Goal: Transaction & Acquisition: Purchase product/service

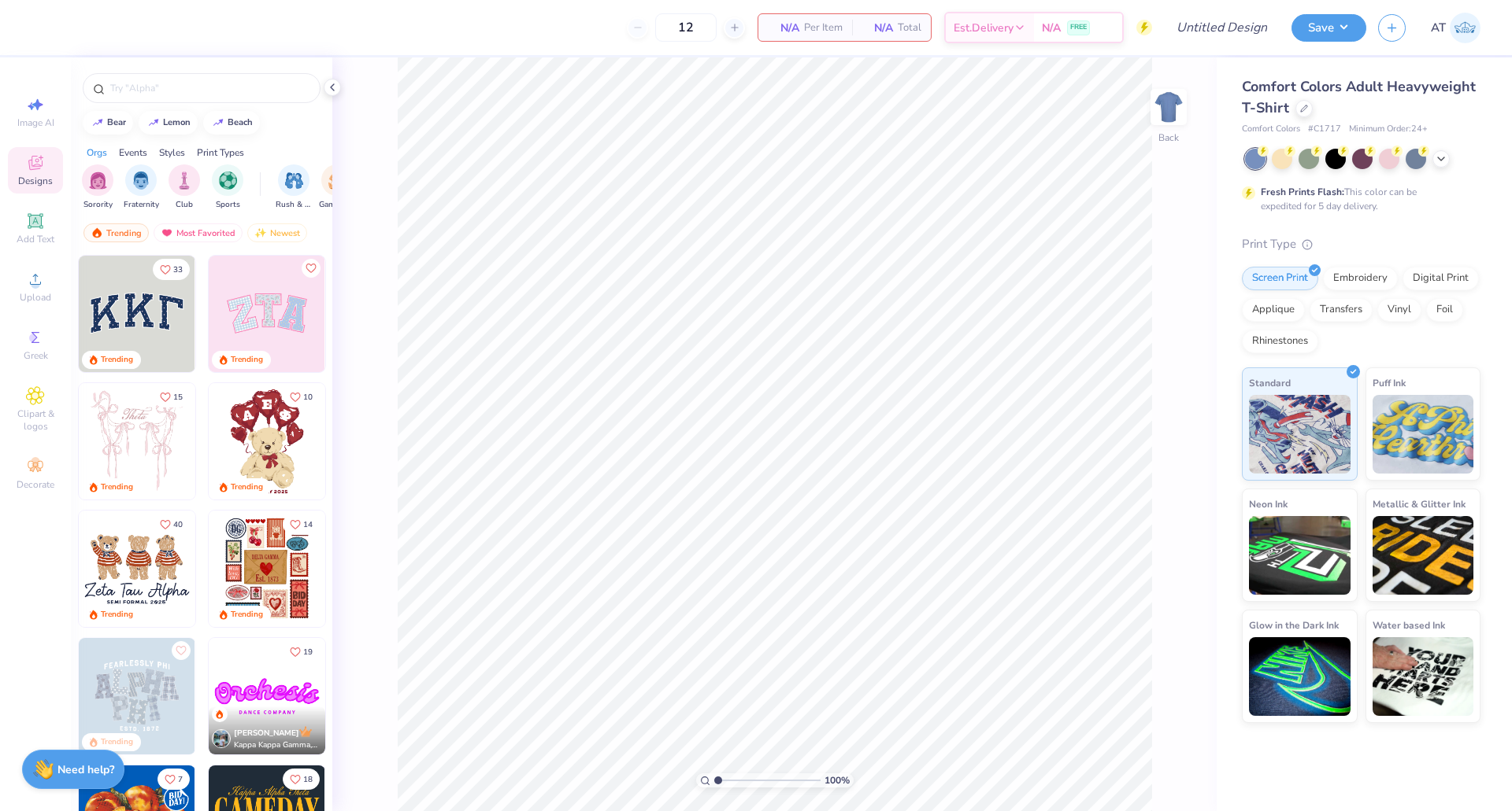
click at [1291, 105] on div "Comfort Colors Adult Heavyweight T-Shirt" at bounding box center [1360, 97] width 239 height 43
click at [1300, 105] on icon at bounding box center [1304, 106] width 8 height 8
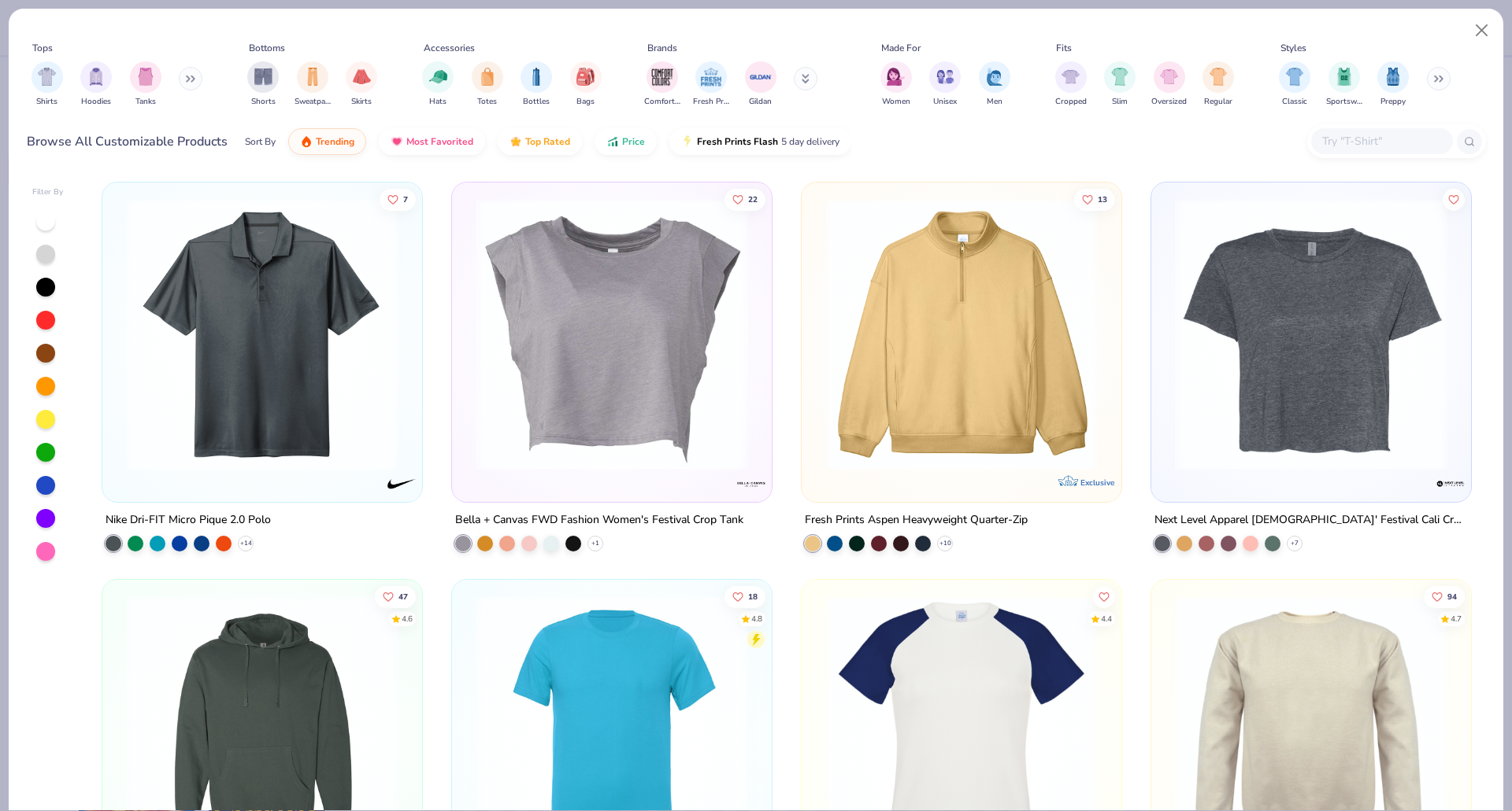
click at [185, 71] on button at bounding box center [190, 79] width 23 height 23
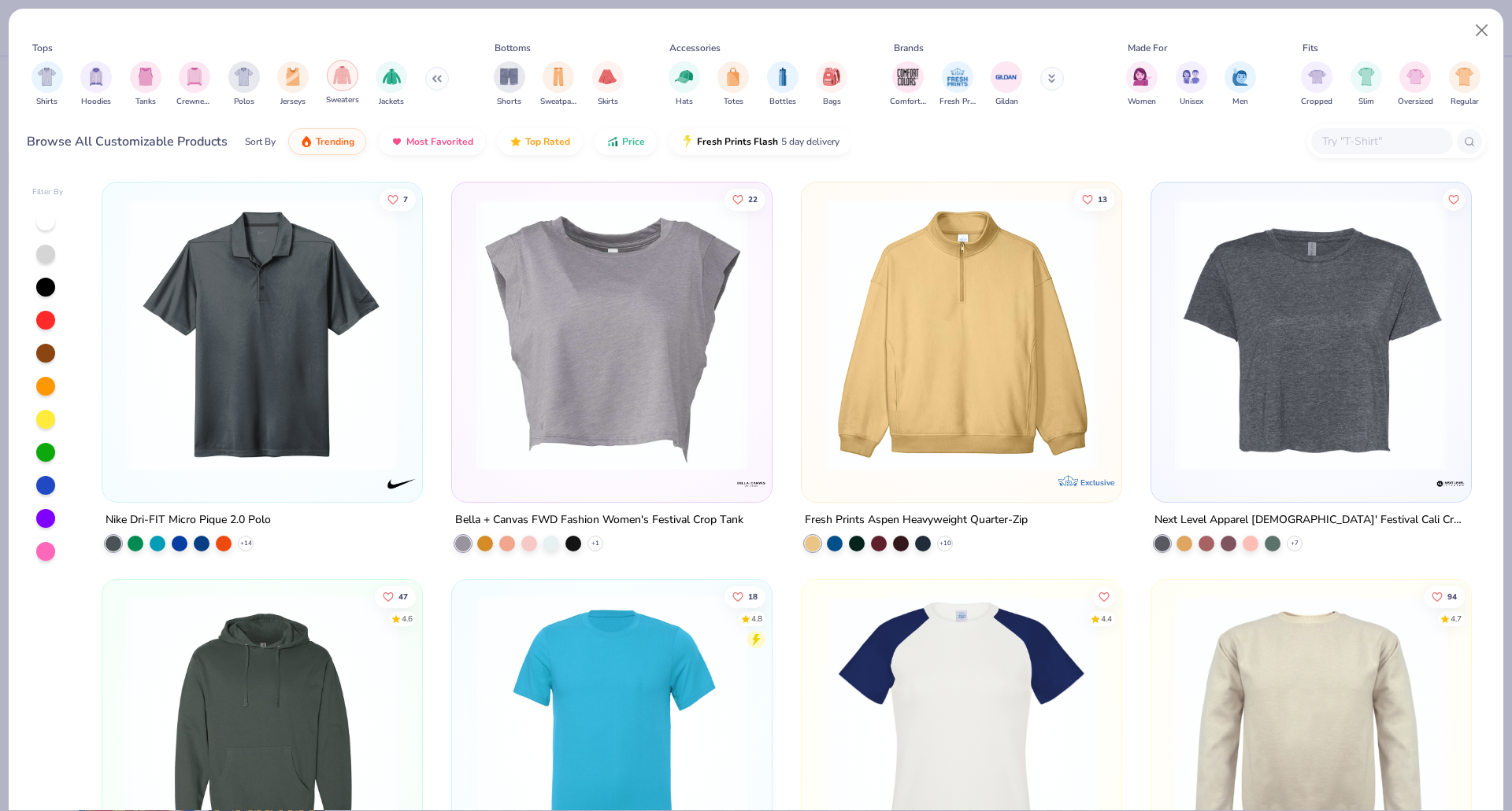
click at [341, 84] on img "filter for Sweaters" at bounding box center [342, 75] width 18 height 18
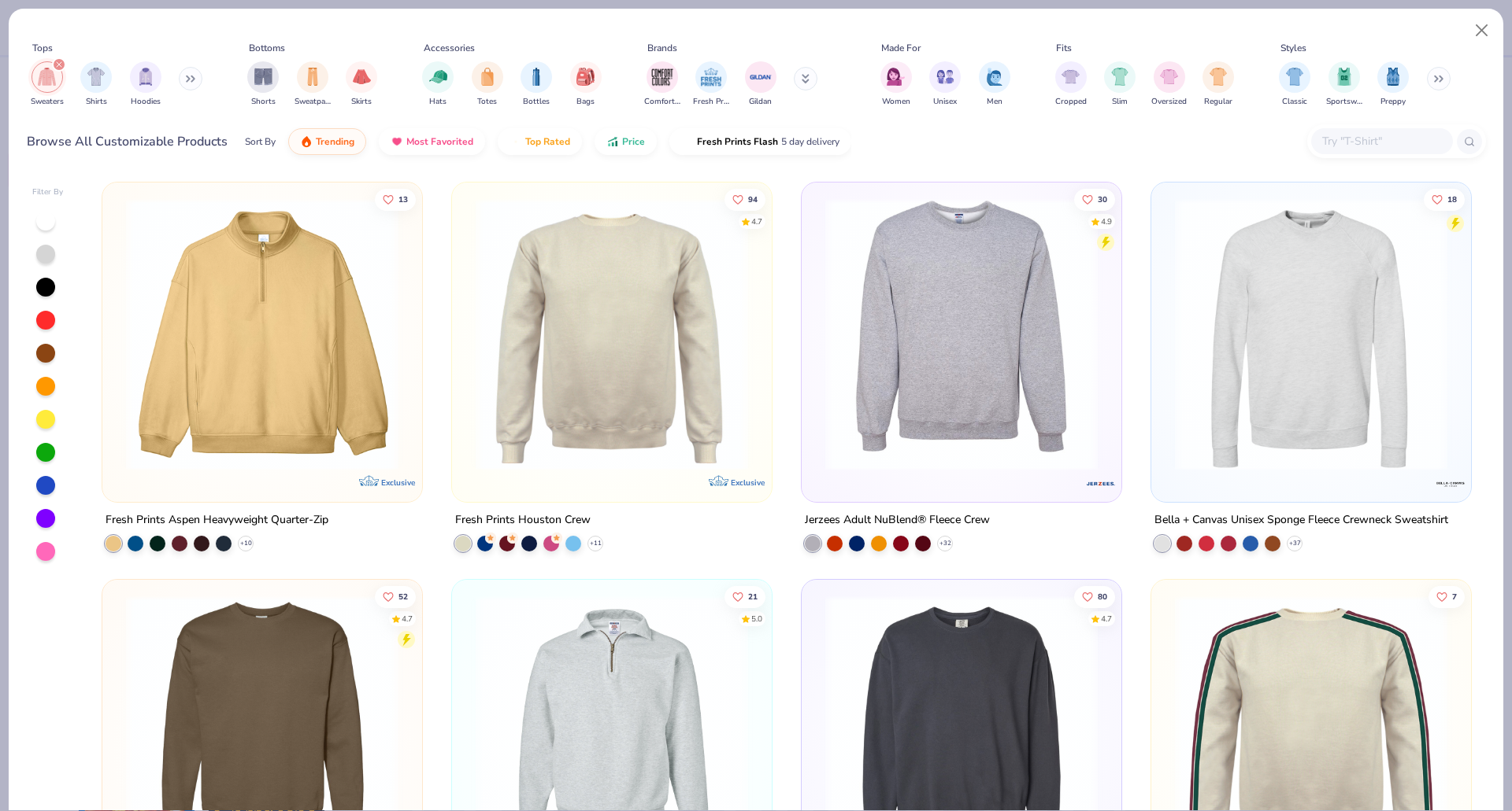
click at [1431, 79] on button at bounding box center [1438, 79] width 23 height 23
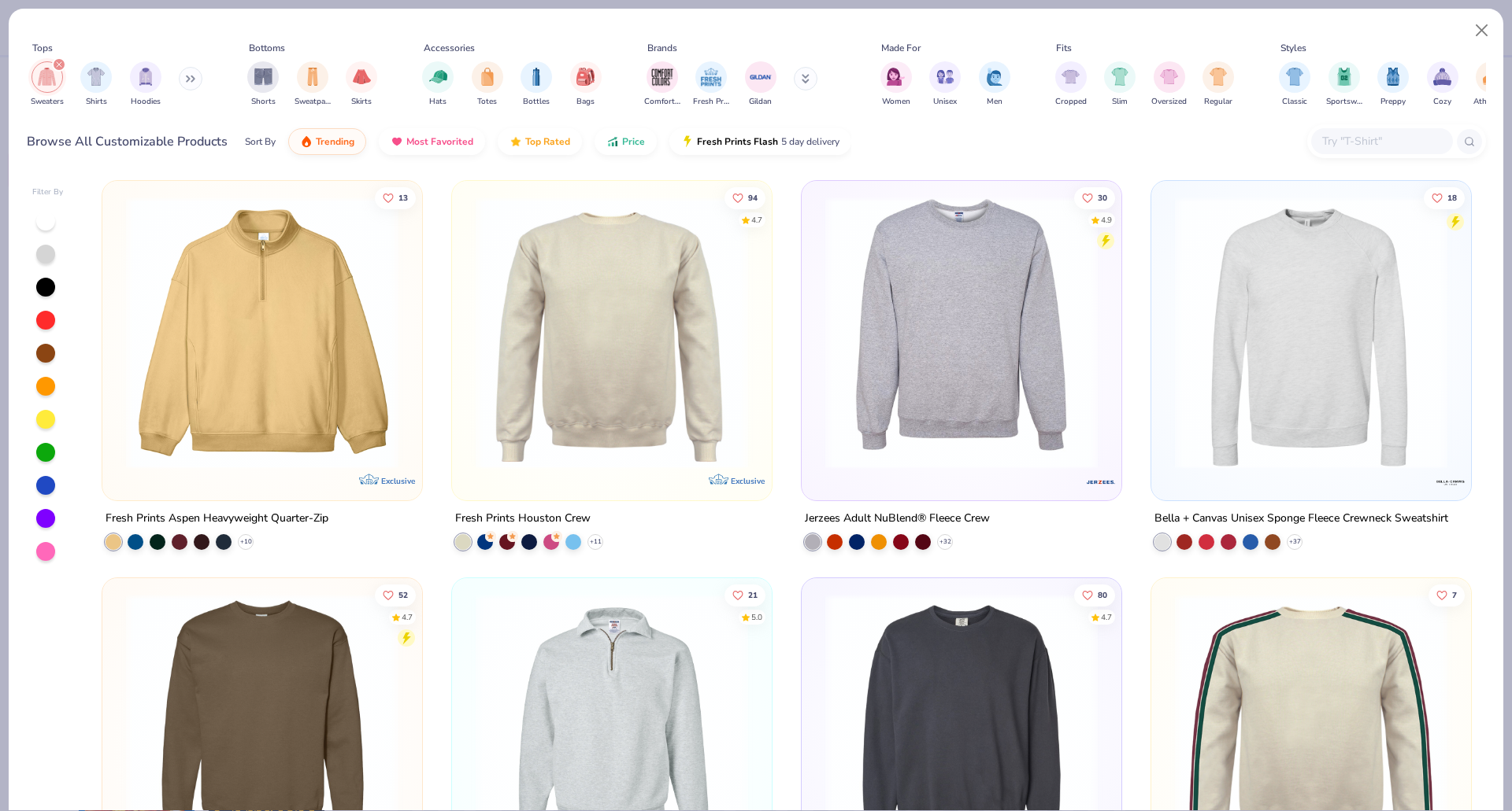
scroll to position [1, 0]
click at [634, 144] on button "Price" at bounding box center [626, 138] width 63 height 27
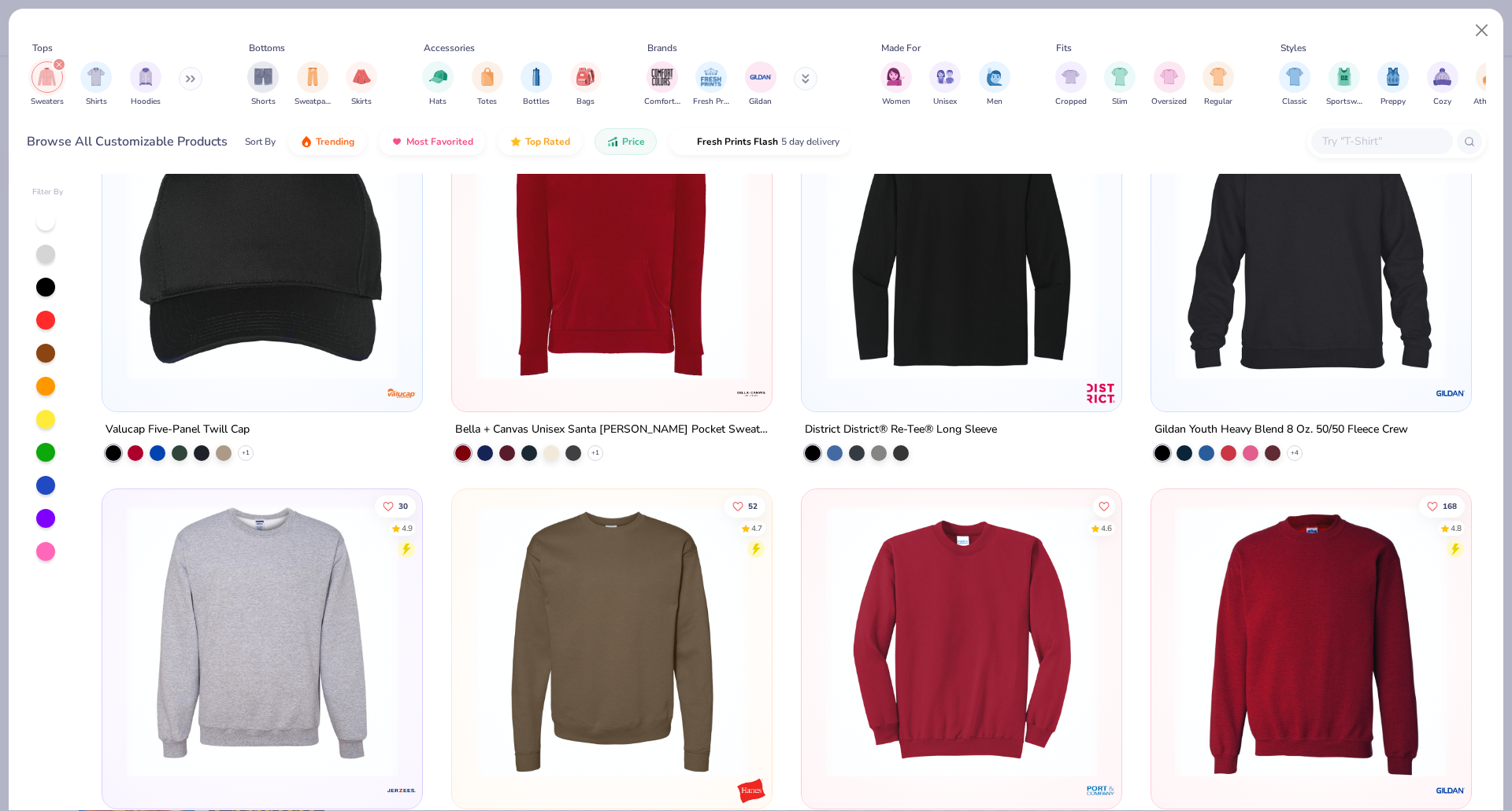
scroll to position [0, 0]
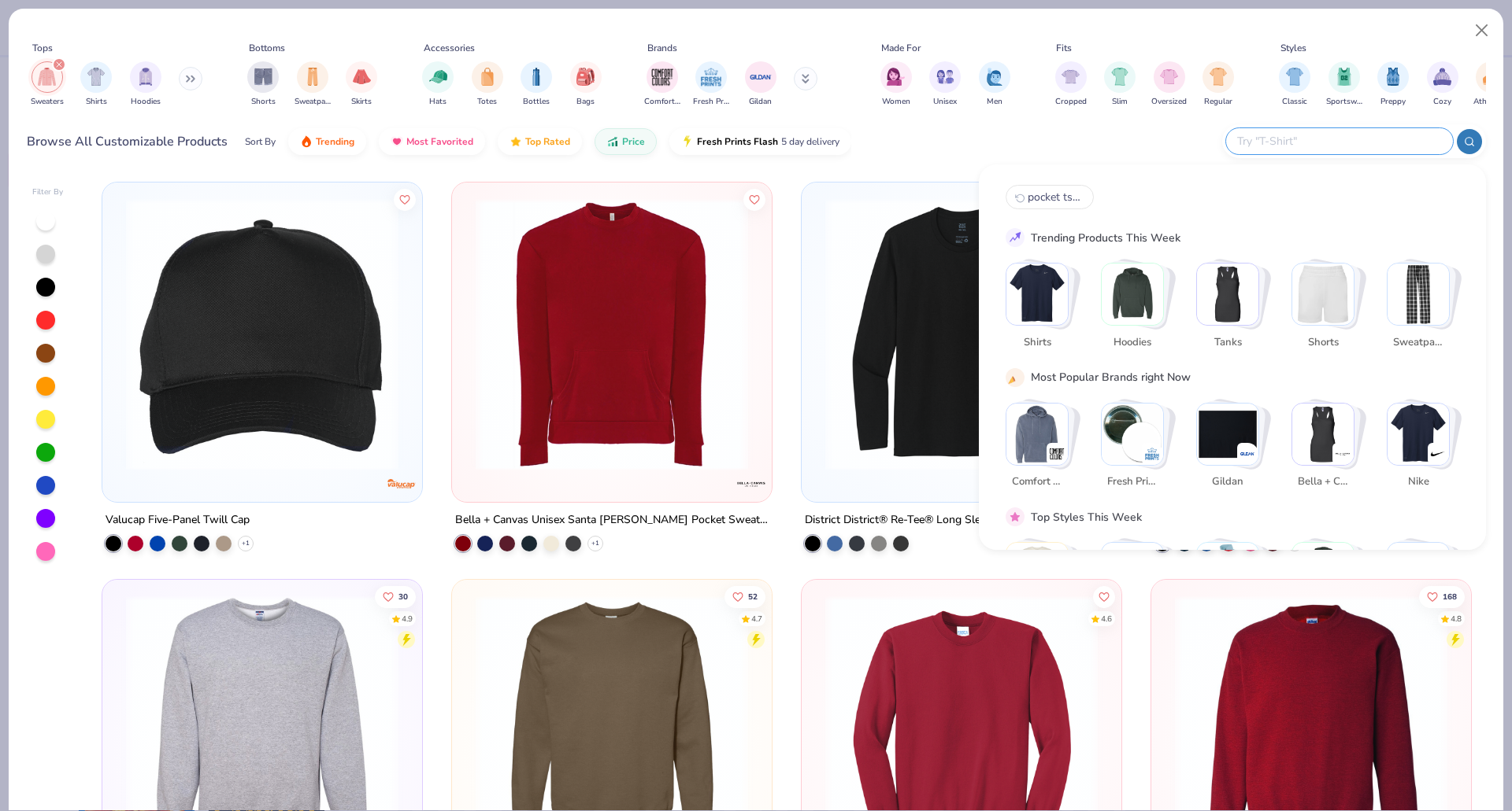
click at [1347, 146] on input "text" at bounding box center [1338, 141] width 206 height 18
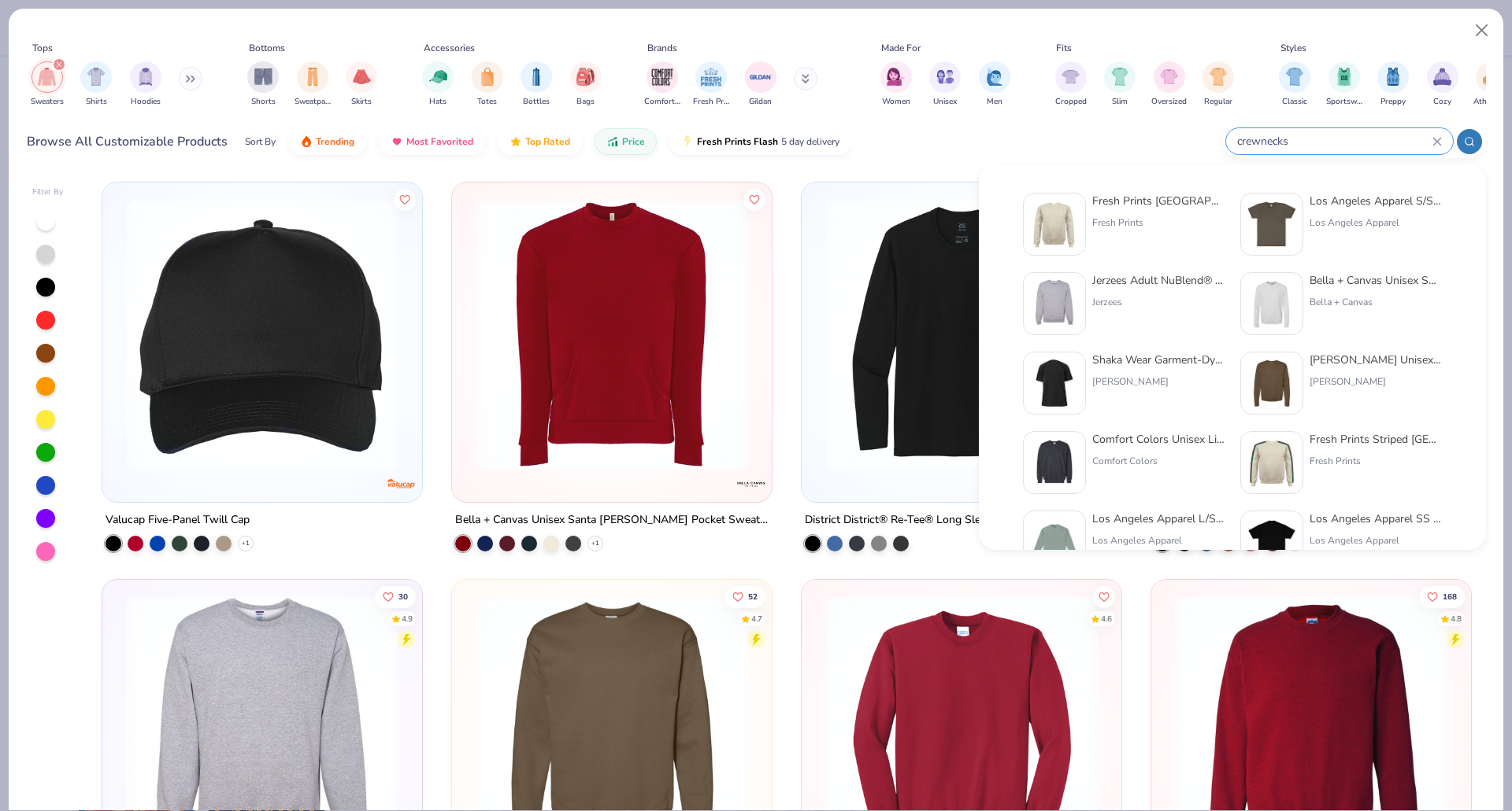
type input "crewnecks"
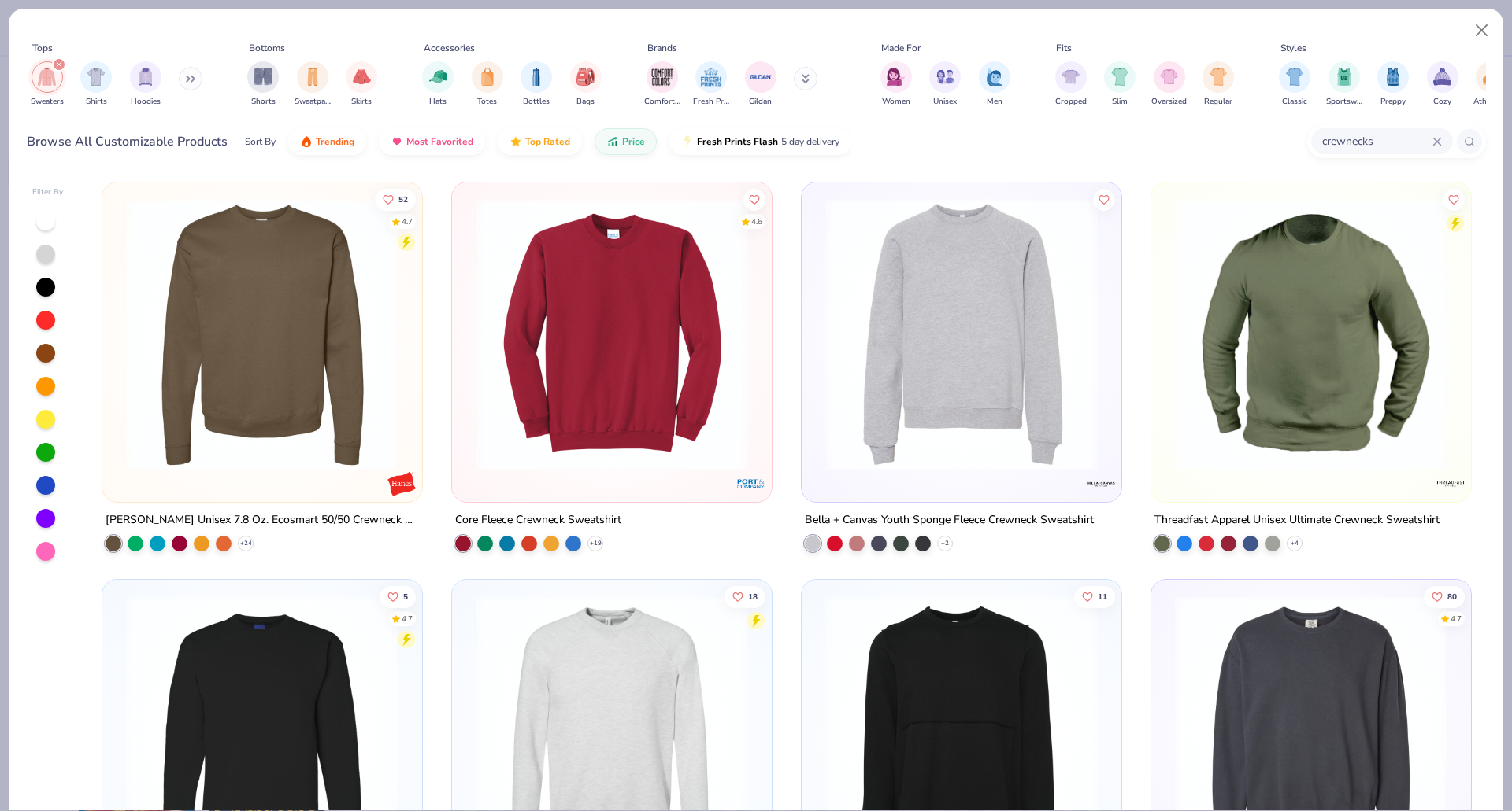
click at [945, 416] on img at bounding box center [961, 334] width 288 height 272
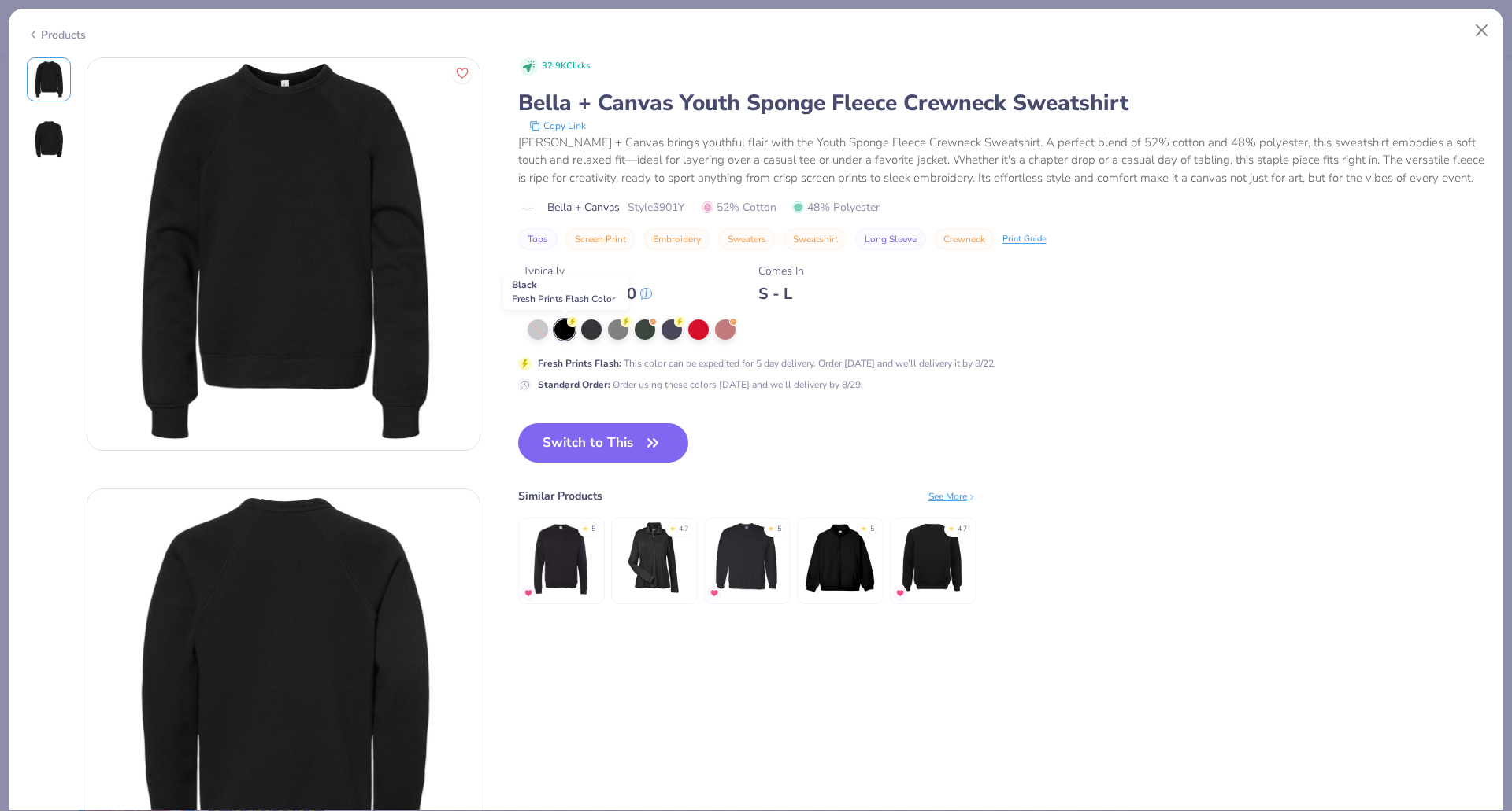
click at [569, 329] on div at bounding box center [564, 330] width 21 height 21
click at [584, 329] on div at bounding box center [591, 328] width 21 height 21
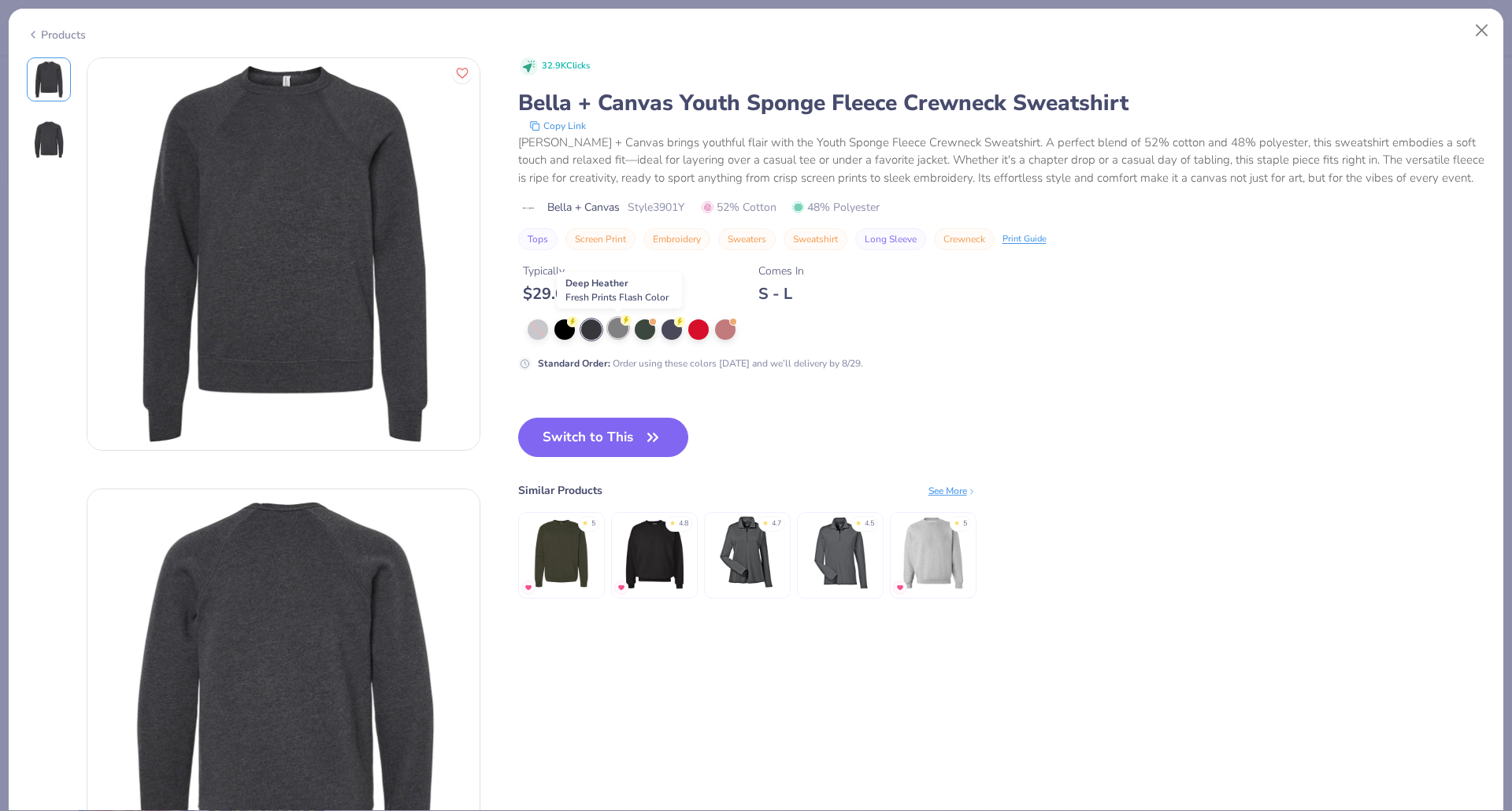
click at [626, 334] on div at bounding box center [617, 328] width 21 height 21
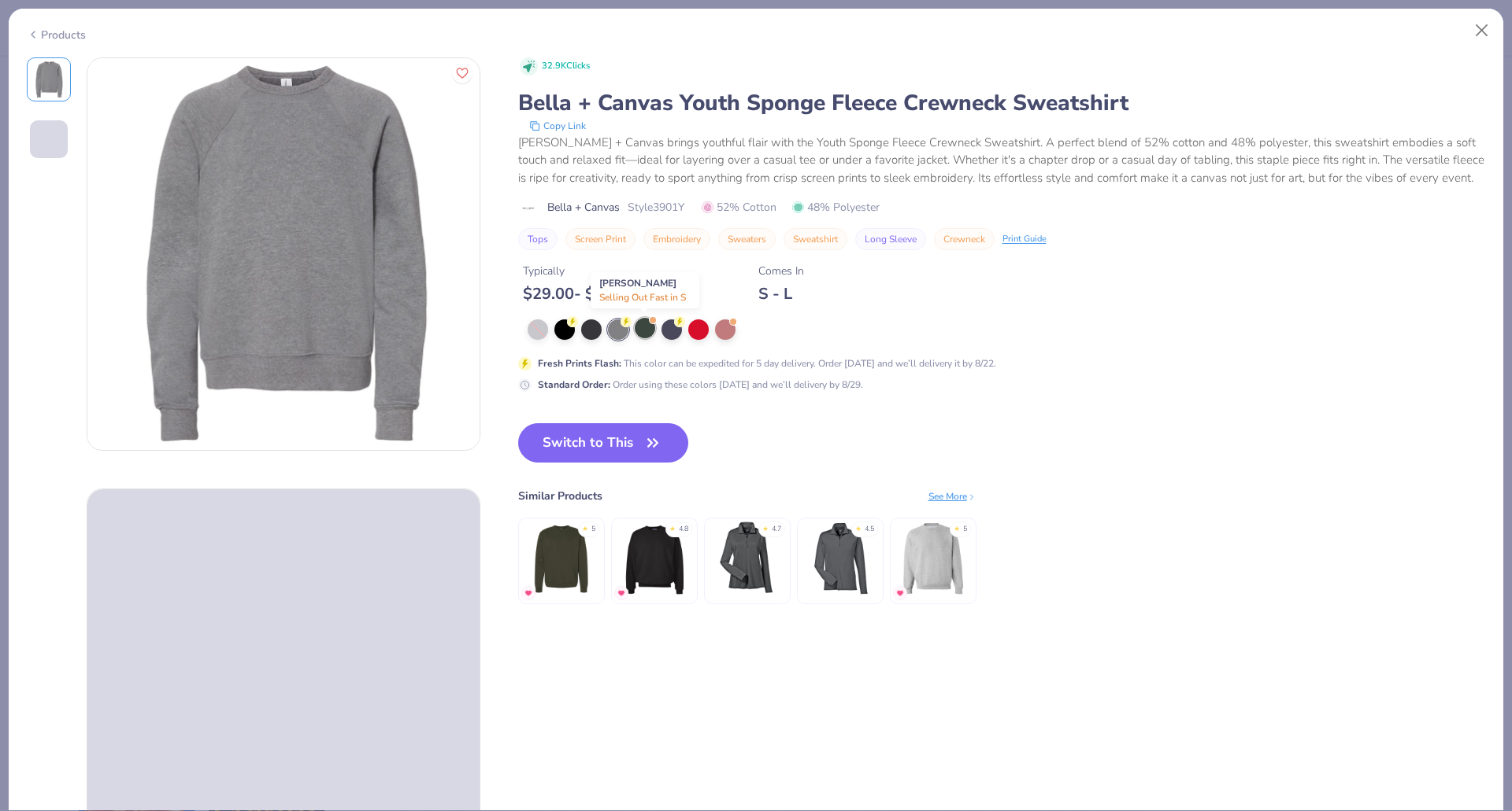
click at [638, 331] on div at bounding box center [644, 328] width 21 height 21
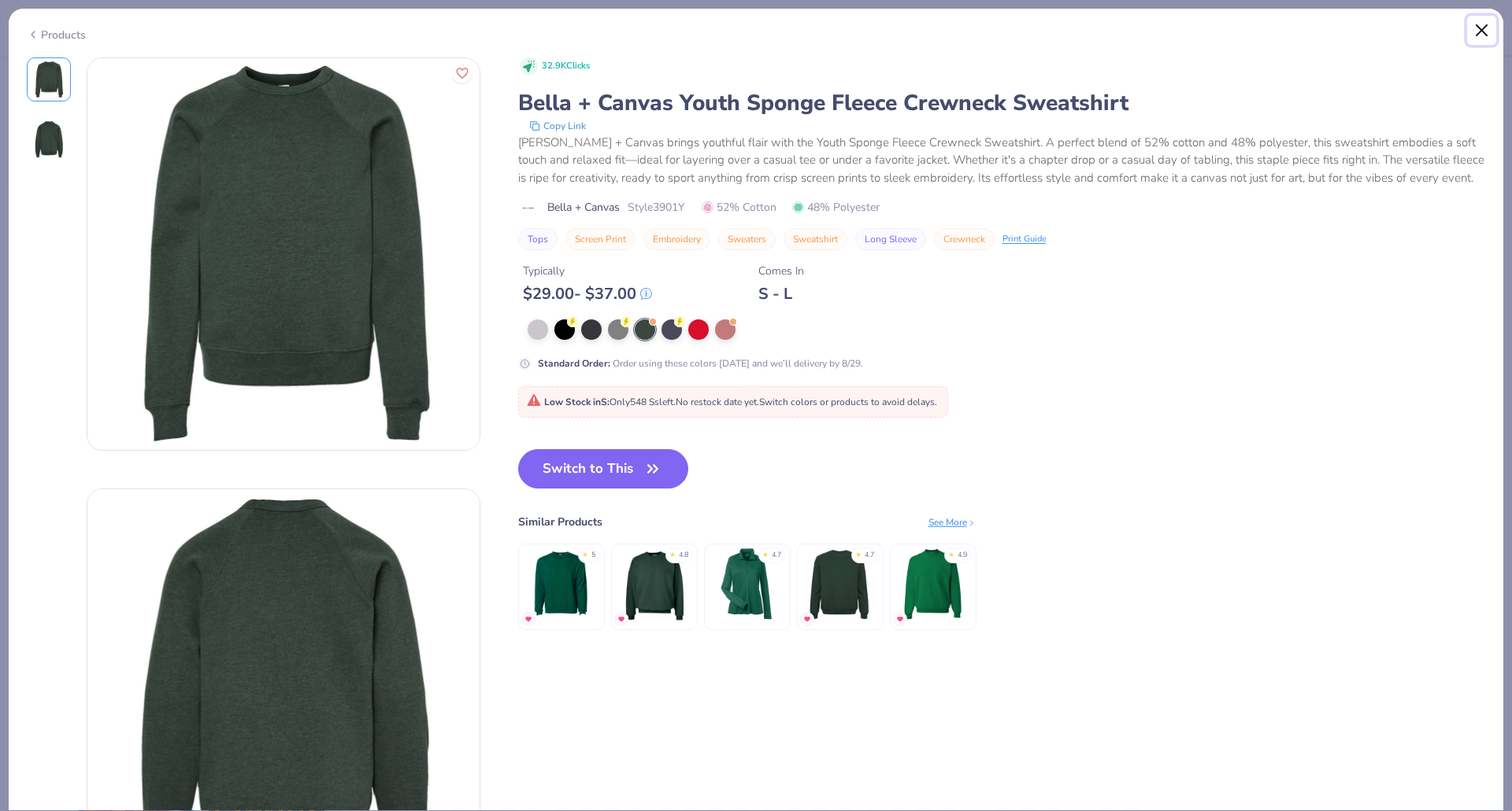
click at [1474, 26] on button "Close" at bounding box center [1481, 30] width 29 height 29
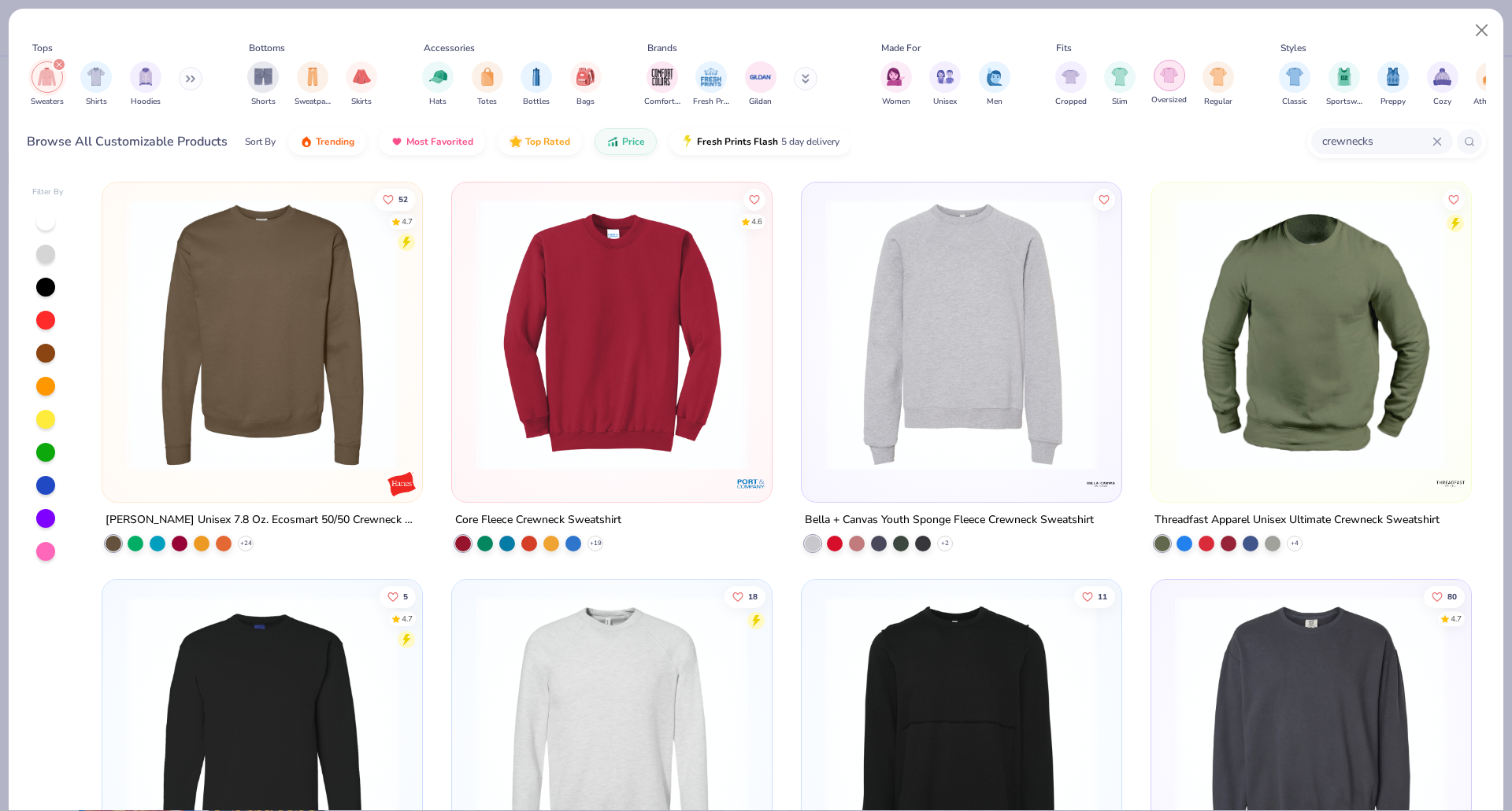
click at [1173, 78] on img "filter for Oversized" at bounding box center [1169, 75] width 18 height 18
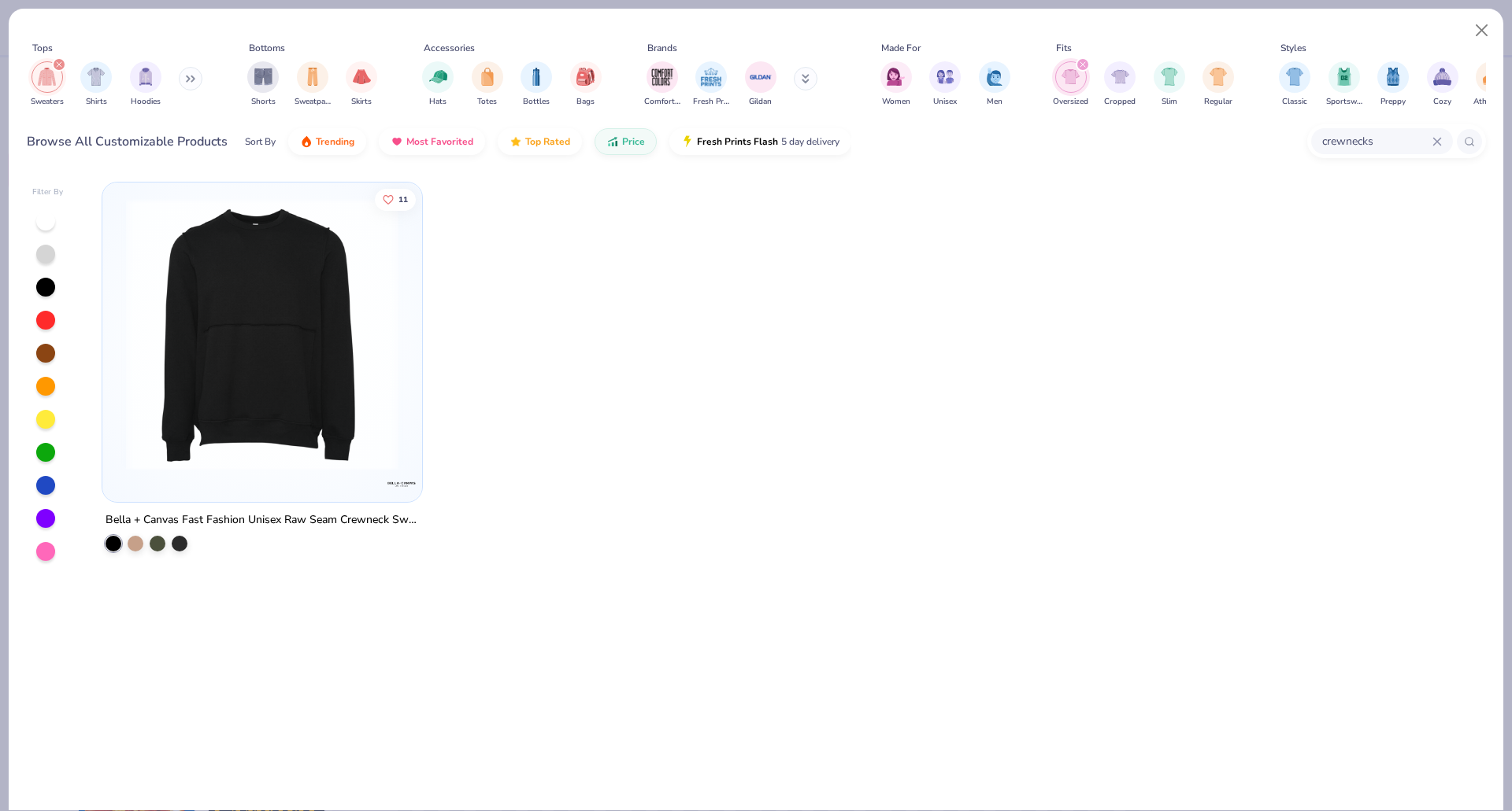
click at [1173, 78] on img "filter for Slim" at bounding box center [1169, 77] width 17 height 18
click at [1082, 64] on icon "filter for Slim" at bounding box center [1082, 64] width 6 height 6
click at [1084, 66] on icon "filter for Oversized" at bounding box center [1082, 64] width 4 height 4
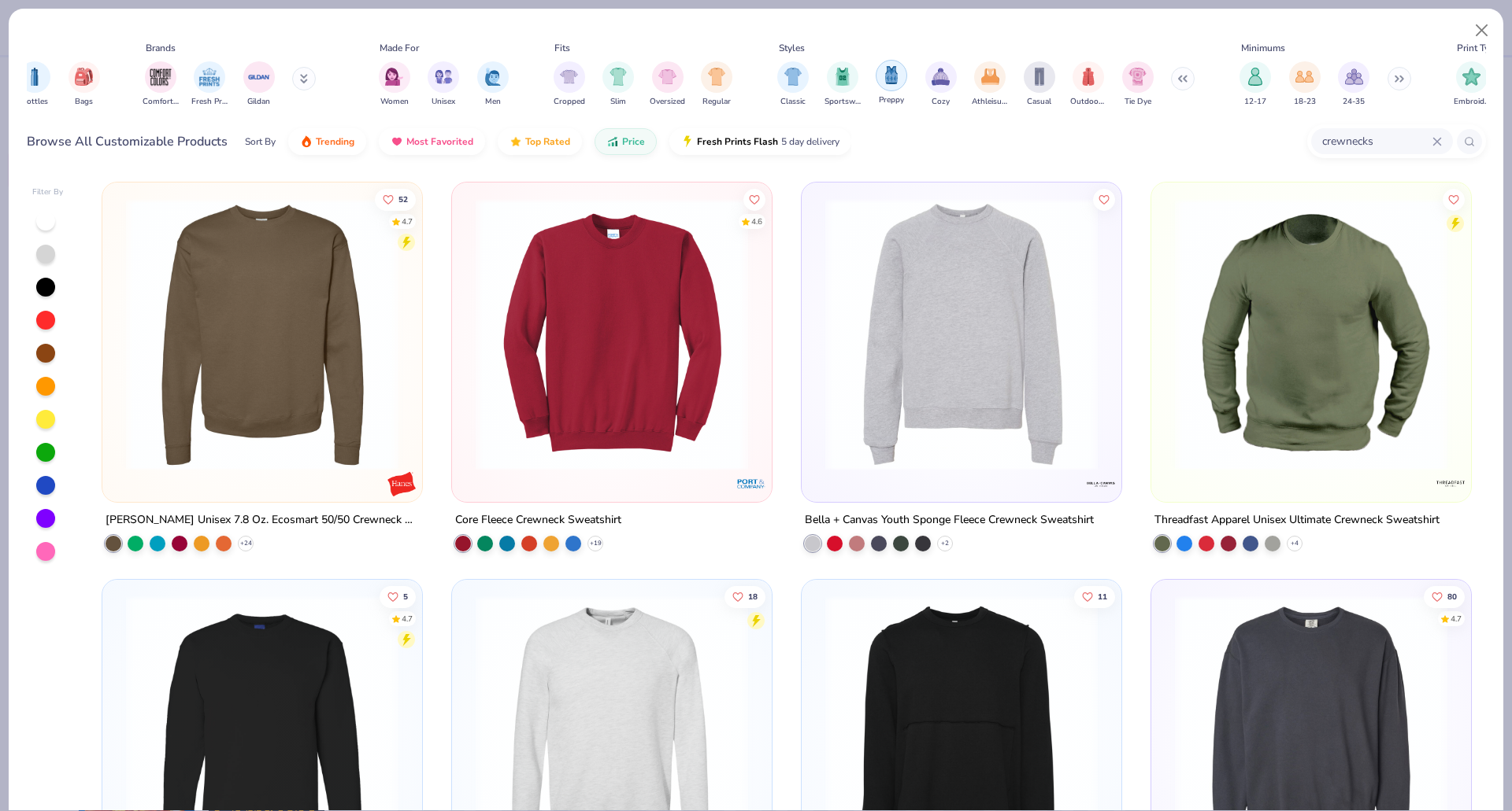
scroll to position [0, 647]
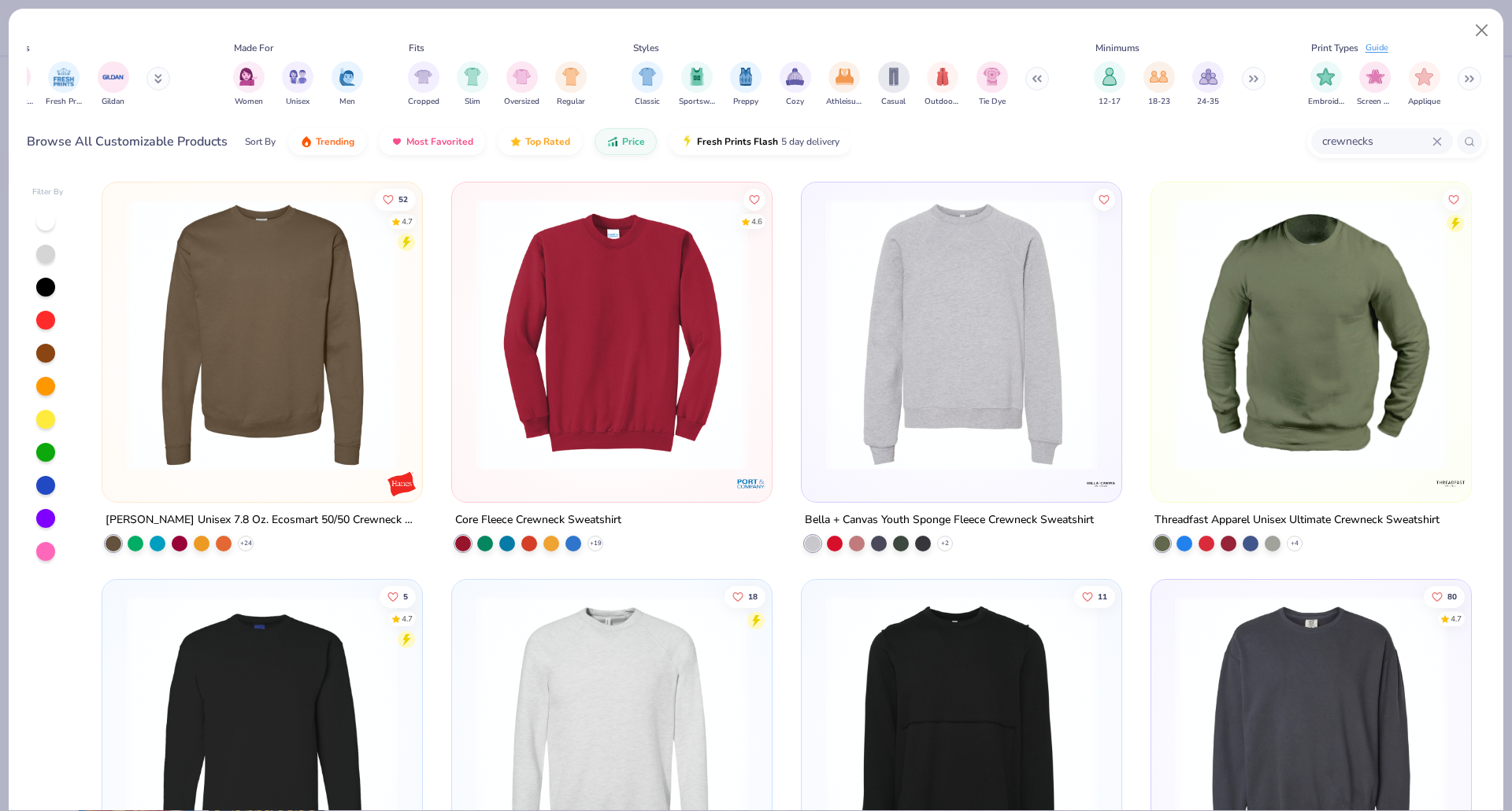
click at [1252, 76] on icon at bounding box center [1252, 79] width 10 height 8
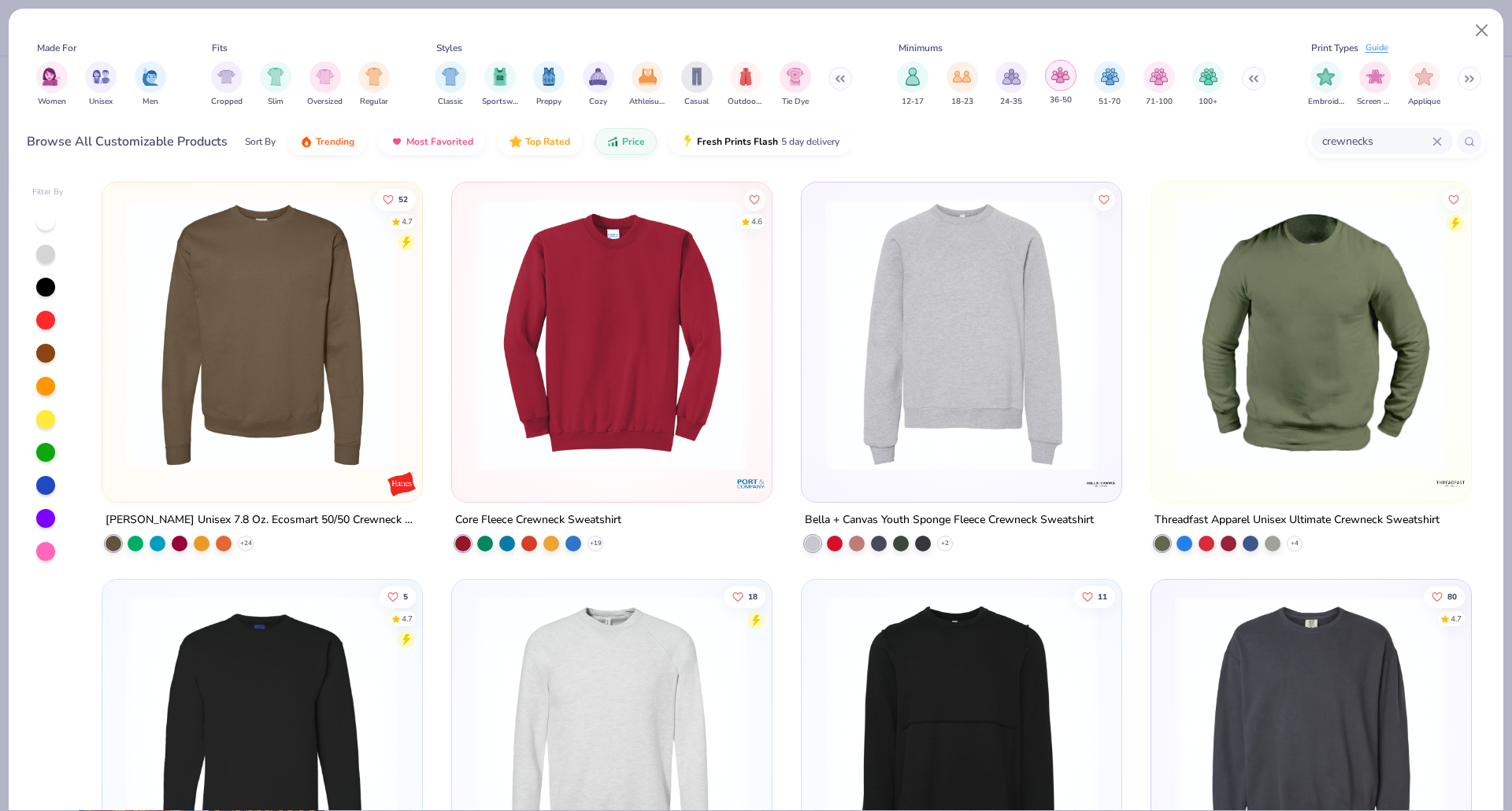
click at [1064, 69] on img "filter for 36-50" at bounding box center [1060, 75] width 18 height 18
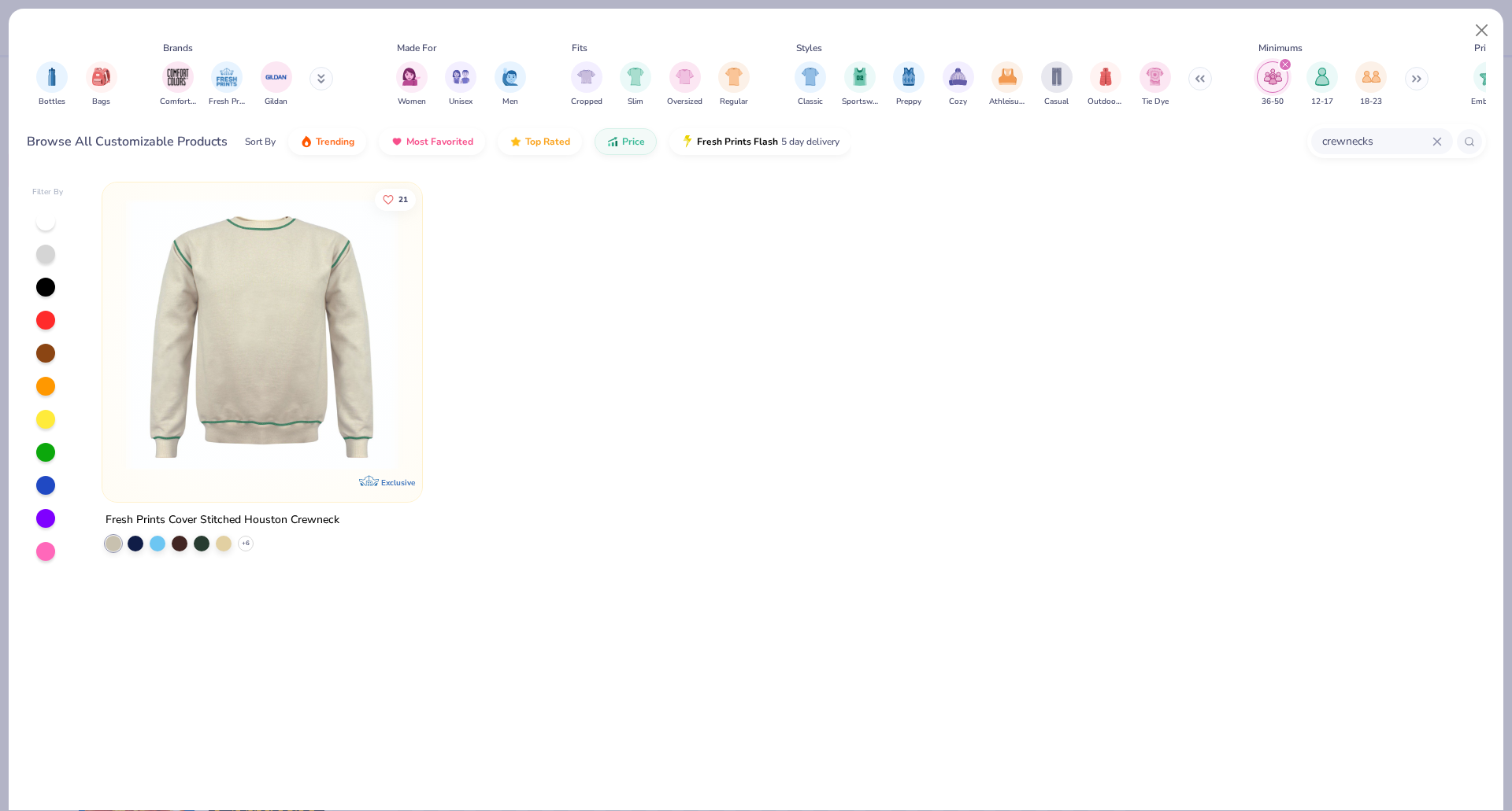
scroll to position [0, 647]
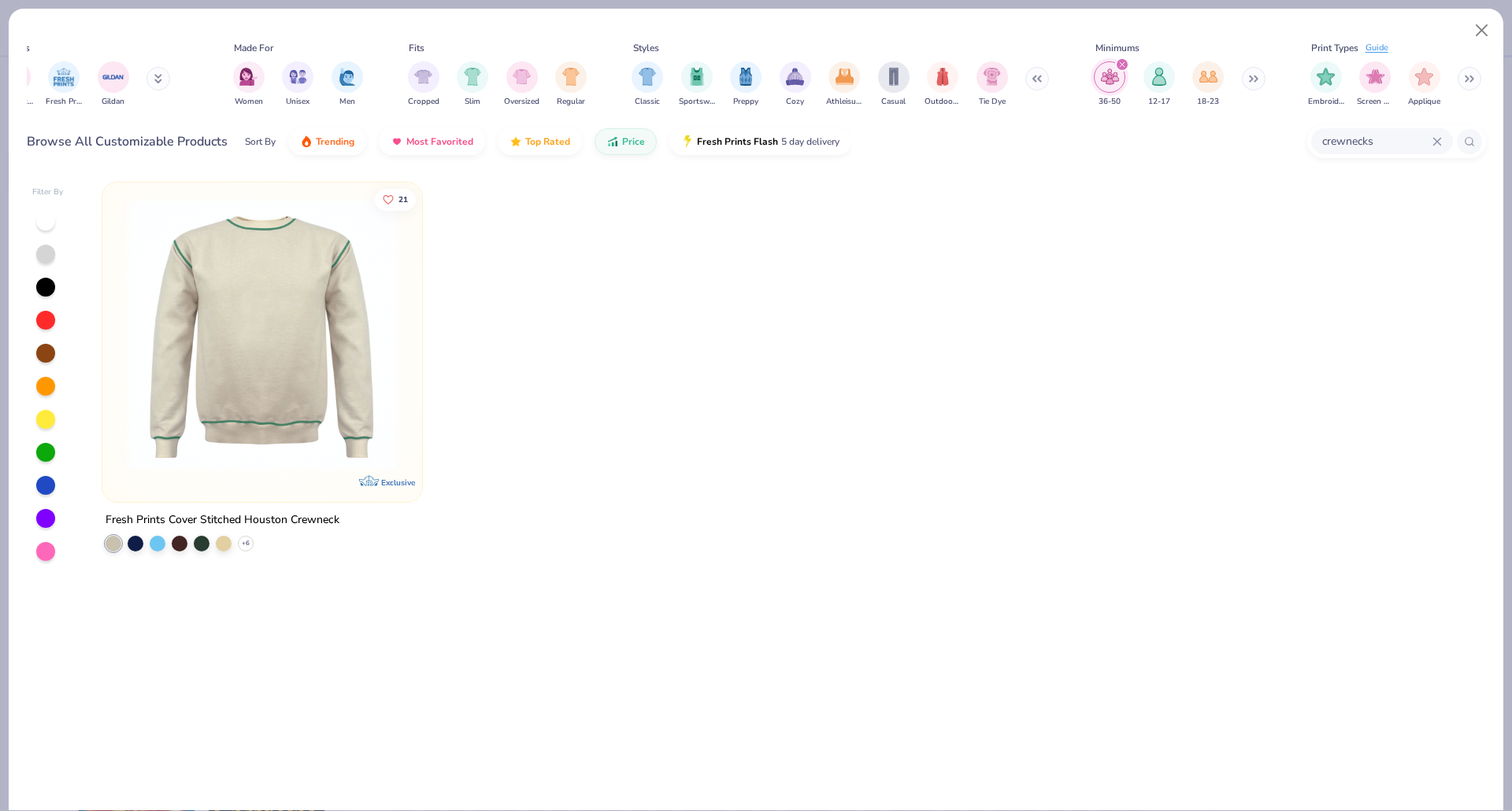
click at [1114, 75] on img "filter for 36-50" at bounding box center [1110, 77] width 18 height 18
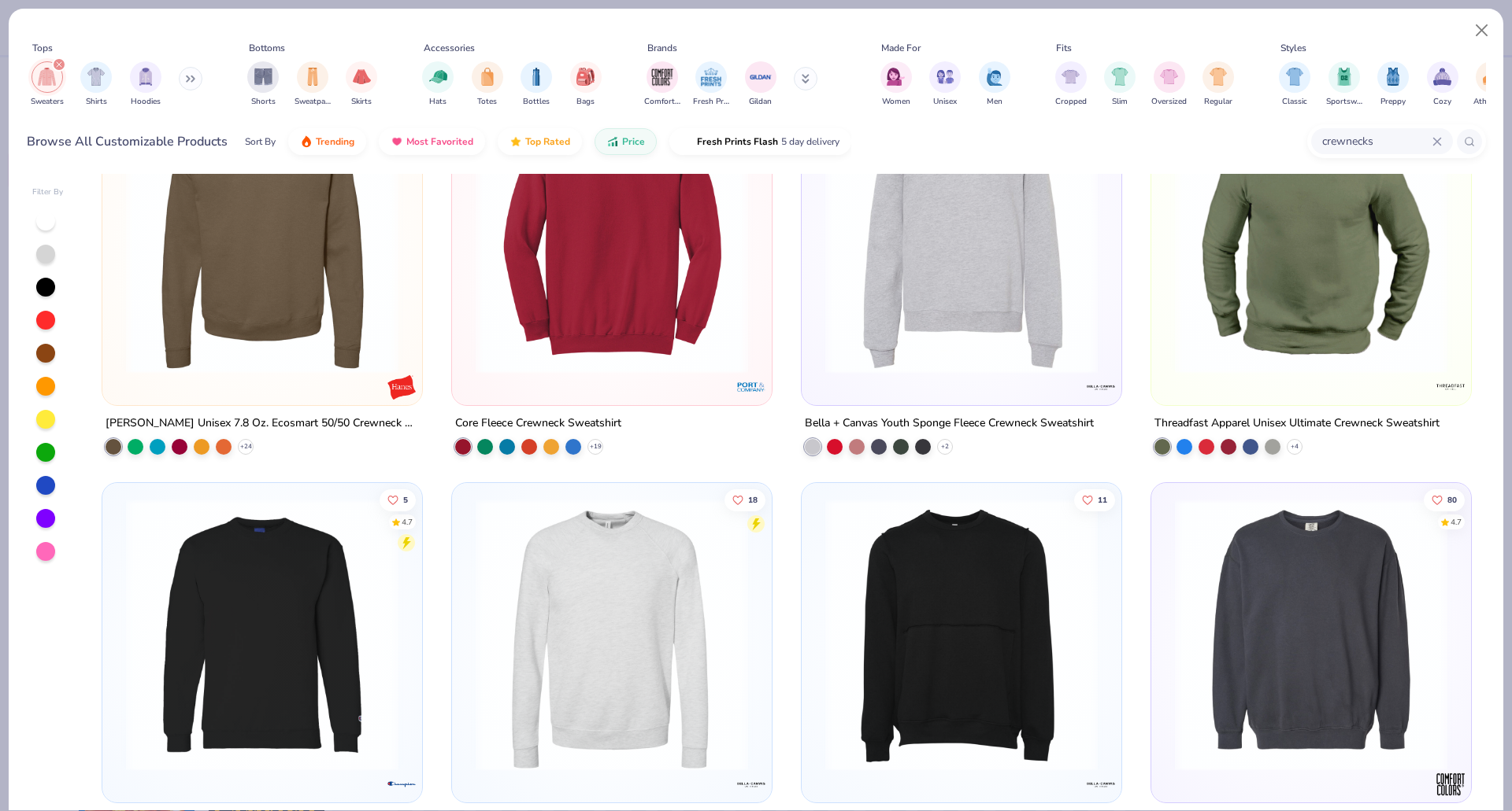
scroll to position [101, 0]
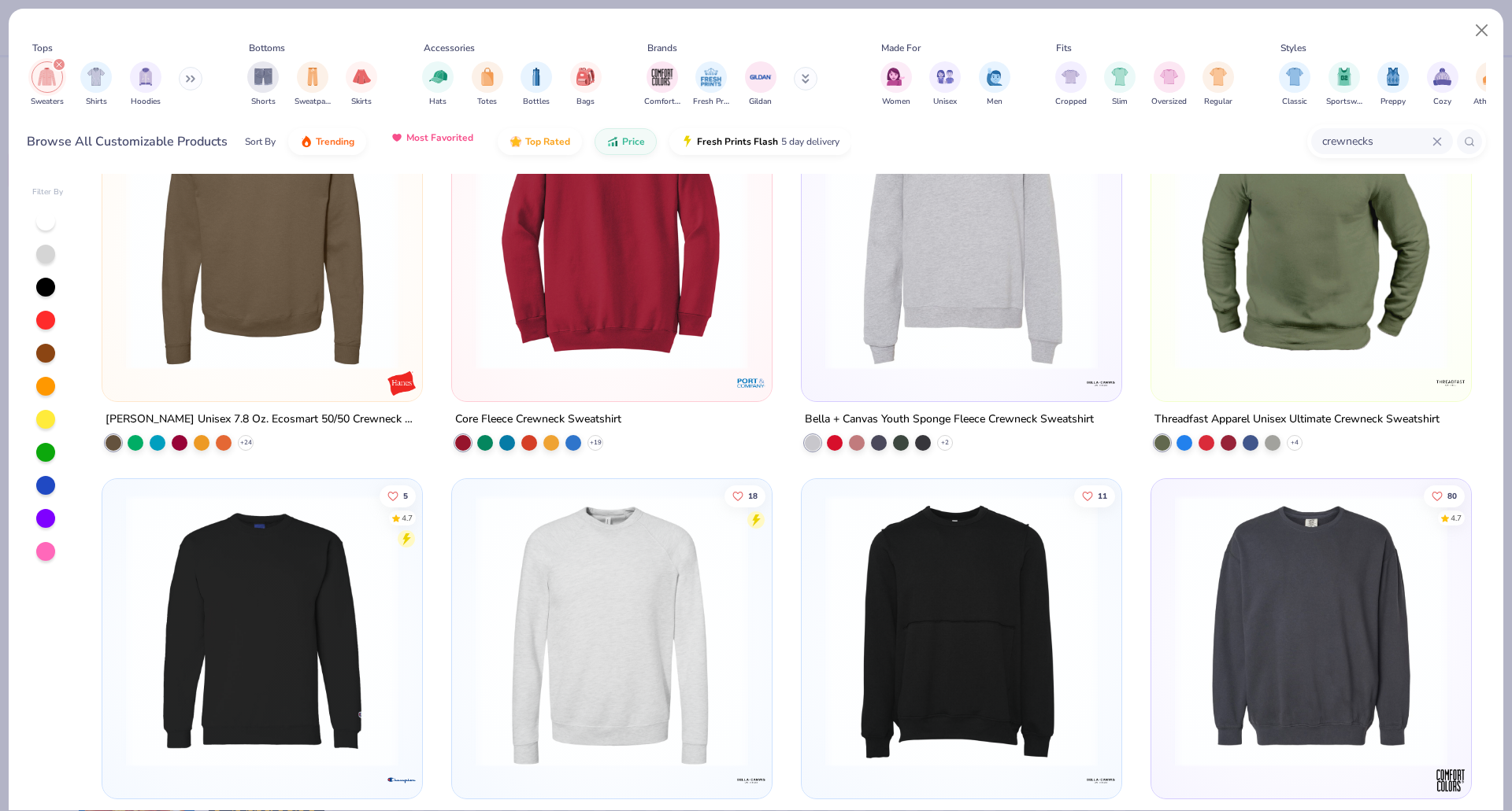
click at [440, 146] on button "Most Favorited" at bounding box center [432, 138] width 106 height 27
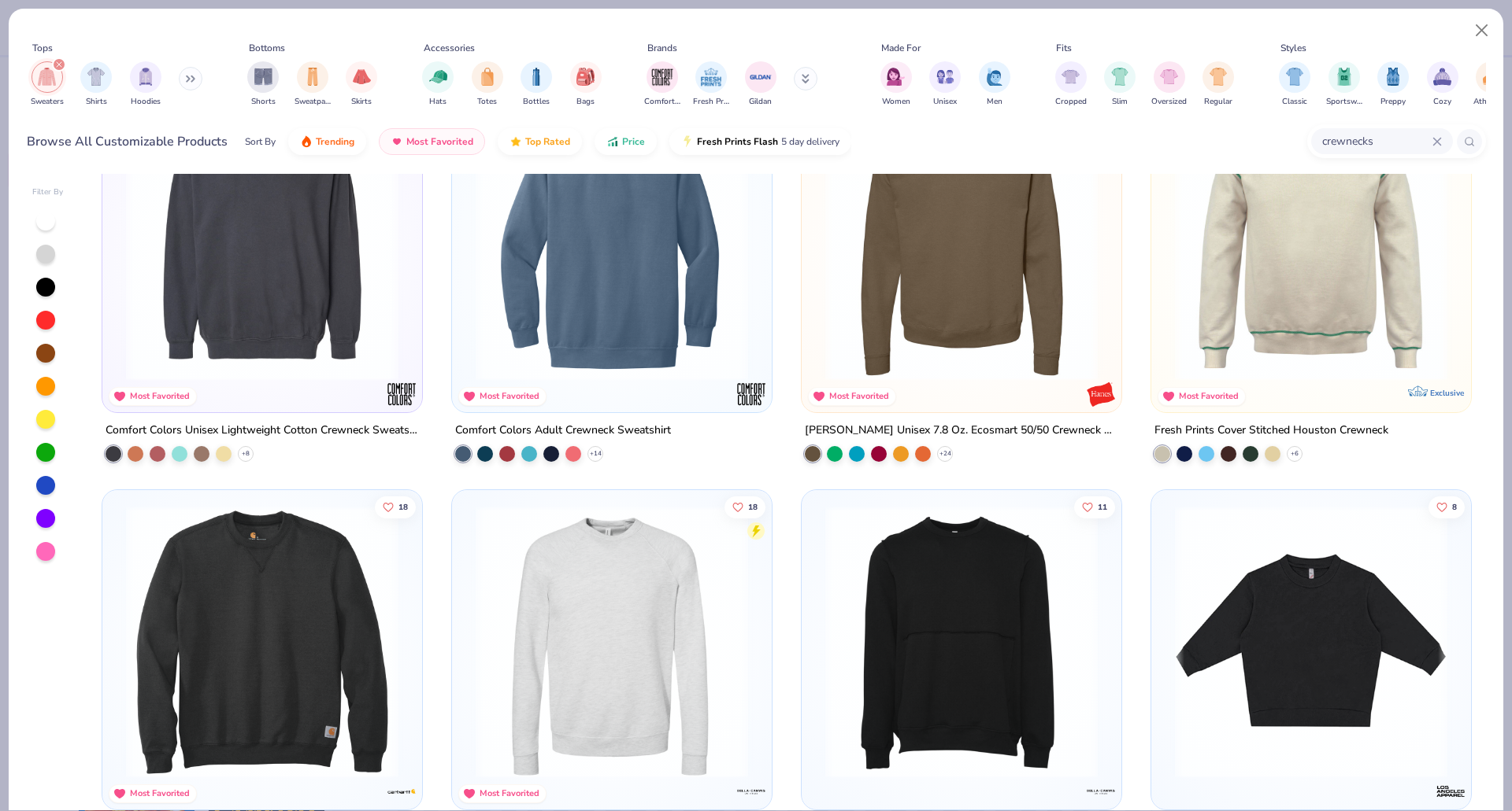
scroll to position [0, 0]
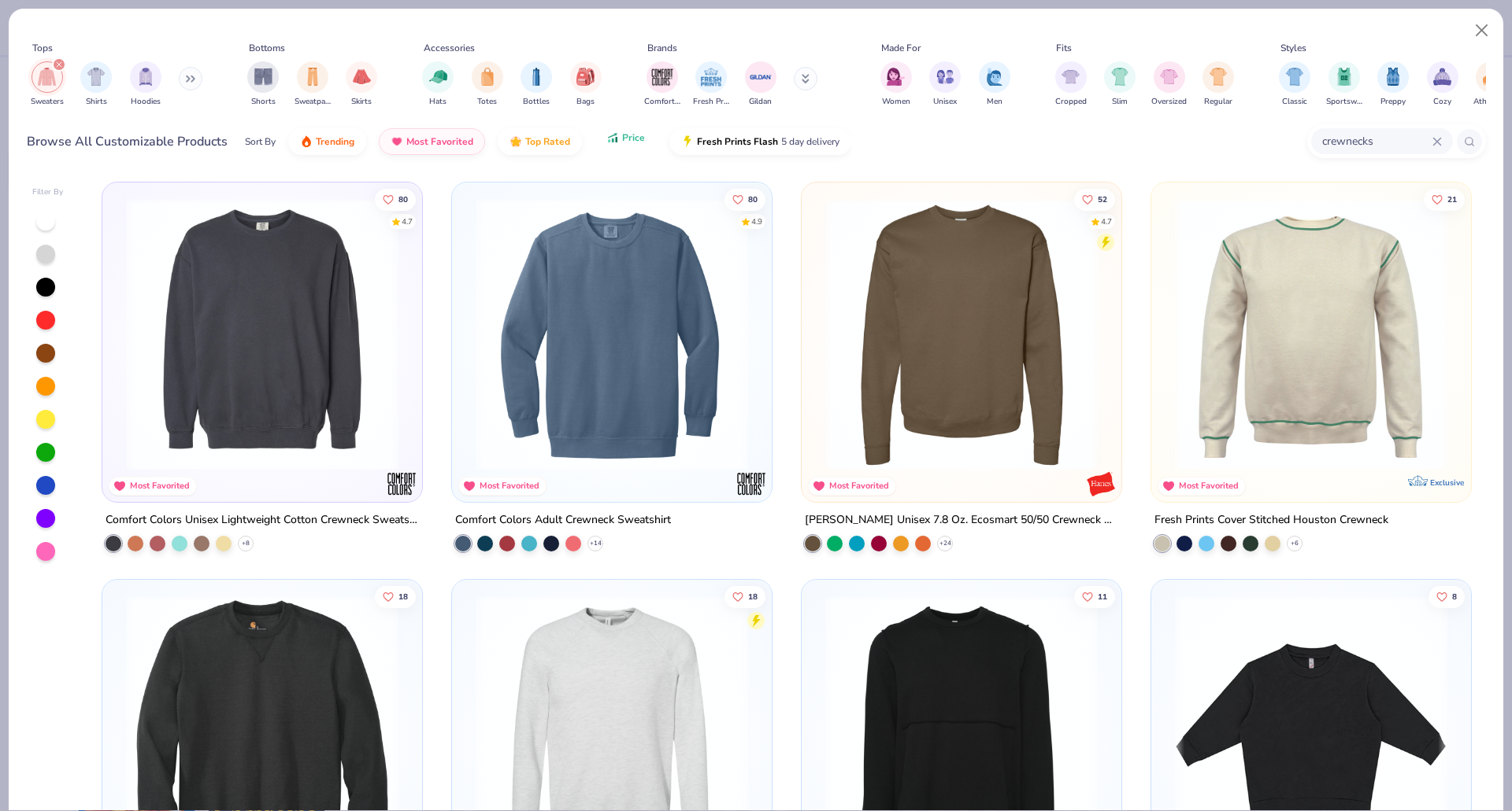
click at [636, 138] on span "Price" at bounding box center [634, 138] width 23 height 13
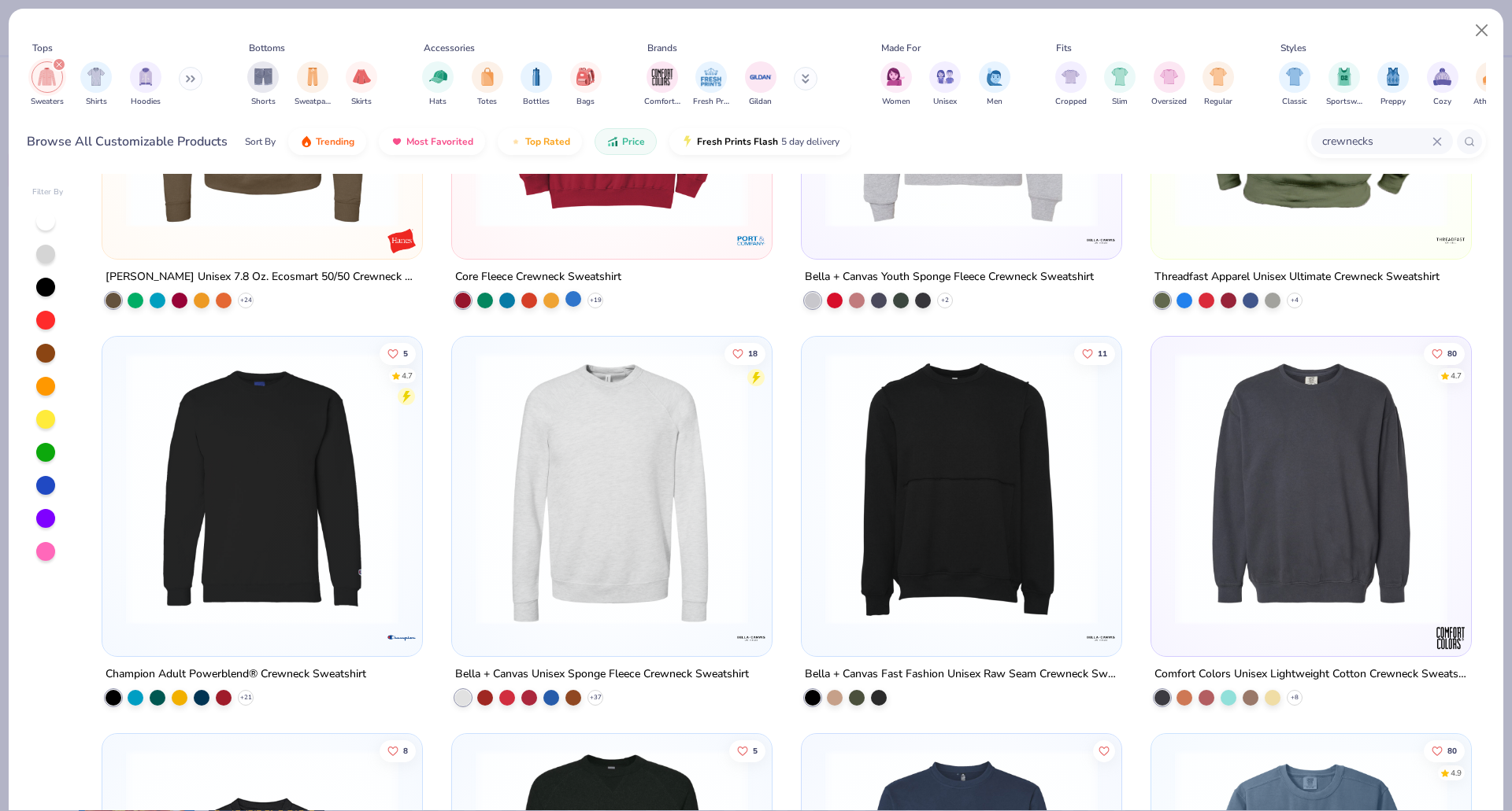
scroll to position [242, 0]
click at [940, 79] on img "filter for Unisex" at bounding box center [945, 75] width 18 height 18
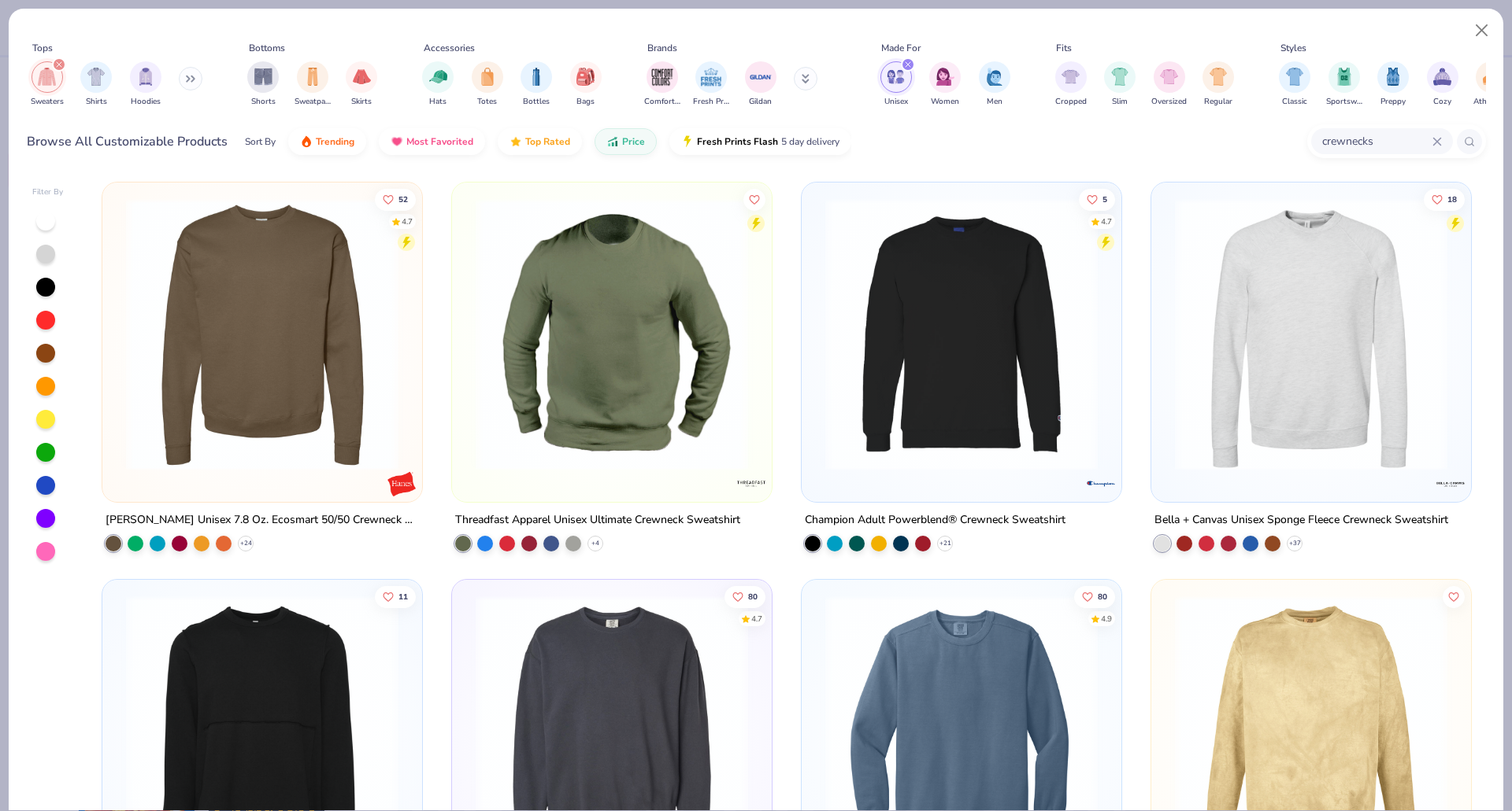
click at [888, 82] on img "filter for Unisex" at bounding box center [895, 77] width 18 height 18
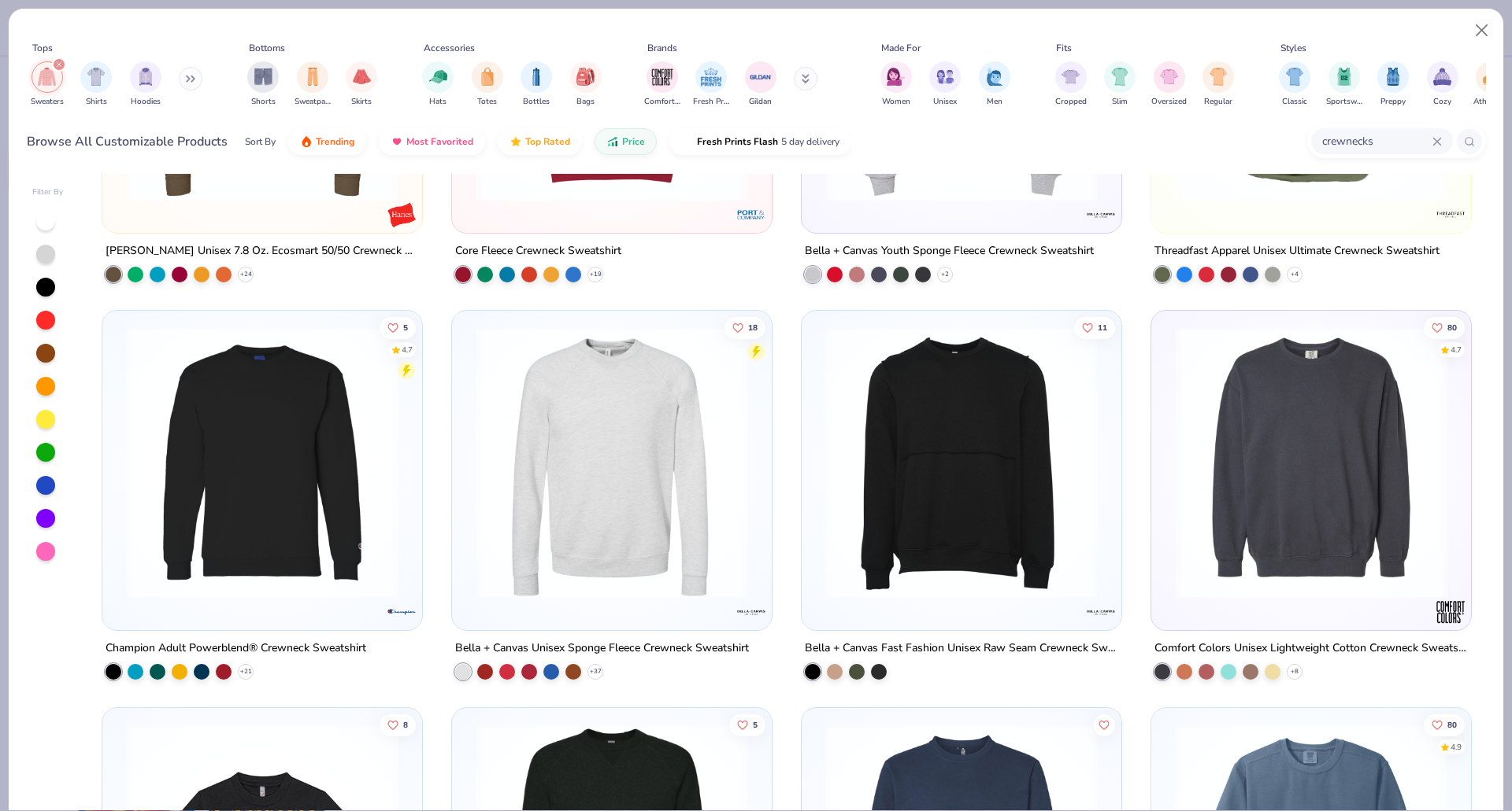
scroll to position [268, 0]
click at [1241, 508] on img at bounding box center [1311, 463] width 288 height 272
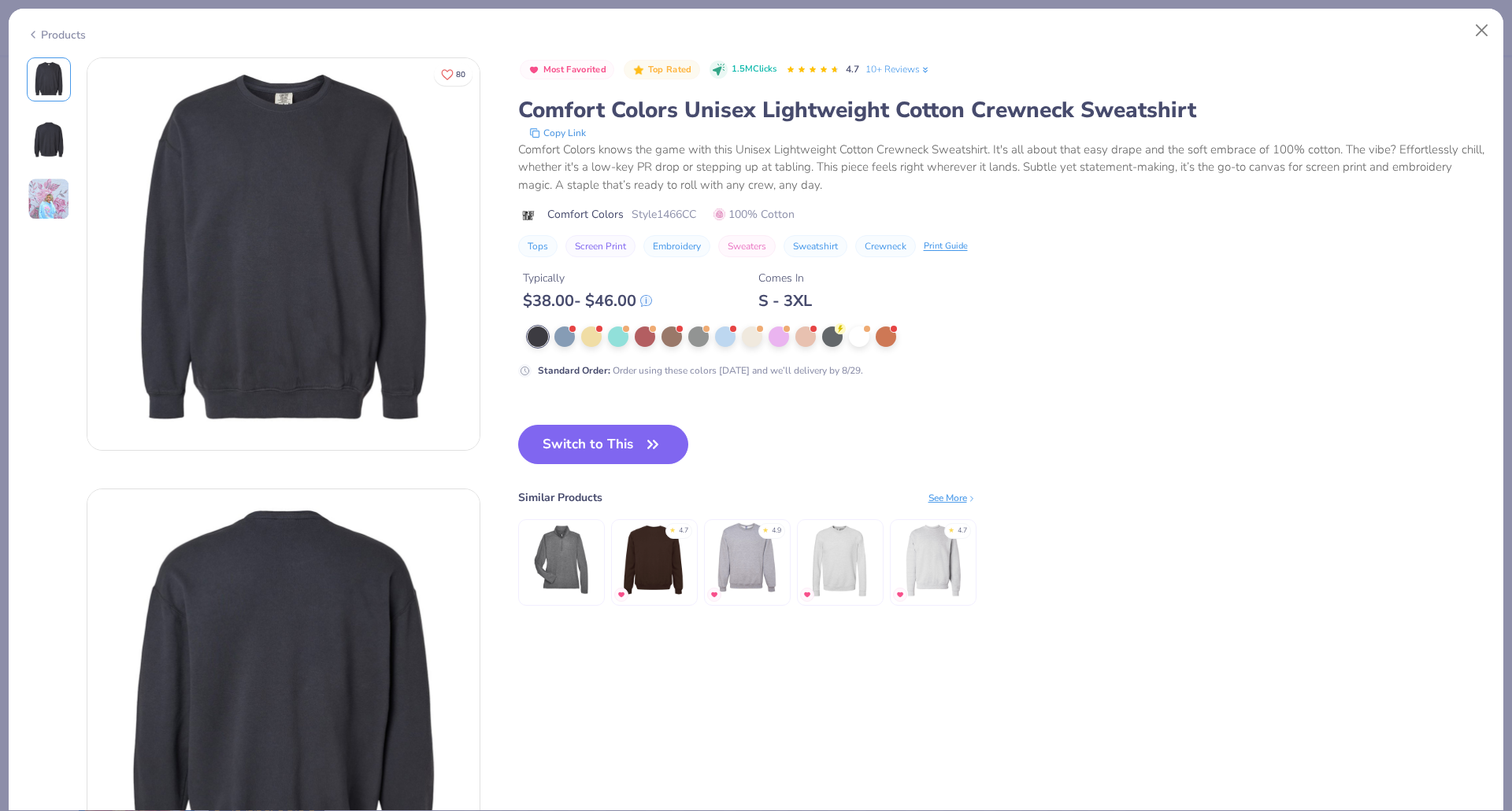
click at [959, 495] on div "See More" at bounding box center [953, 498] width 48 height 14
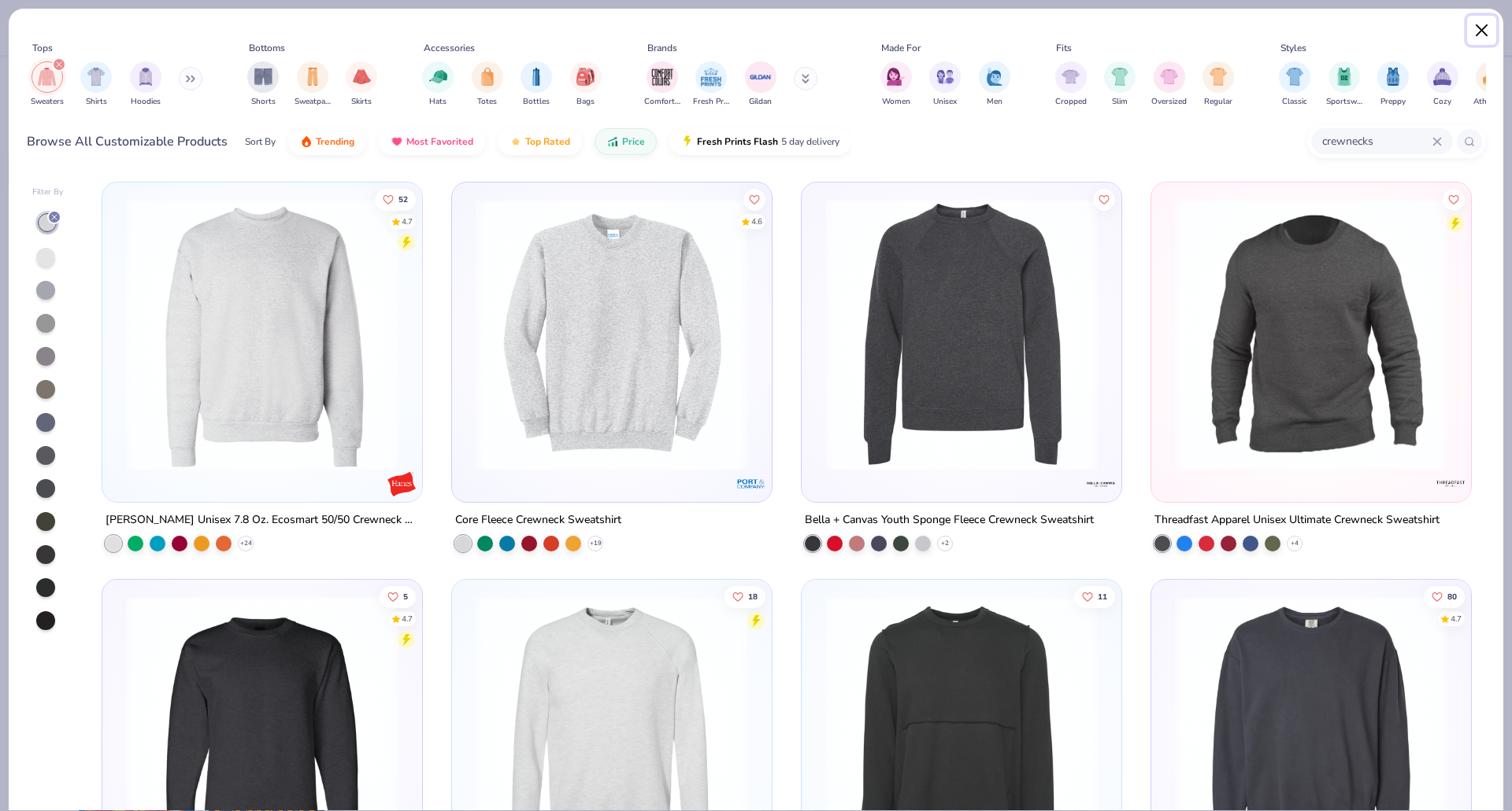
click at [1480, 34] on button "Close" at bounding box center [1481, 30] width 29 height 29
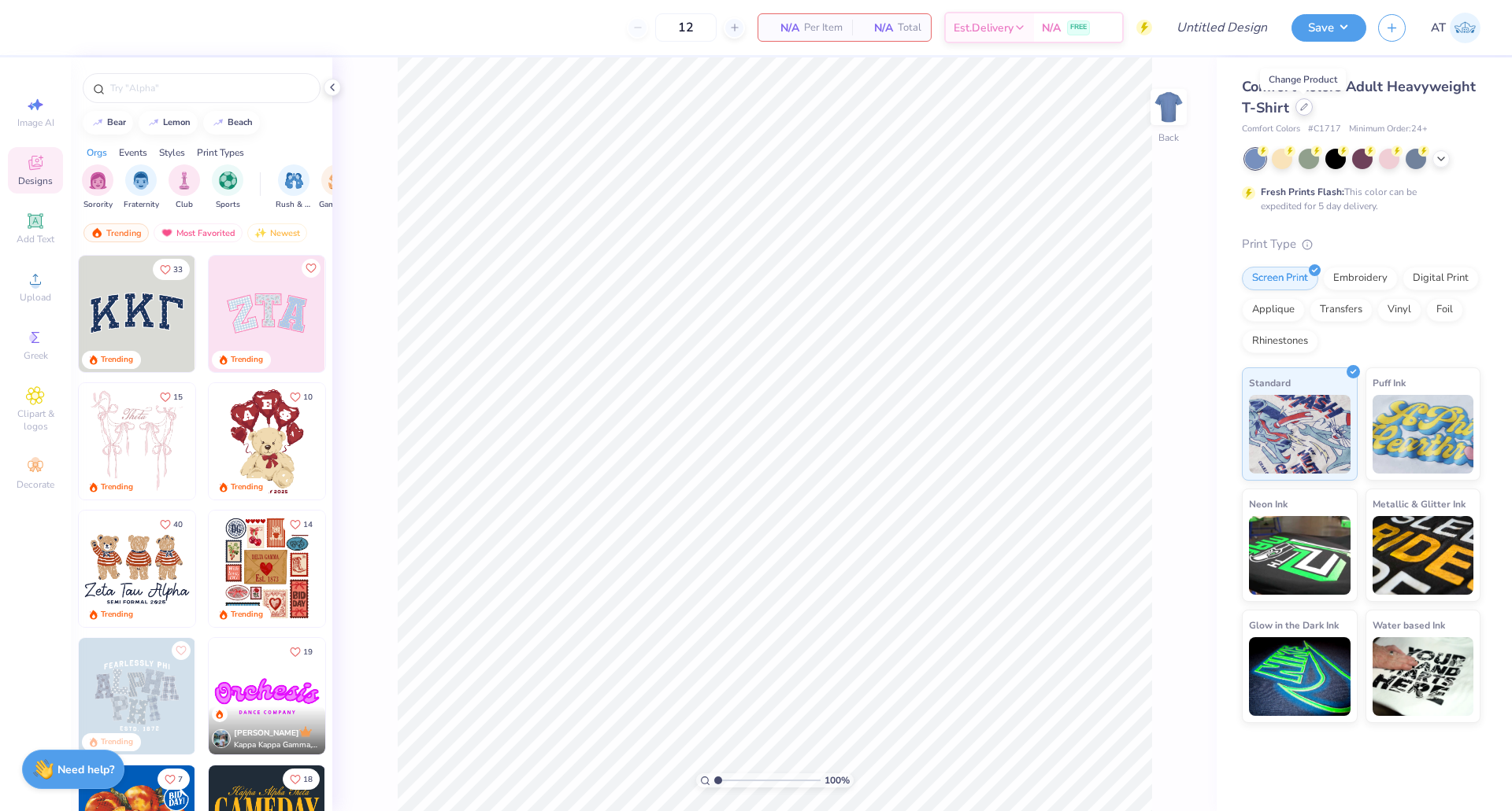
click at [1301, 106] on icon at bounding box center [1304, 106] width 8 height 8
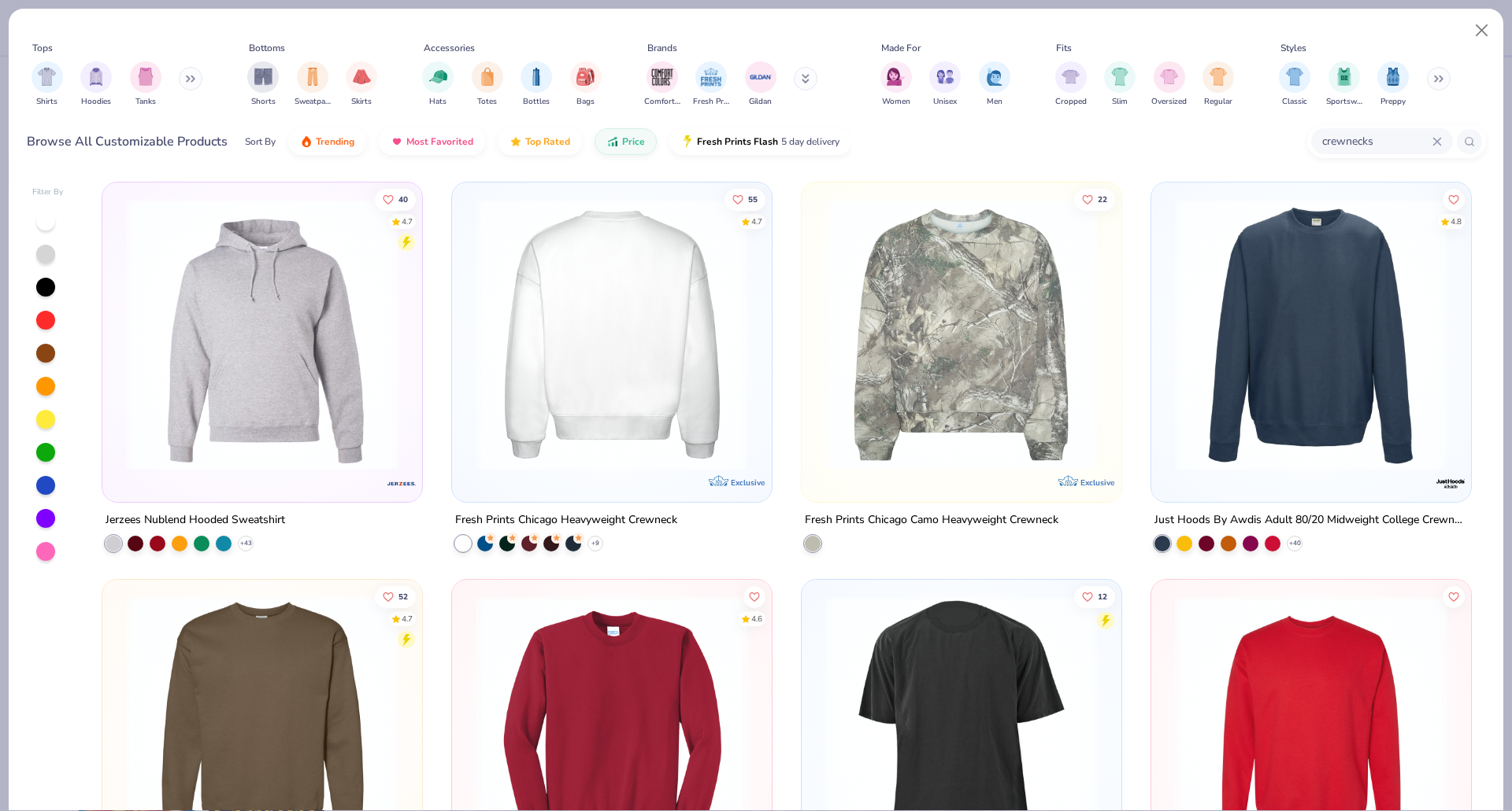
click at [467, 317] on img at bounding box center [323, 334] width 288 height 272
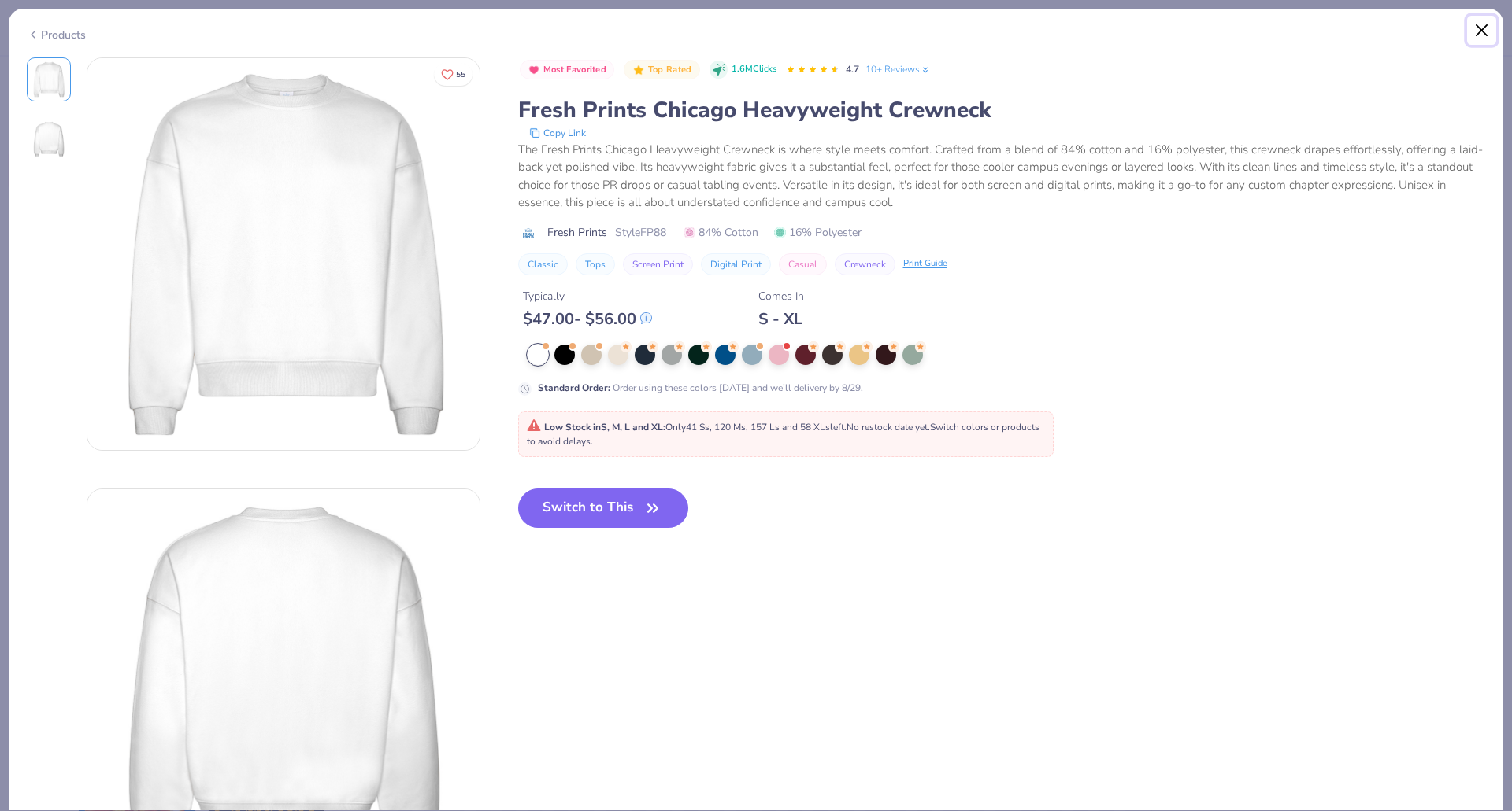
click at [1475, 34] on button "Close" at bounding box center [1481, 30] width 29 height 29
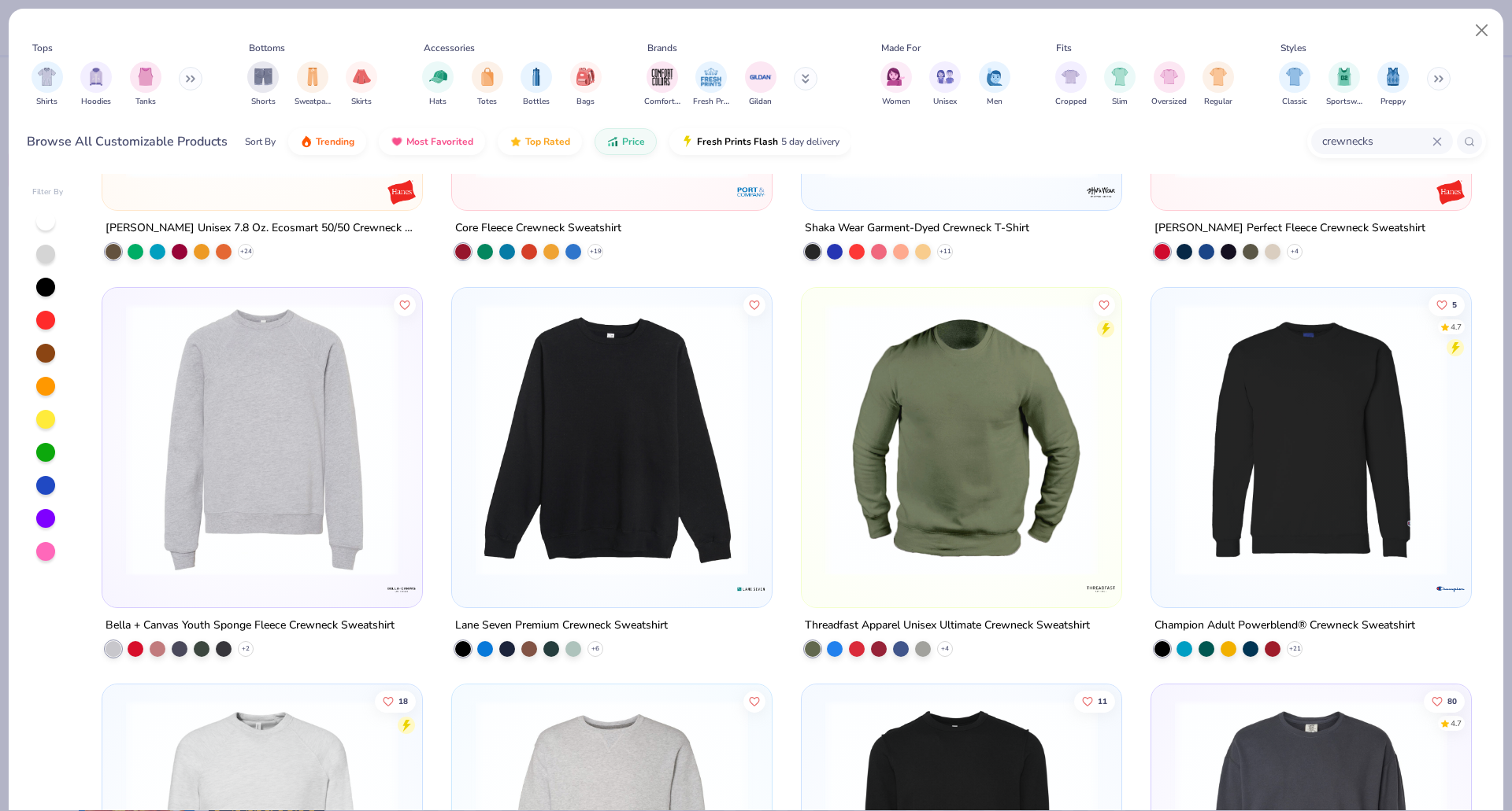
scroll to position [693, 0]
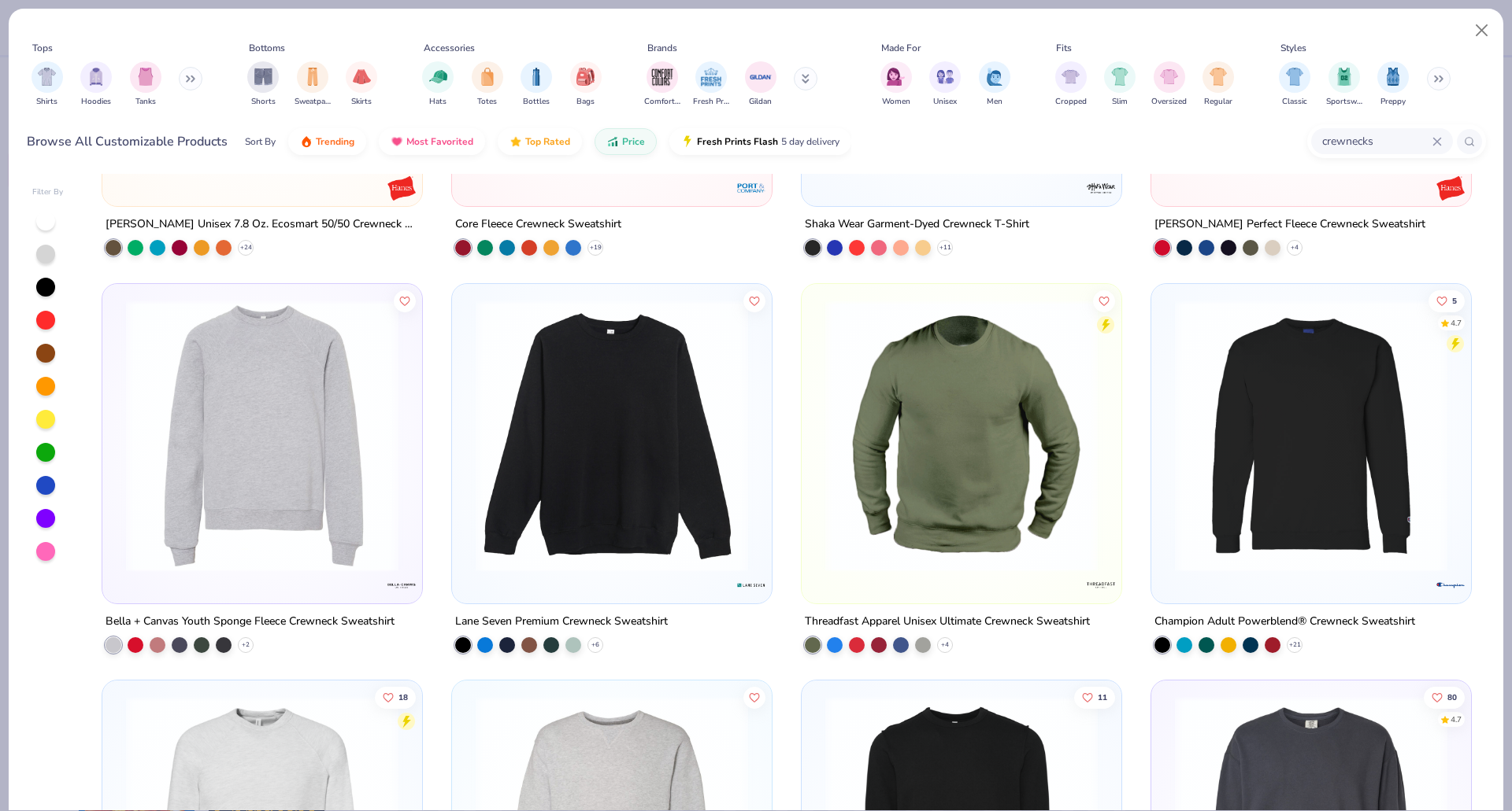
click at [633, 464] on img at bounding box center [611, 435] width 288 height 272
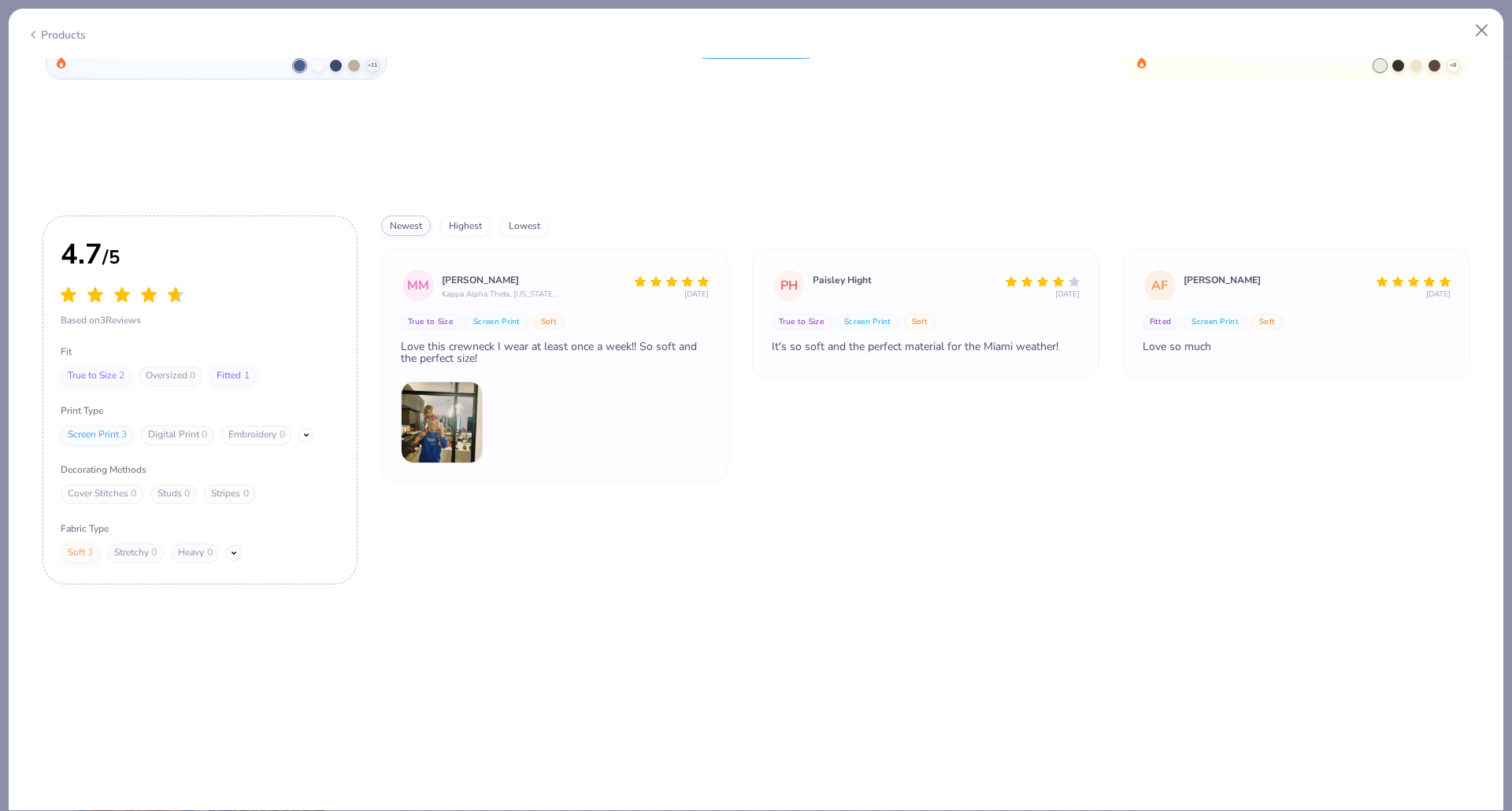
scroll to position [2357, 0]
click at [463, 414] on img at bounding box center [441, 422] width 82 height 82
click at [431, 411] on img at bounding box center [441, 422] width 82 height 82
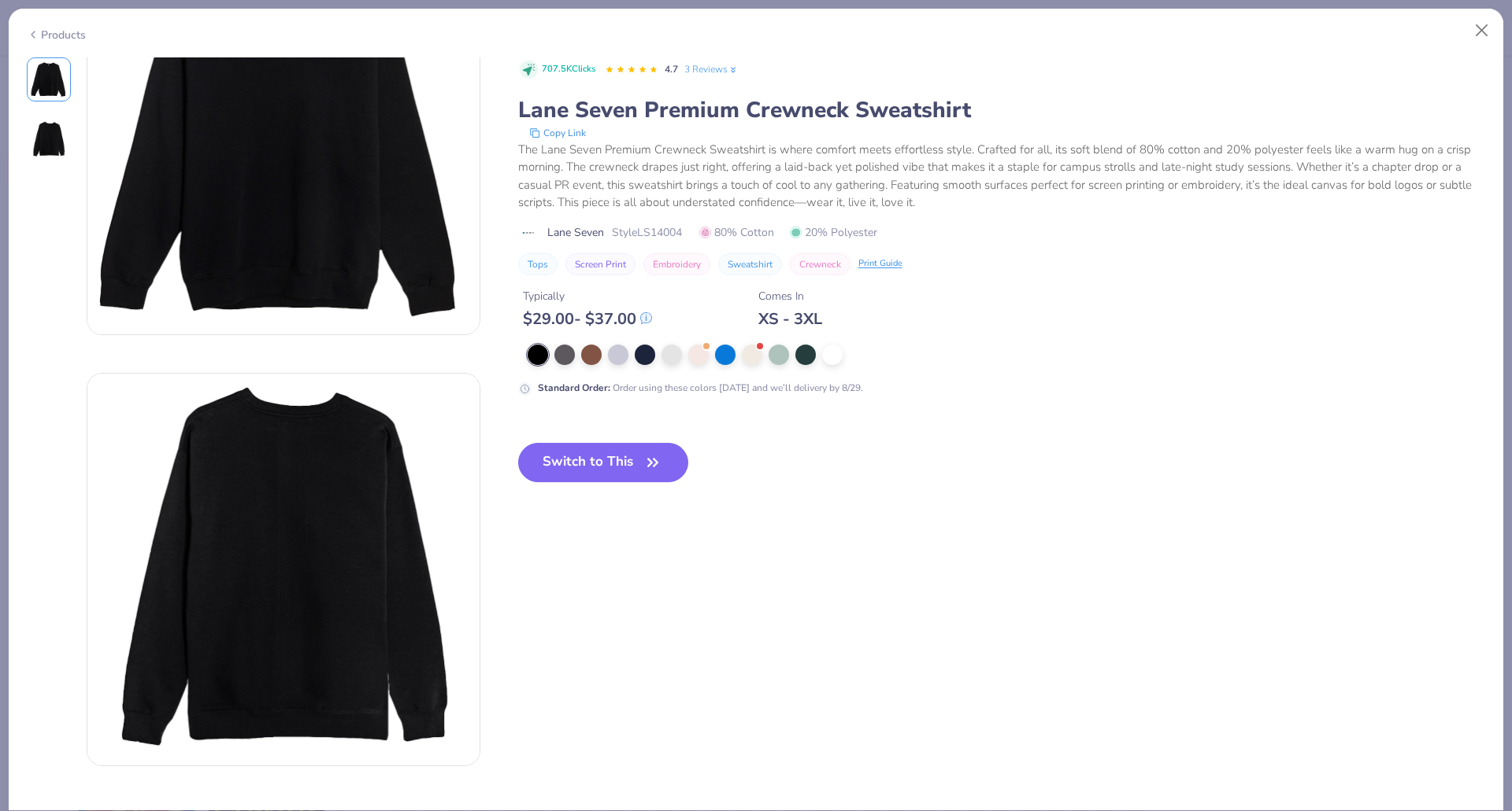
scroll to position [0, 0]
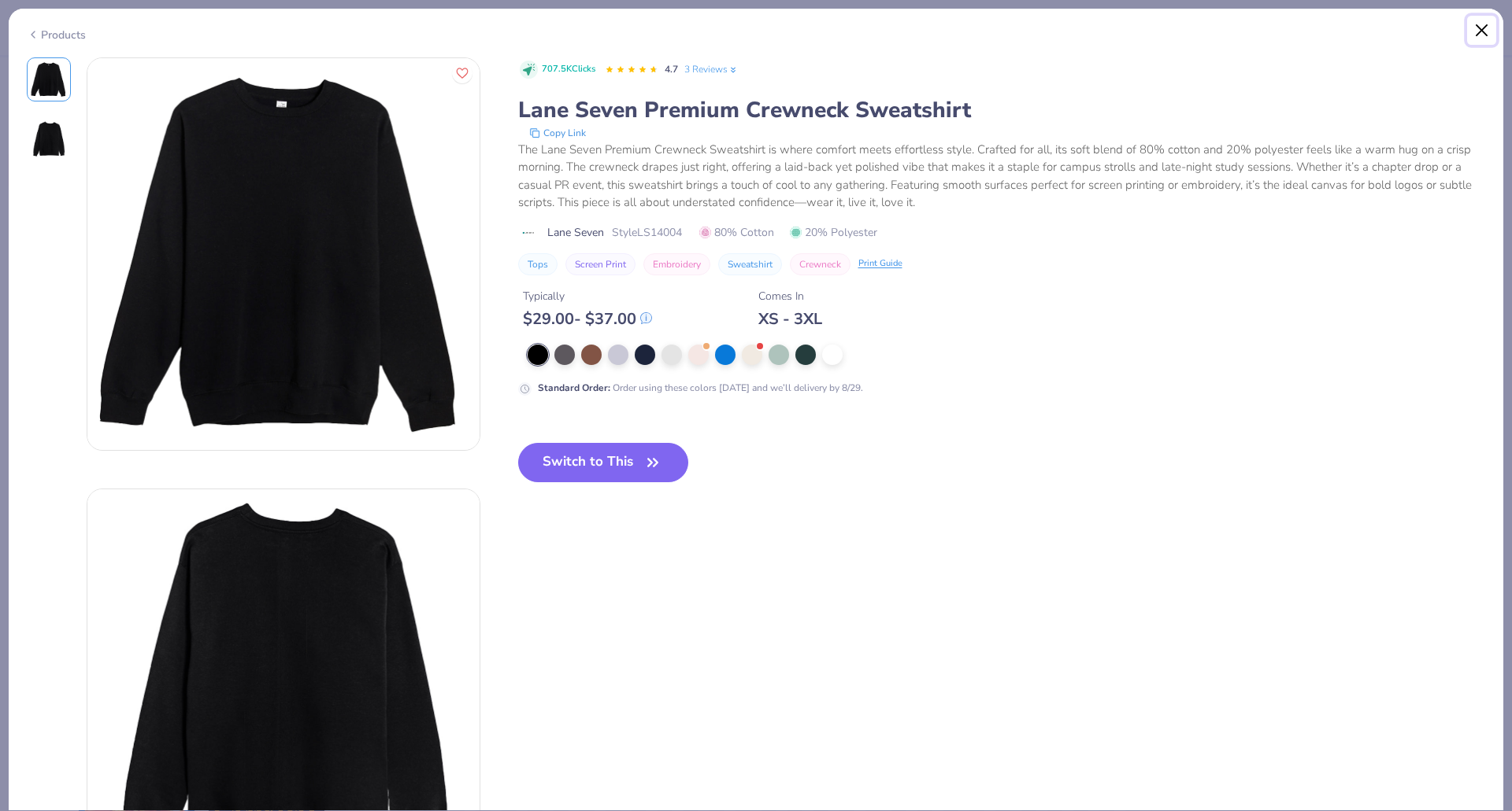
click at [1472, 25] on button "Close" at bounding box center [1481, 30] width 29 height 29
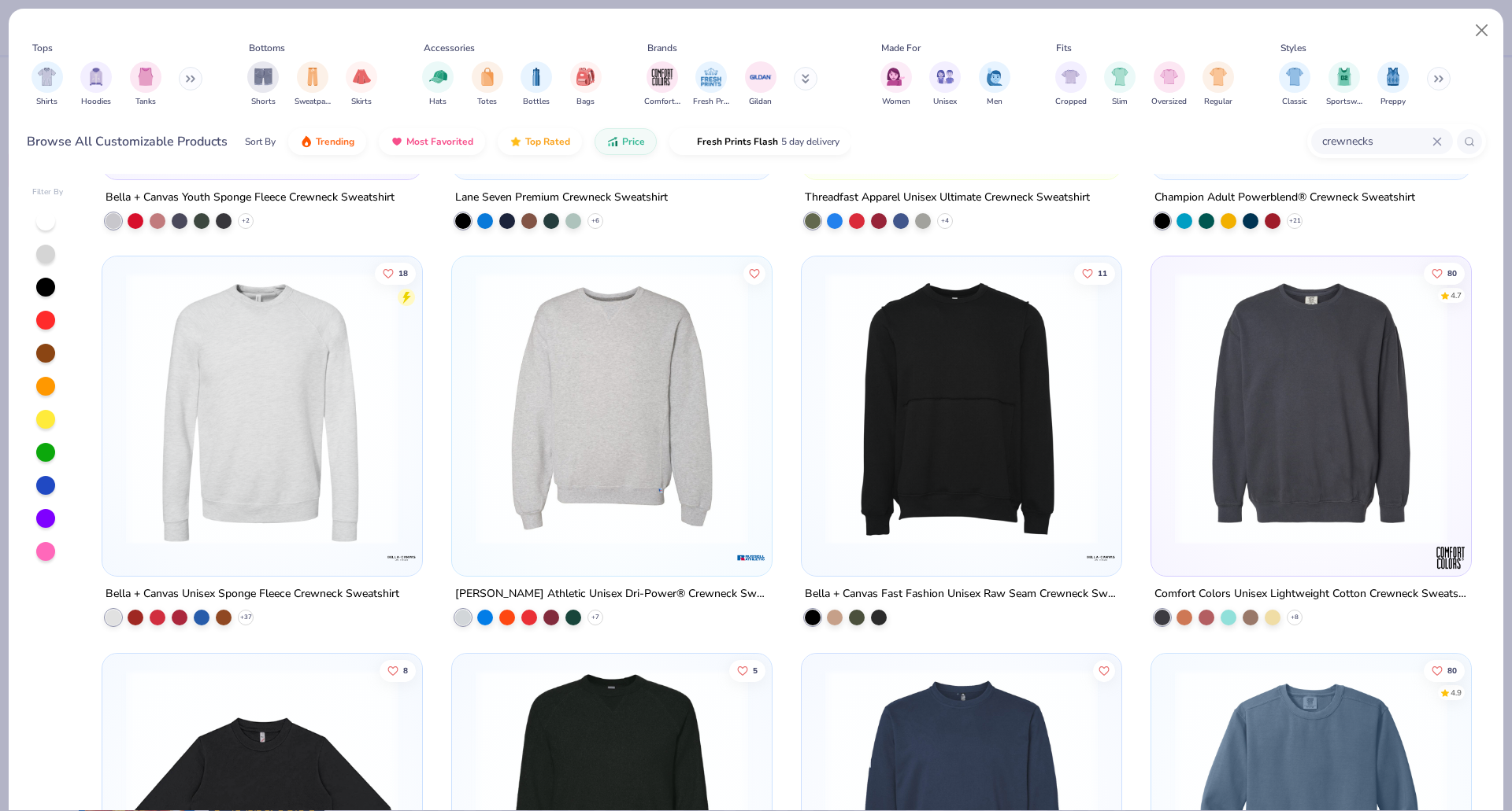
scroll to position [1118, 0]
click at [1303, 327] on img at bounding box center [1311, 407] width 288 height 272
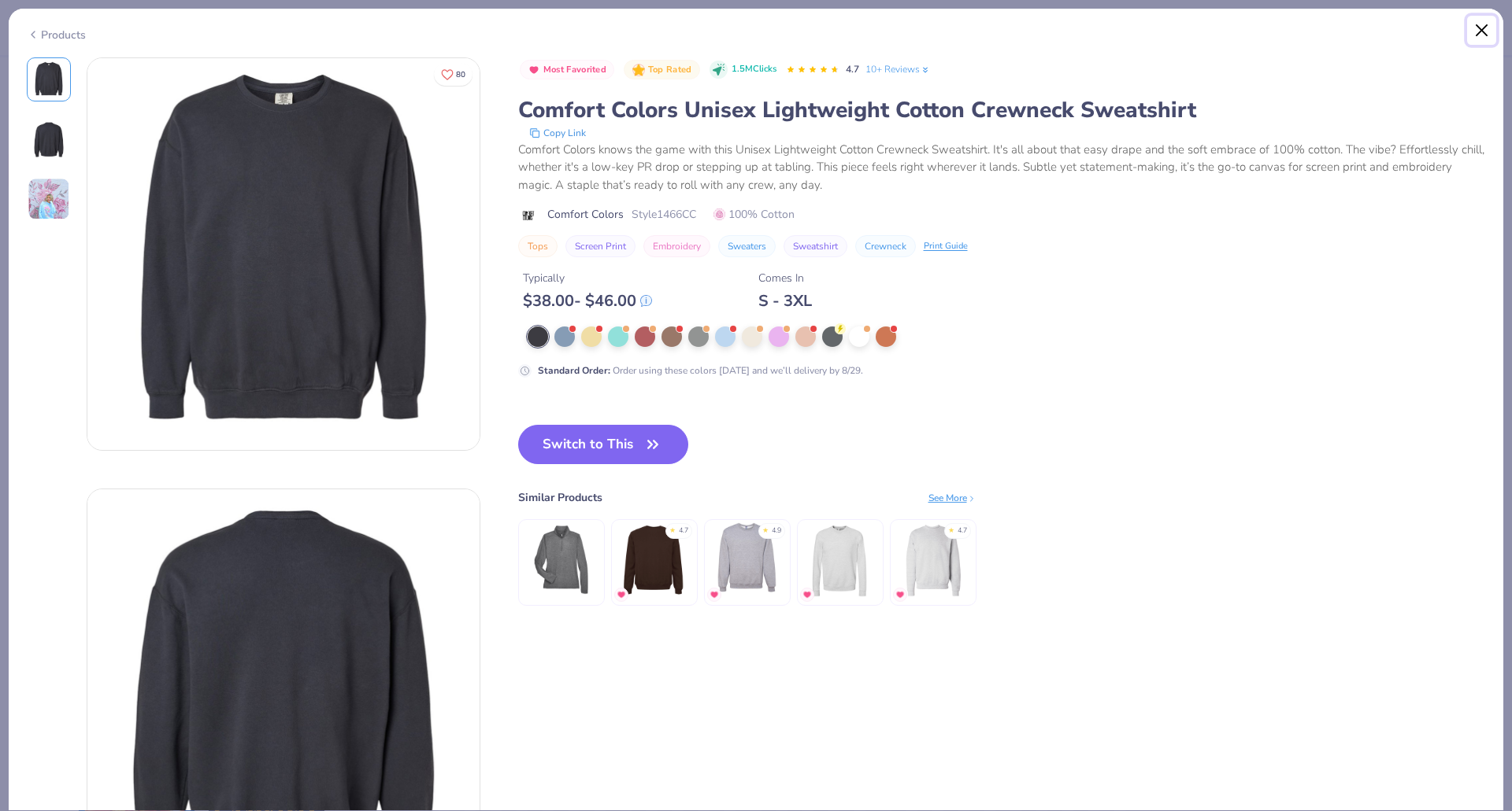
click at [1480, 26] on button "Close" at bounding box center [1481, 30] width 29 height 29
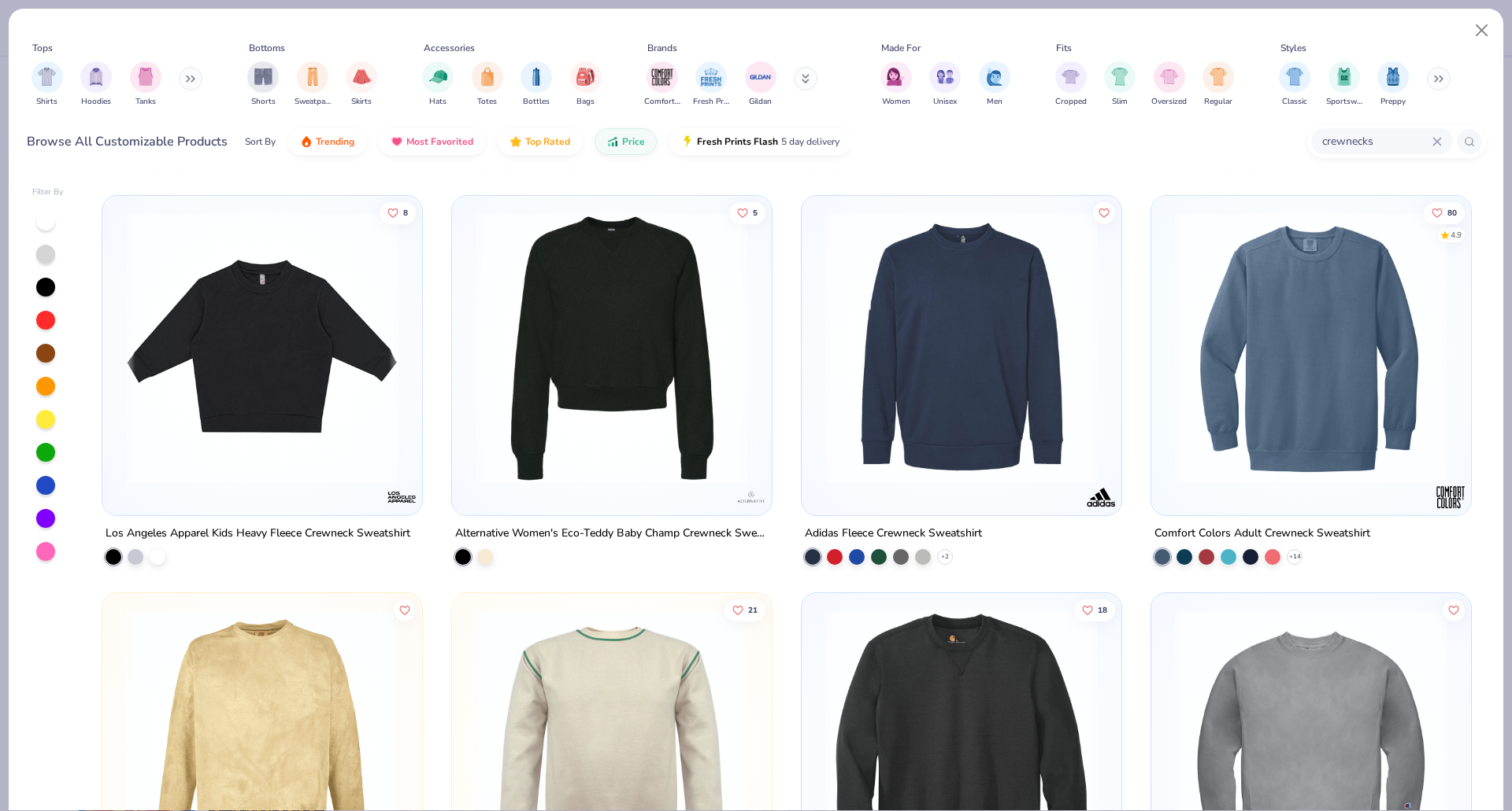
scroll to position [1577, 0]
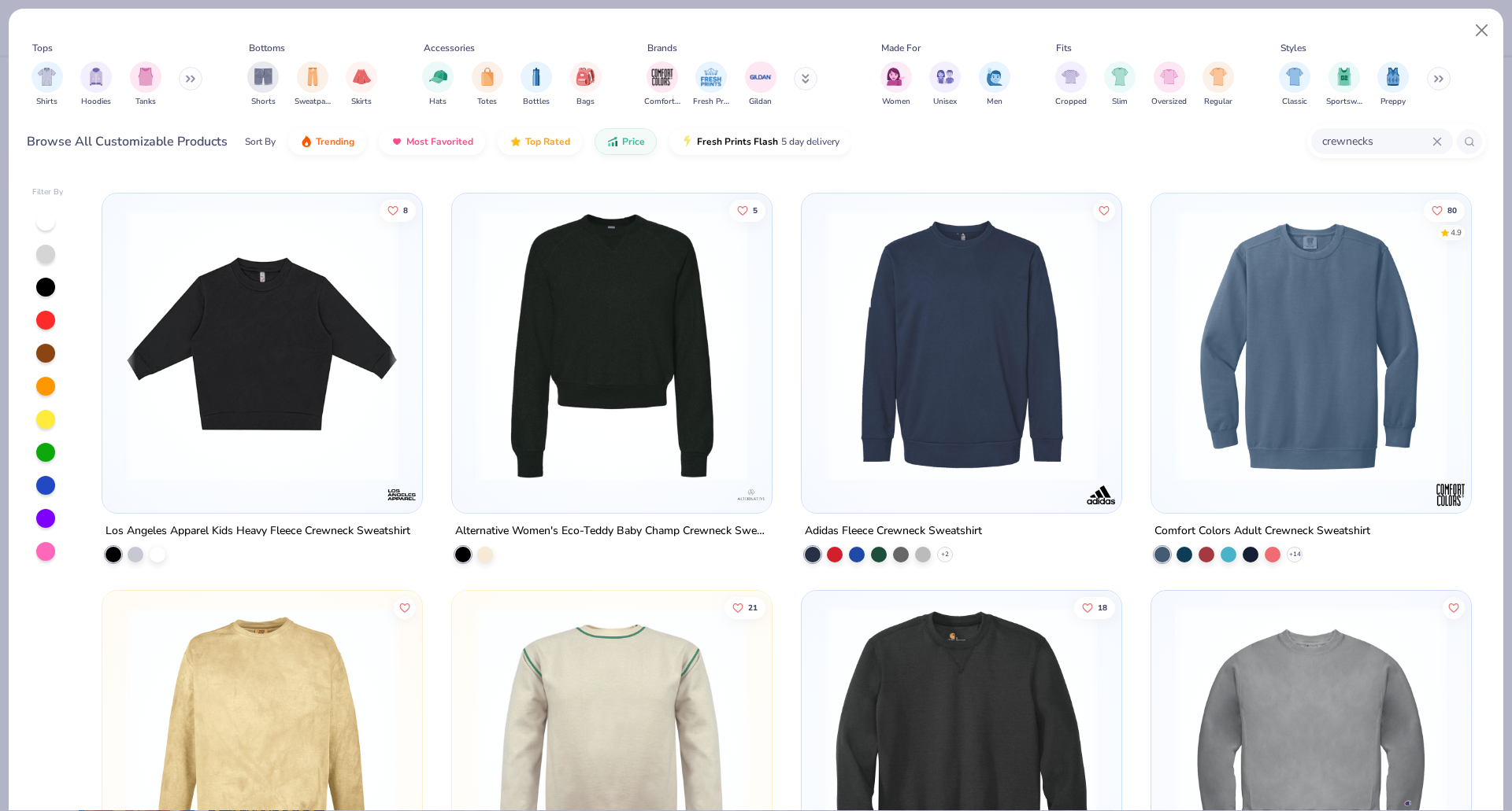
click at [1234, 355] on img at bounding box center [1311, 345] width 288 height 272
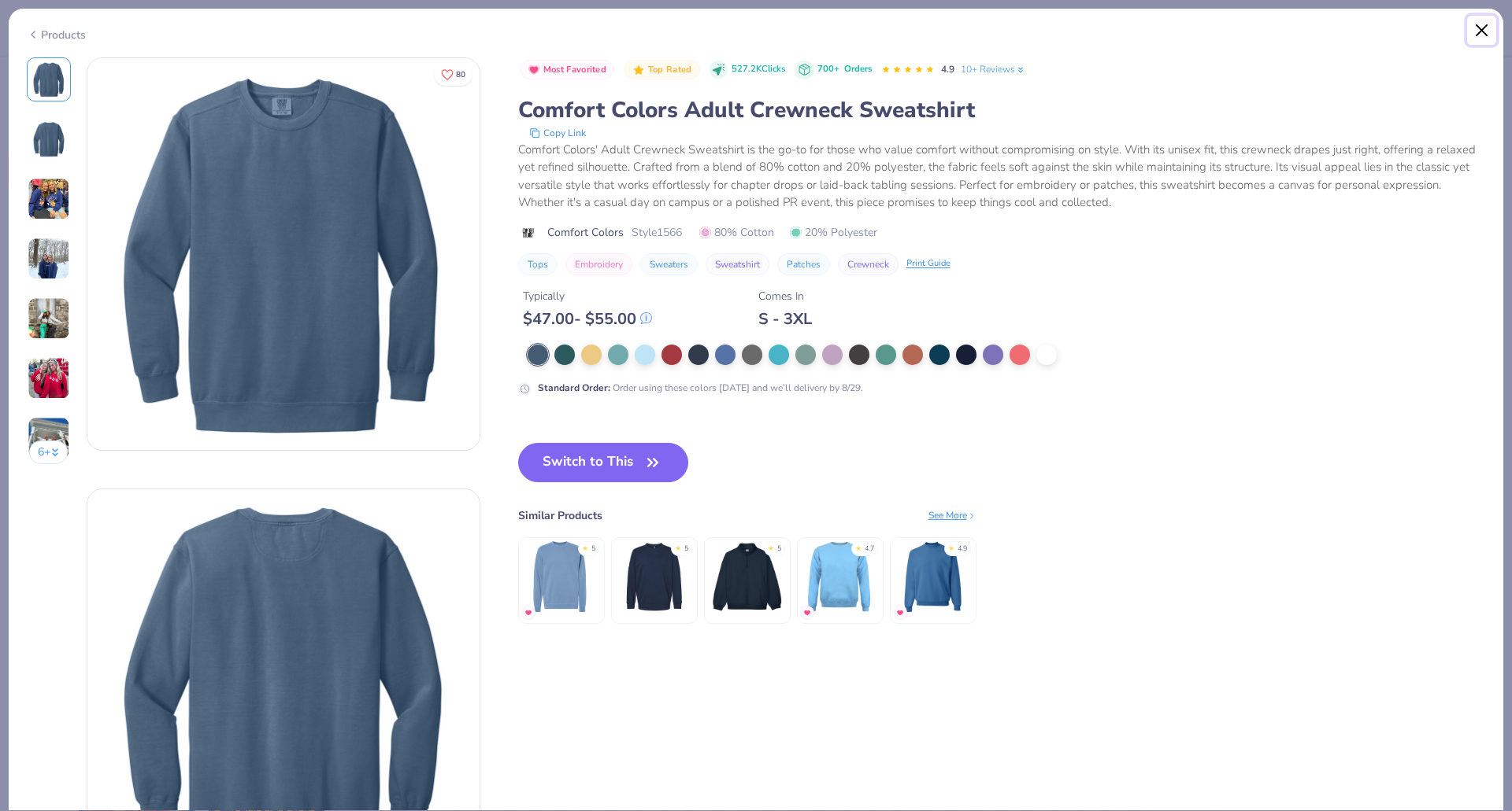
click at [1487, 34] on button "Close" at bounding box center [1481, 30] width 29 height 29
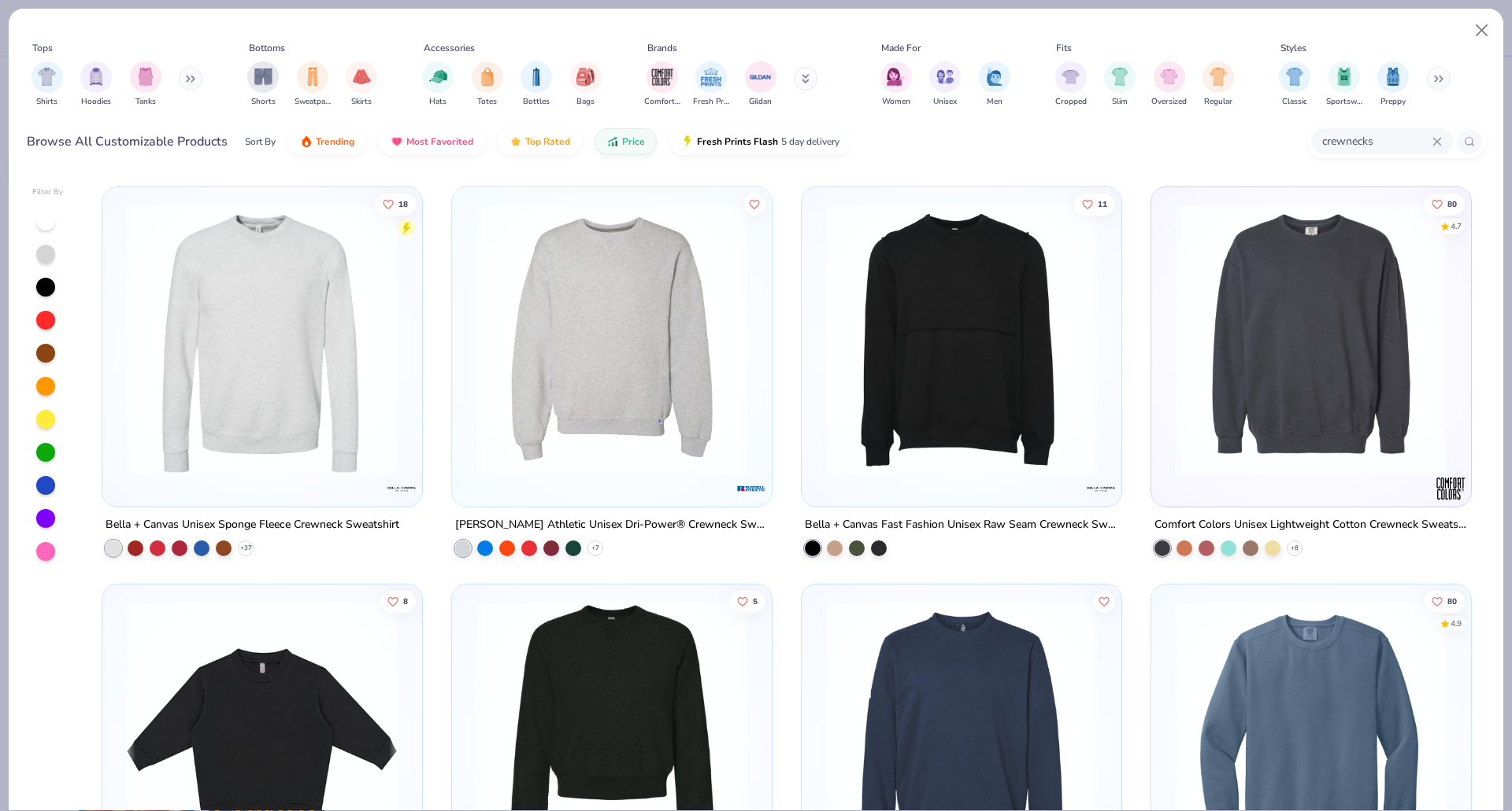
scroll to position [1186, 0]
click at [1283, 334] on img at bounding box center [1311, 339] width 288 height 272
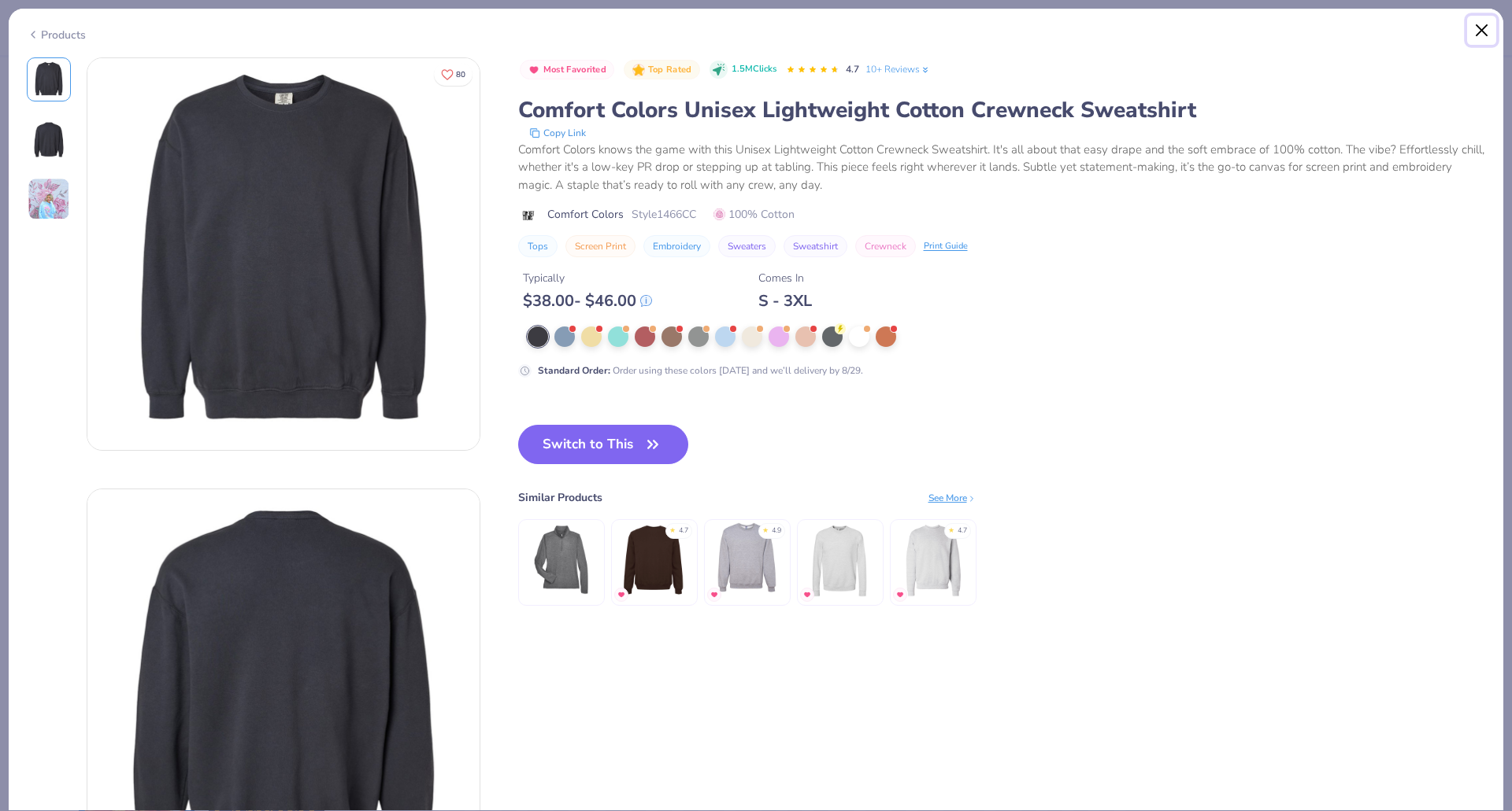
click at [1479, 32] on button "Close" at bounding box center [1481, 30] width 29 height 29
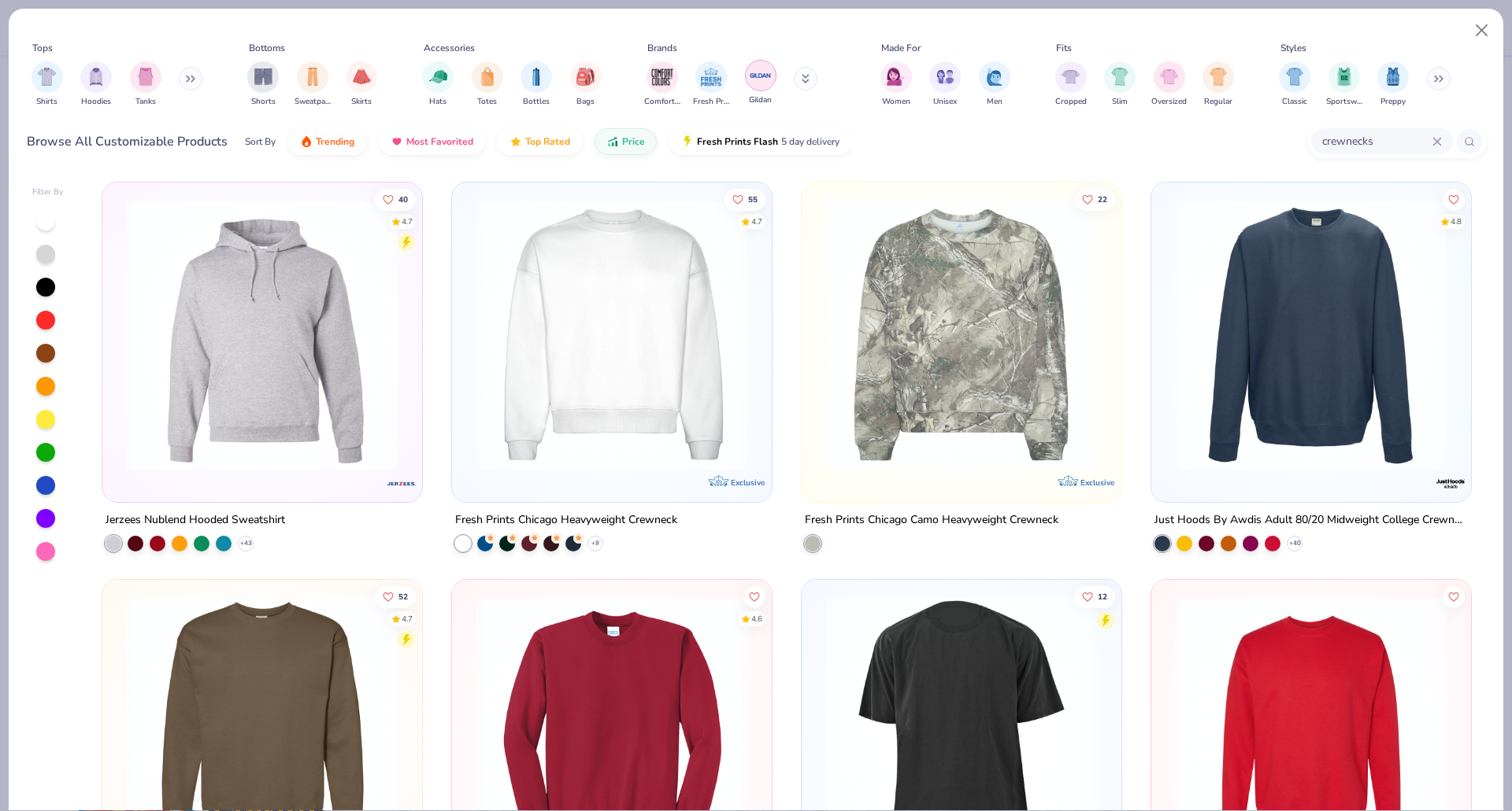
click at [750, 77] on img "filter for Gildan" at bounding box center [760, 75] width 23 height 23
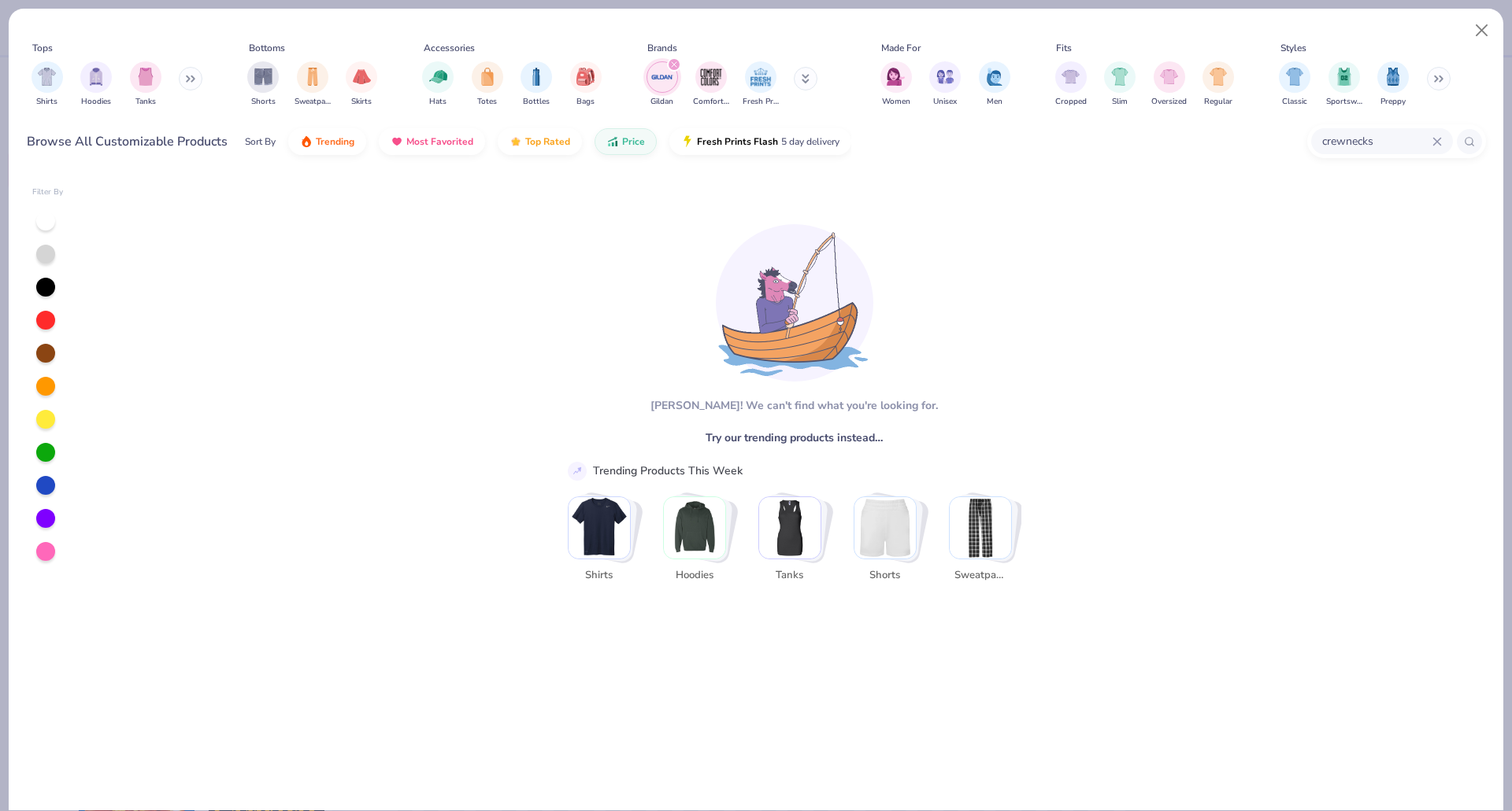
click at [672, 82] on img "filter for Gildan" at bounding box center [662, 77] width 23 height 23
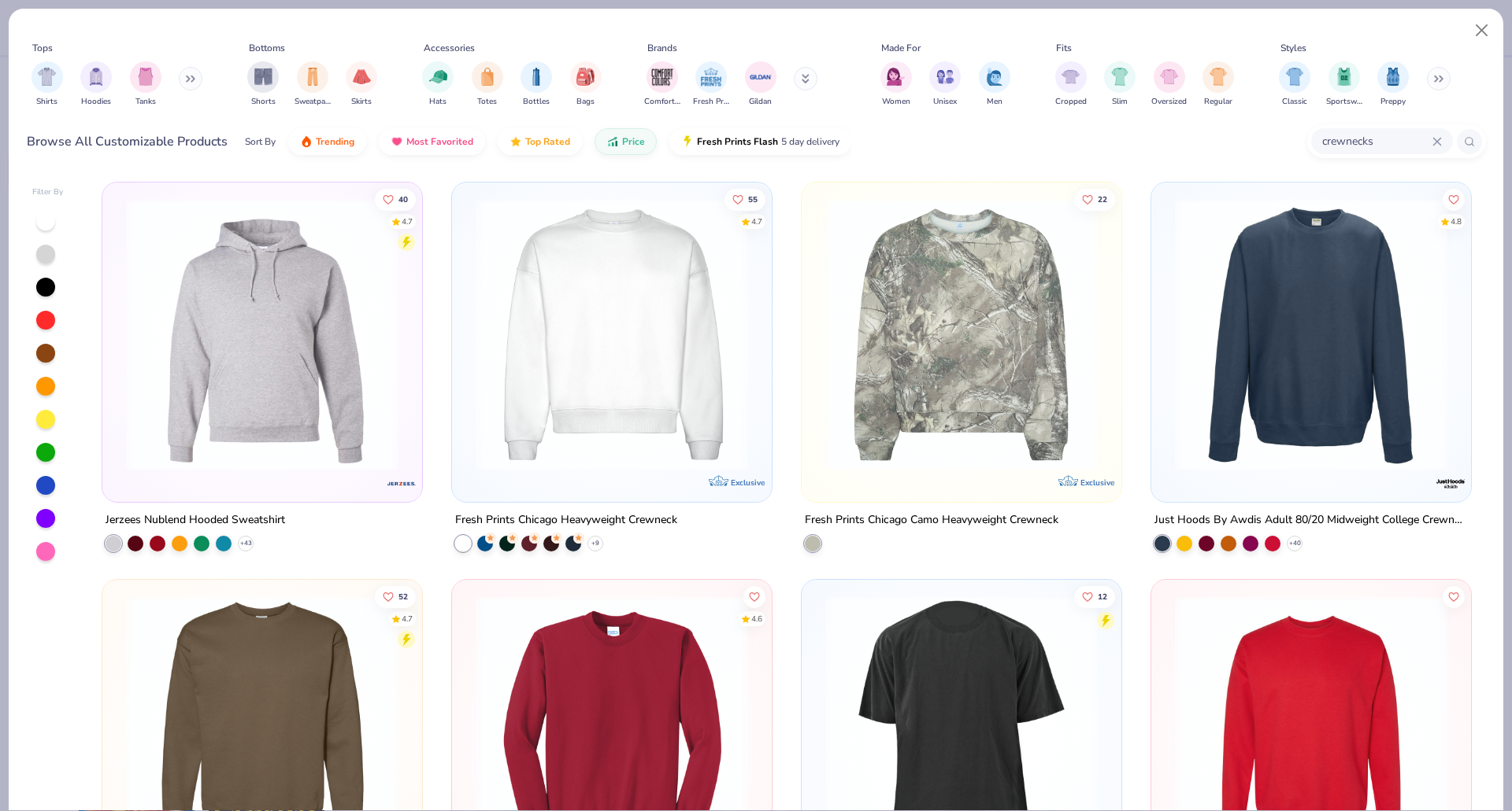
click at [1444, 139] on div "crewnecks" at bounding box center [1382, 141] width 142 height 26
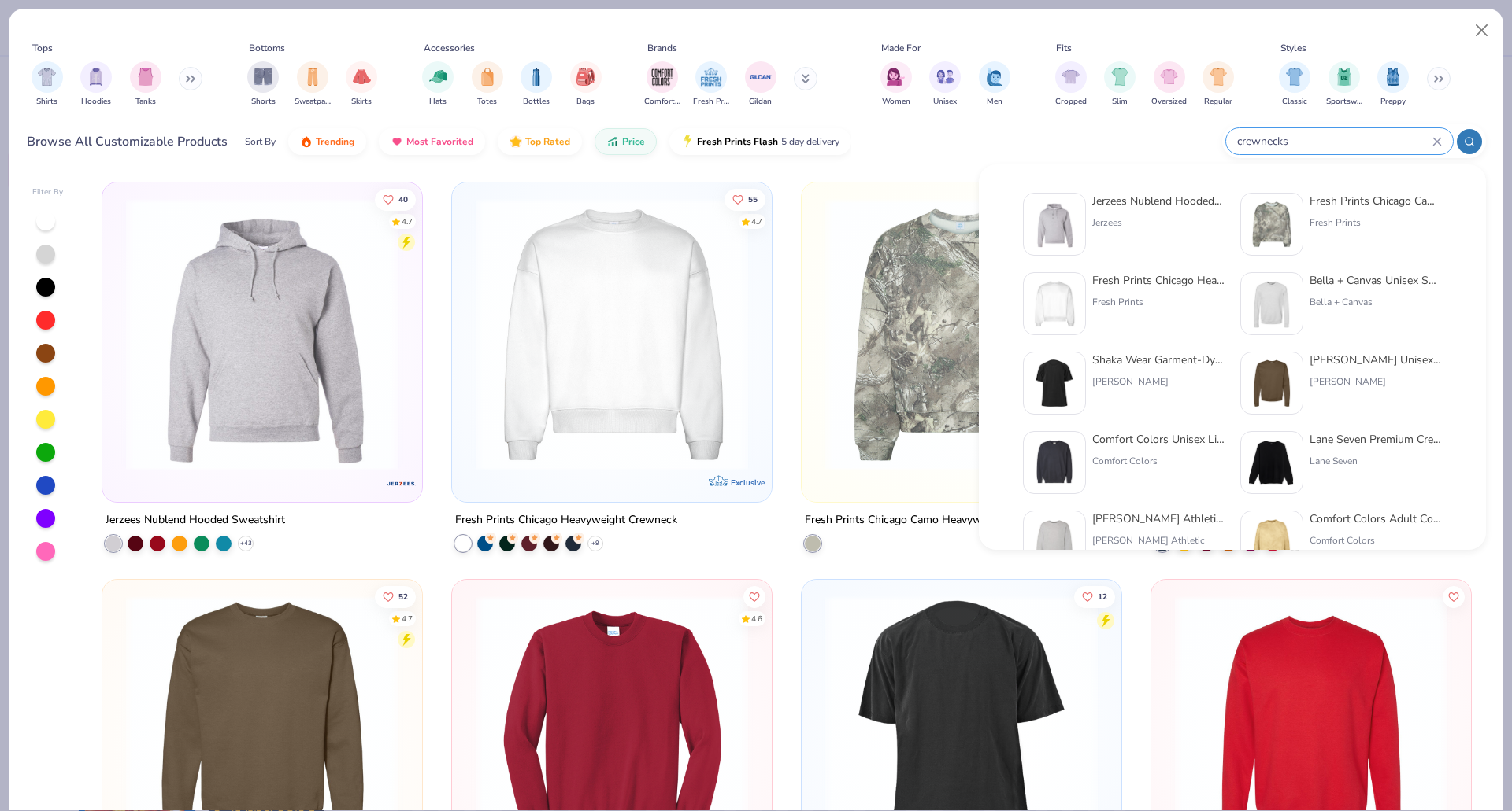
click at [1437, 139] on icon at bounding box center [1437, 141] width 10 height 10
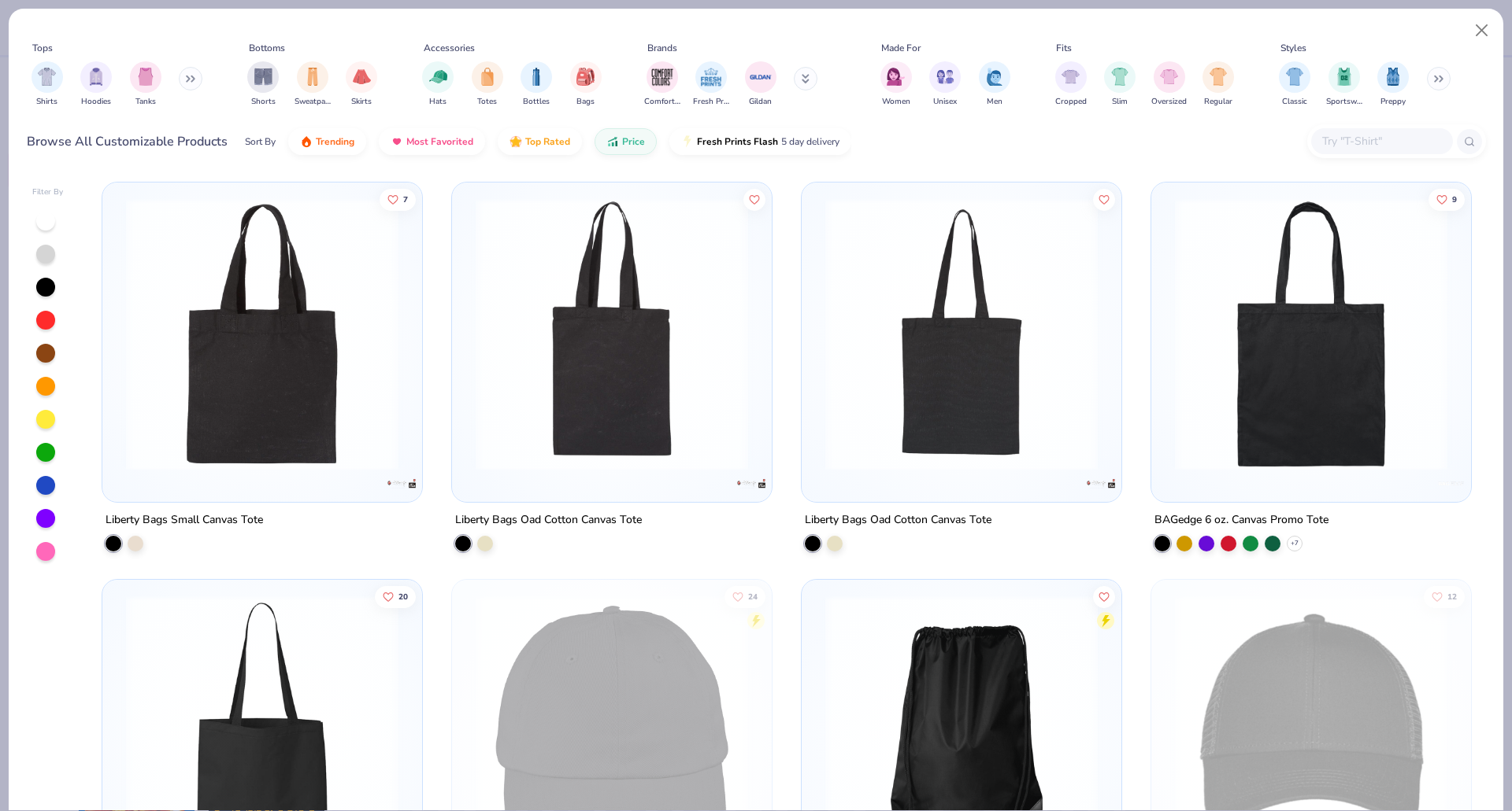
click at [178, 76] on div "Shirts Hoodies Tanks" at bounding box center [117, 84] width 181 height 58
click at [189, 81] on icon at bounding box center [188, 79] width 3 height 5
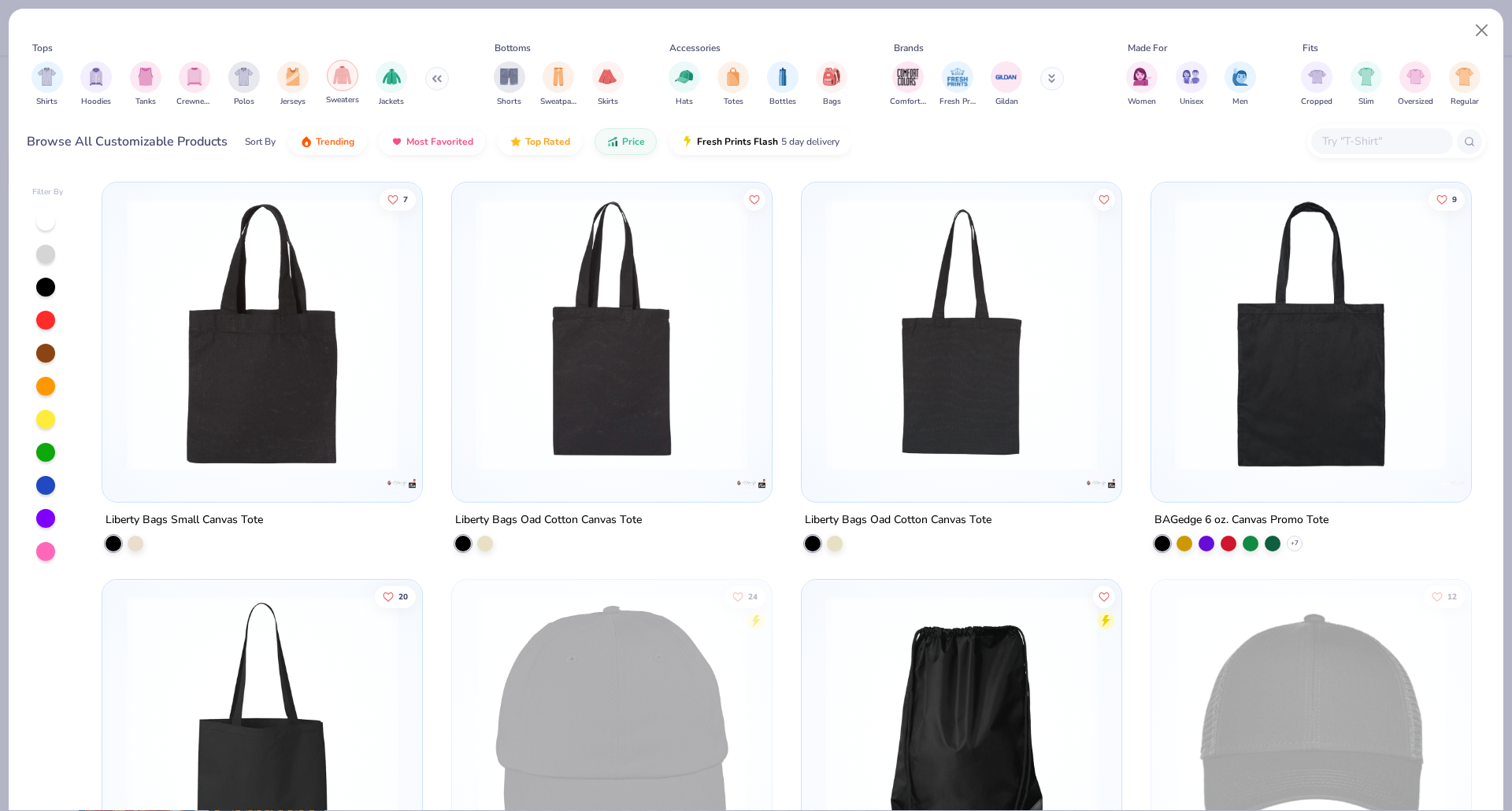
click at [351, 79] on div "filter for Sweaters" at bounding box center [342, 75] width 31 height 31
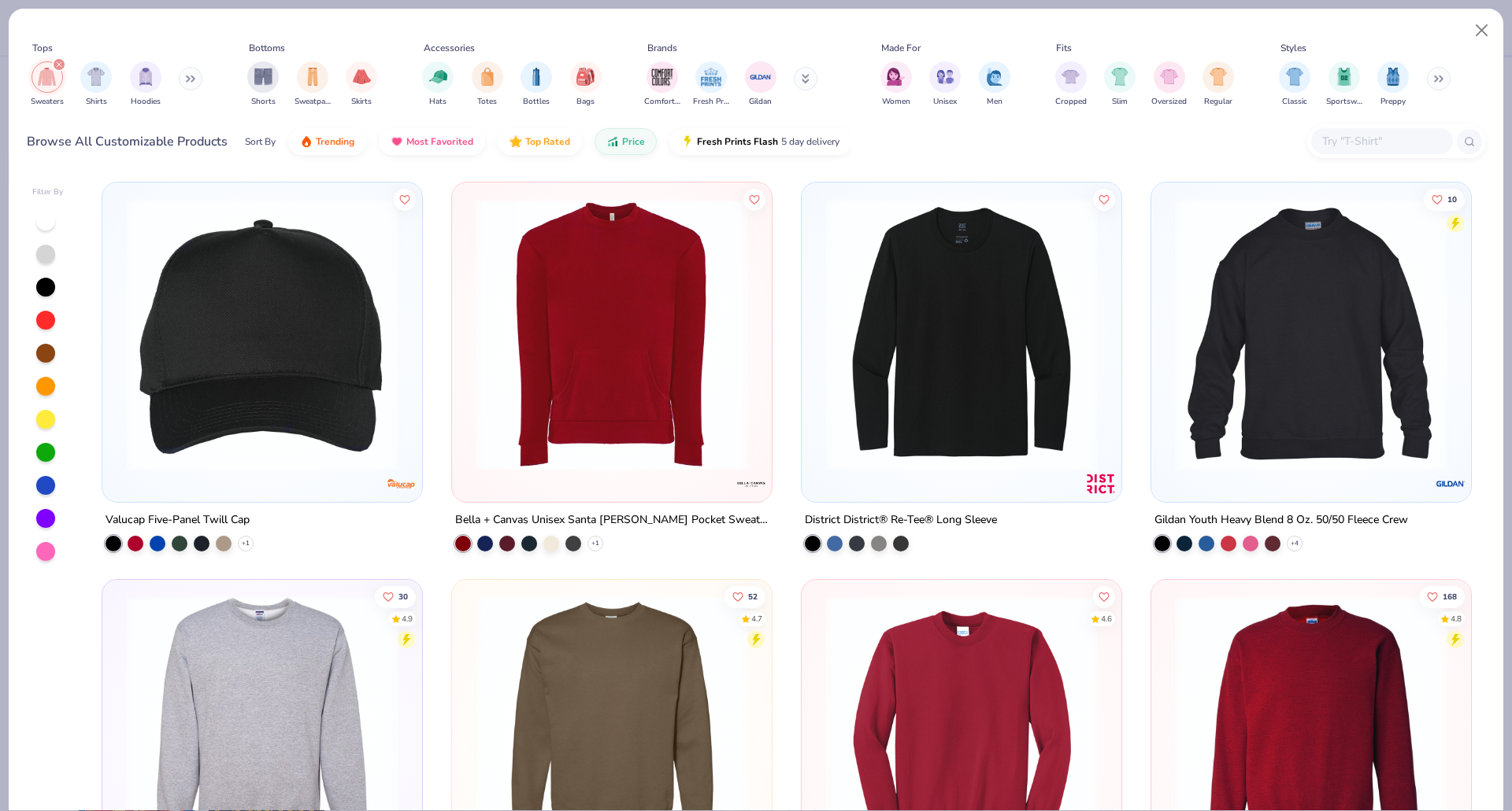
click at [1232, 374] on img at bounding box center [1311, 334] width 288 height 272
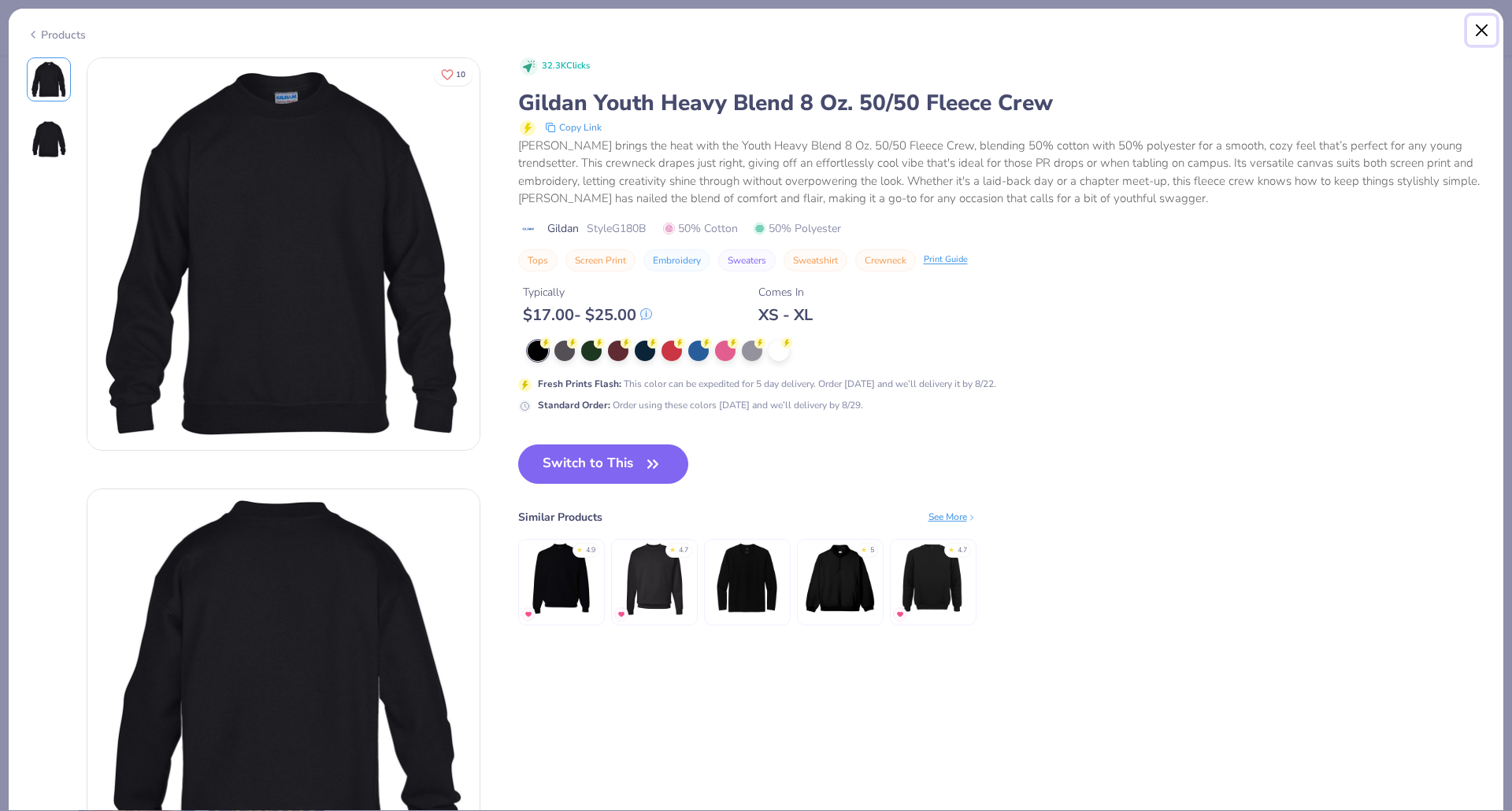
click at [1480, 36] on button "Close" at bounding box center [1481, 30] width 29 height 29
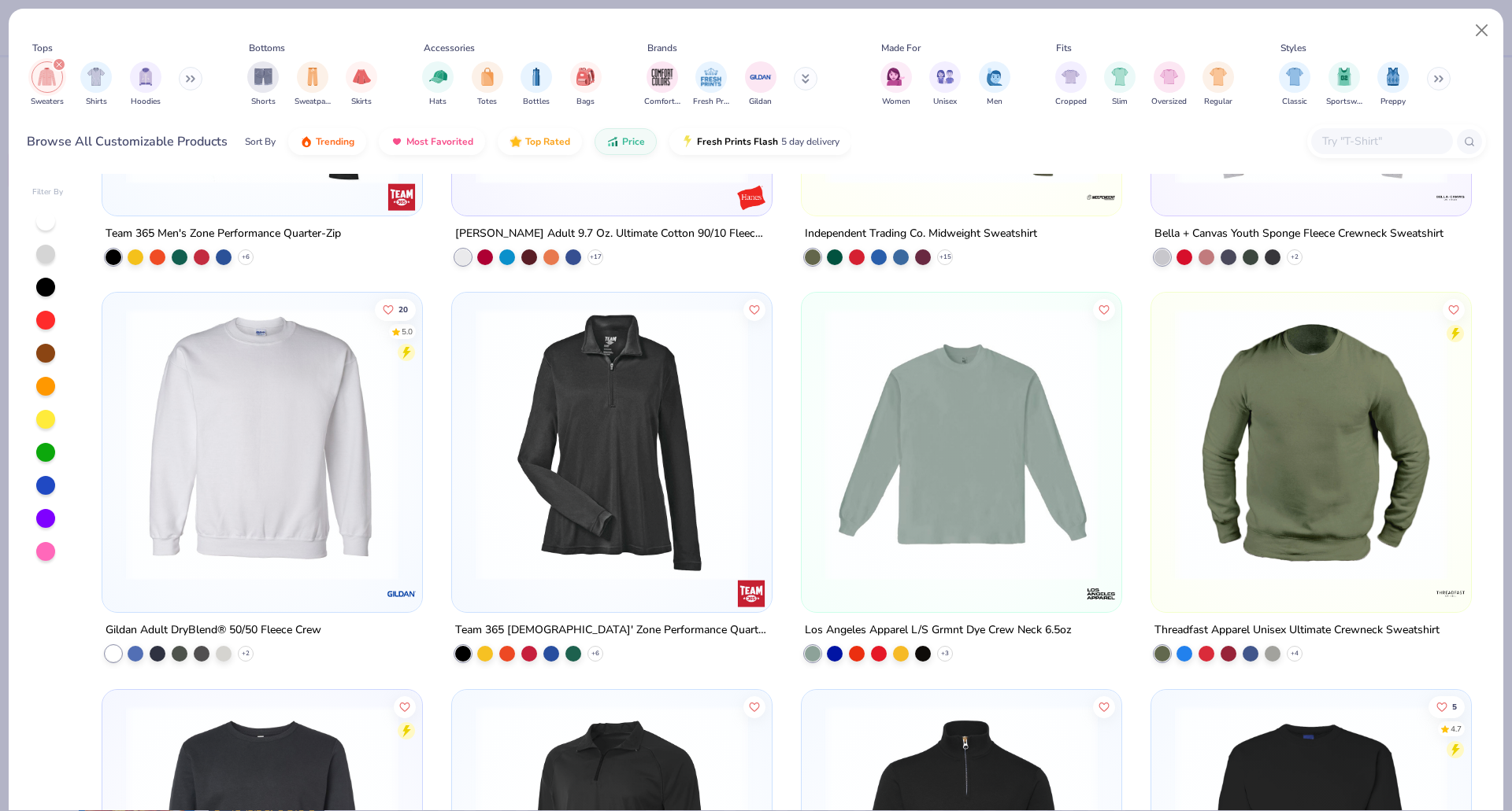
scroll to position [1082, 0]
click at [348, 443] on img at bounding box center [262, 444] width 288 height 272
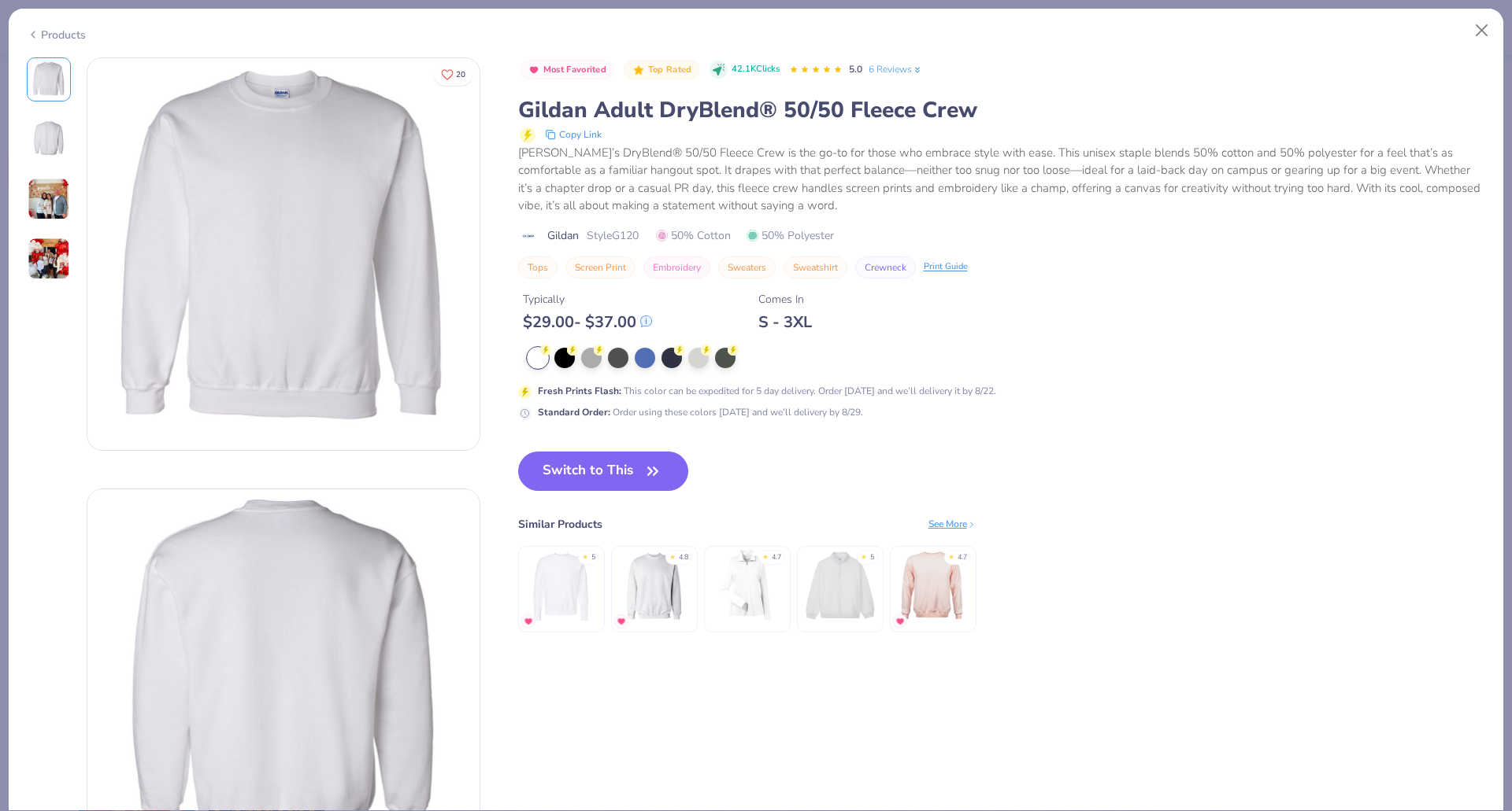
click at [39, 201] on img at bounding box center [49, 199] width 43 height 43
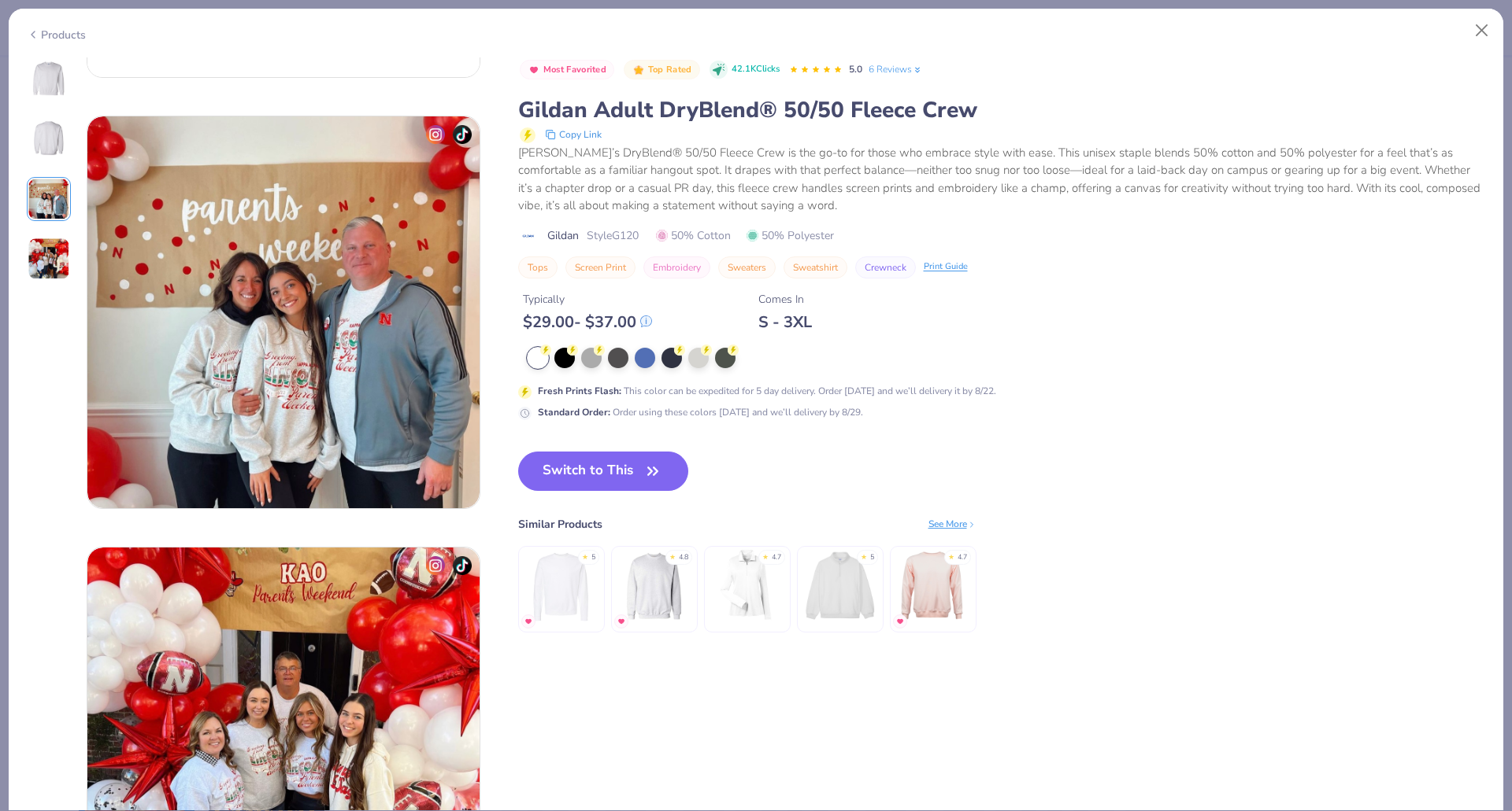
scroll to position [863, 0]
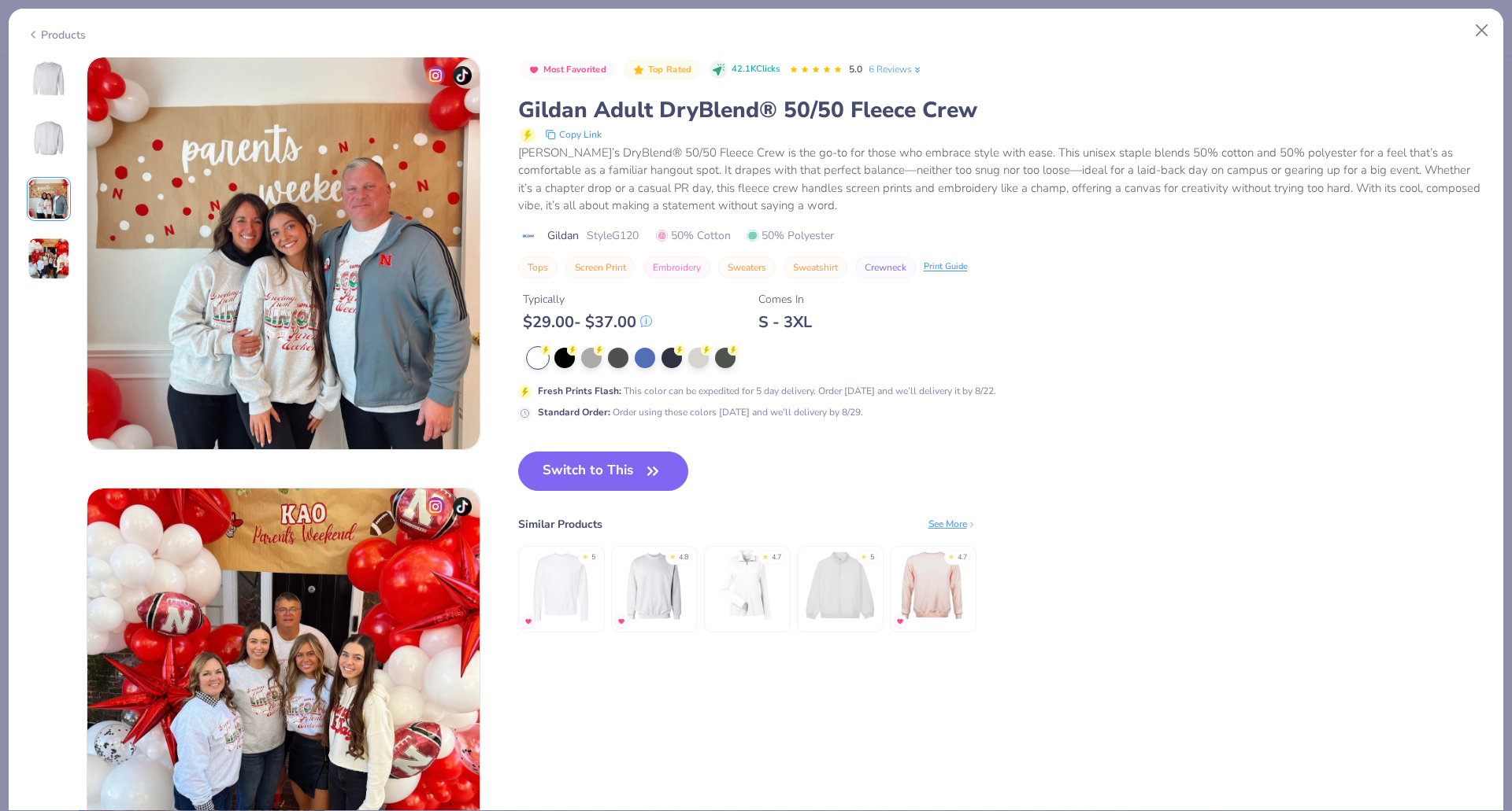
click at [43, 270] on img at bounding box center [49, 259] width 43 height 43
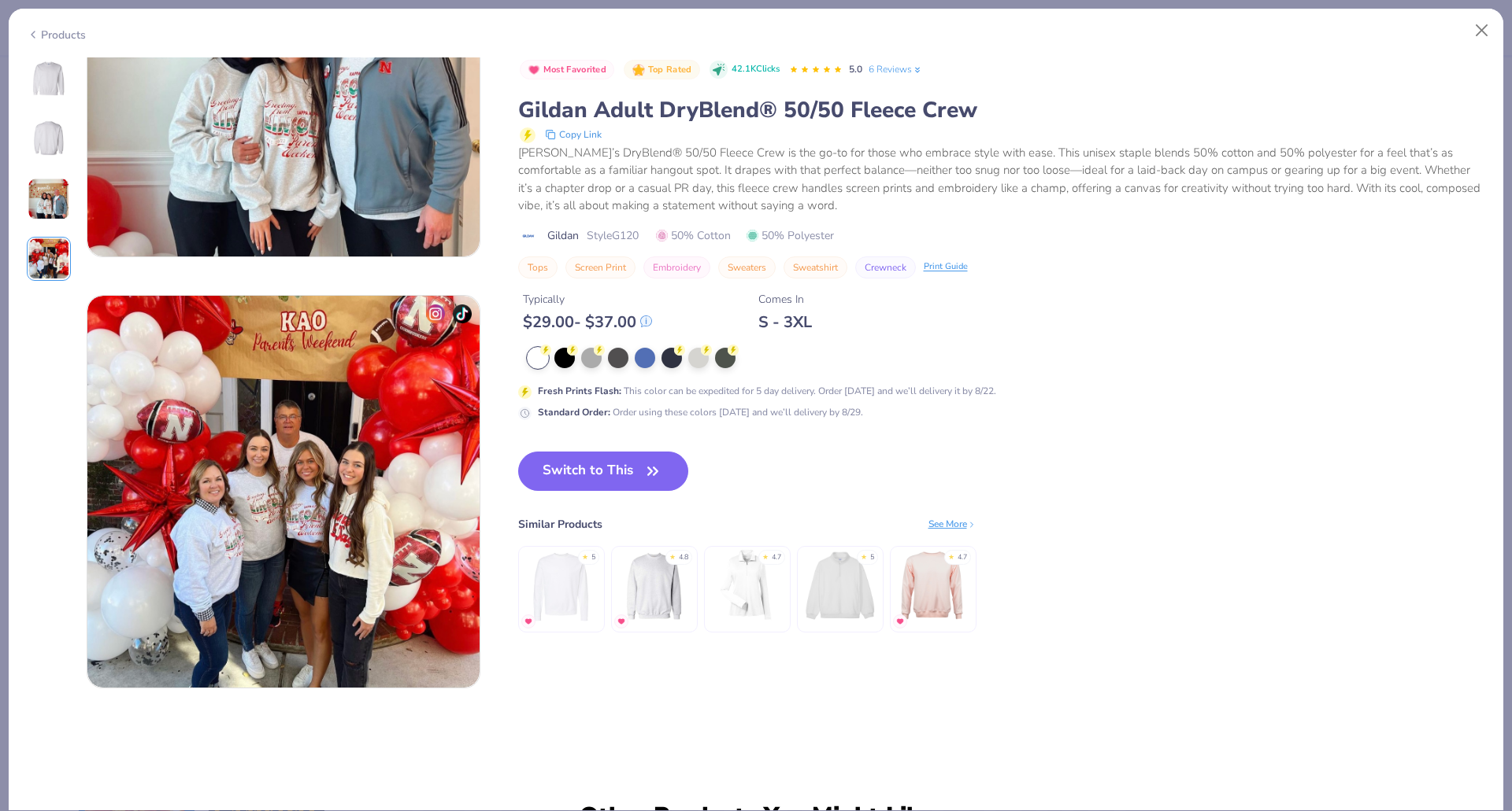
scroll to position [1294, 0]
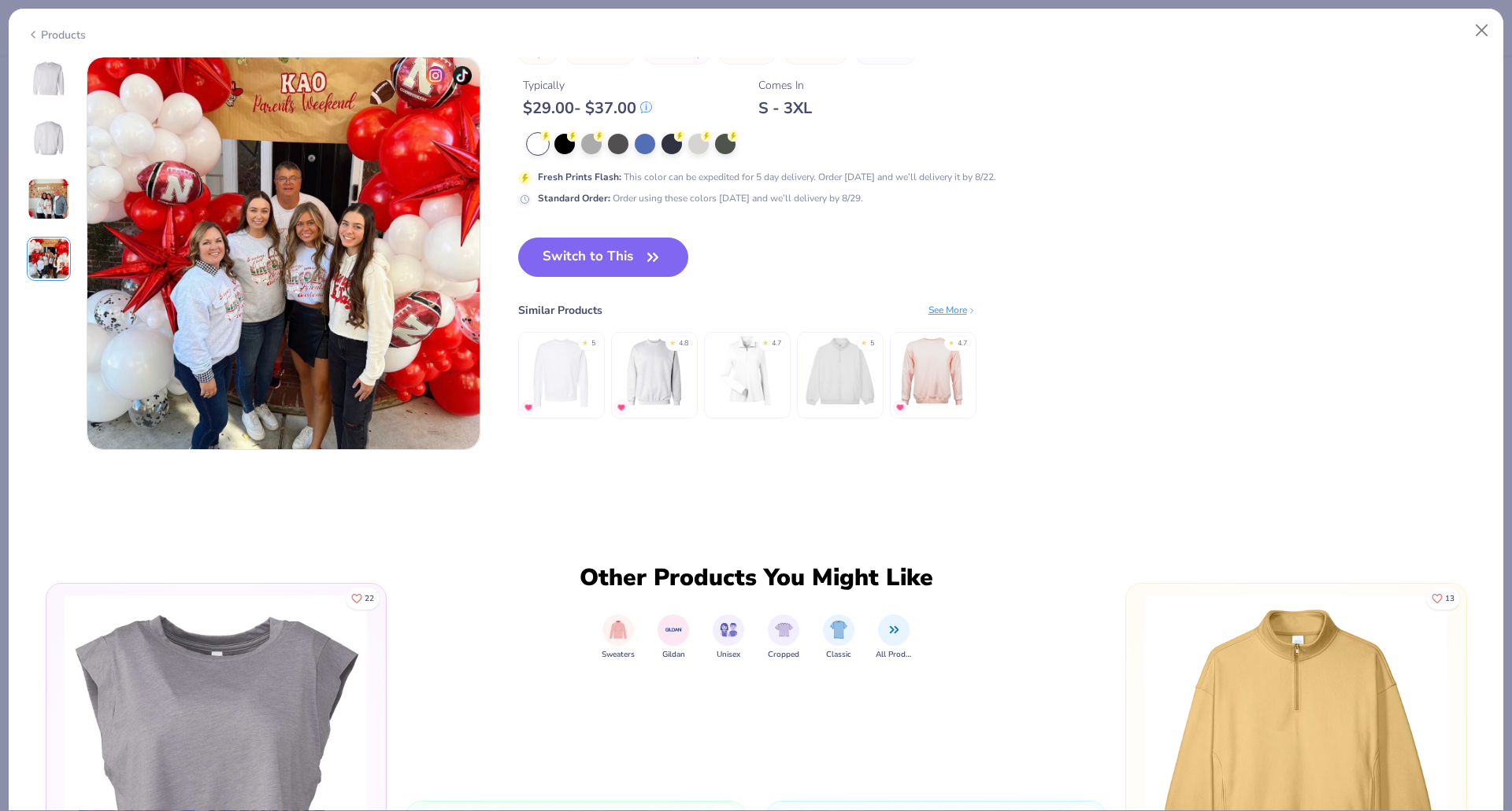
click at [47, 198] on img at bounding box center [49, 199] width 43 height 43
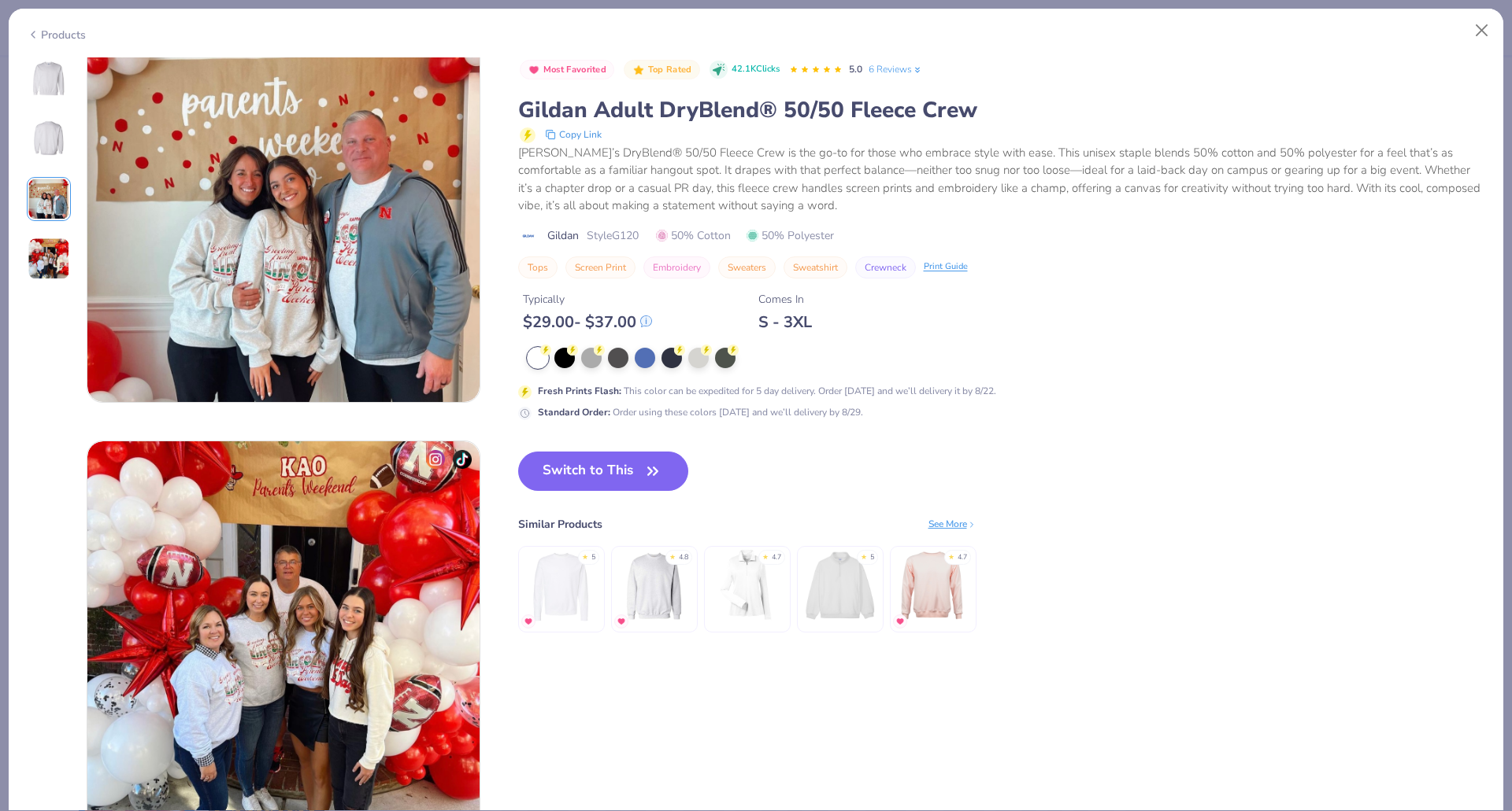
scroll to position [863, 0]
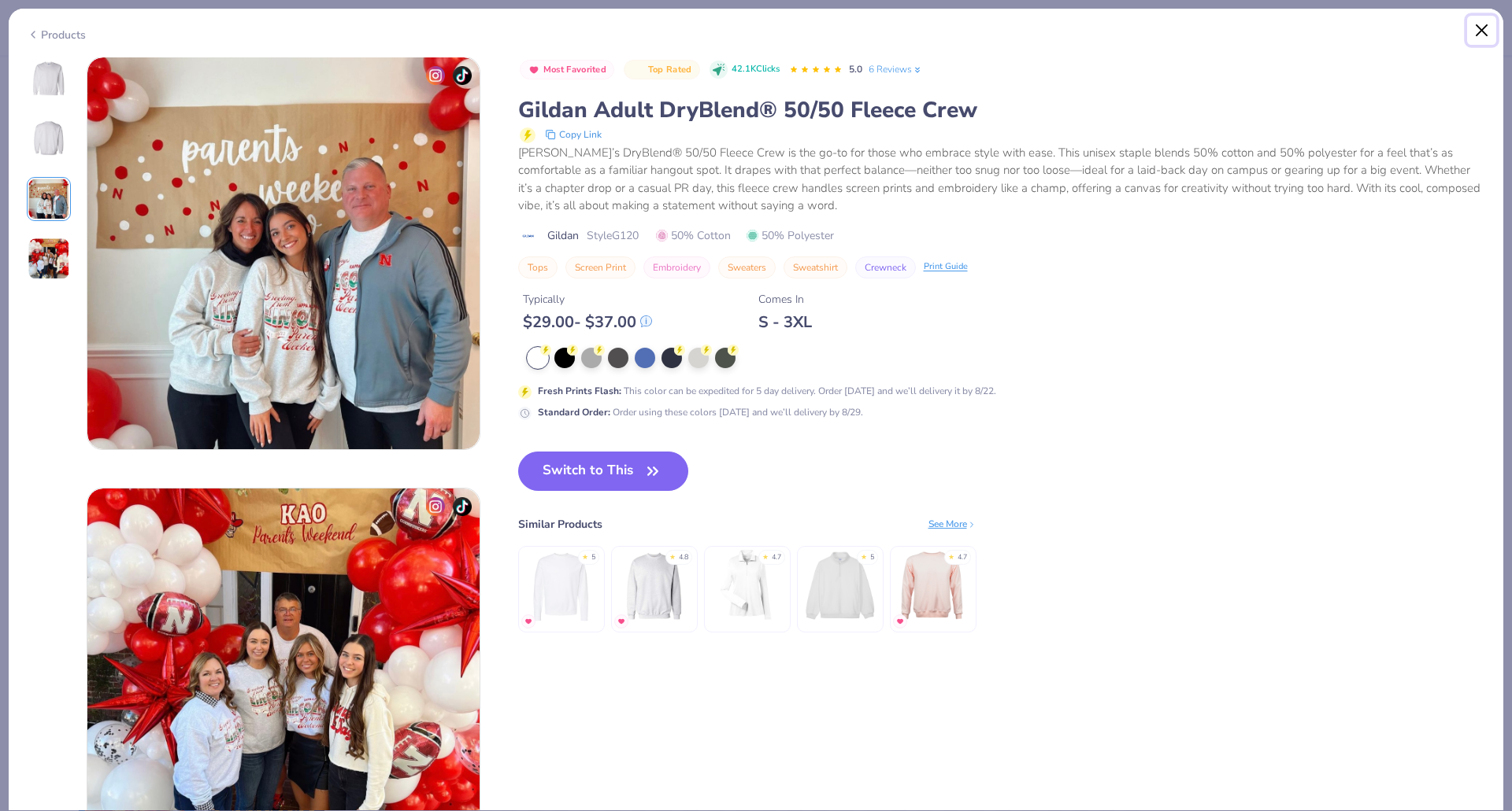
click at [1483, 31] on button "Close" at bounding box center [1481, 30] width 29 height 29
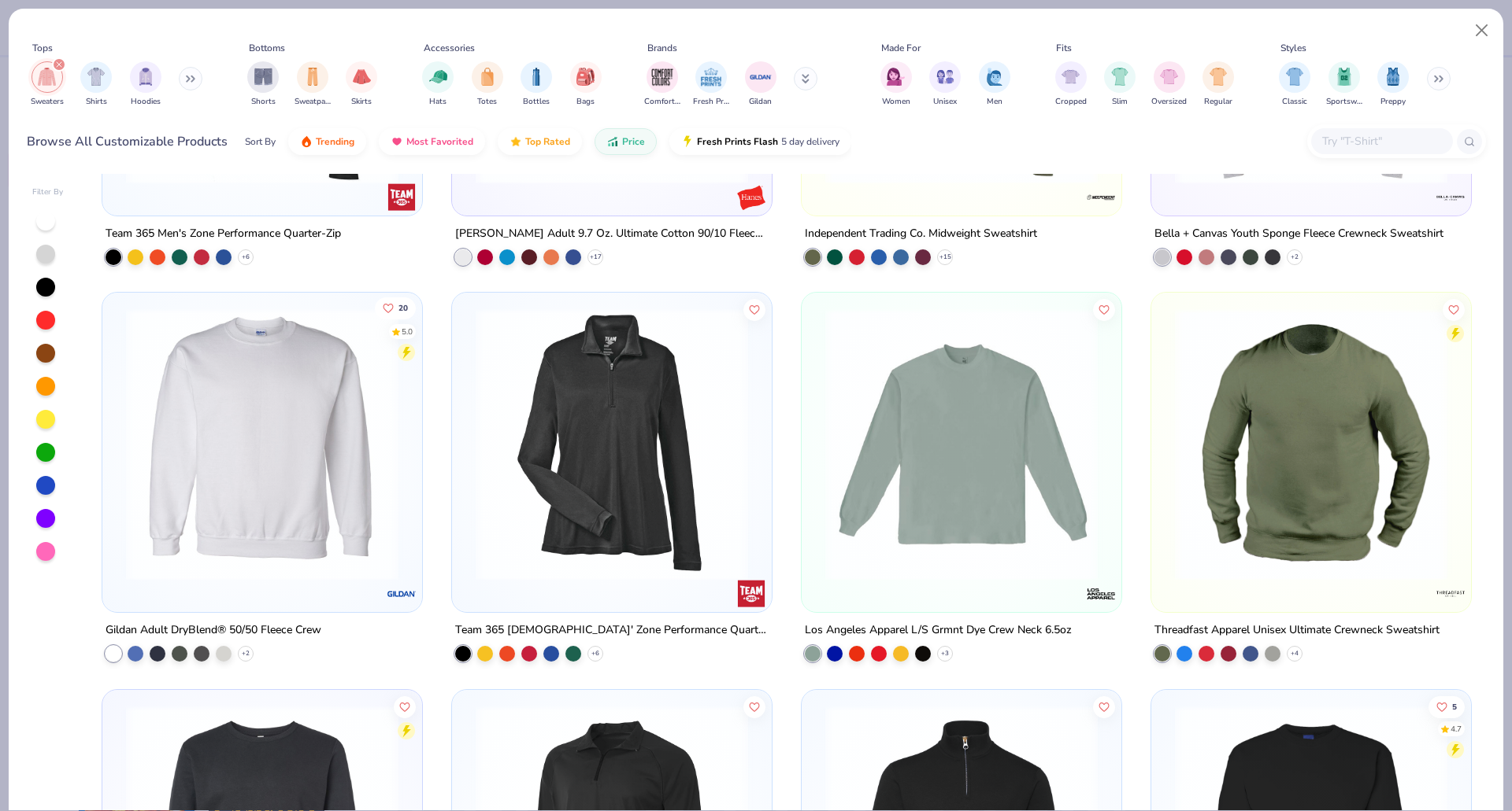
click at [400, 307] on span "20" at bounding box center [404, 308] width 10 height 8
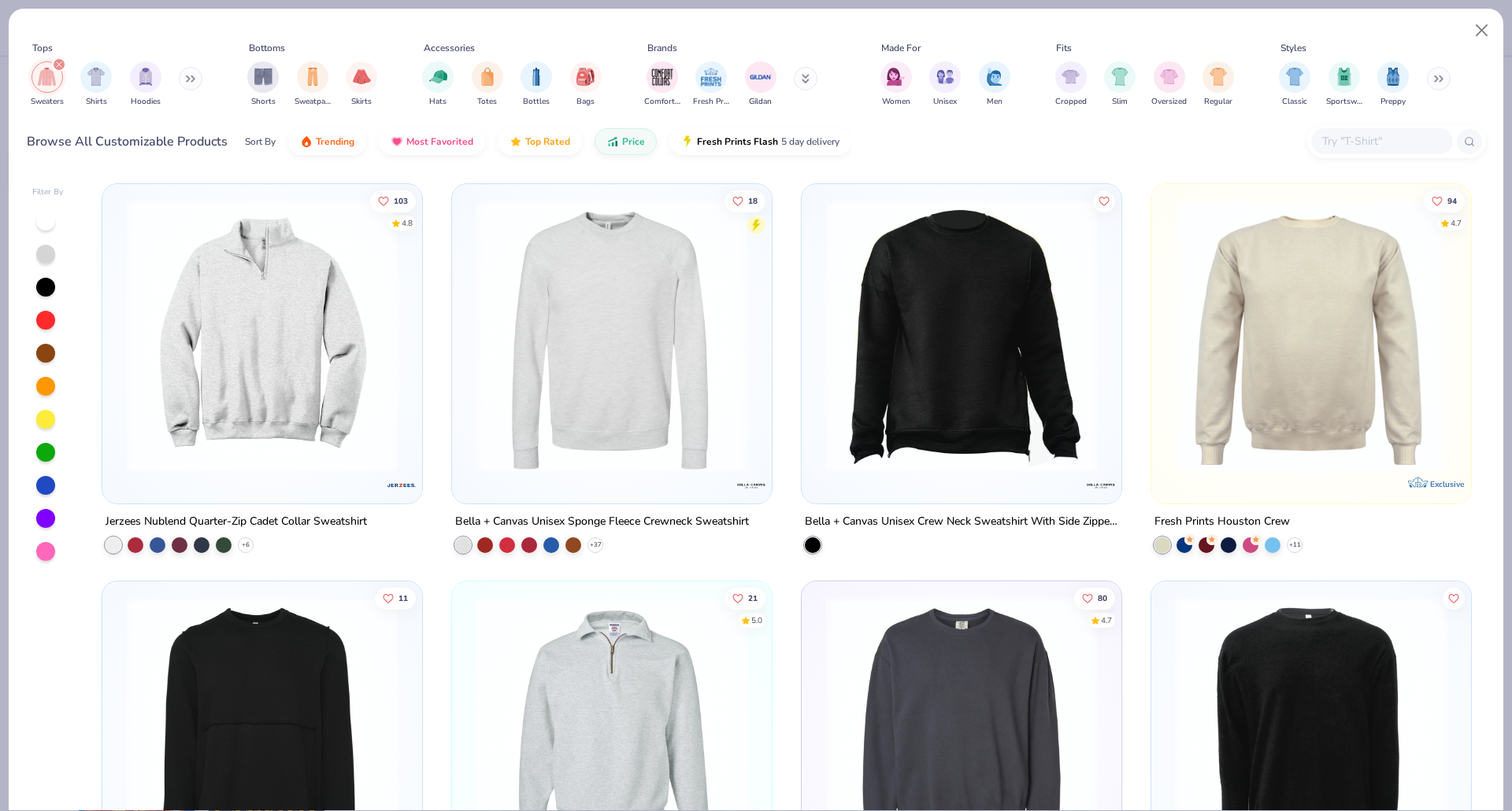
scroll to position [1984, 0]
click at [1283, 430] on img at bounding box center [1311, 337] width 288 height 272
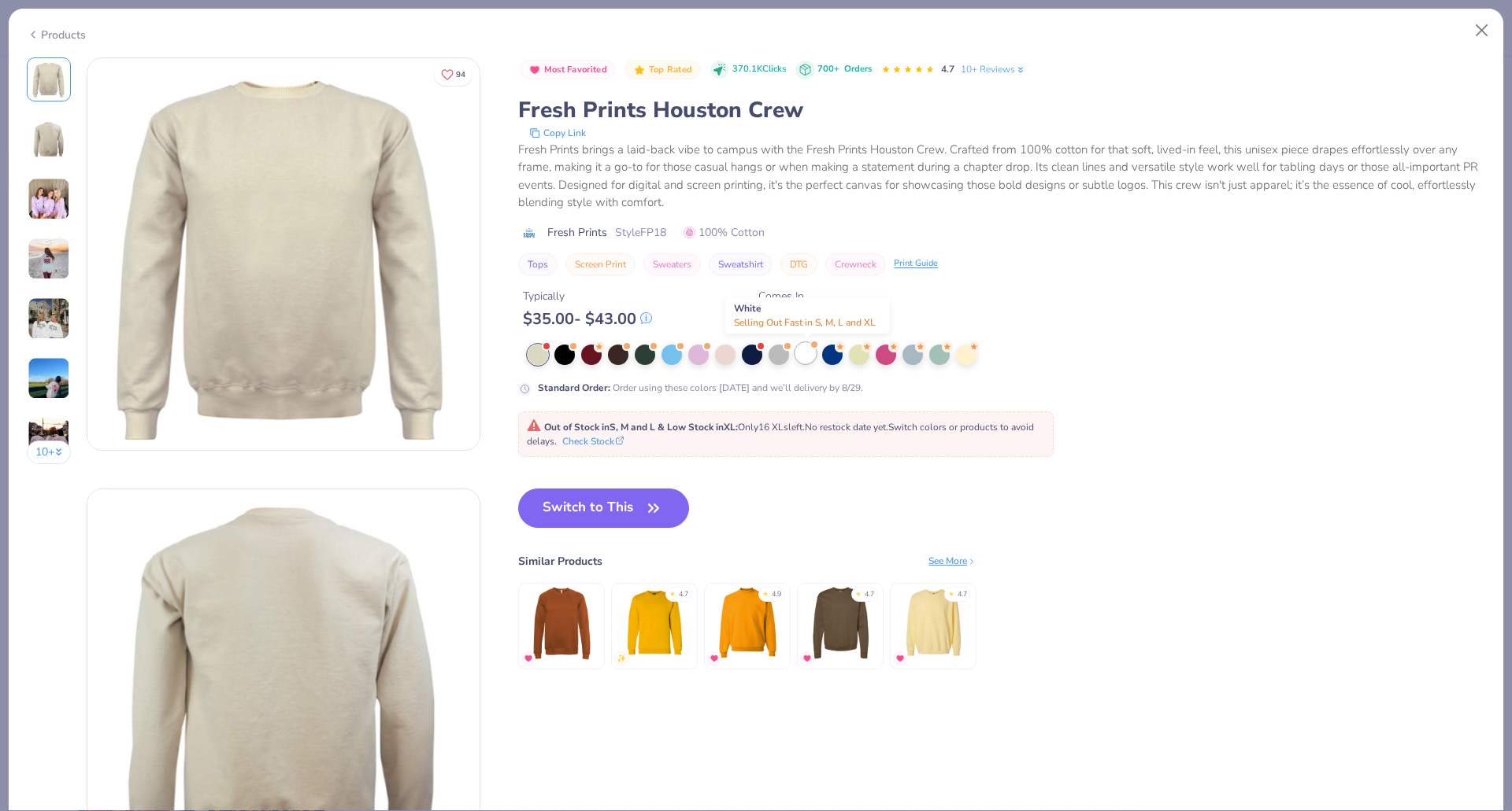
click at [805, 349] on div at bounding box center [805, 353] width 21 height 21
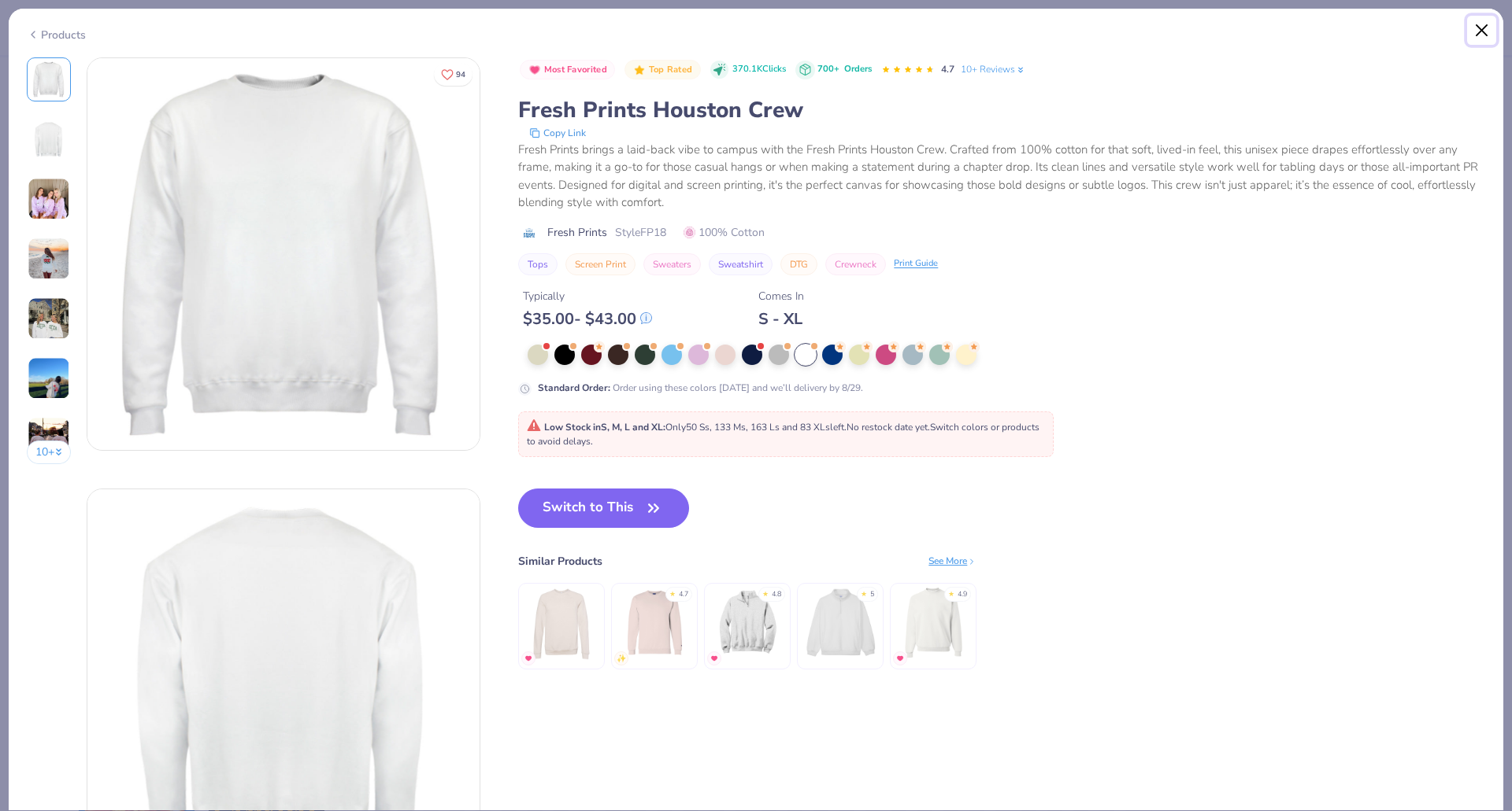
click at [1473, 30] on button "Close" at bounding box center [1481, 30] width 29 height 29
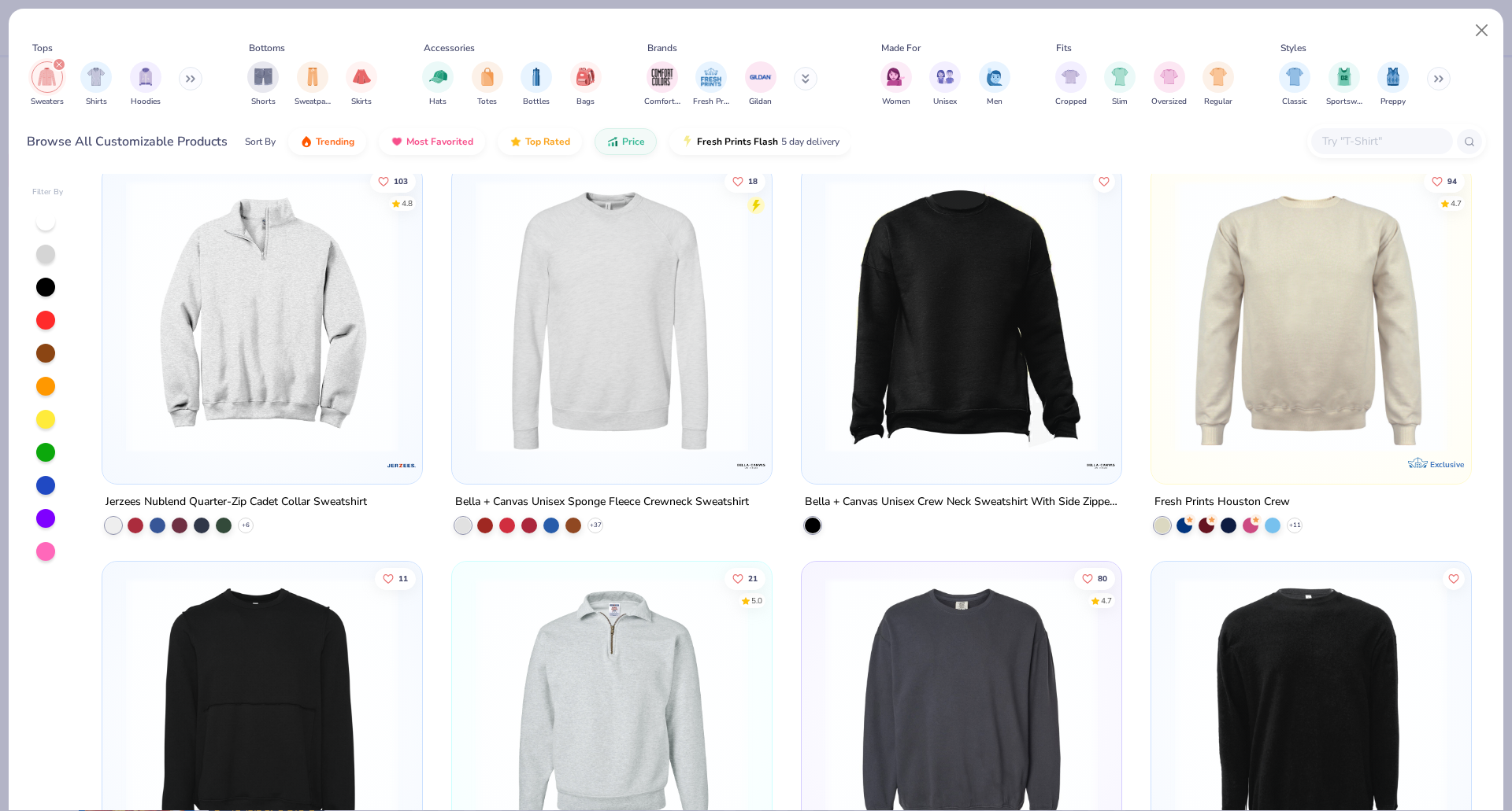
scroll to position [1966, 0]
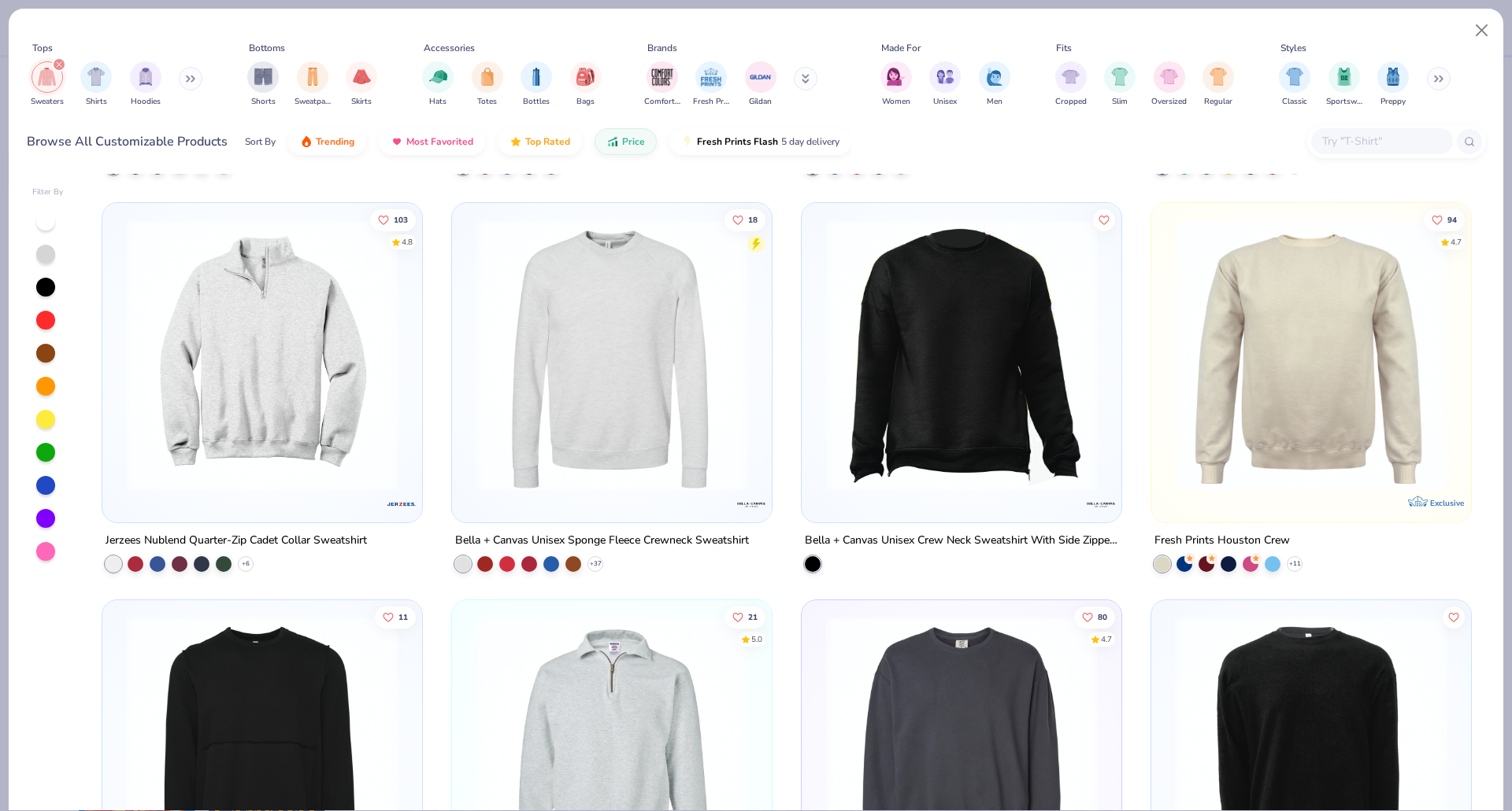
click at [701, 358] on img at bounding box center [611, 355] width 288 height 272
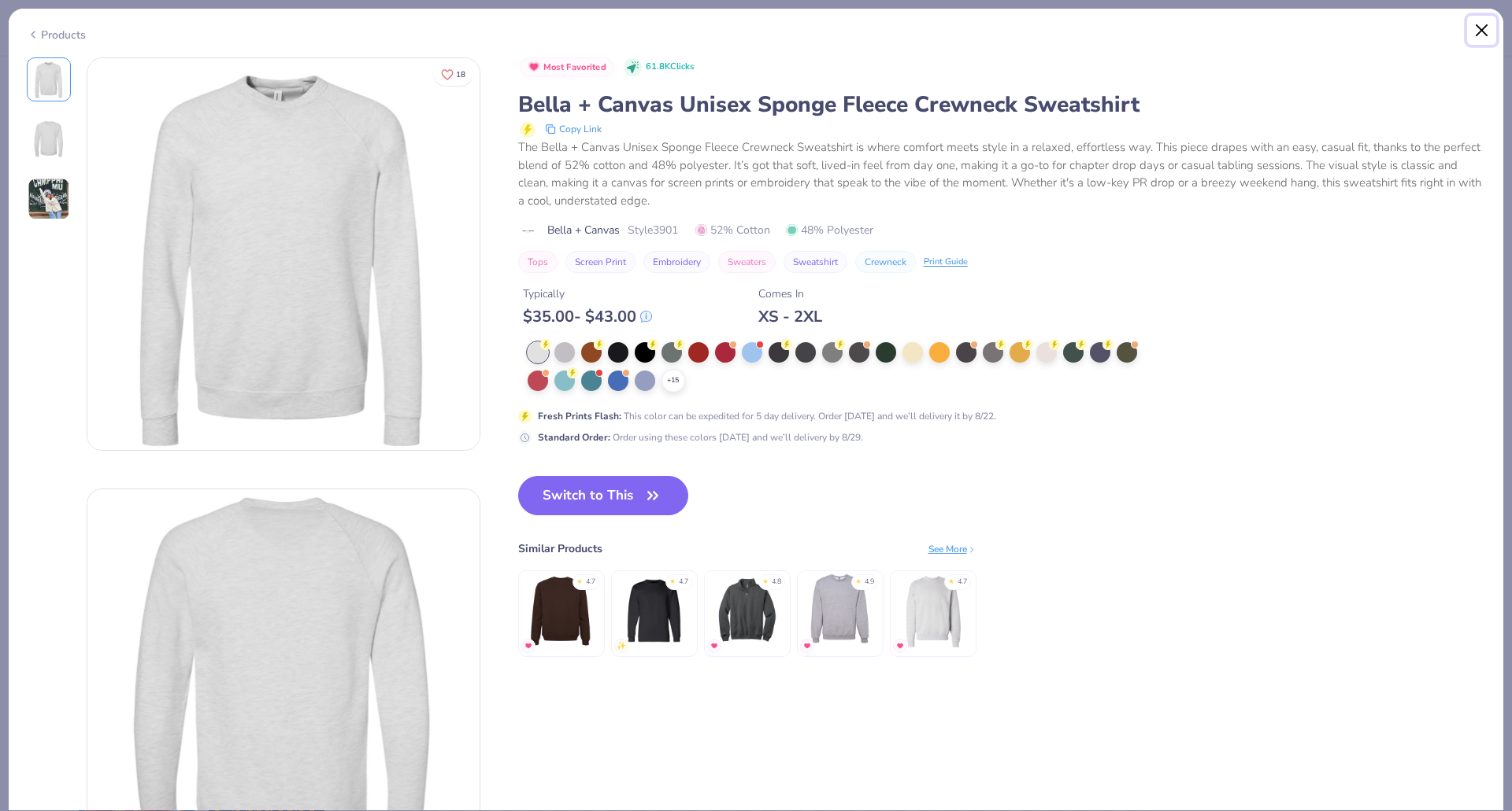
click at [1479, 26] on button "Close" at bounding box center [1481, 30] width 29 height 29
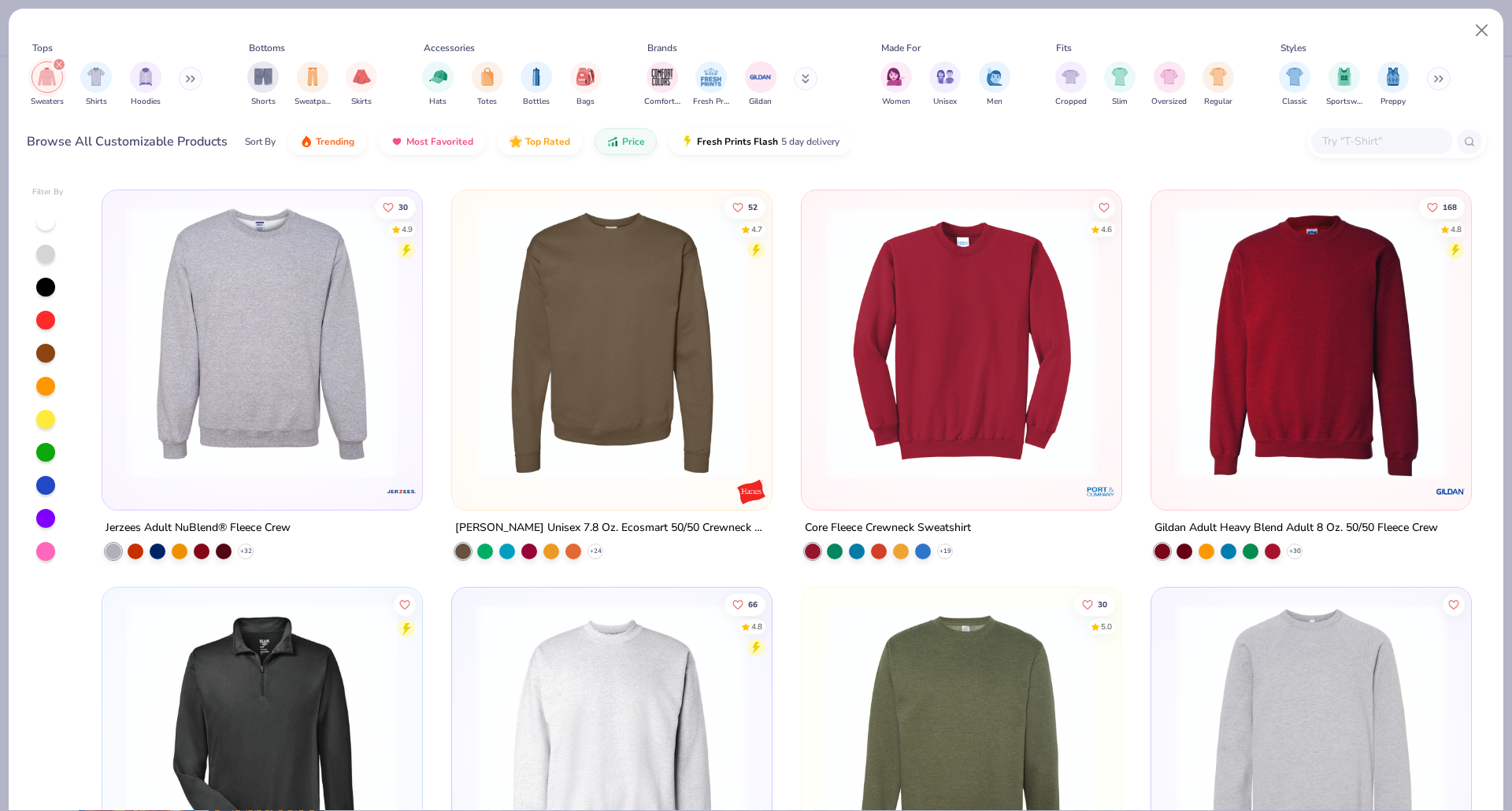
scroll to position [393, 0]
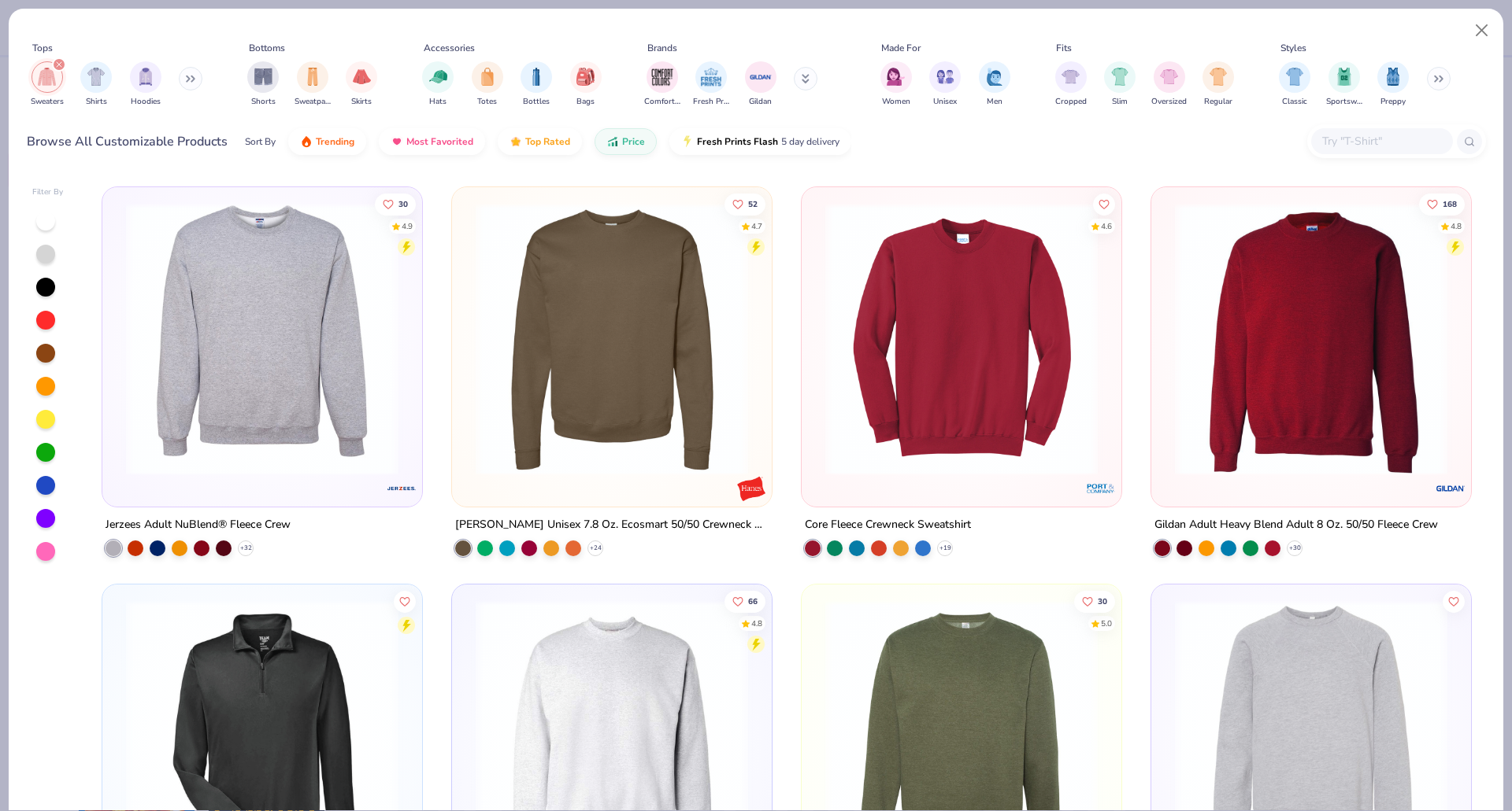
click at [589, 394] on img at bounding box center [611, 339] width 288 height 272
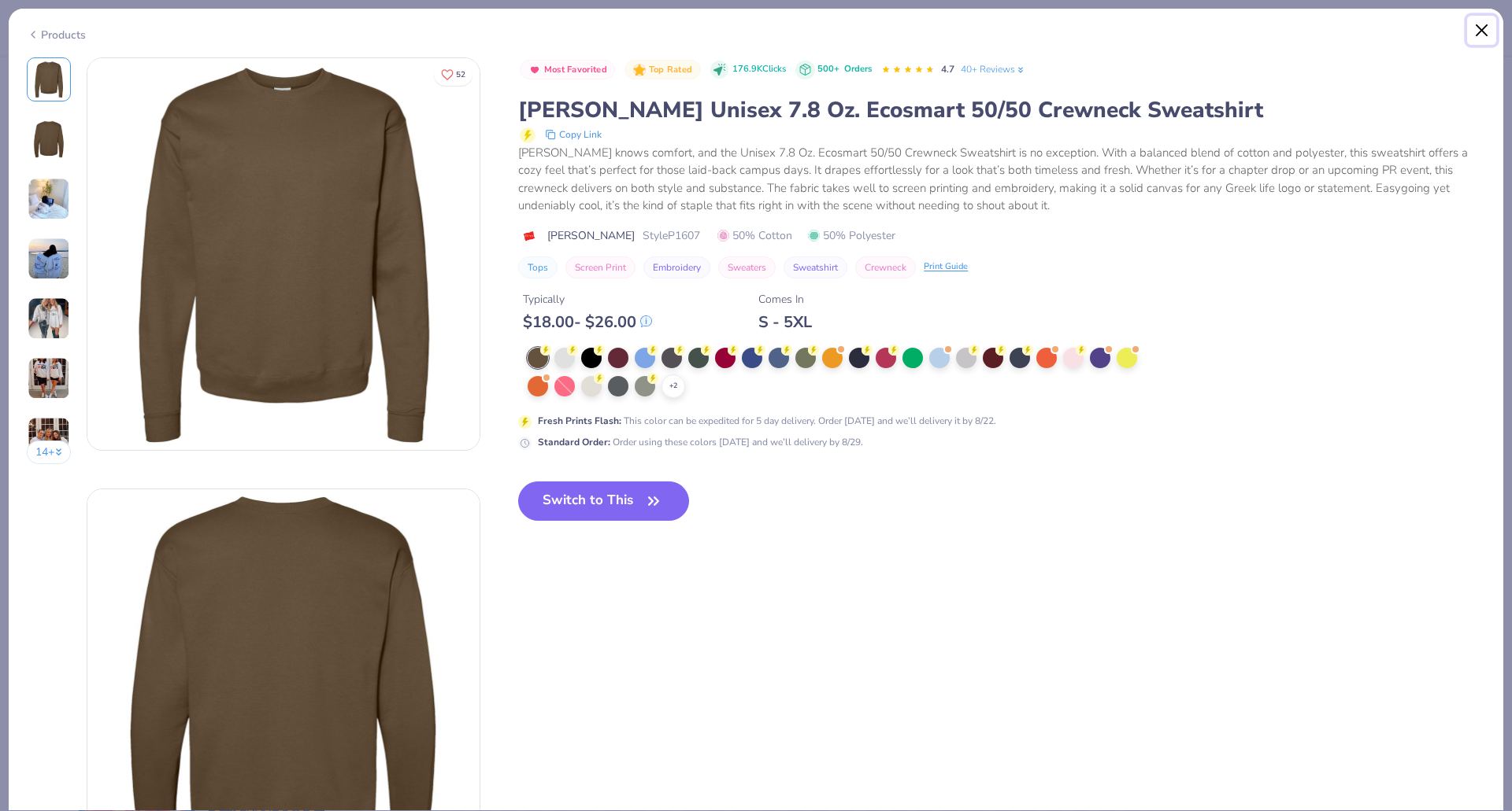
click at [1476, 34] on button "Close" at bounding box center [1481, 30] width 29 height 29
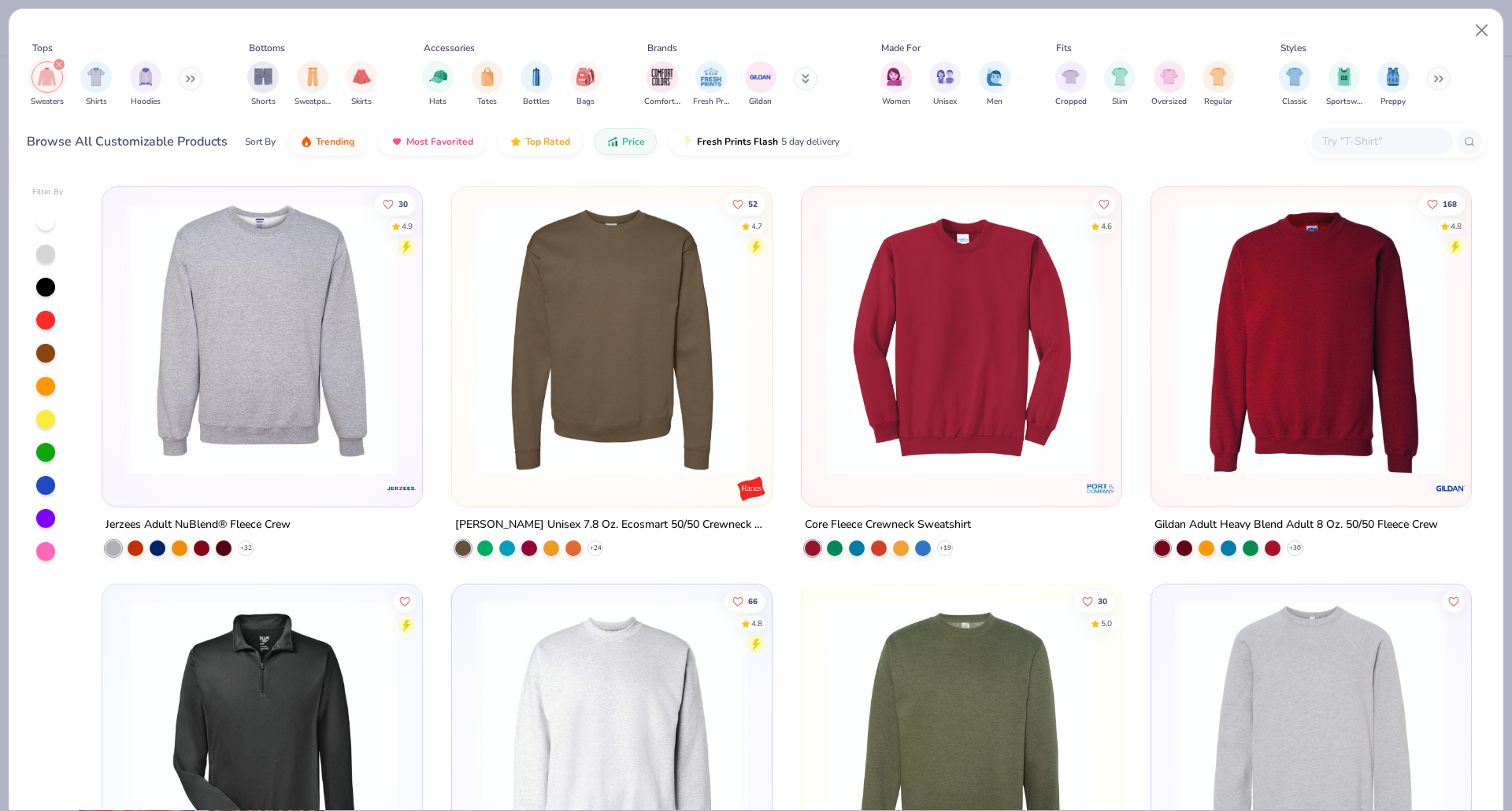
click at [267, 486] on div at bounding box center [262, 342] width 304 height 296
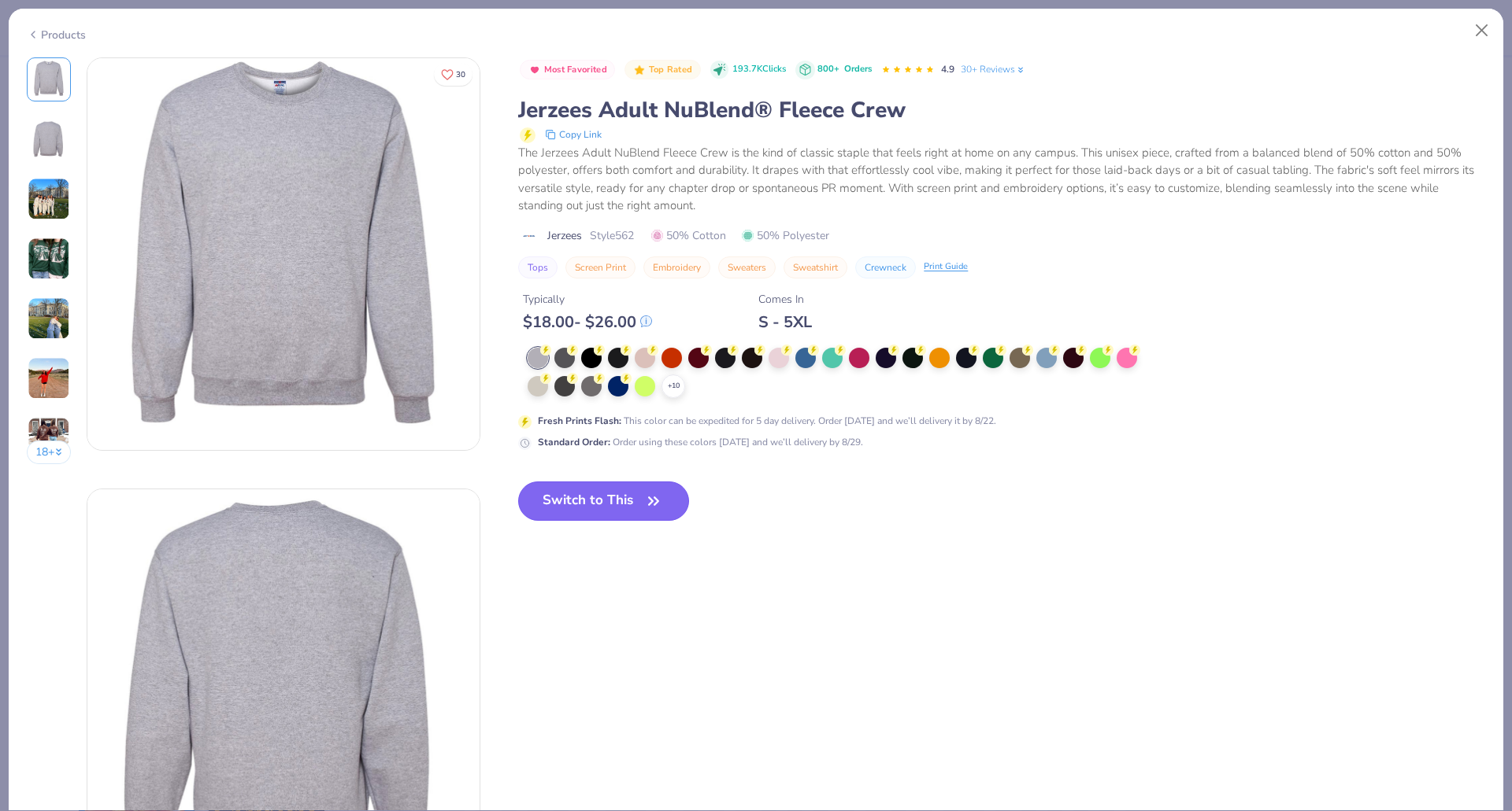
click at [579, 498] on button "Switch to This" at bounding box center [603, 501] width 171 height 39
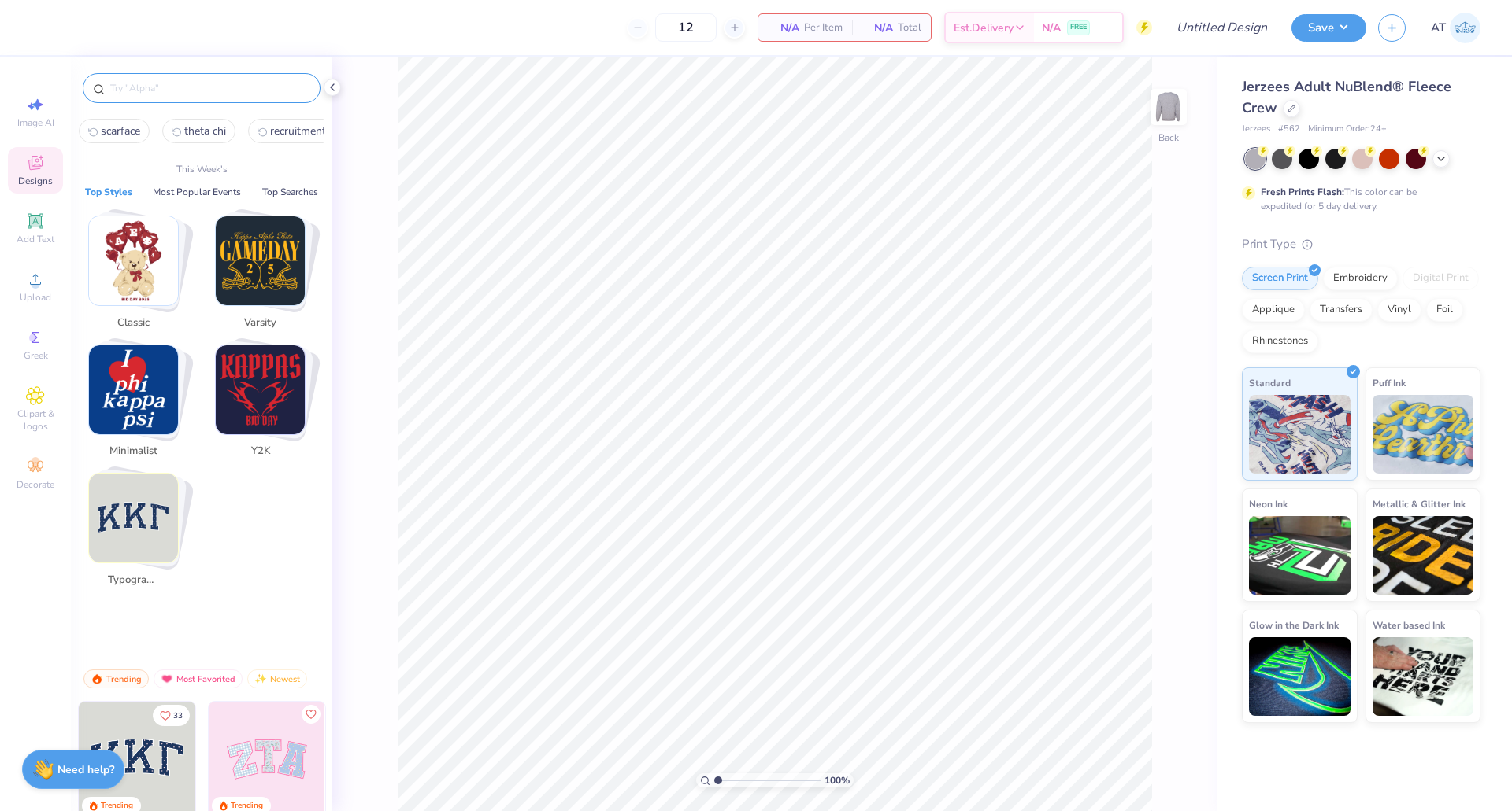
click at [182, 89] on input "text" at bounding box center [210, 88] width 202 height 16
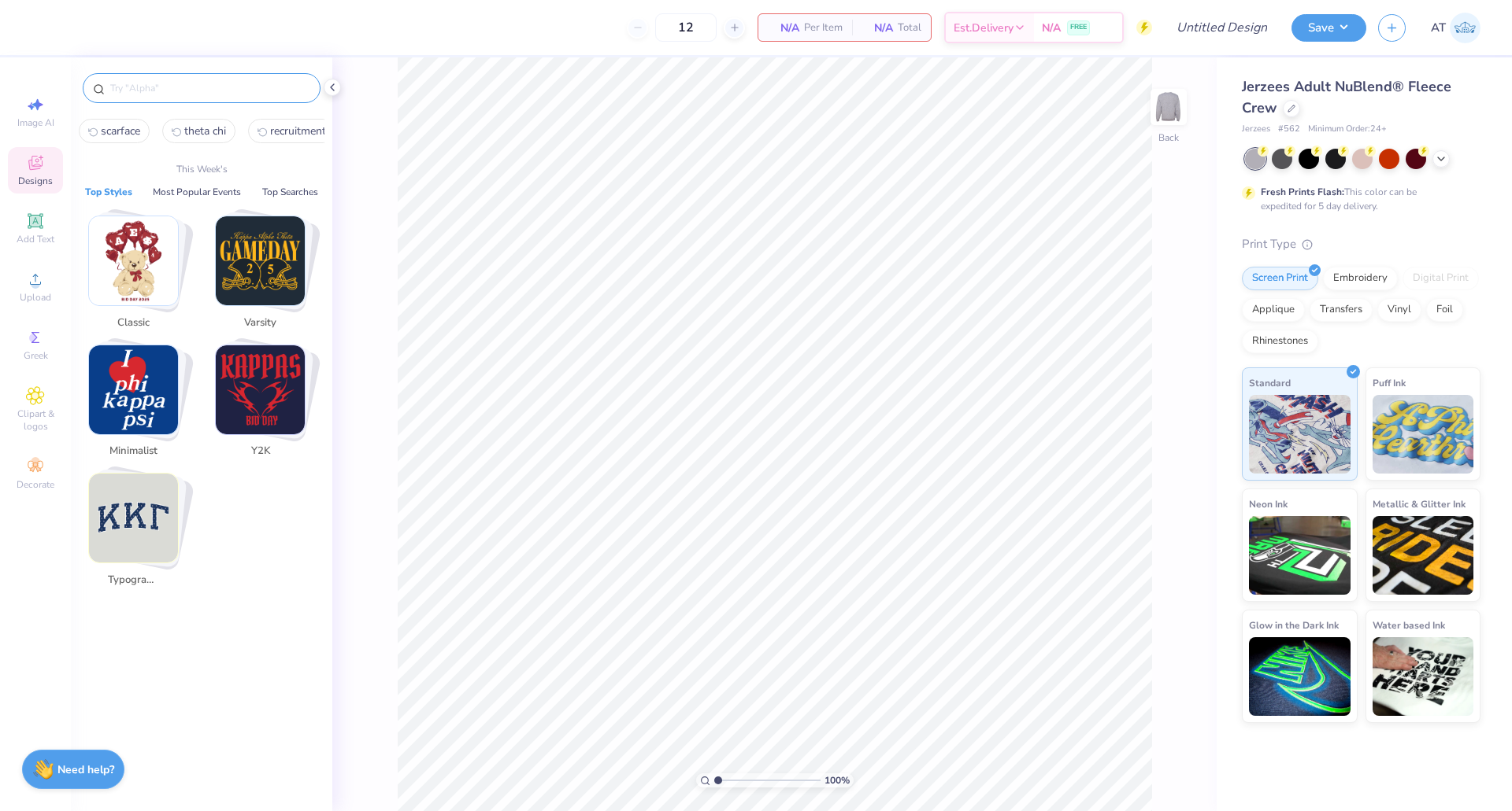
click at [182, 89] on input "text" at bounding box center [210, 88] width 202 height 16
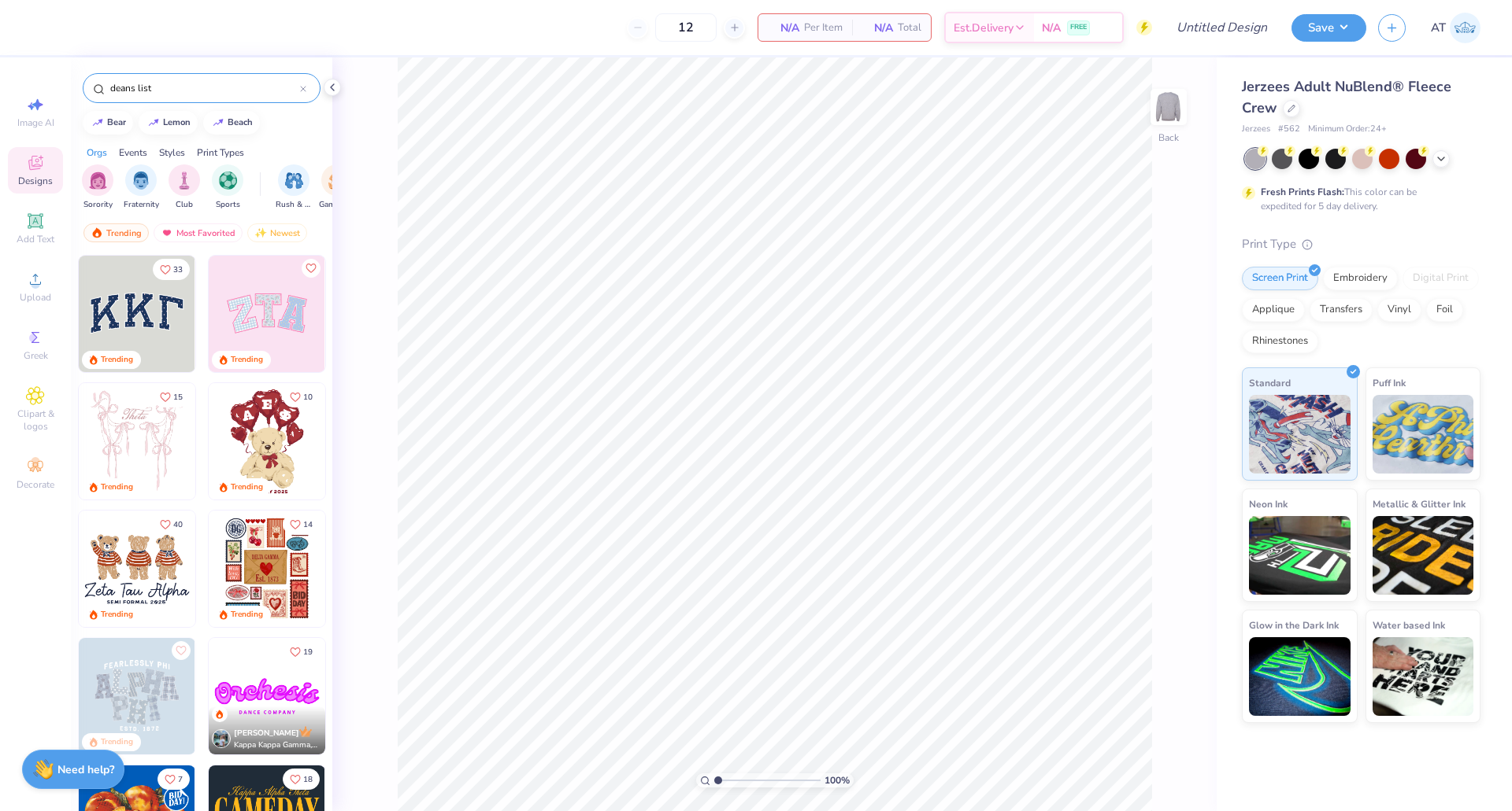
type input "deans list"
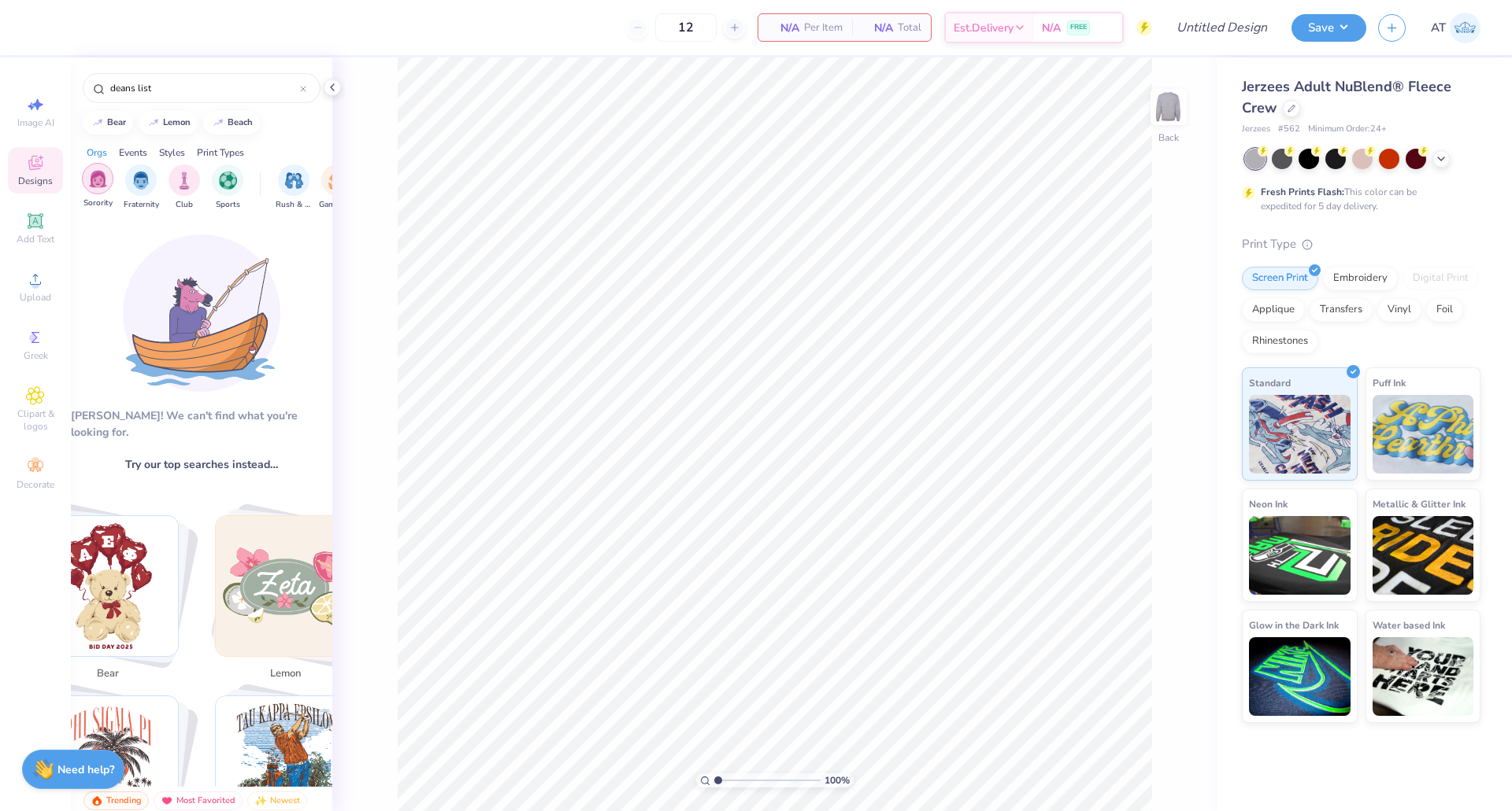
click at [99, 182] on img "filter for Sorority" at bounding box center [98, 179] width 18 height 18
click at [306, 85] on div at bounding box center [303, 88] width 6 height 14
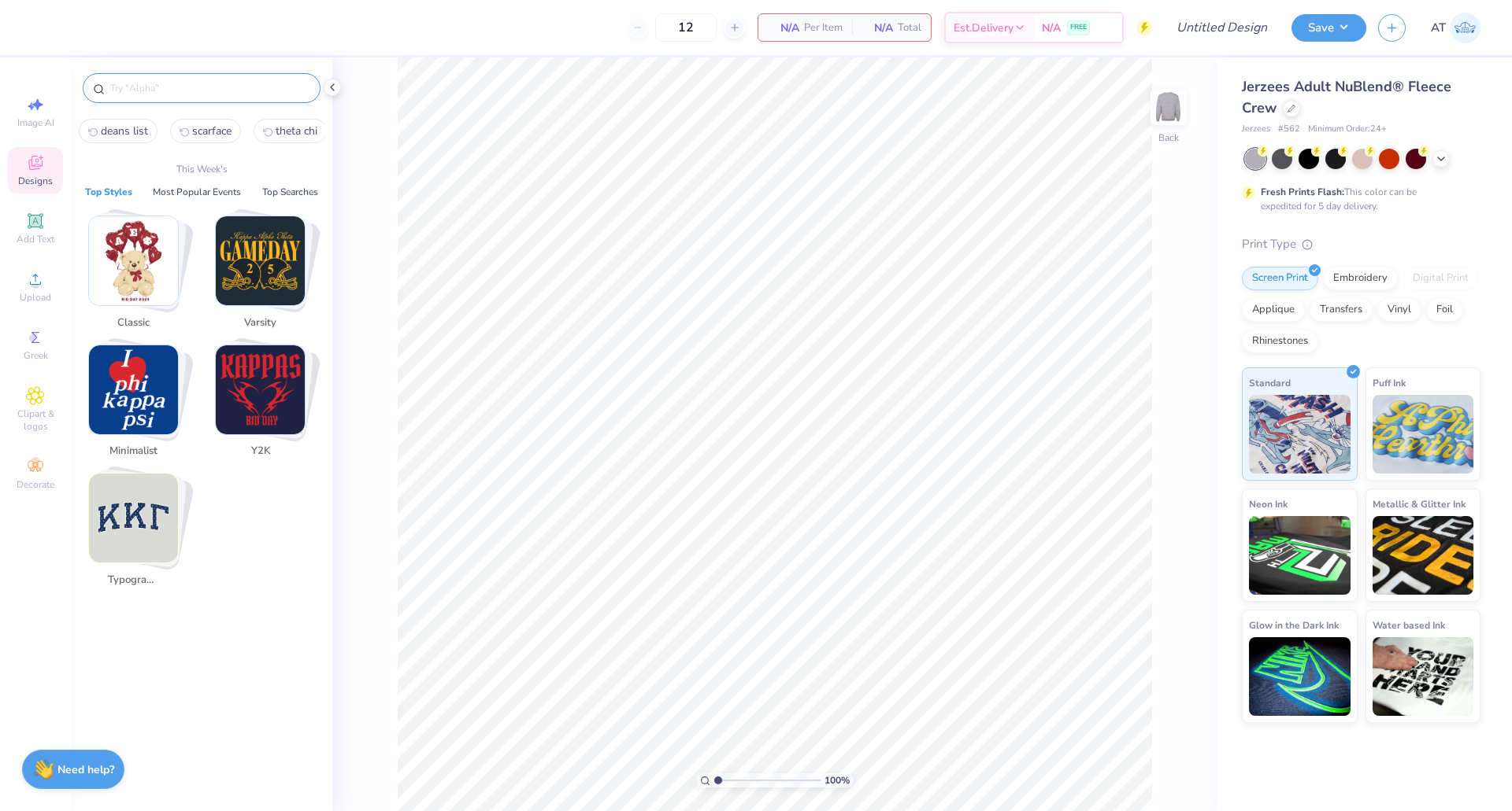
click at [211, 89] on input "text" at bounding box center [210, 88] width 202 height 16
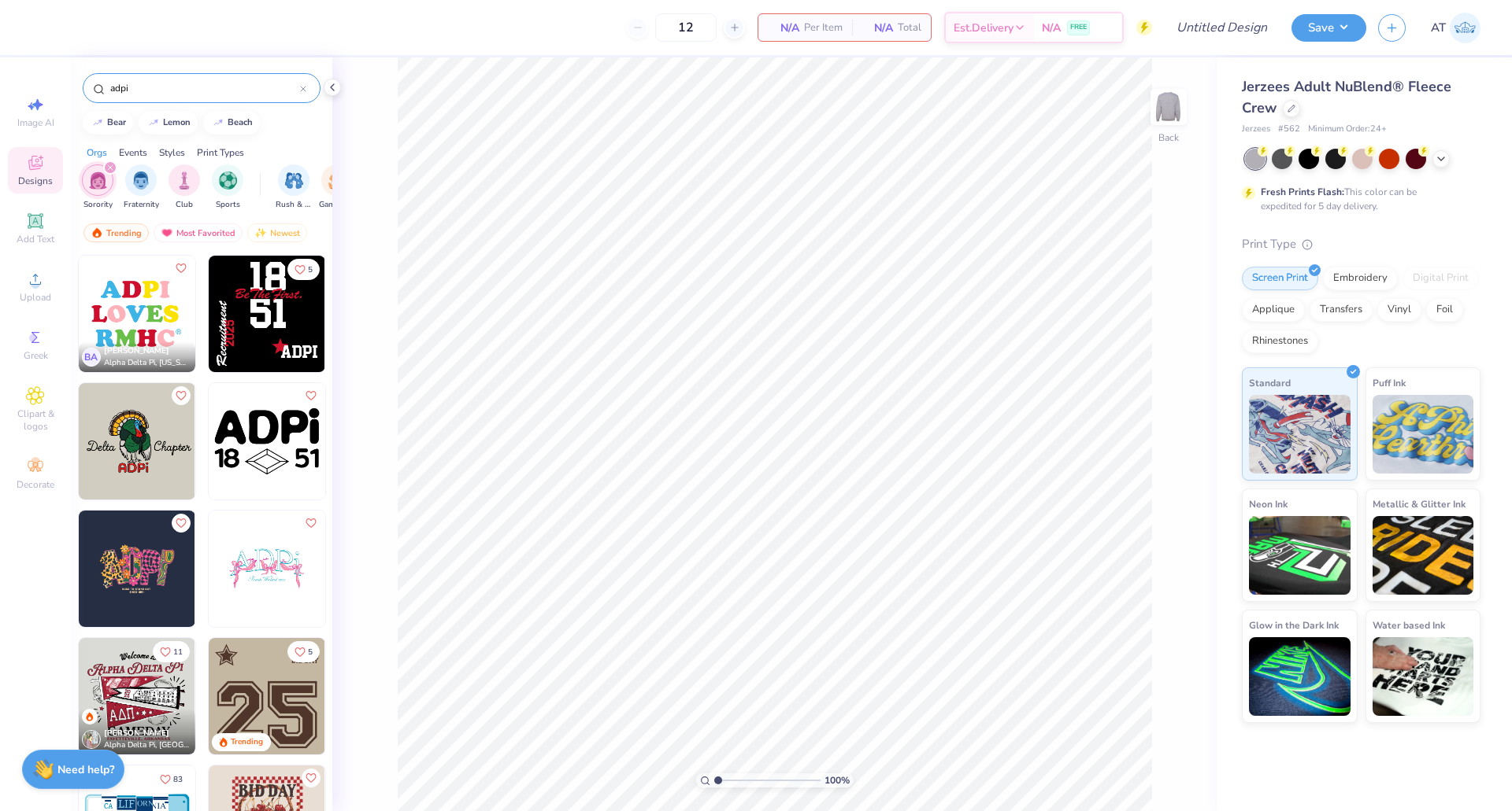
type input "adpi"
click at [175, 268] on icon "Like" at bounding box center [181, 266] width 11 height 11
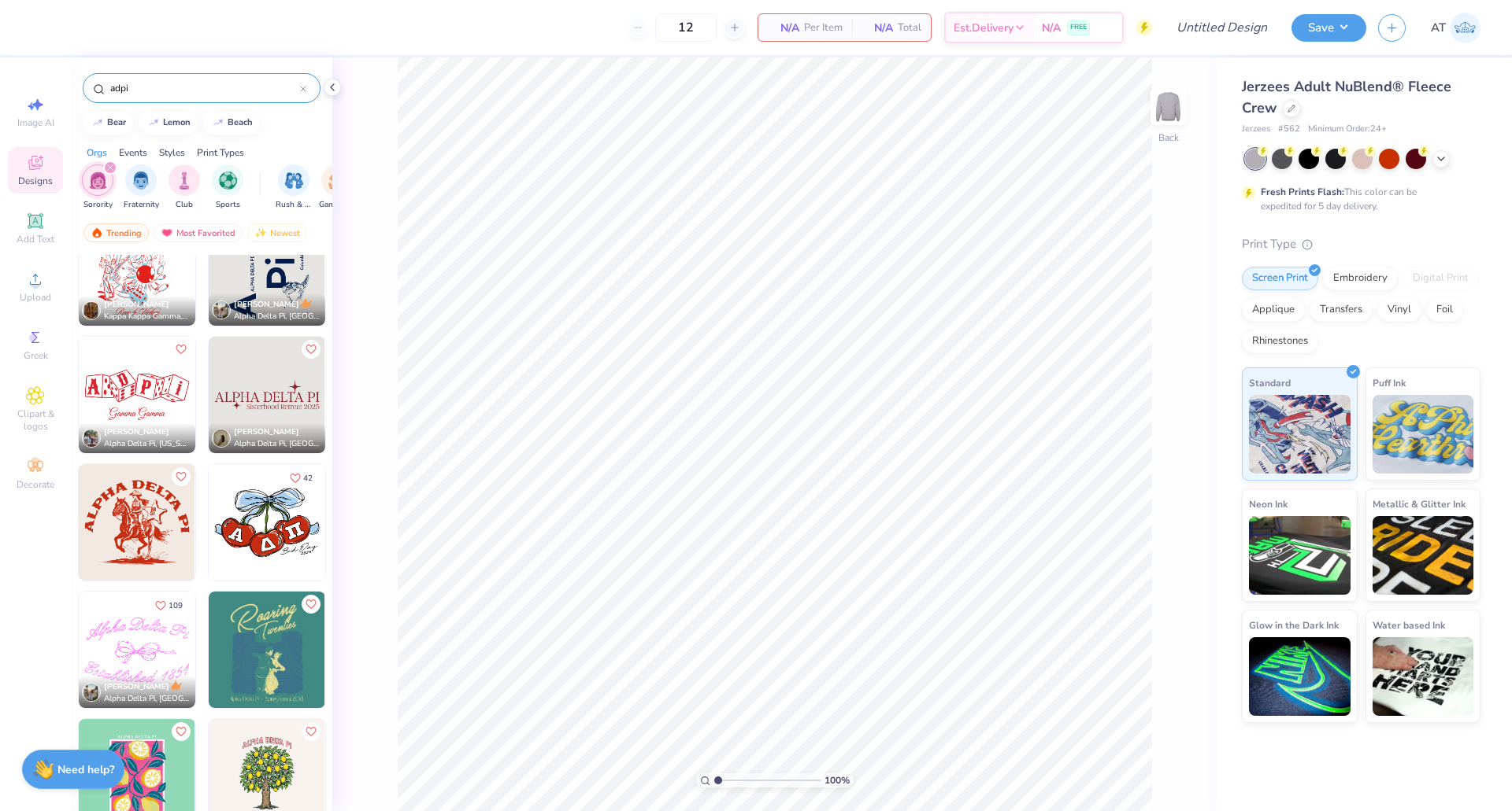
scroll to position [940, 0]
click at [274, 384] on img at bounding box center [266, 394] width 116 height 116
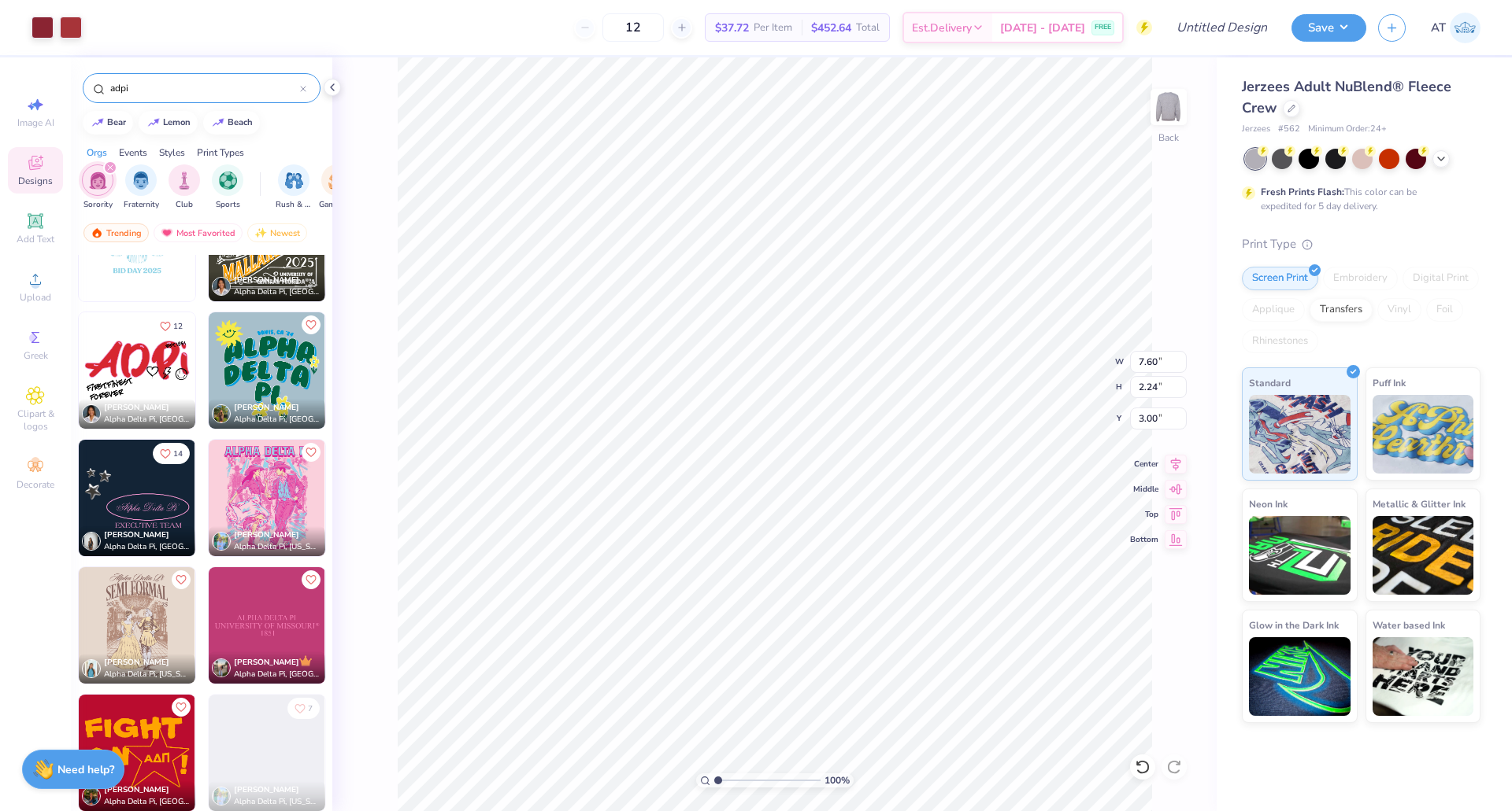
scroll to position [4533, 0]
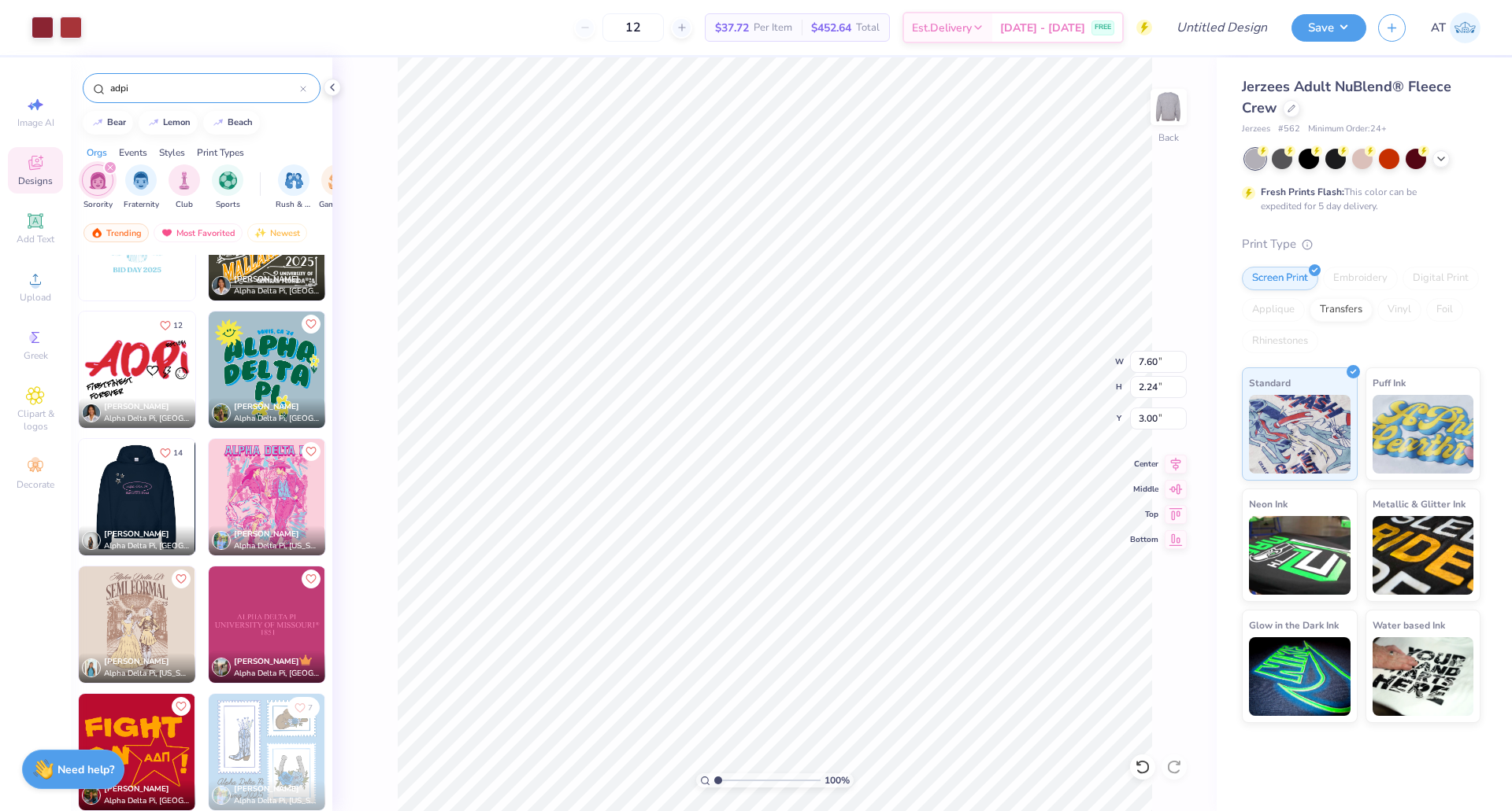
click at [79, 511] on img at bounding box center [21, 497] width 116 height 116
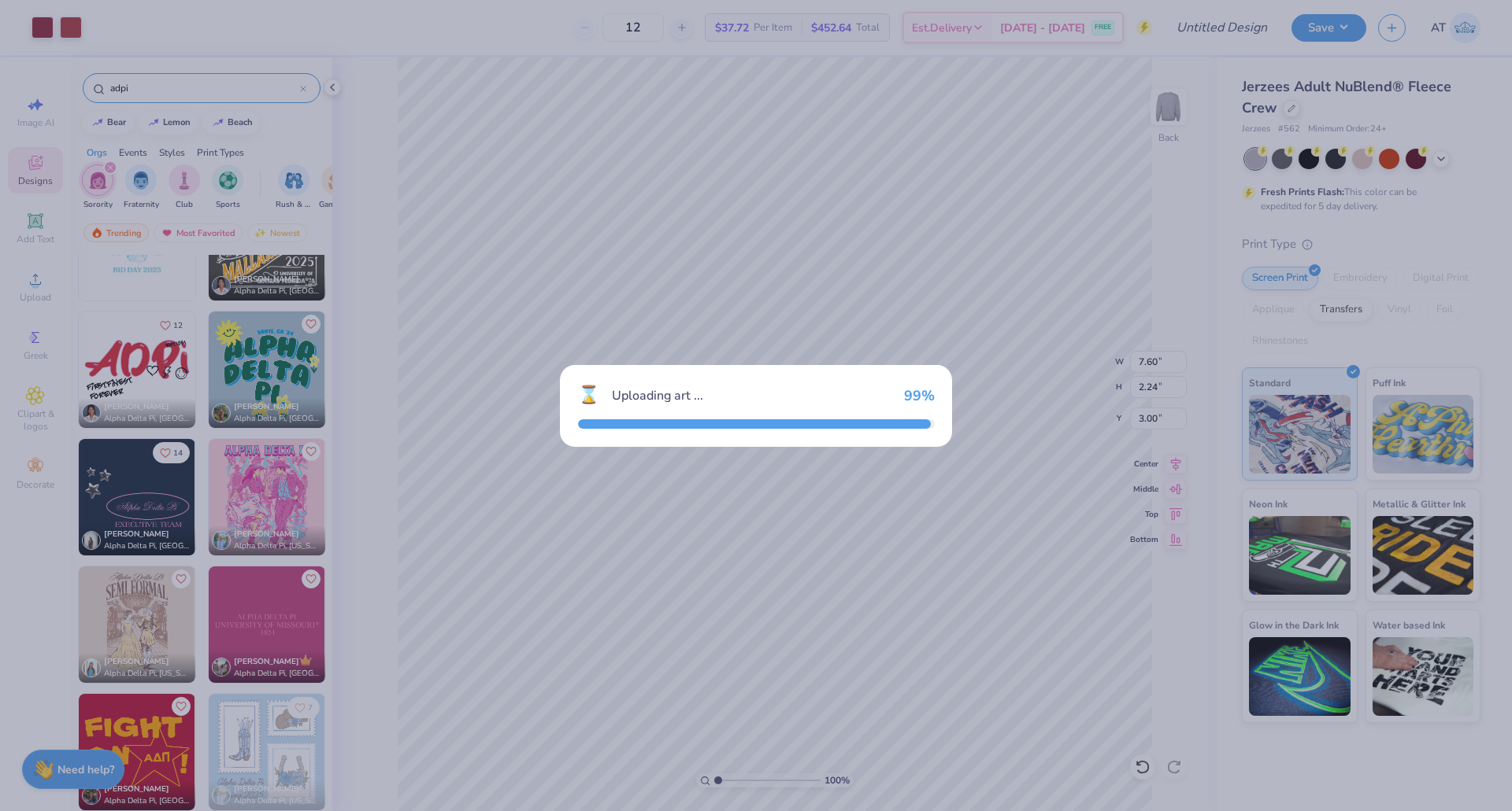
type input "10.69"
type input "6.13"
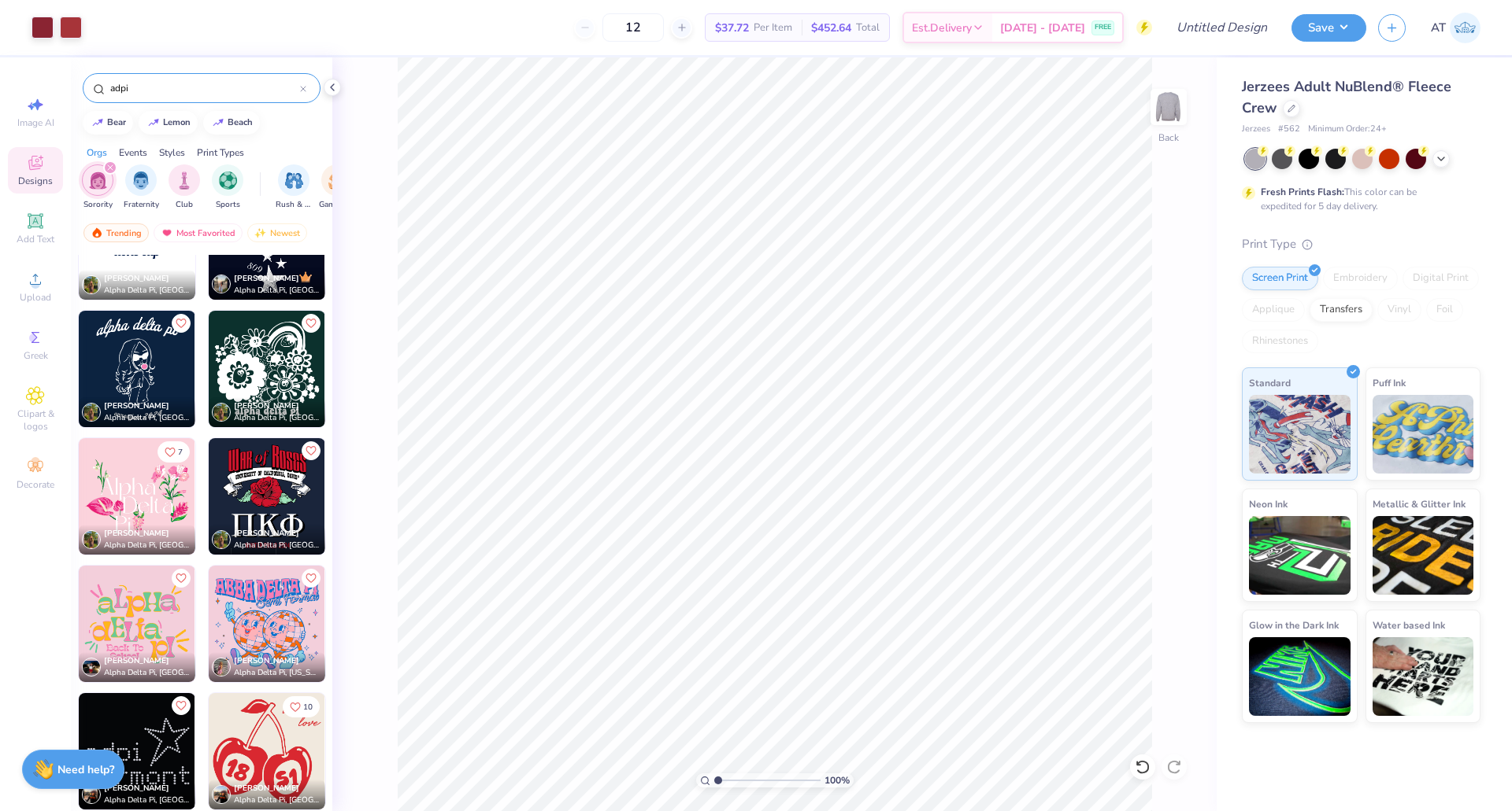
scroll to position [6450, 0]
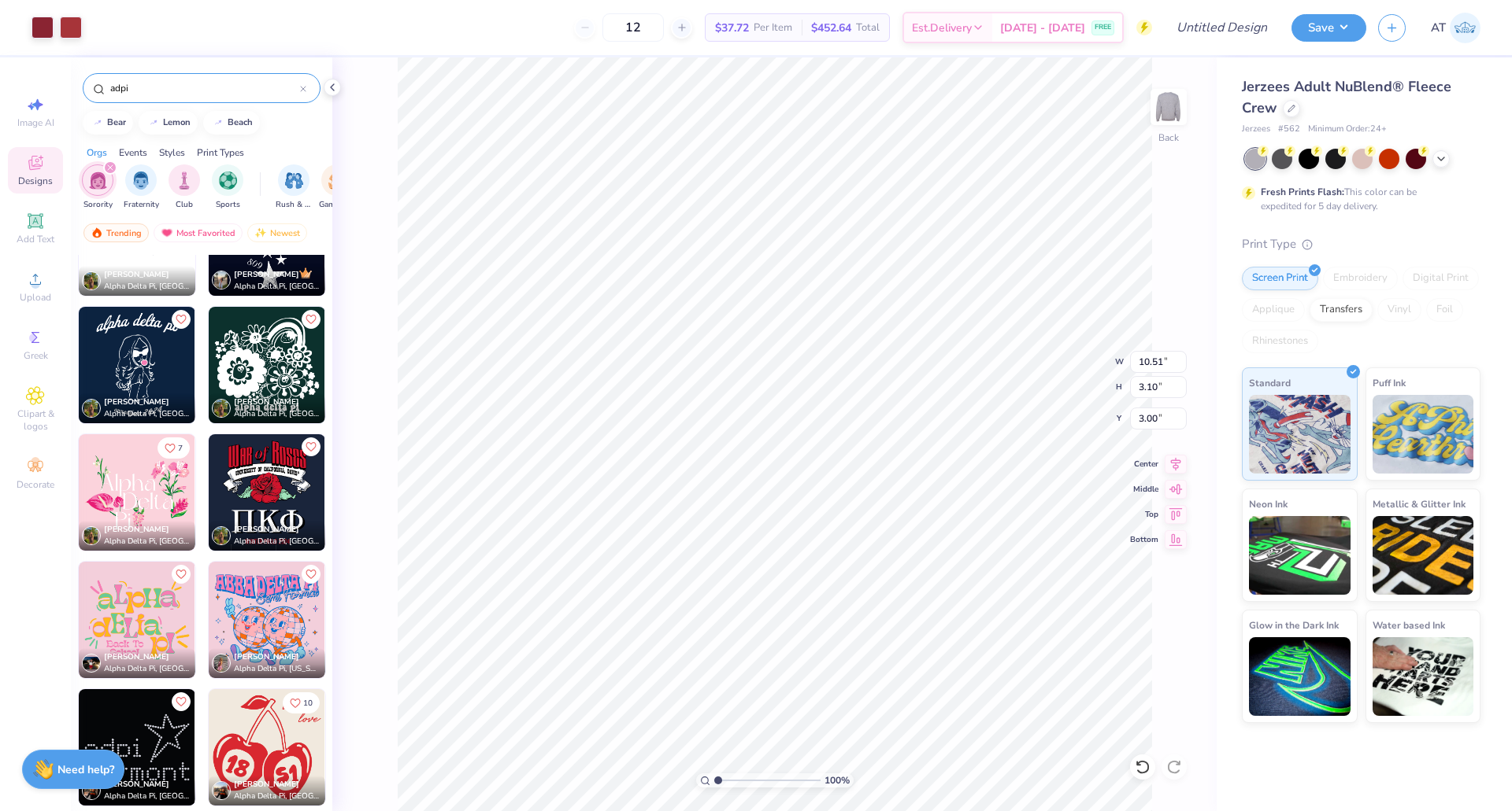
type input "10.51"
type input "3.10"
type input "13.32"
type input "3.93"
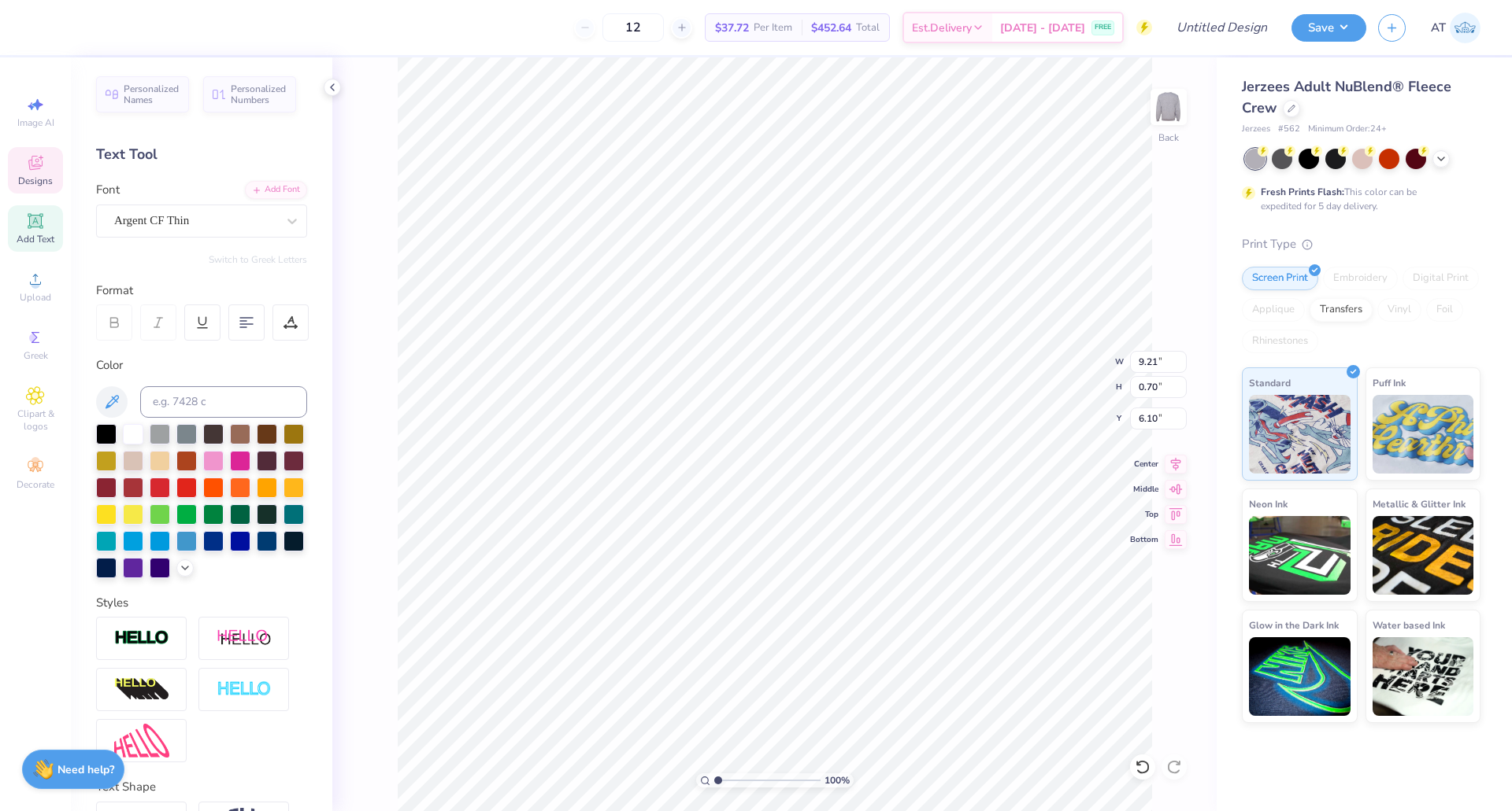
scroll to position [13, 4]
type textarea "Dean's List 2025"
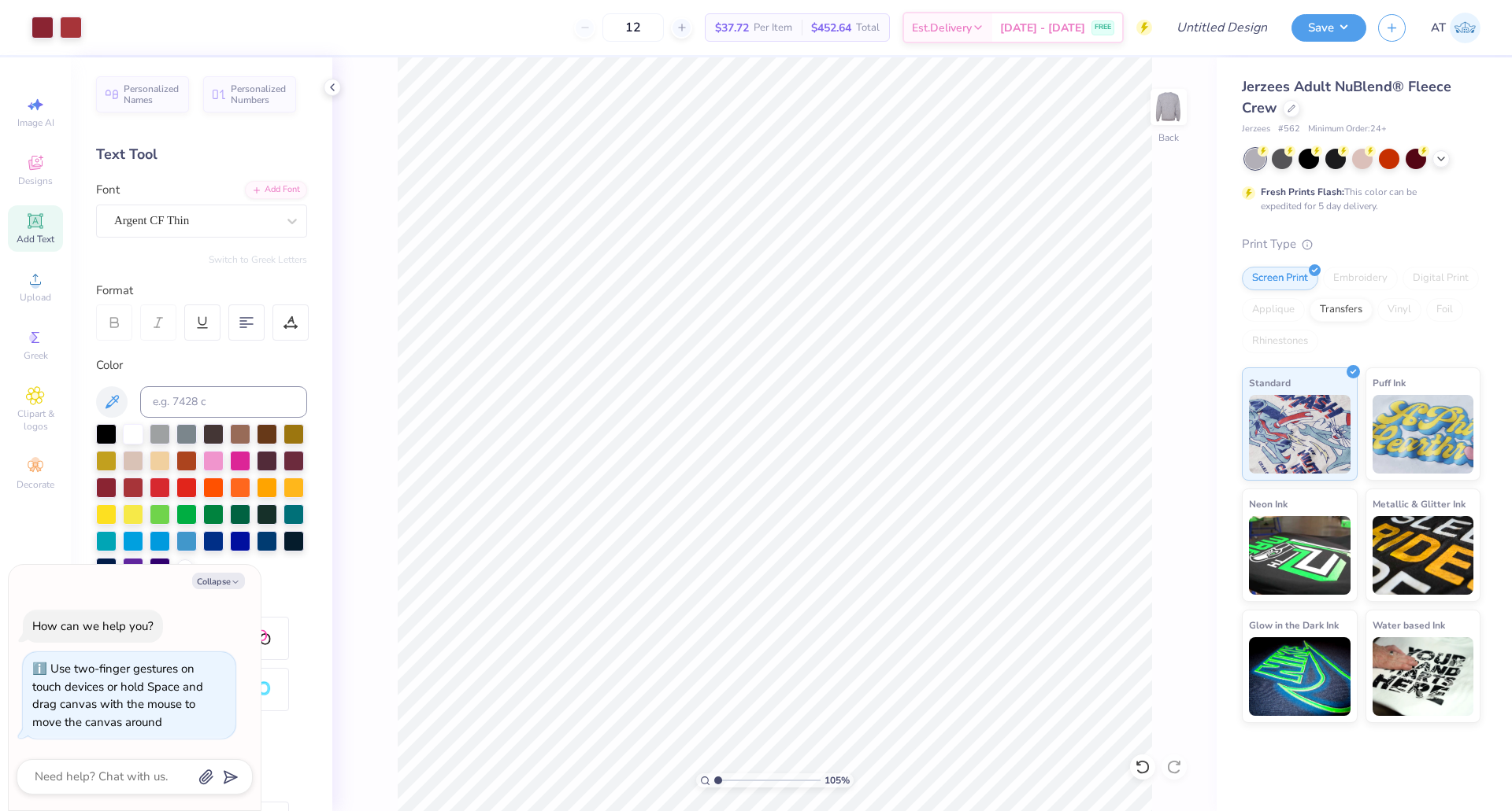
type input "1.05595225358311"
type textarea "x"
type input "1.06968762053856"
type textarea "x"
type input "1.15282950393927"
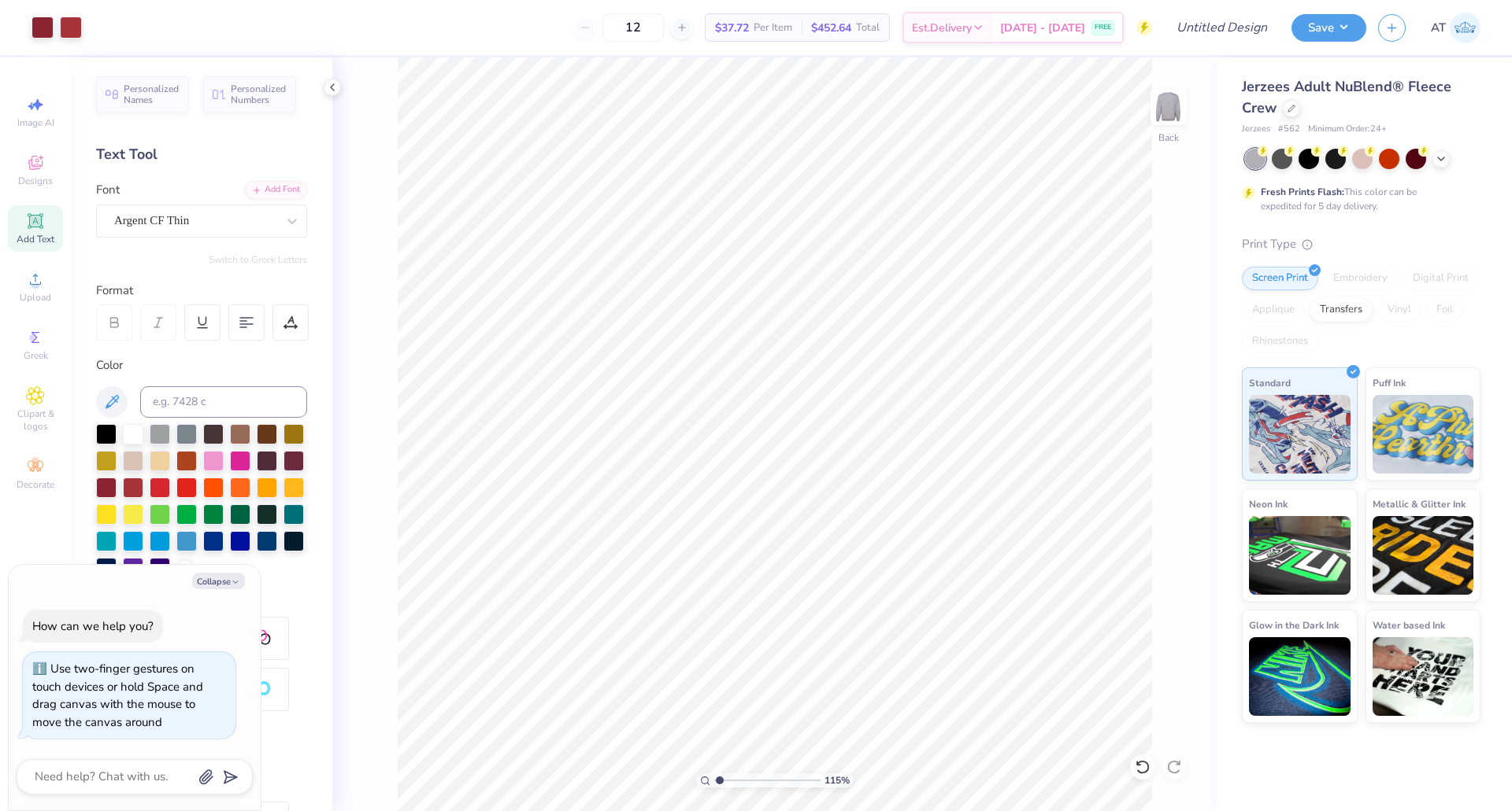
type textarea "x"
type input "1.15282950393927"
type textarea "x"
type input "1.15282950393927"
type textarea "x"
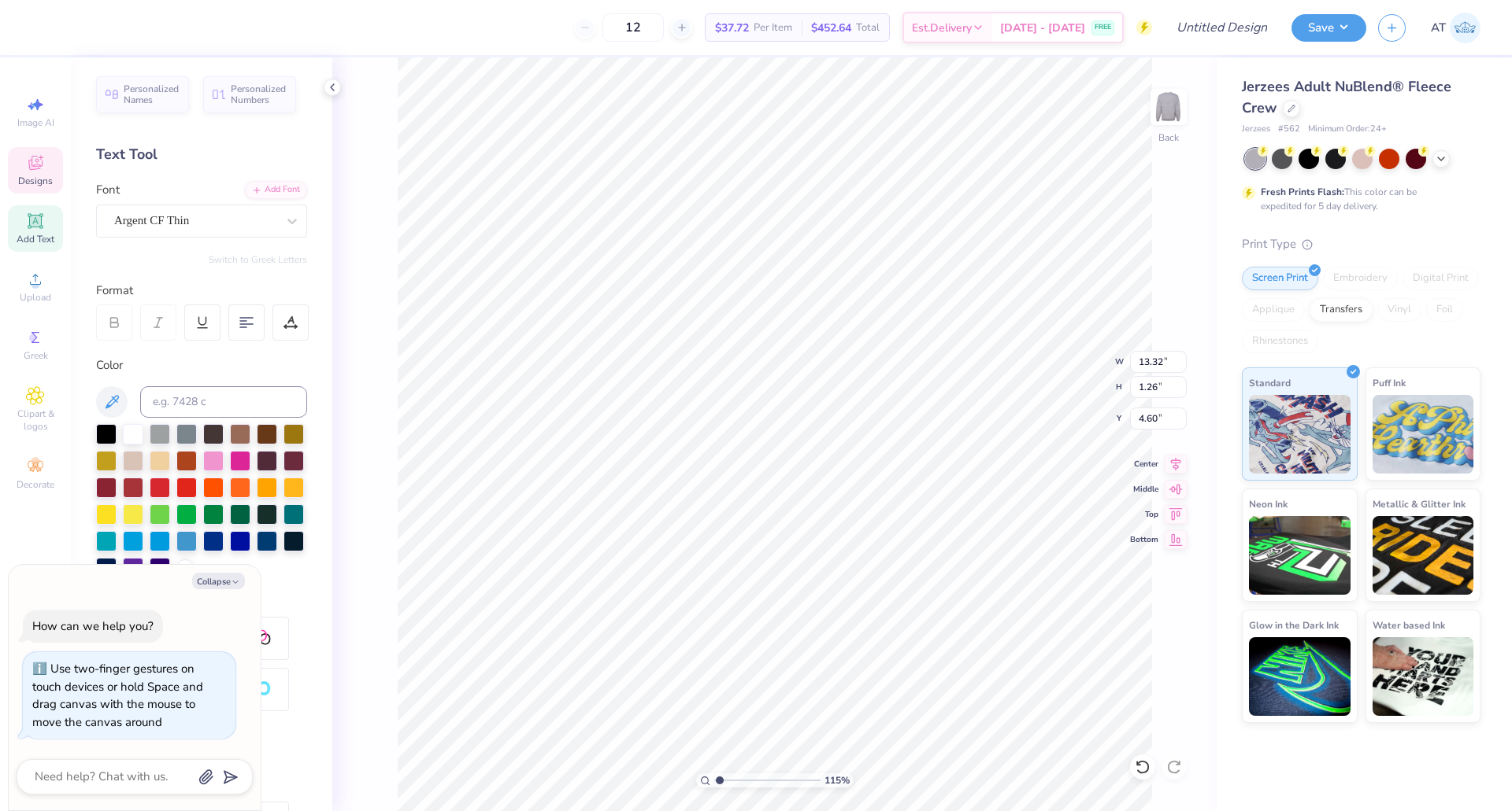
type input "1.15282950393927"
type textarea "x"
type input "1.15282950393927"
type textarea "x"
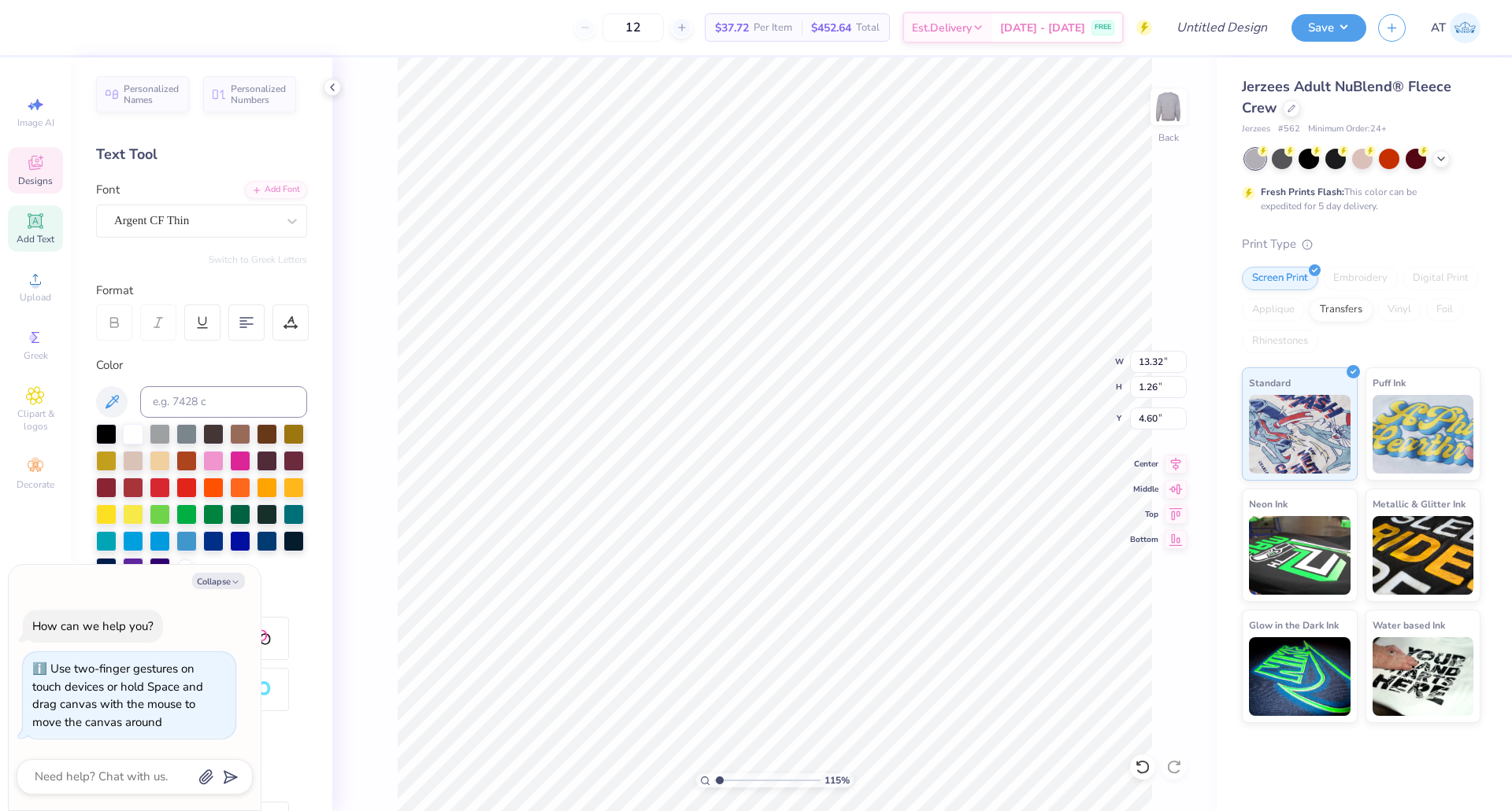
type input "1.15282950393927"
type textarea "x"
type input "1.15282950393927"
type textarea "x"
type input "1.15282950393927"
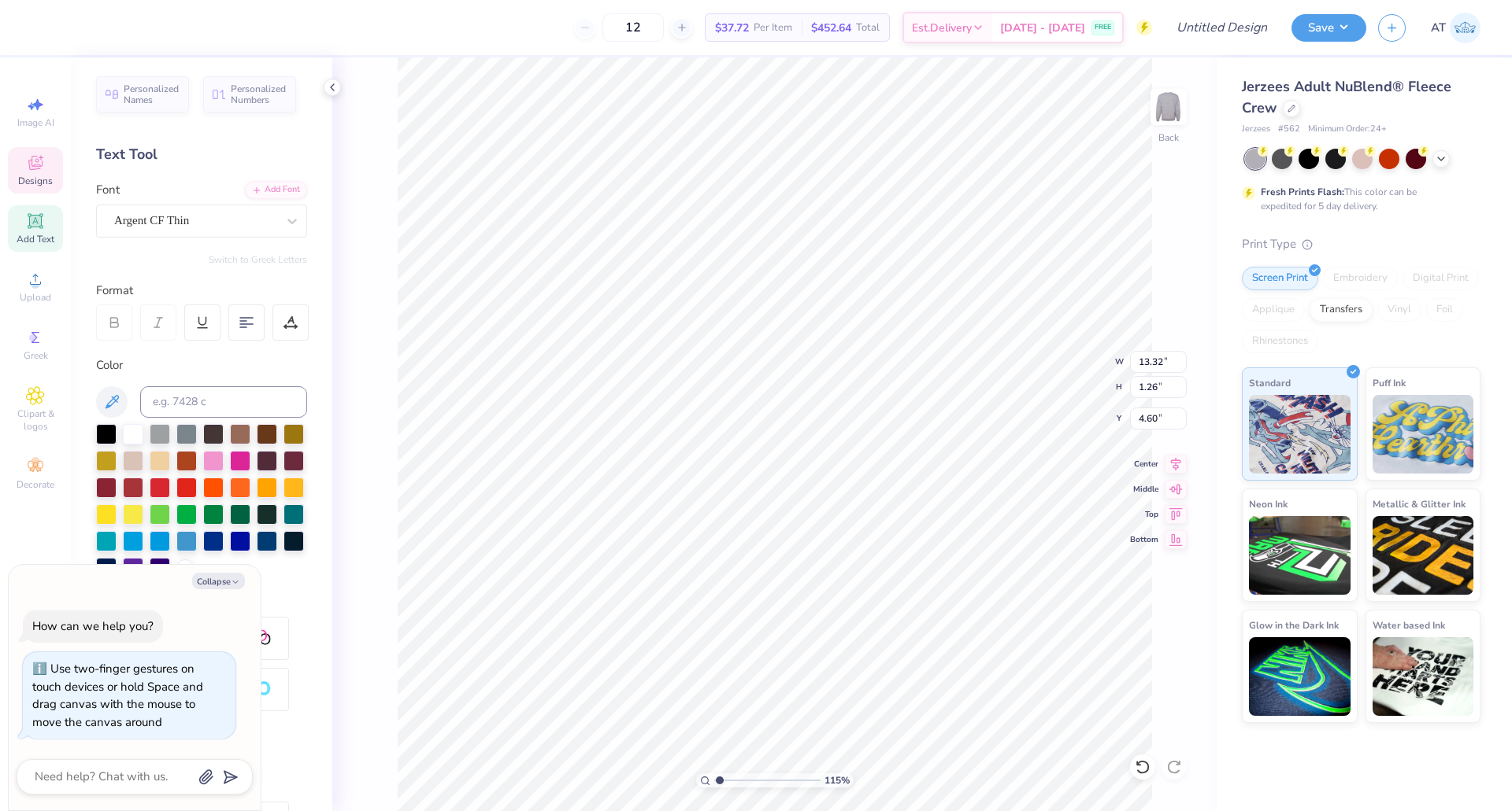
type textarea "x"
type input "1.15282950393927"
type textarea "x"
type input "1.15282950393927"
type textarea "x"
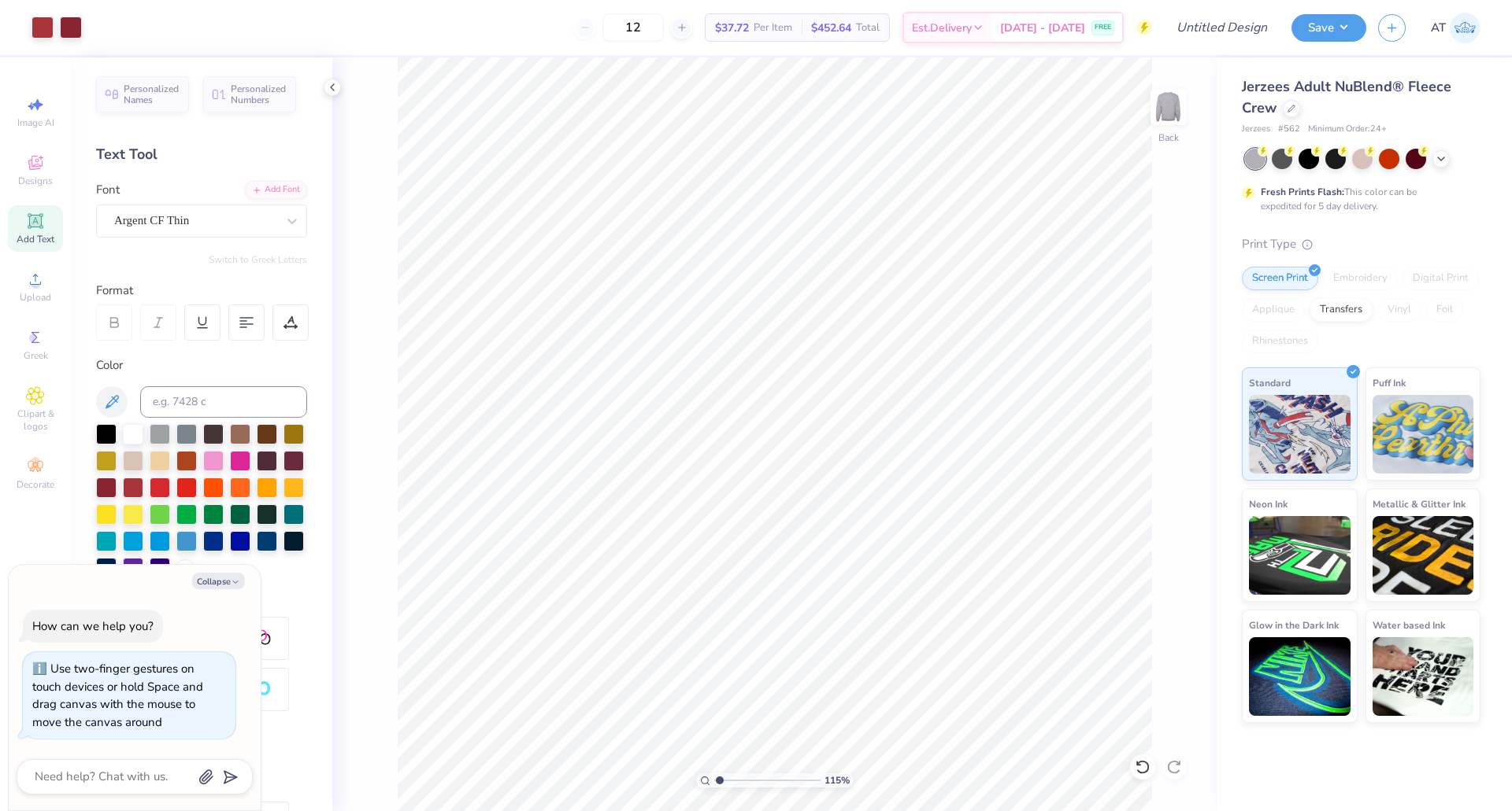
type input "1.15282950393927"
type textarea "x"
type input "1.15282950393927"
type textarea "x"
type input "1.15282950393927"
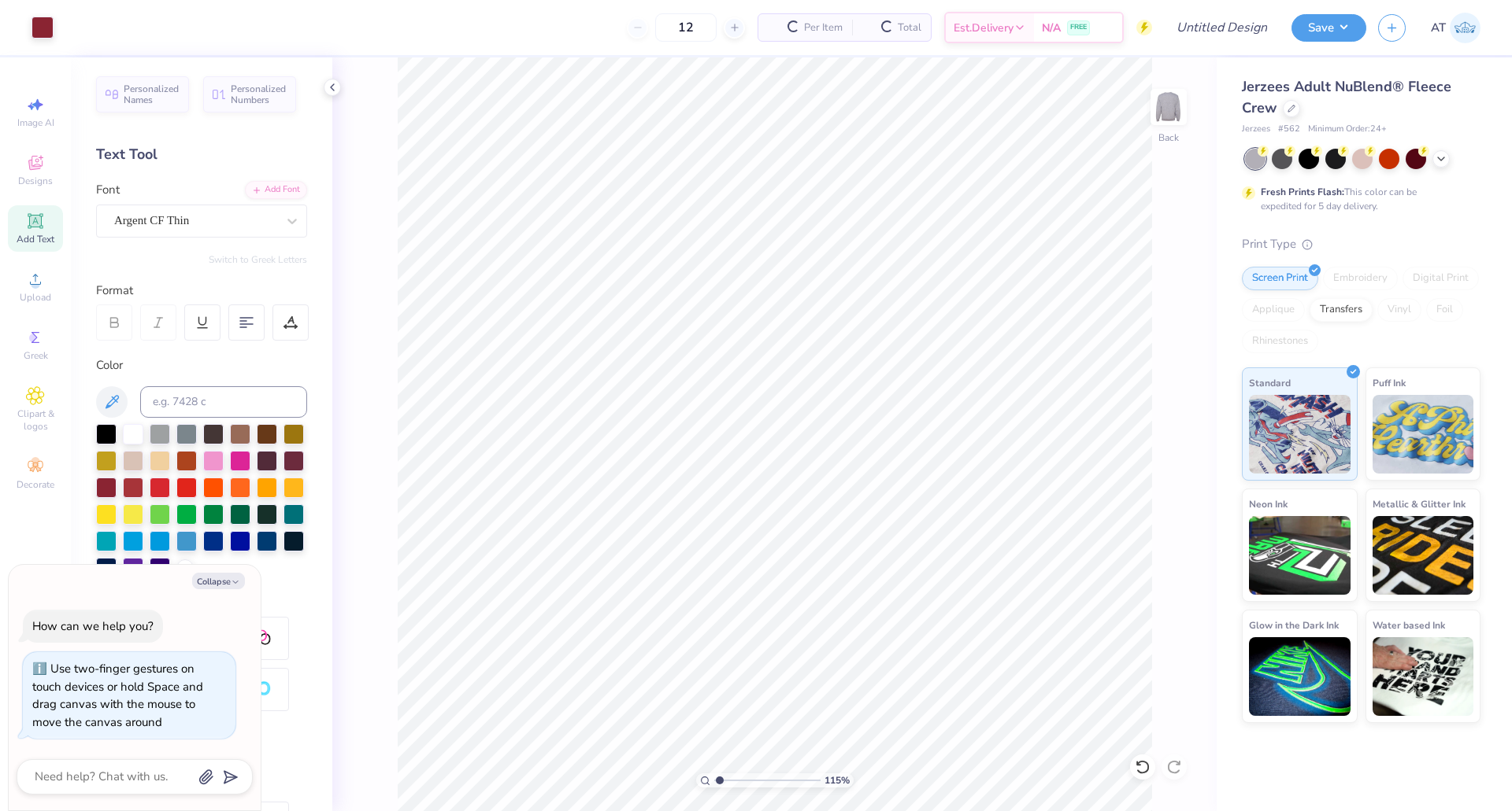
type textarea "x"
type input "1.15282950393927"
type textarea "x"
click at [1470, 25] on img at bounding box center [1465, 28] width 30 height 30
type input "1.15282950393927"
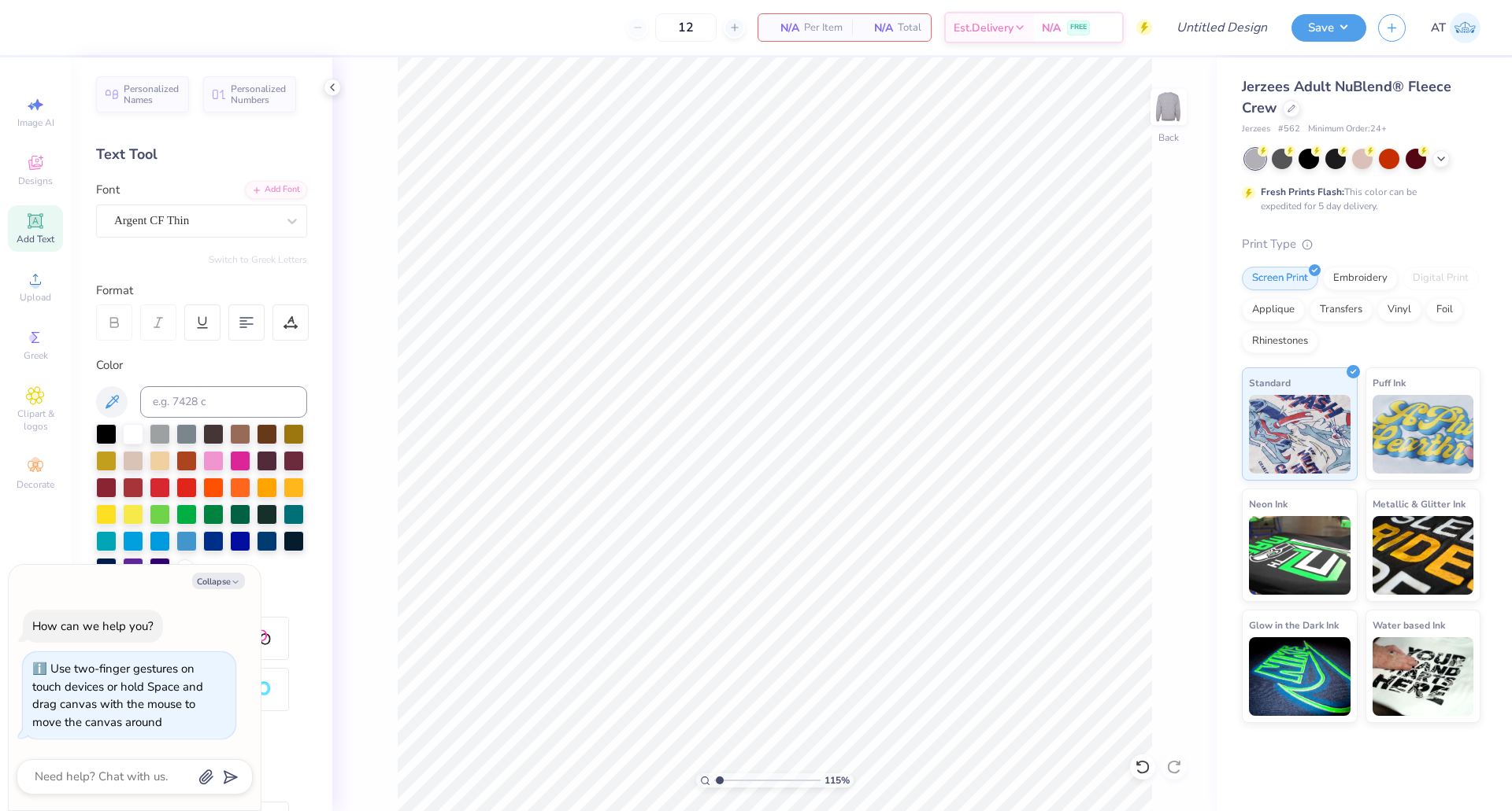
type textarea "x"
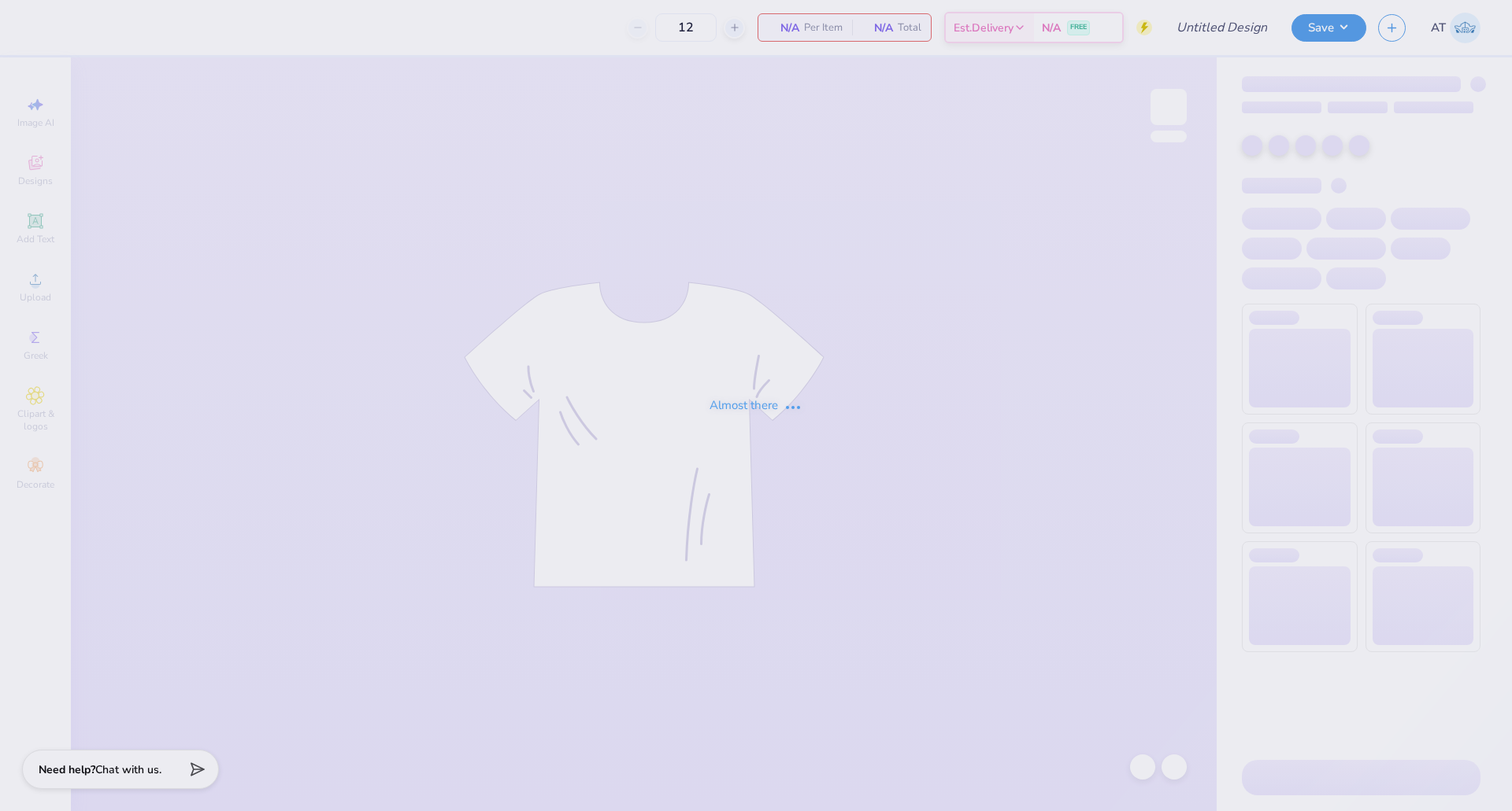
type input "50"
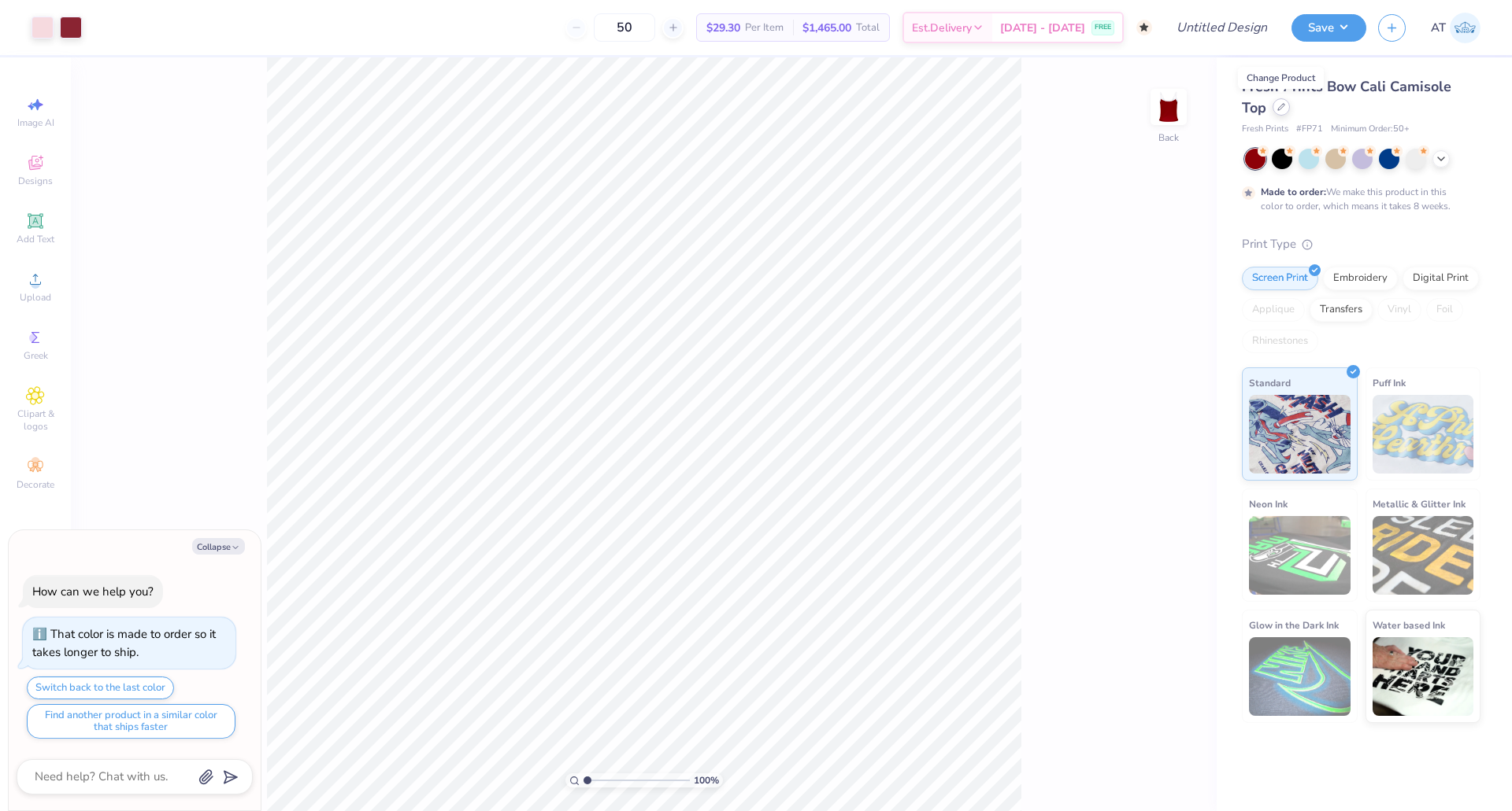
click at [1283, 104] on icon at bounding box center [1281, 106] width 6 height 6
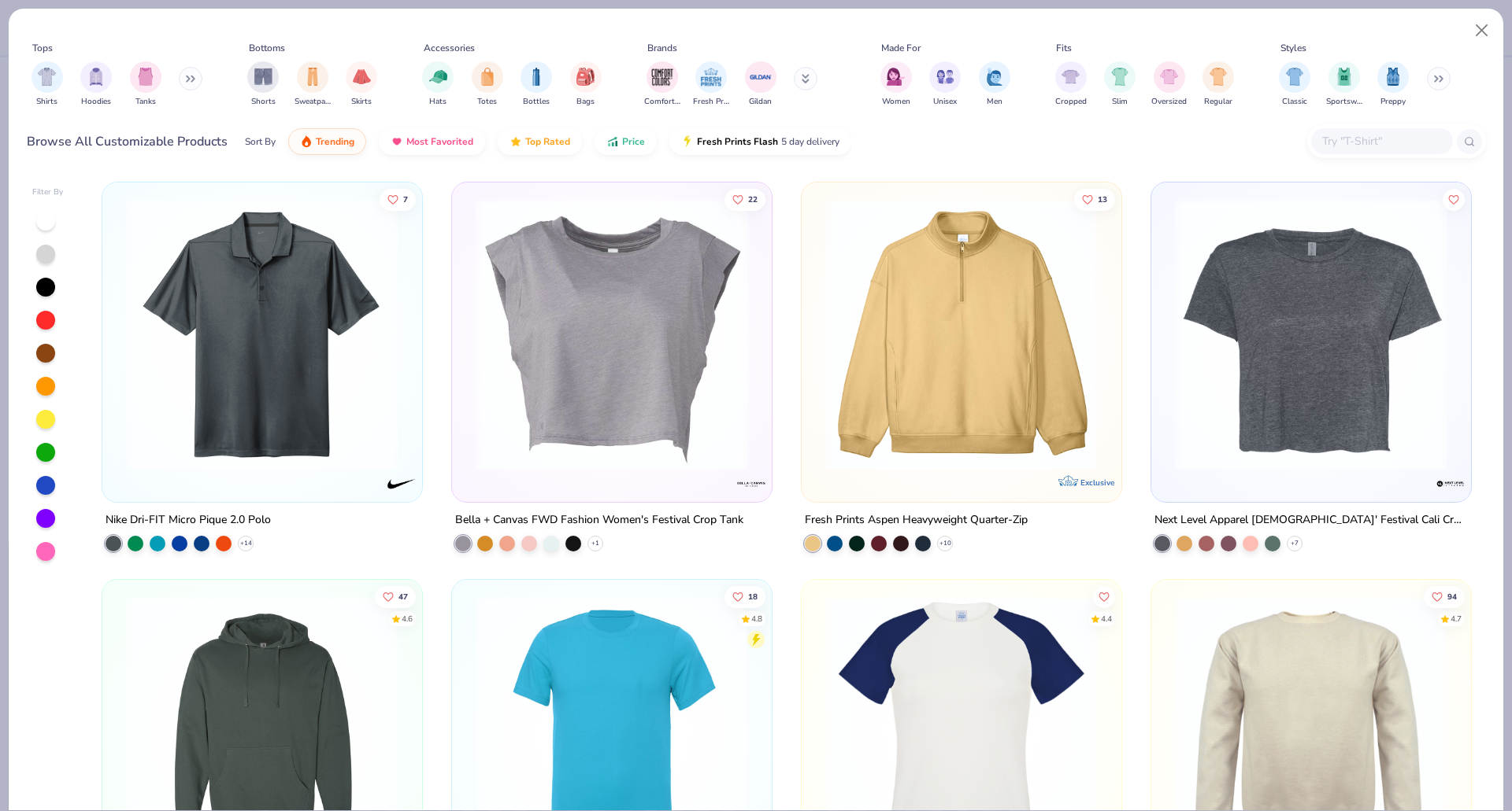
click at [195, 79] on icon at bounding box center [193, 79] width 3 height 5
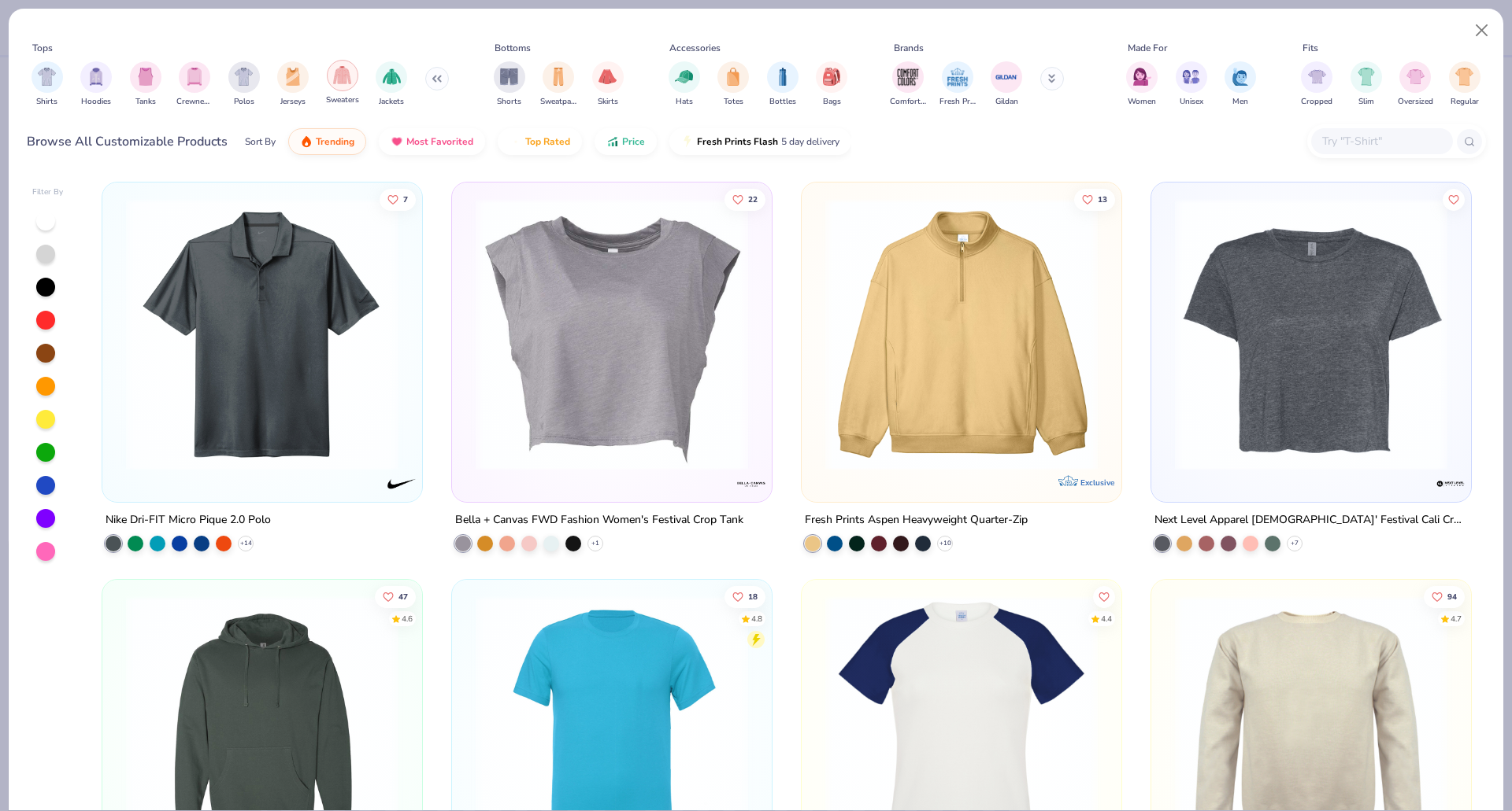
click at [340, 79] on img "filter for Sweaters" at bounding box center [342, 75] width 18 height 18
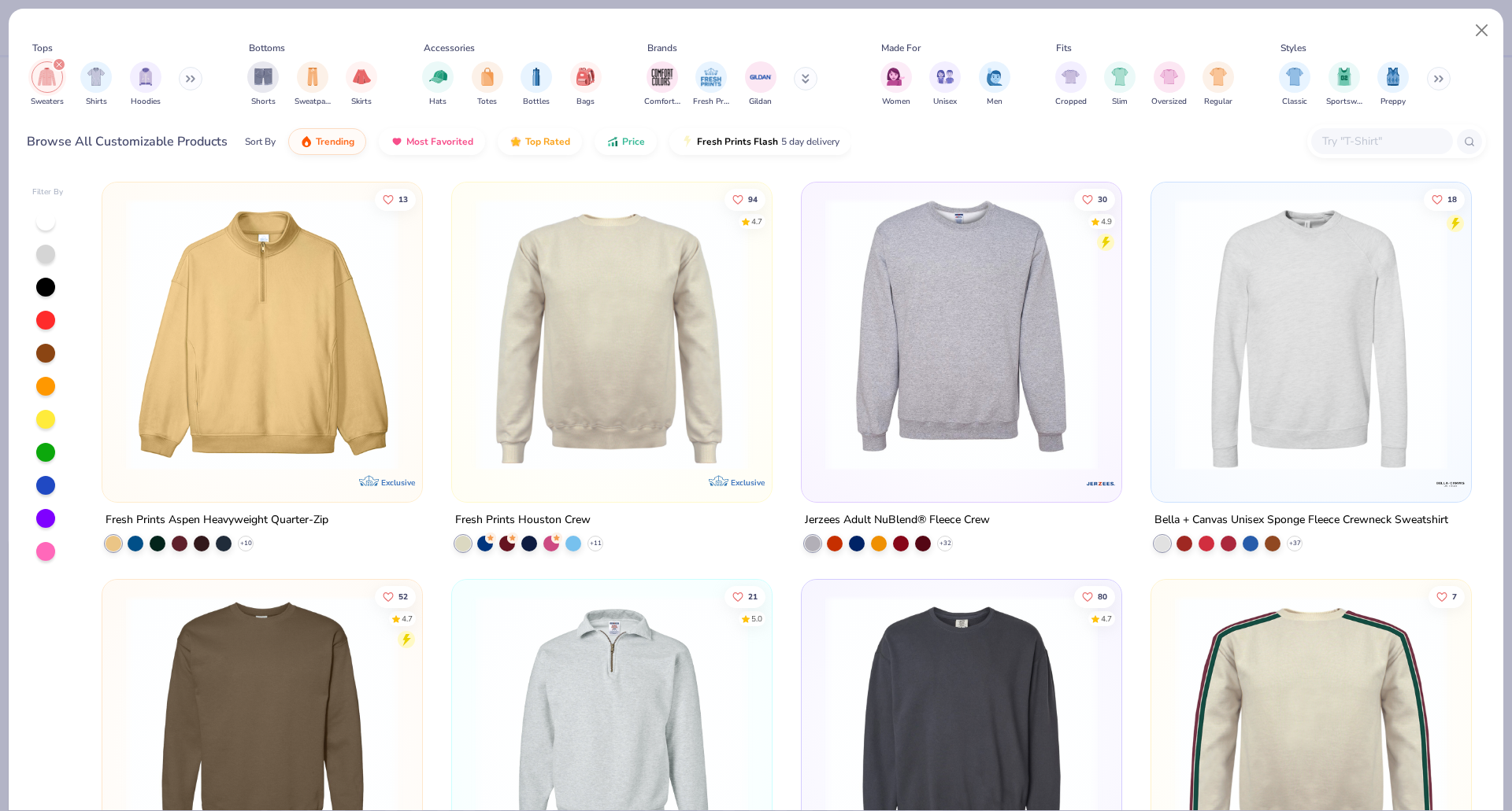
click at [970, 327] on img at bounding box center [961, 334] width 288 height 272
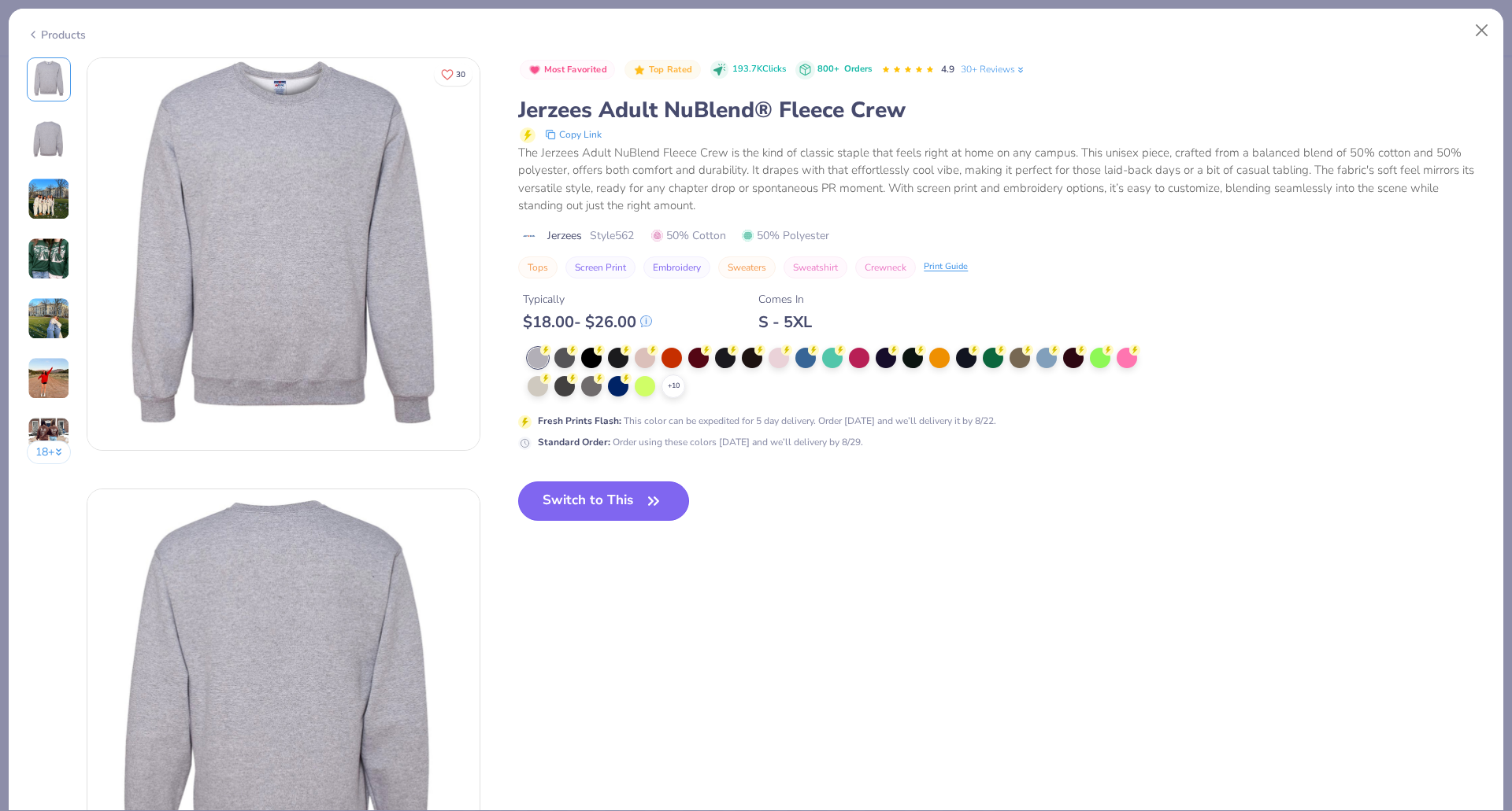
click at [610, 513] on button "Switch to This" at bounding box center [603, 501] width 171 height 39
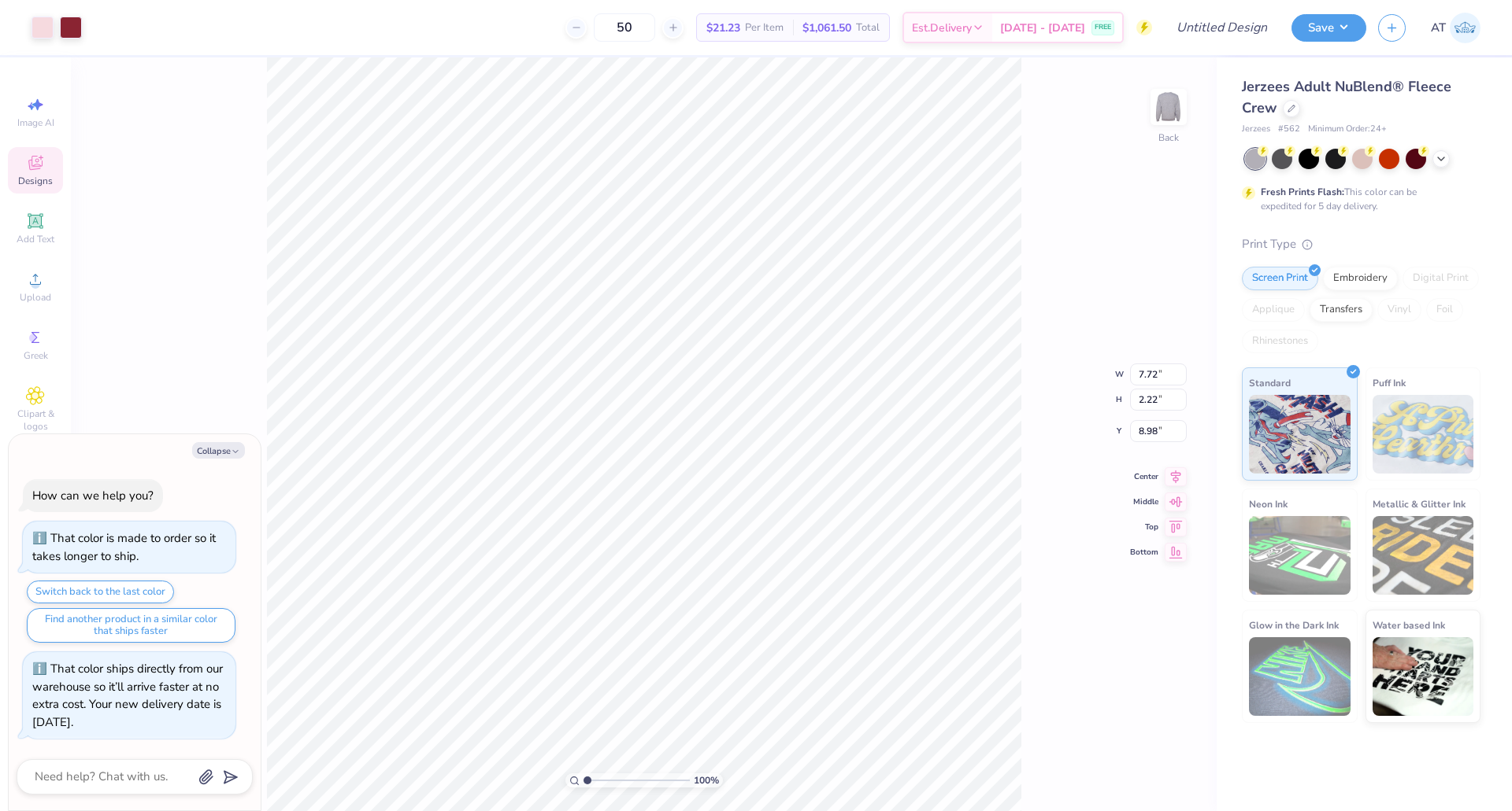
type textarea "x"
type input "3.00"
type textarea "x"
type input "10.60"
type input "3.05"
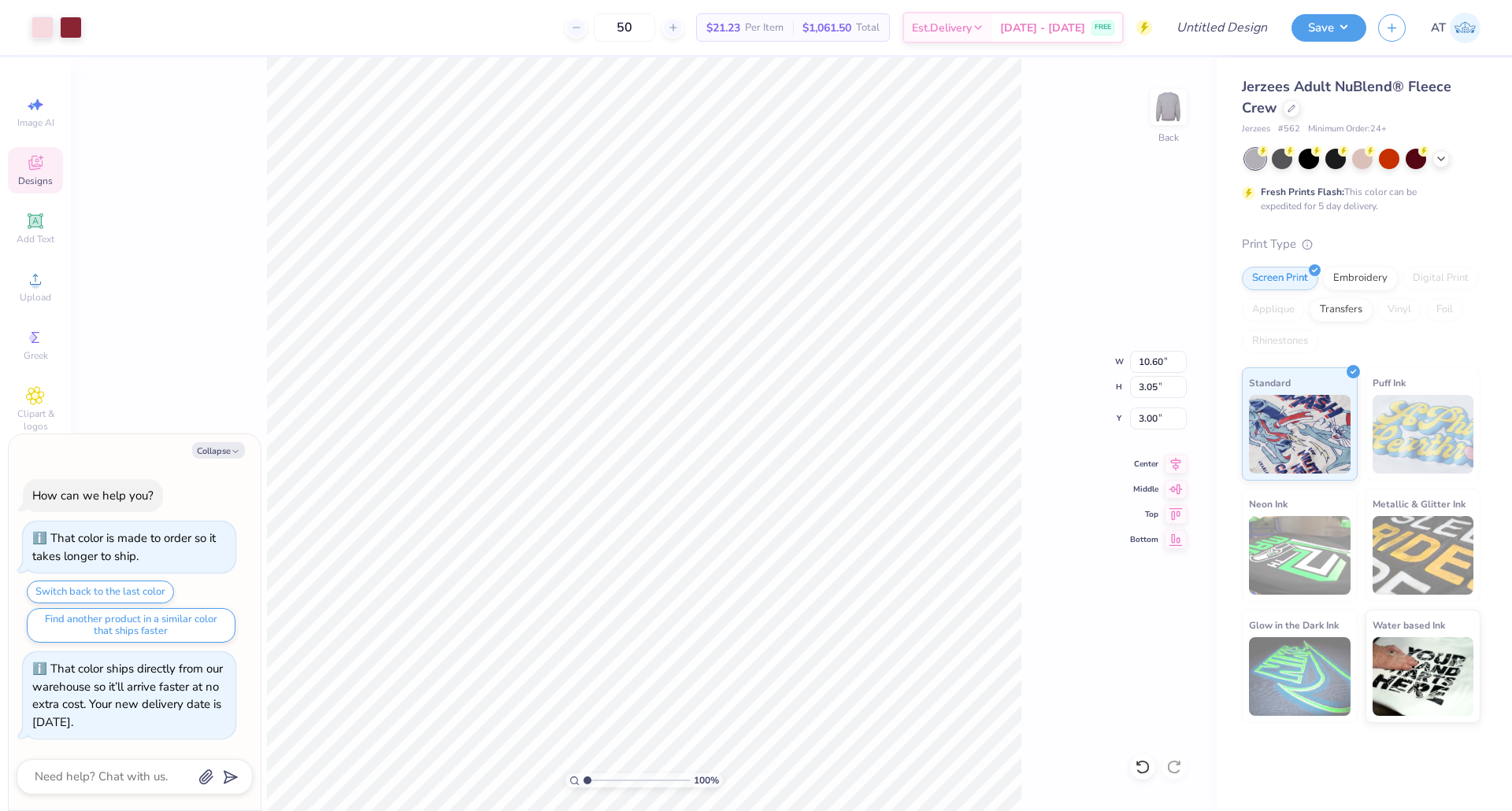
type textarea "x"
type input "14.44"
type input "4.15"
click at [1438, 158] on icon at bounding box center [1441, 157] width 13 height 13
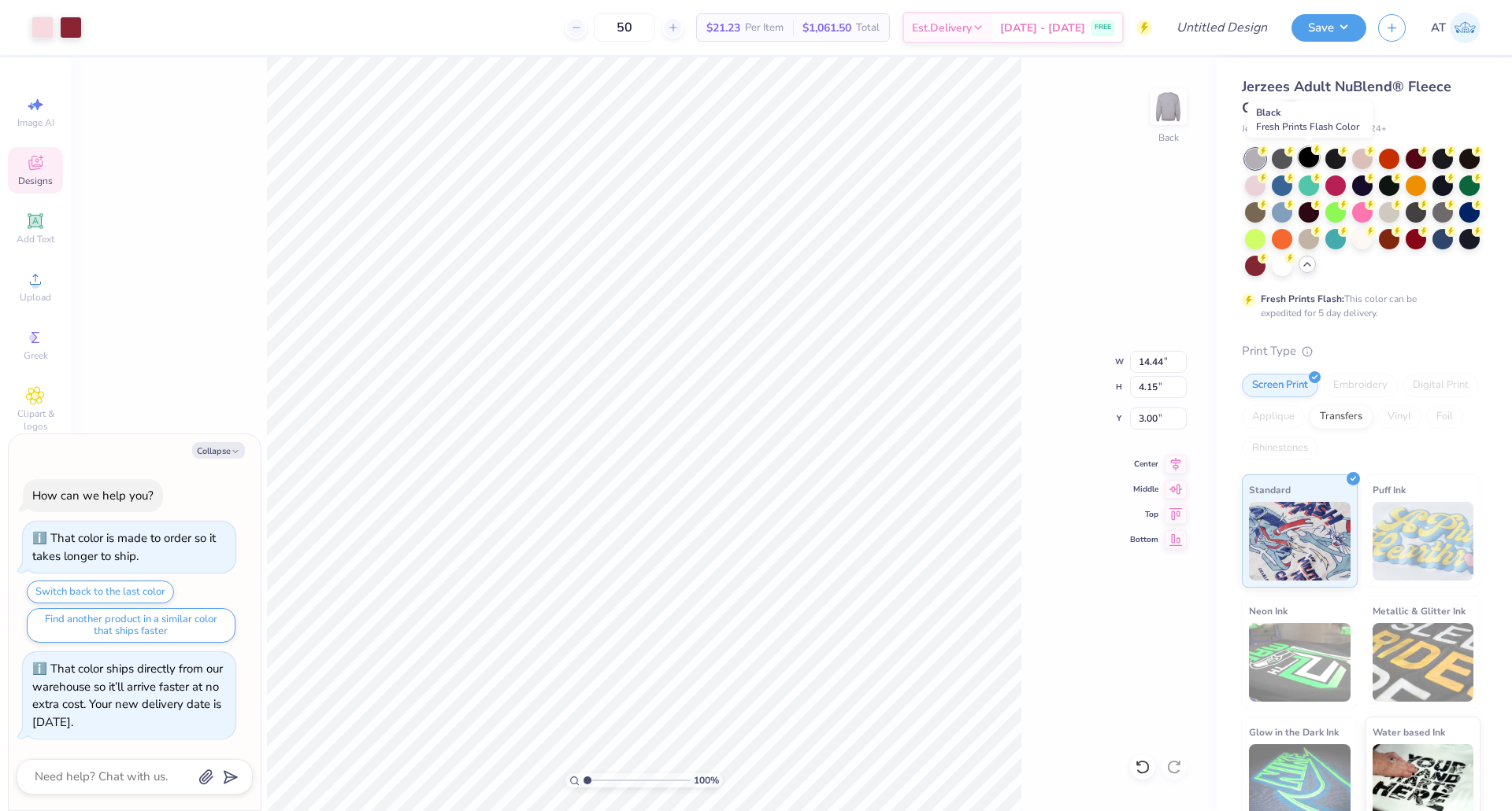
click at [1306, 156] on div at bounding box center [1308, 157] width 21 height 21
click at [1332, 156] on div at bounding box center [1335, 157] width 21 height 21
click at [1292, 261] on div at bounding box center [1281, 264] width 21 height 21
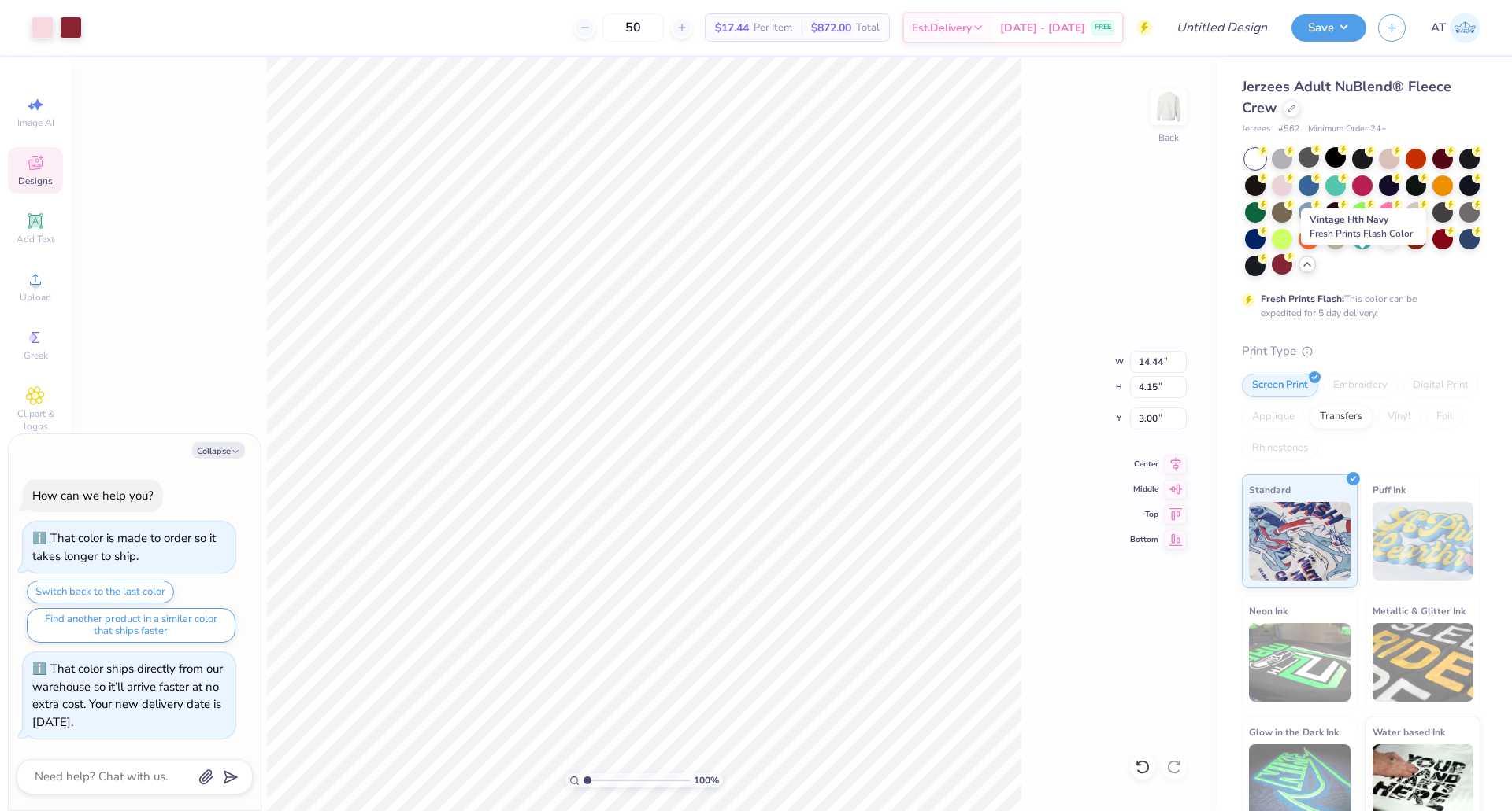
click at [1265, 262] on div at bounding box center [1255, 265] width 21 height 21
click at [1265, 265] on div at bounding box center [1255, 264] width 21 height 21
click at [1459, 248] on div at bounding box center [1469, 238] width 21 height 21
click at [1432, 248] on div at bounding box center [1442, 238] width 21 height 21
click at [1406, 248] on div at bounding box center [1415, 238] width 21 height 21
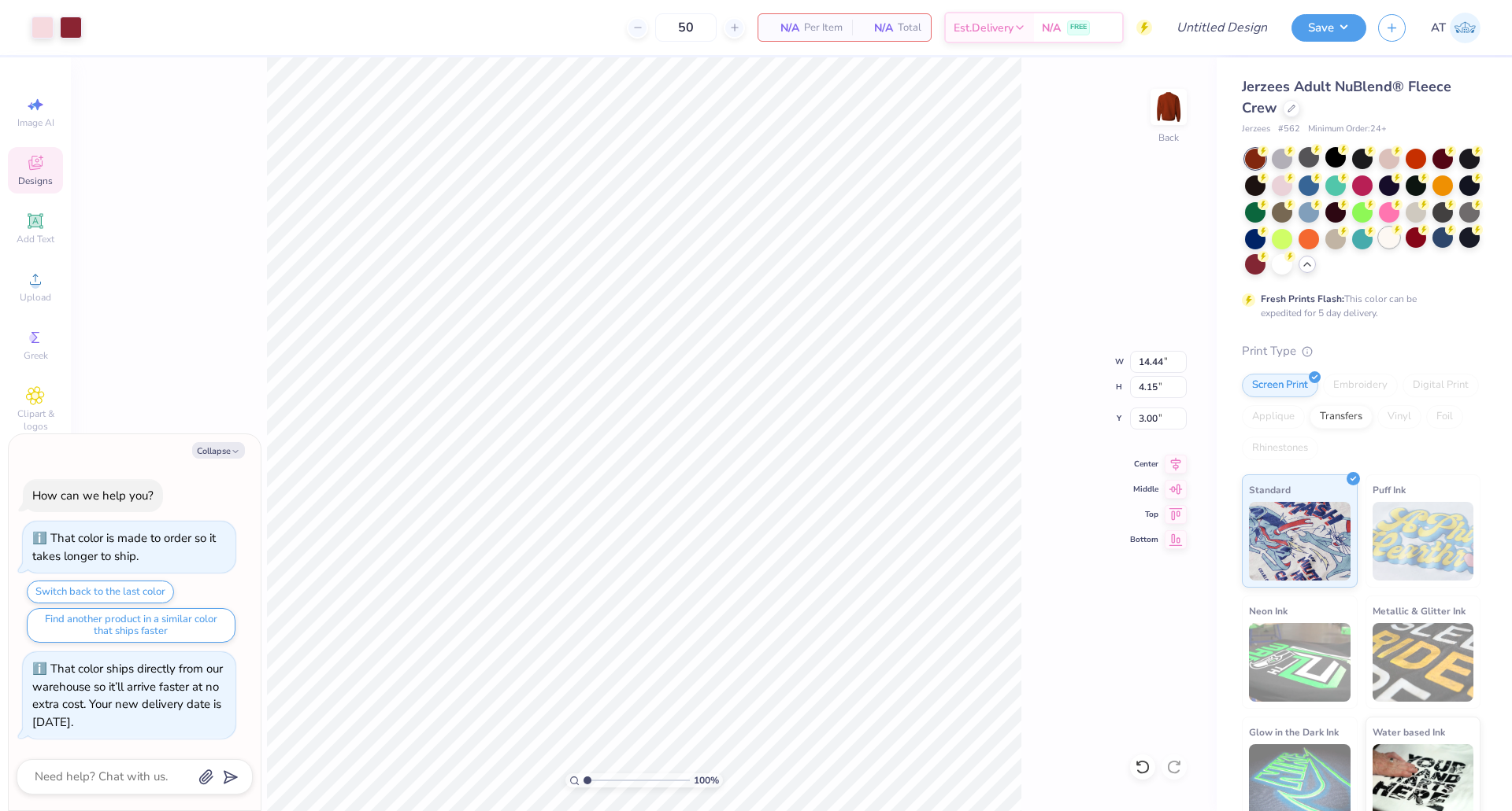
click at [1379, 248] on div at bounding box center [1389, 238] width 21 height 21
click at [1373, 235] on div at bounding box center [1362, 238] width 21 height 21
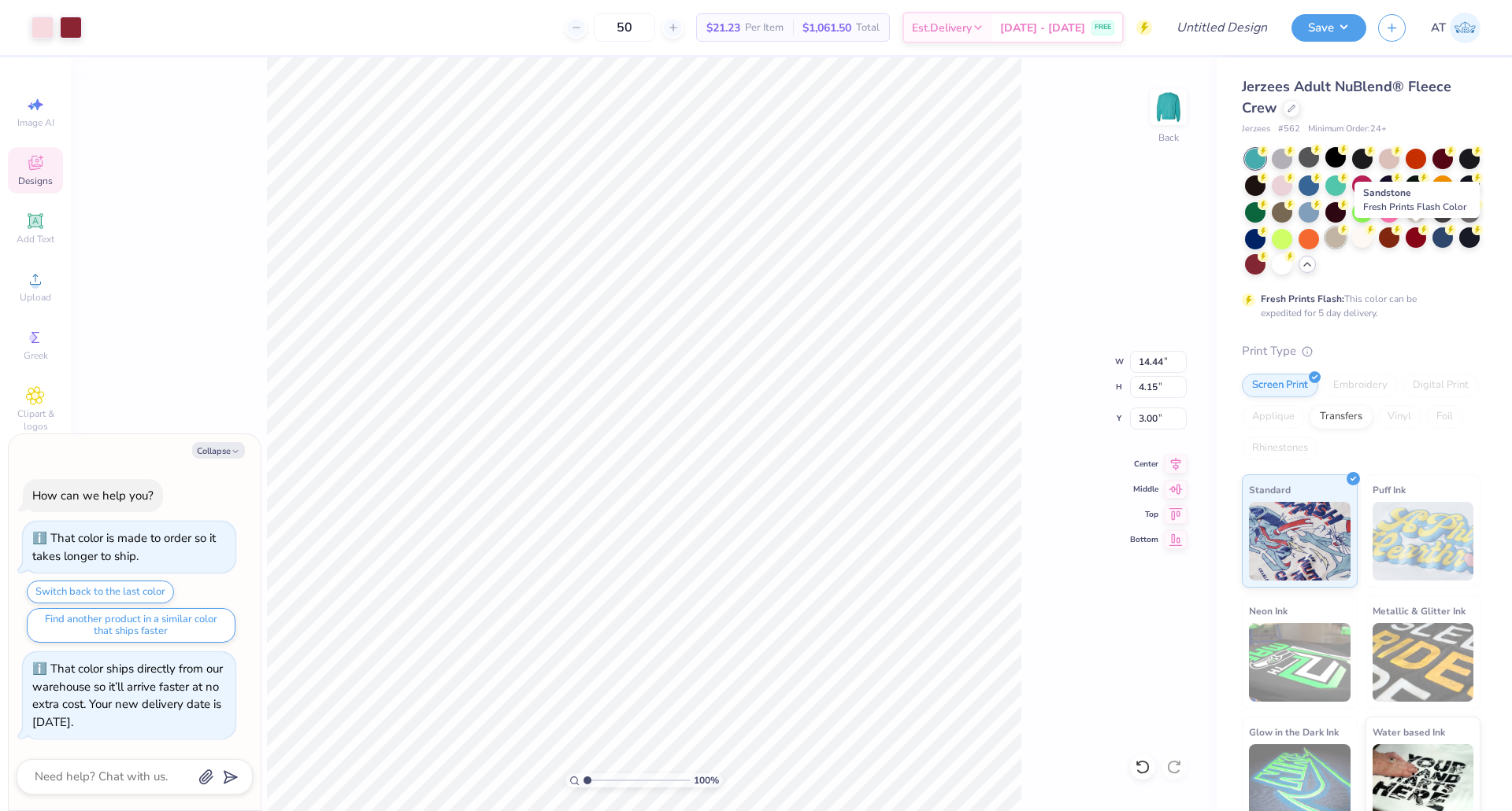
click at [1346, 239] on div at bounding box center [1335, 238] width 21 height 21
click at [1319, 239] on div at bounding box center [1308, 238] width 21 height 21
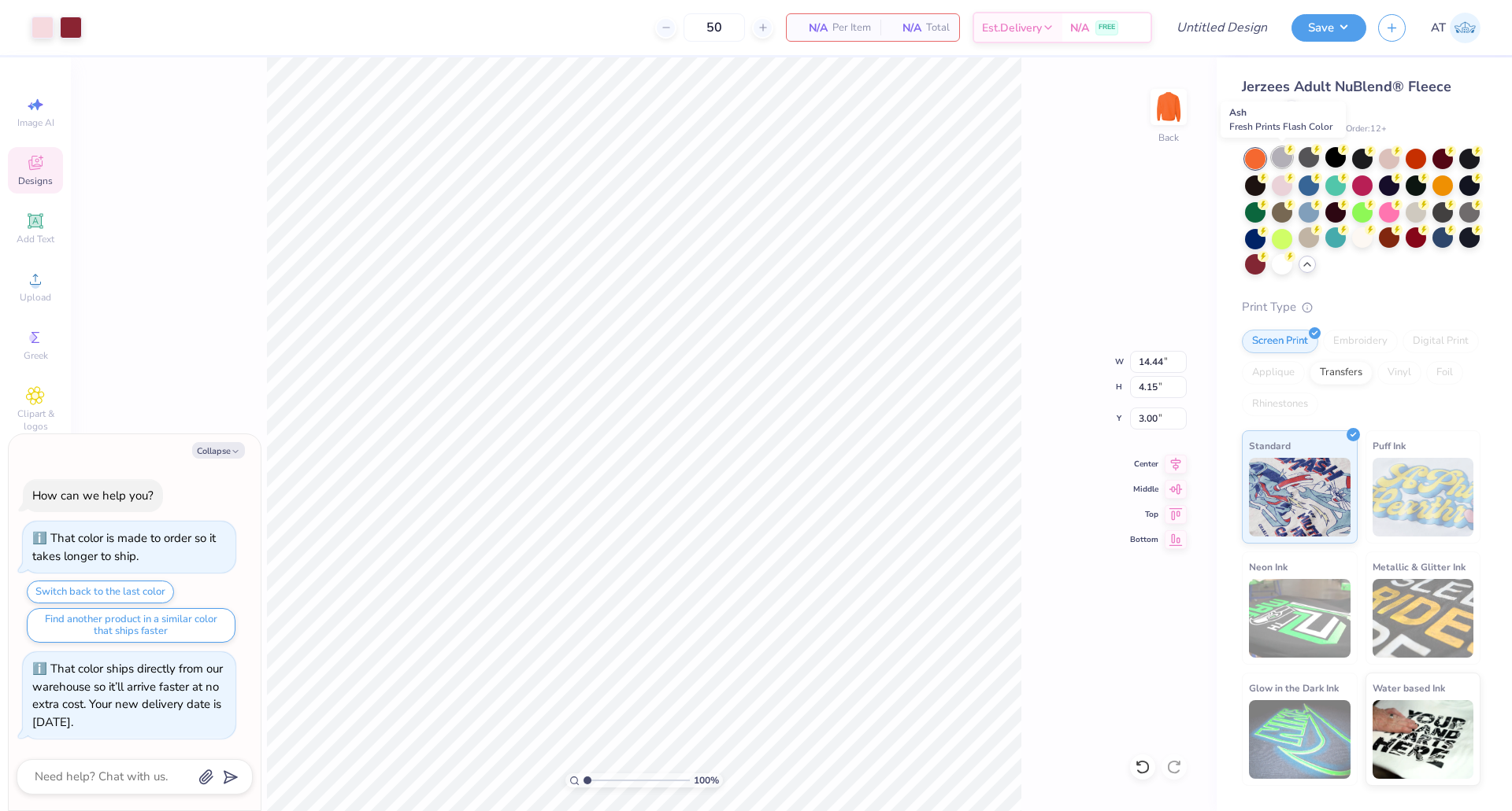
click at [1279, 155] on div at bounding box center [1281, 157] width 21 height 21
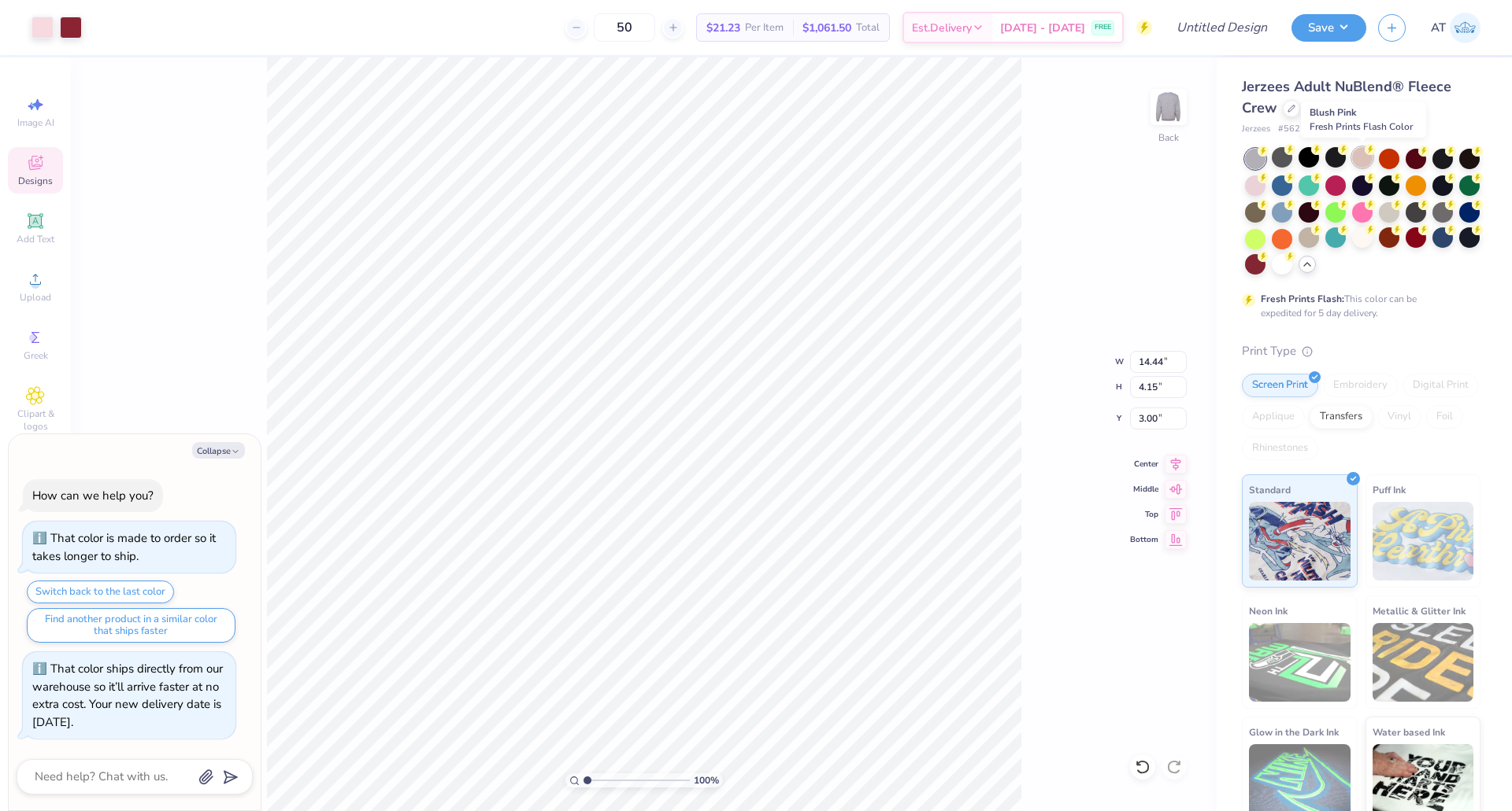
click at [1357, 155] on div at bounding box center [1362, 157] width 21 height 21
click at [1382, 153] on div at bounding box center [1389, 157] width 21 height 21
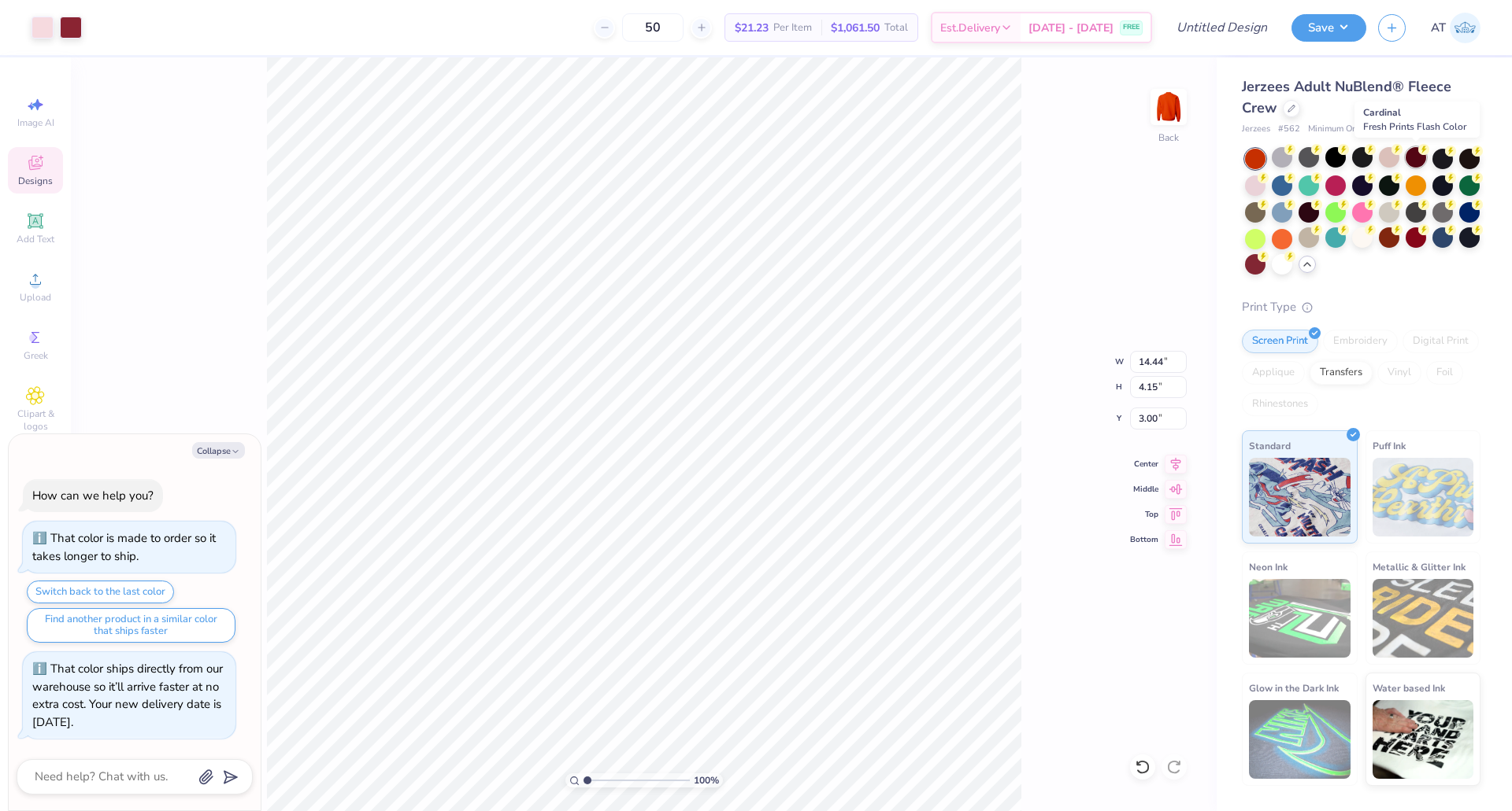
click at [1419, 156] on div at bounding box center [1415, 157] width 21 height 21
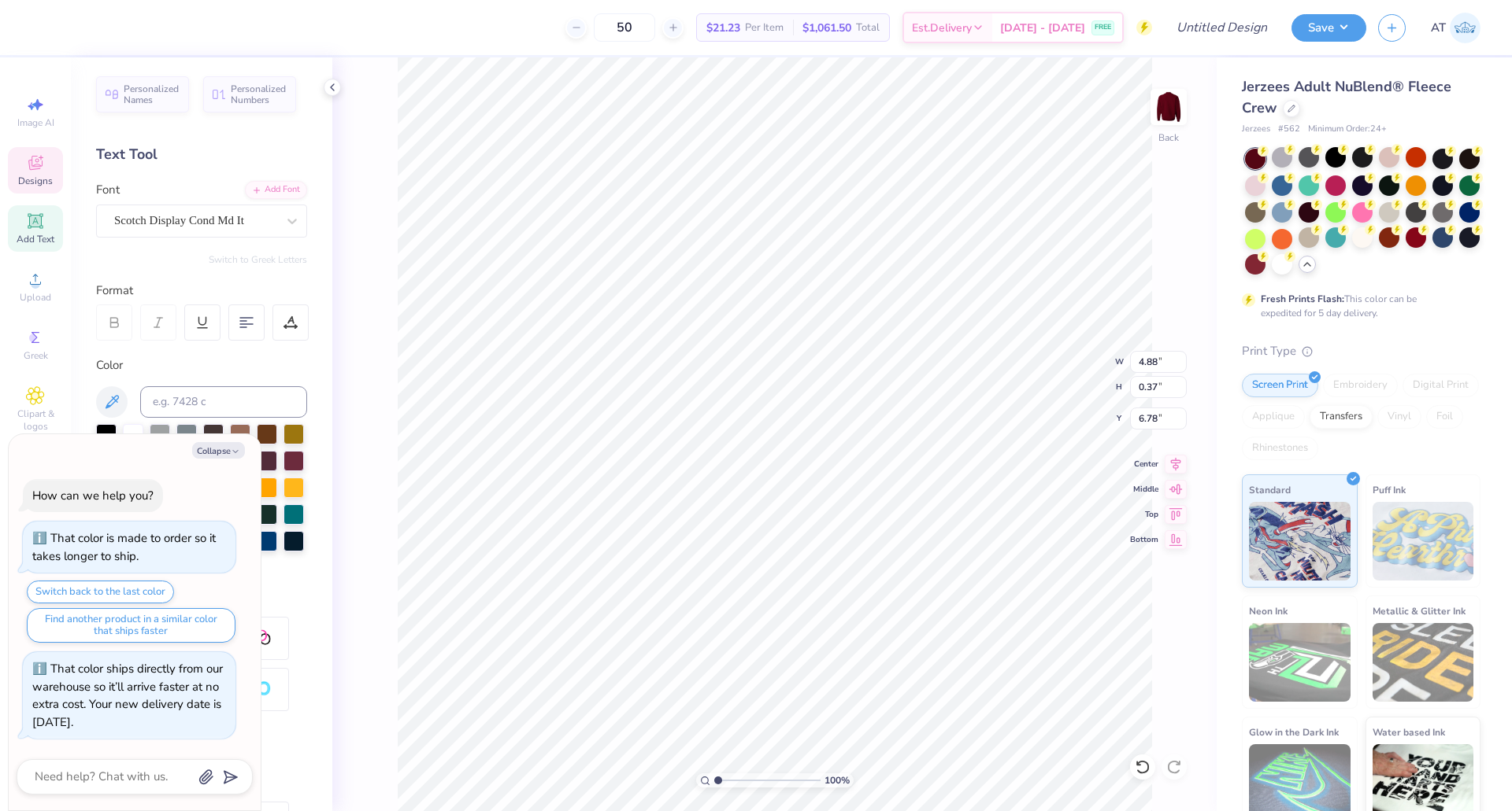
scroll to position [13, 9]
type textarea "x"
type textarea "PHILANTHROPY 20"
type textarea "x"
type textarea "PHILANTHROPY 2"
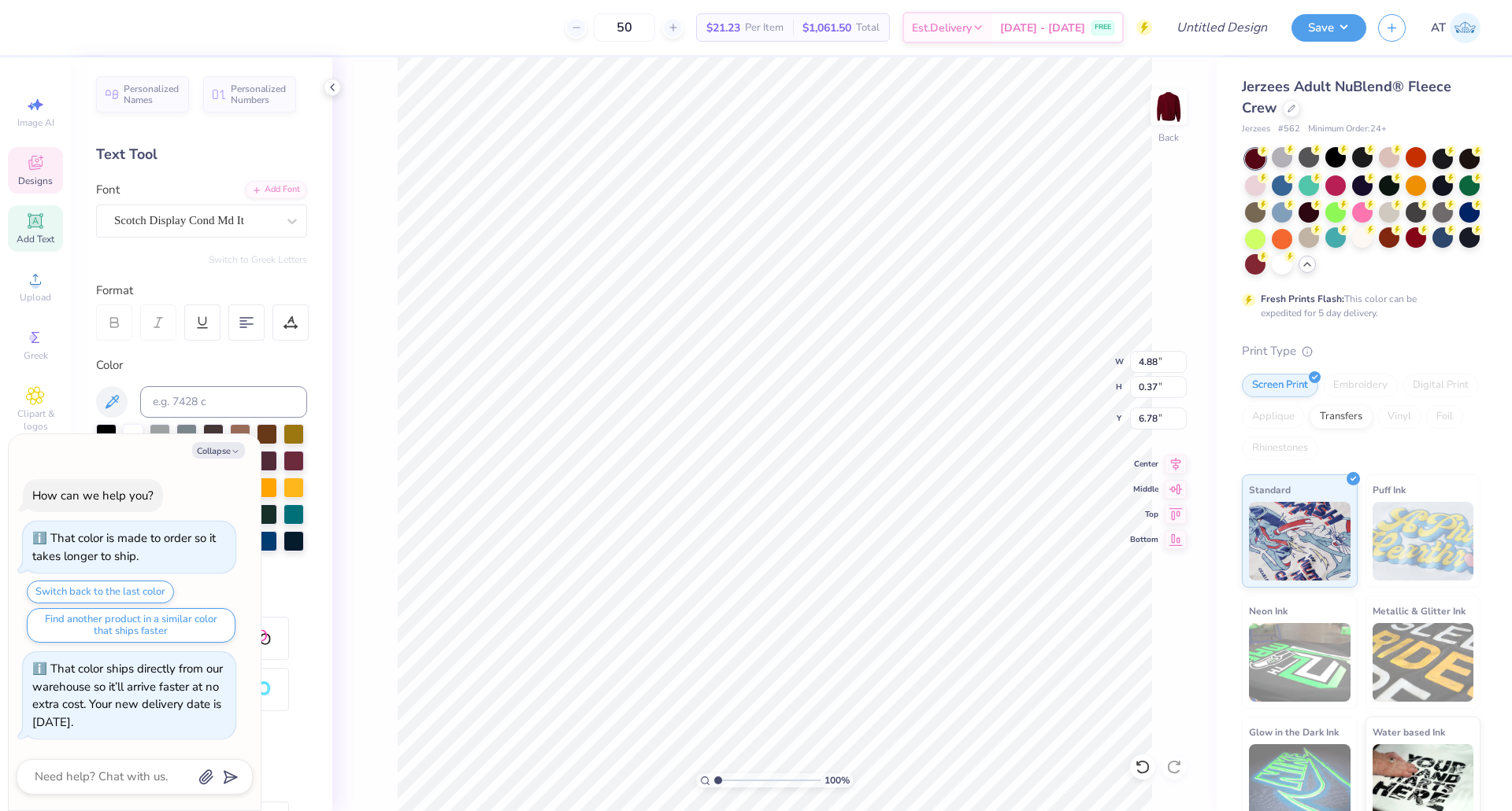
type textarea "x"
type textarea "PHILANTHROPY"
type textarea "x"
type textarea "P"
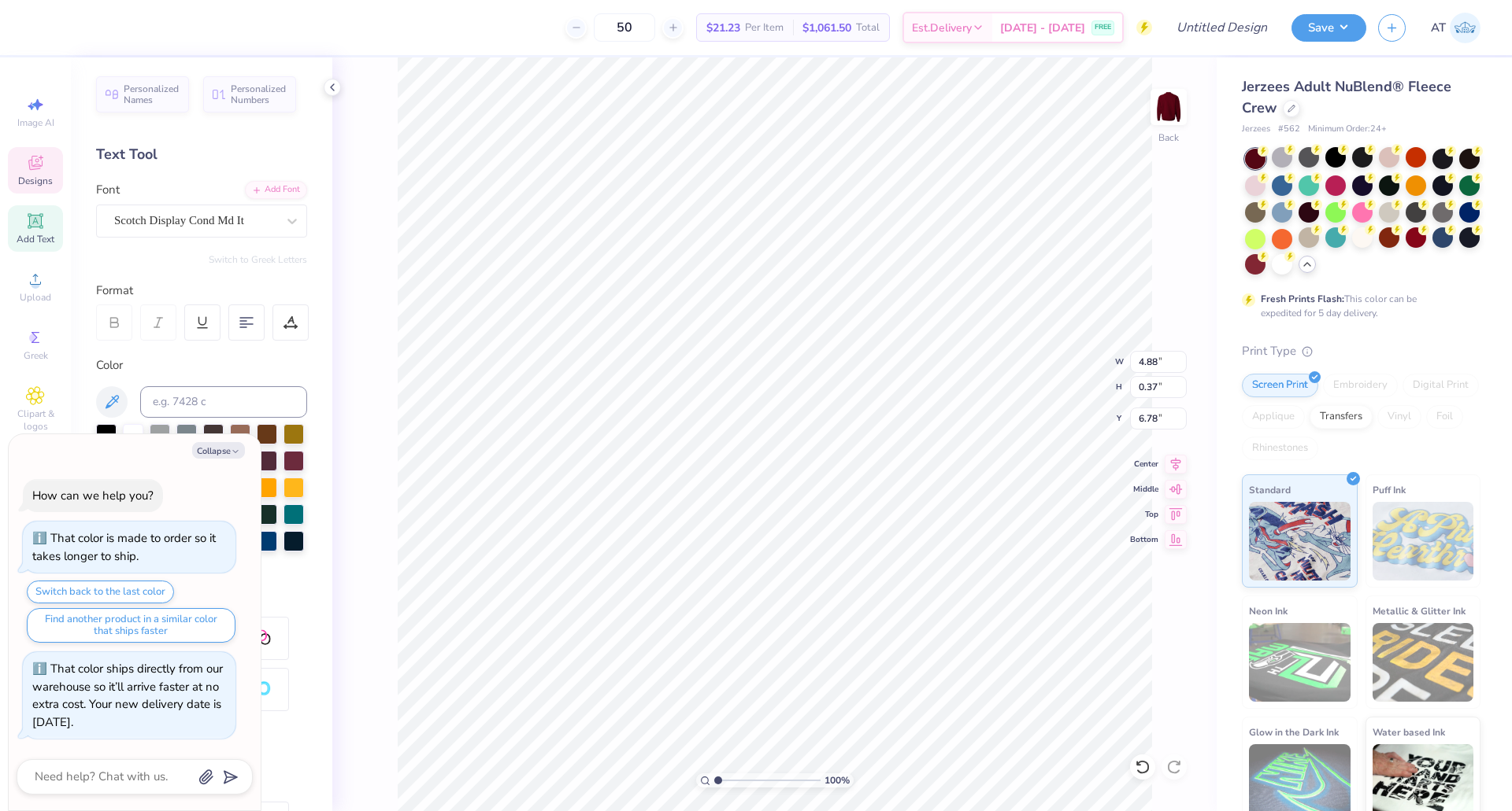
scroll to position [13, 3]
type textarea "x"
type textarea "T"
type textarea "x"
type textarea "Te"
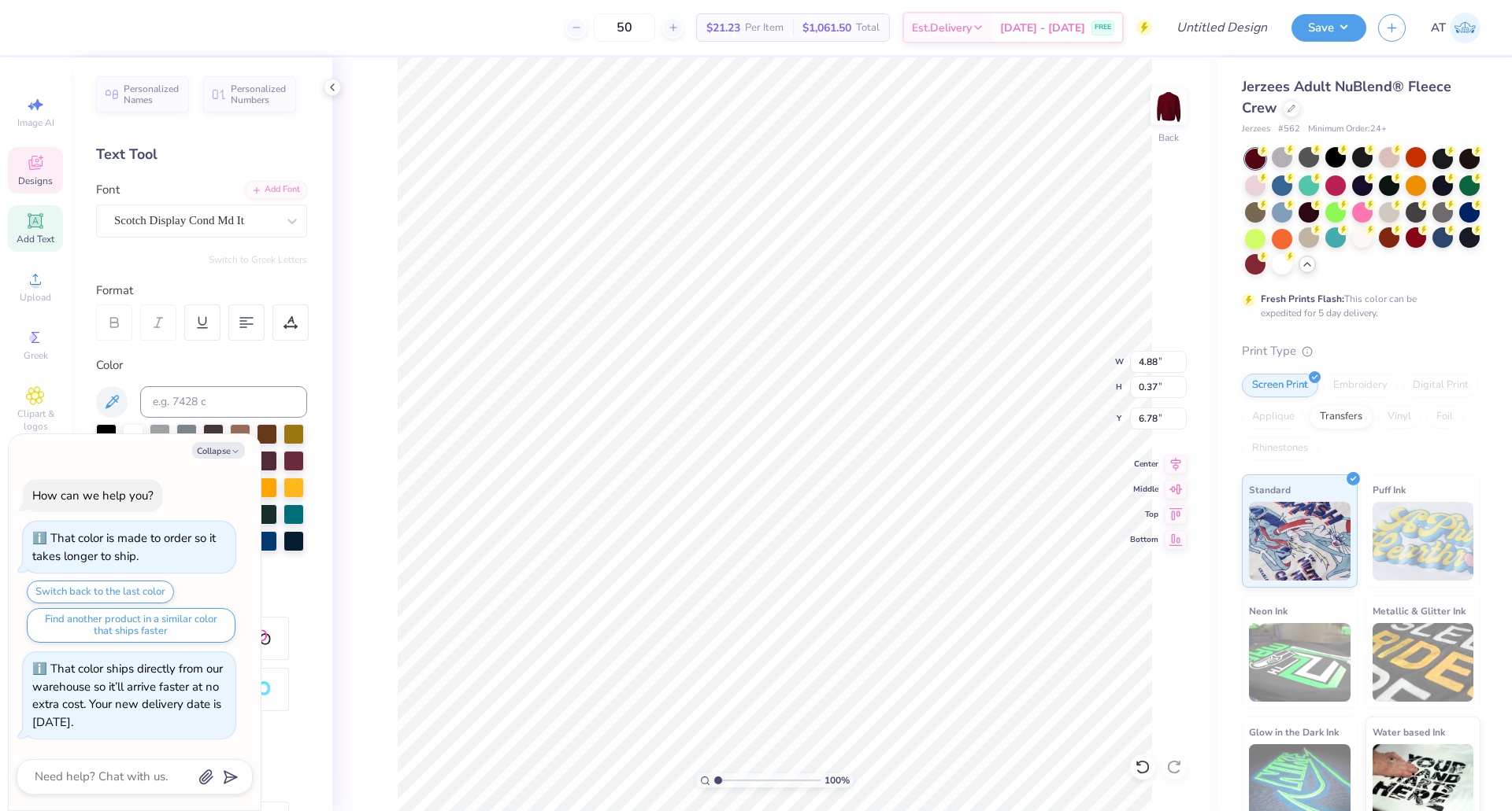
type textarea "x"
type textarea "Tex"
type textarea "x"
type textarea "[US_STATE]"
type textarea "x"
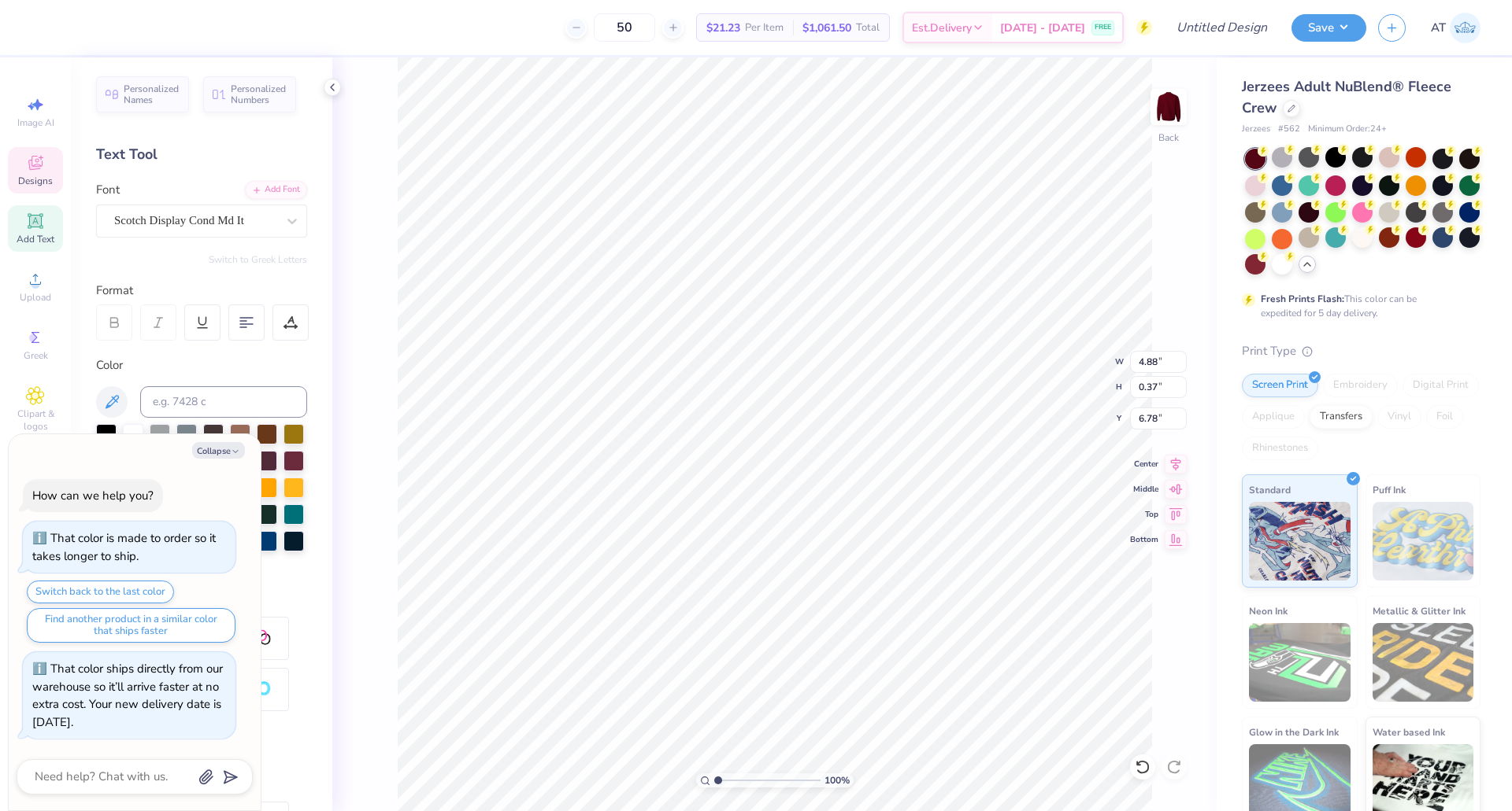
type textarea "[US_STATE]"
type textarea "x"
type textarea "[US_STATE] S"
type textarea "x"
type textarea "[US_STATE] St"
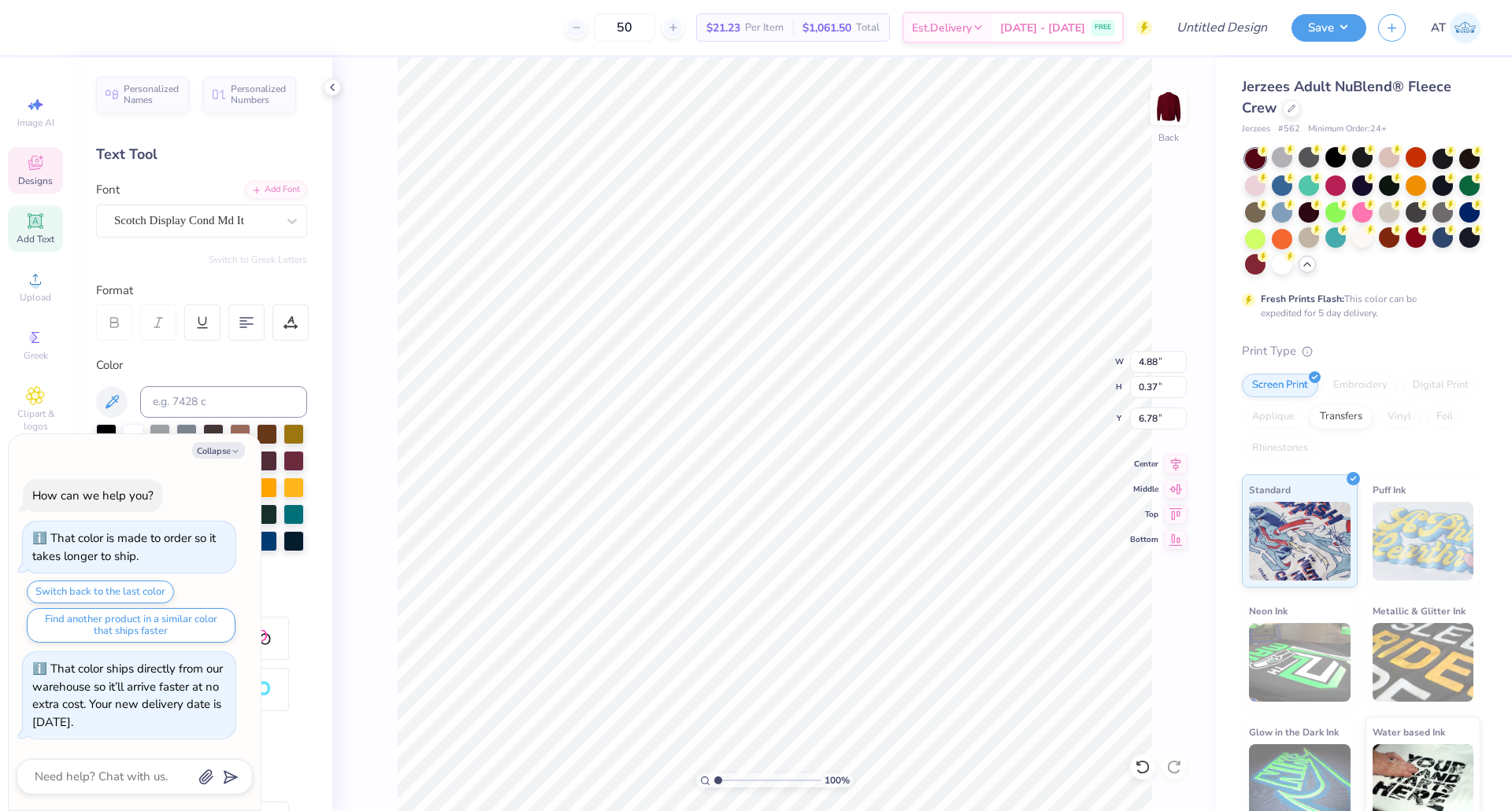
type textarea "x"
type textarea "[US_STATE] Stat"
type textarea "x"
type textarea "[US_STATE] State"
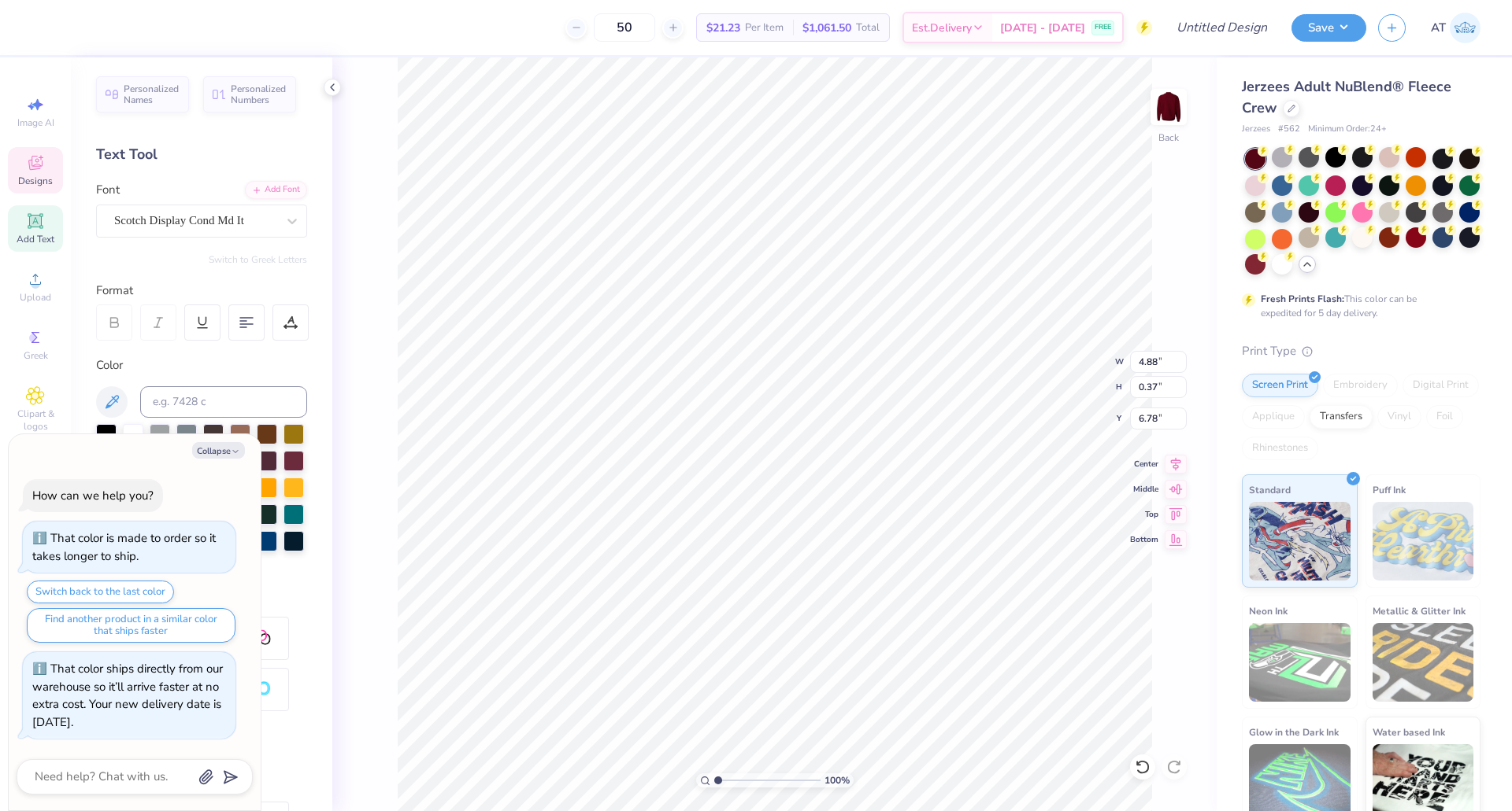
type textarea "x"
type textarea "[US_STATE] State"
type textarea "x"
type textarea "[US_STATE] State U"
type textarea "x"
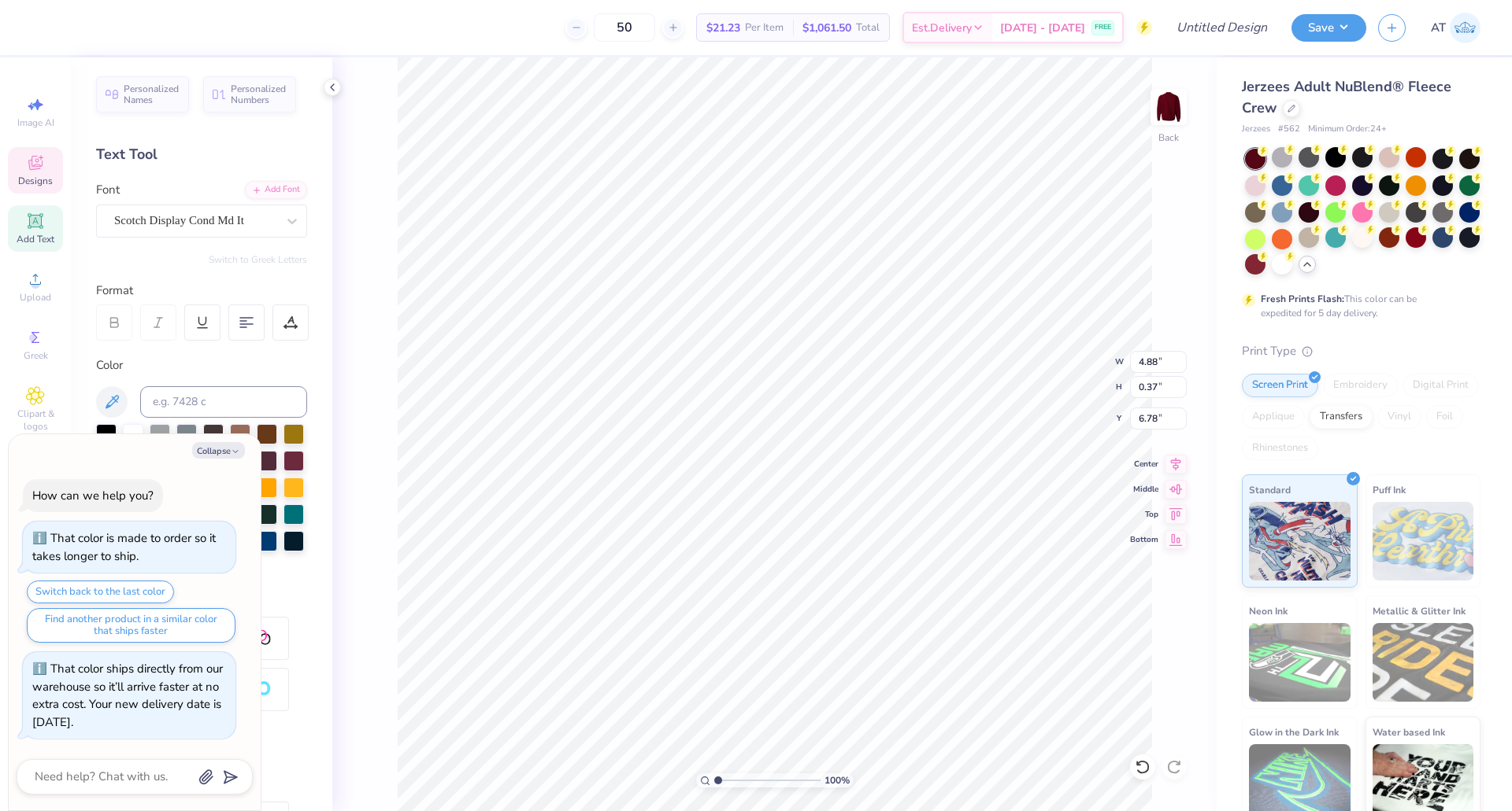
type textarea "[US_STATE] State Uni"
type textarea "x"
type textarea "[US_STATE][GEOGRAPHIC_DATA]"
type textarea "x"
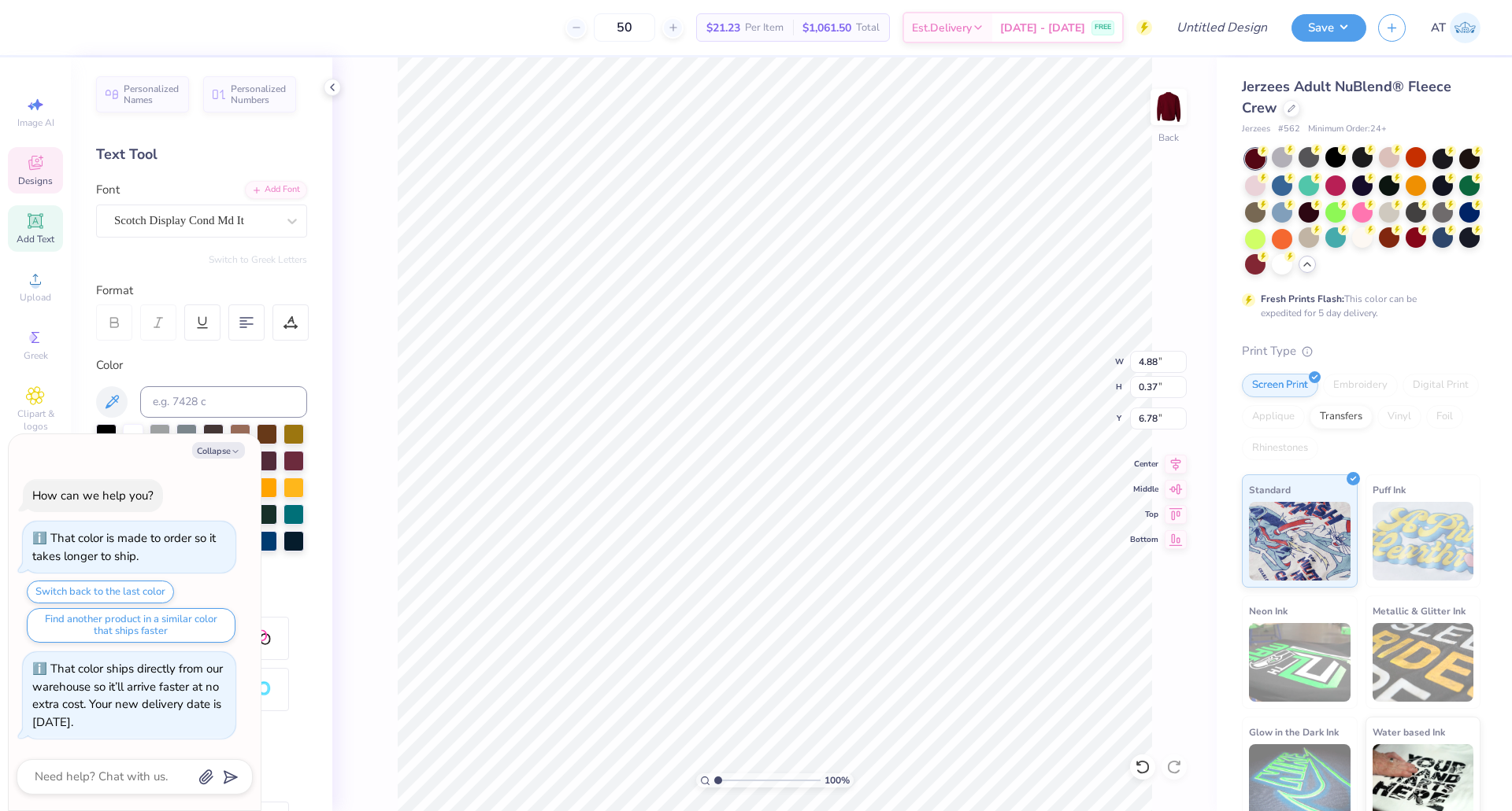
type textarea "[US_STATE][GEOGRAPHIC_DATA]"
type textarea "x"
type textarea "[US_STATE] State Universi"
type textarea "x"
type textarea "[US_STATE][GEOGRAPHIC_DATA]"
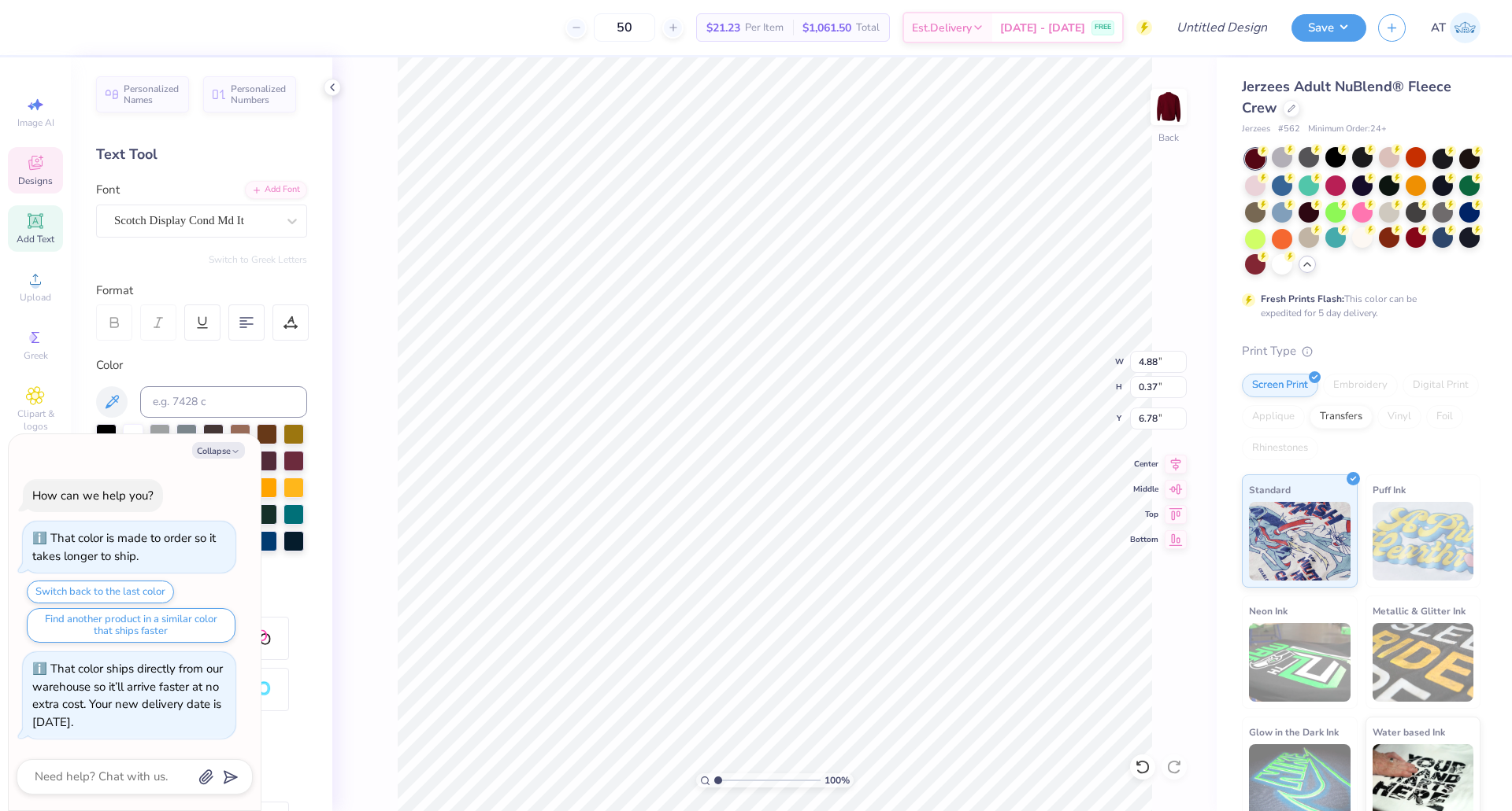
type textarea "x"
type input "11.38"
type input "2.29"
type input "4.31"
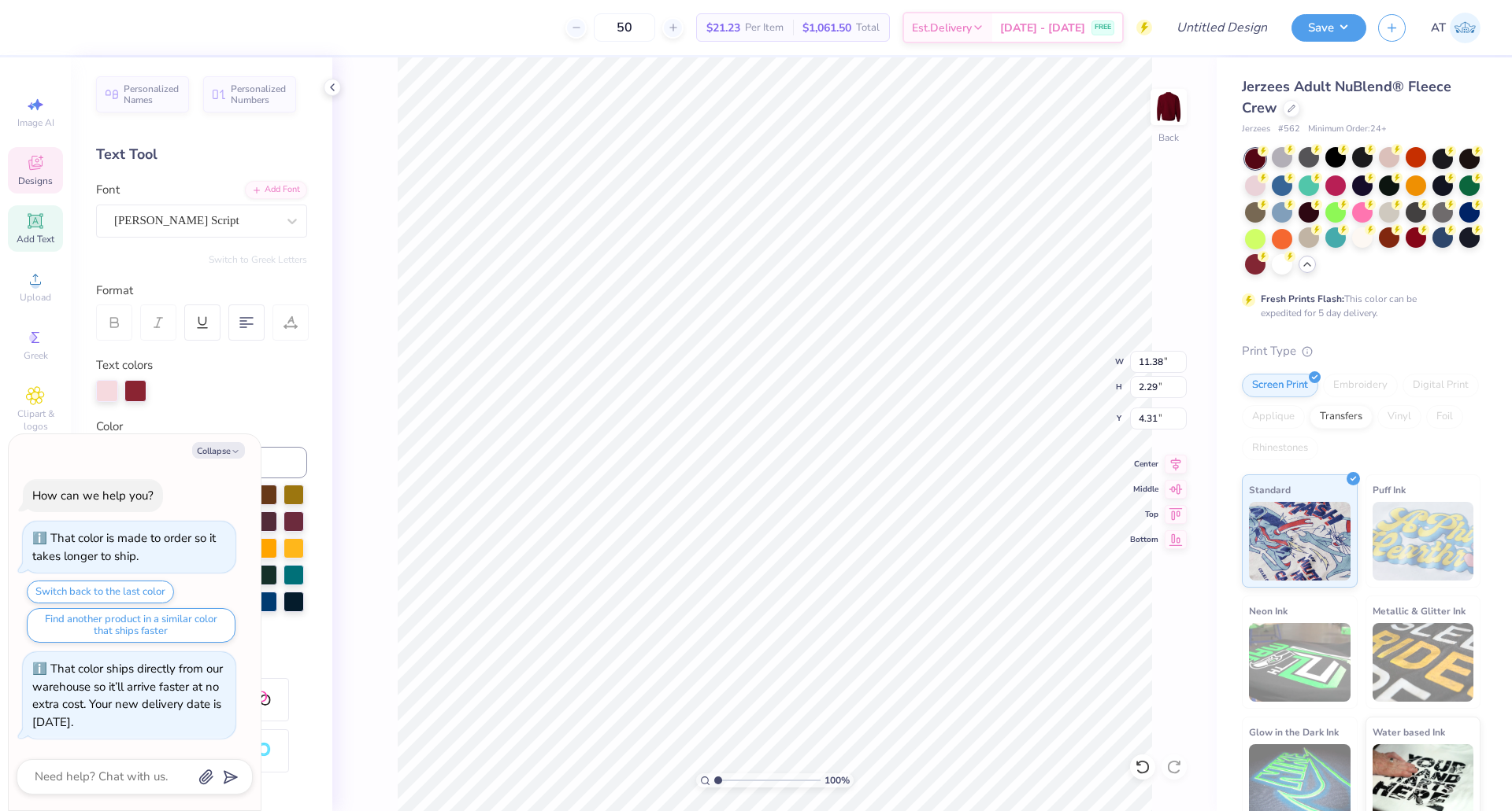
scroll to position [13, 2]
type textarea "x"
type textarea "D > Lead > Achieve"
type textarea "x"
type textarea "De > Lead > Achieve"
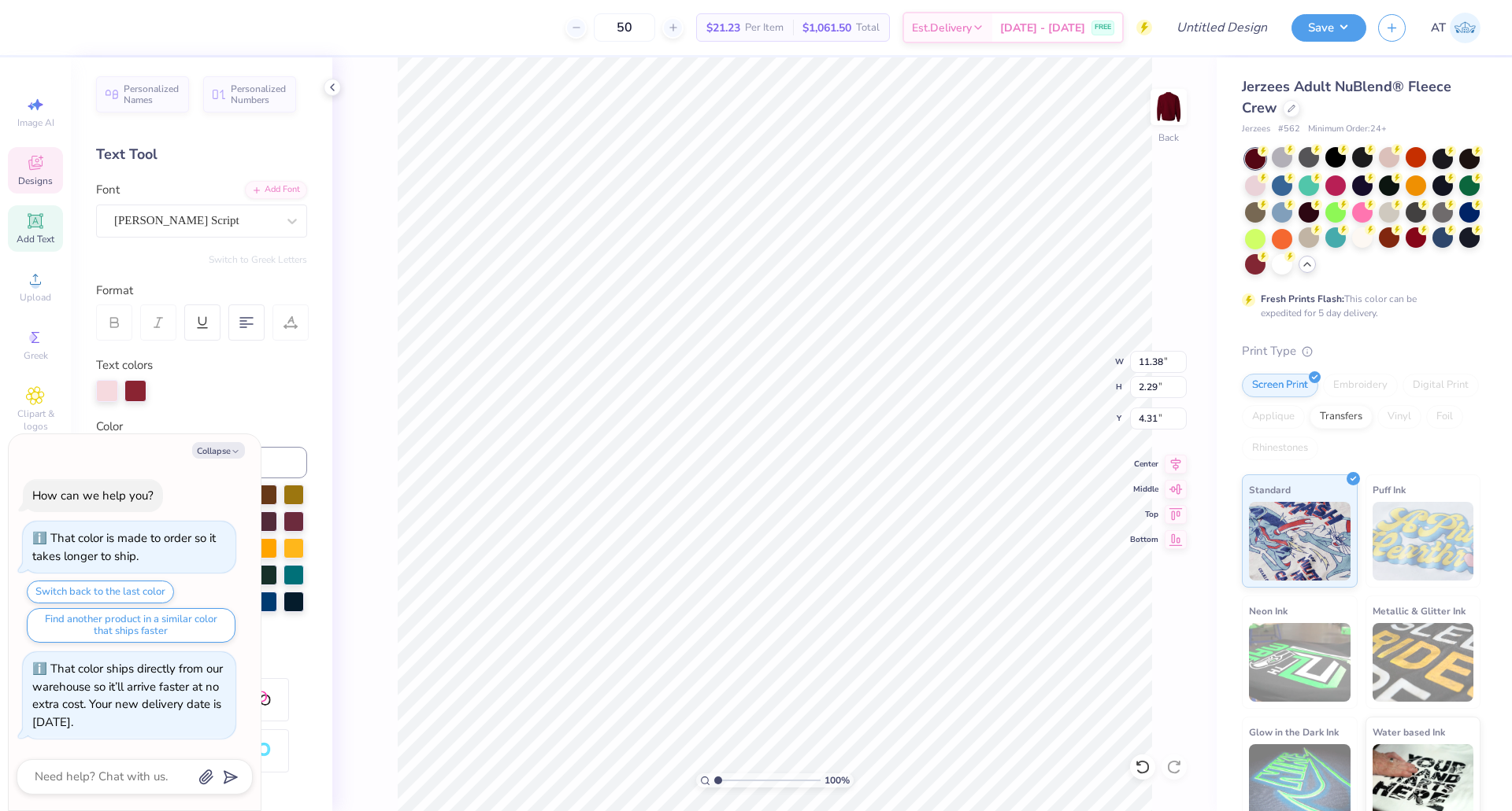
type textarea "x"
type textarea "Dea > Lead > Achieve"
type textarea "x"
type textarea "[PERSON_NAME] > Lead > Achieve"
type textarea "x"
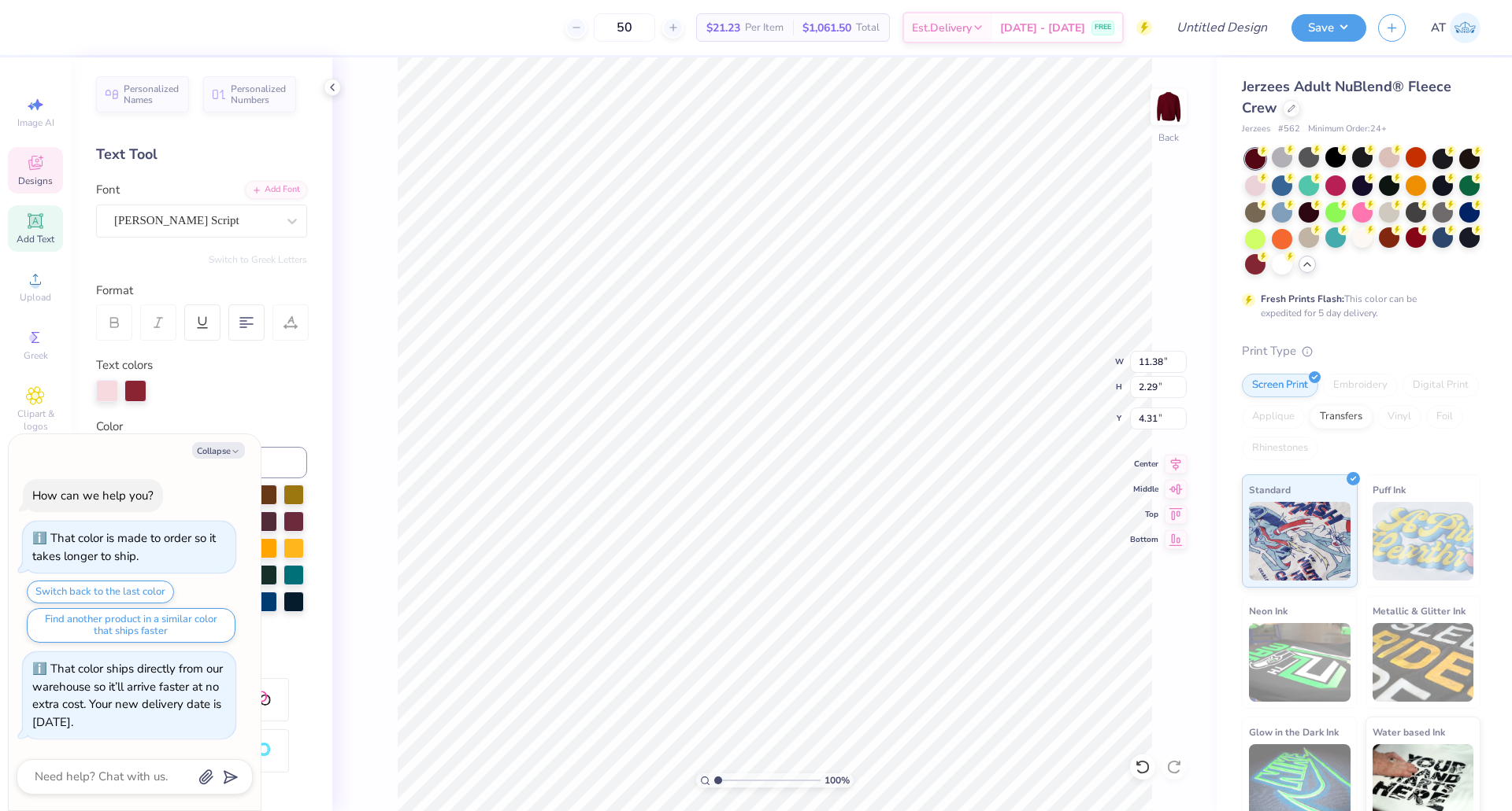
scroll to position [13, 4]
type textarea "Deans > Lead > Achieve"
type textarea "x"
type textarea "Deans > L > Achieve"
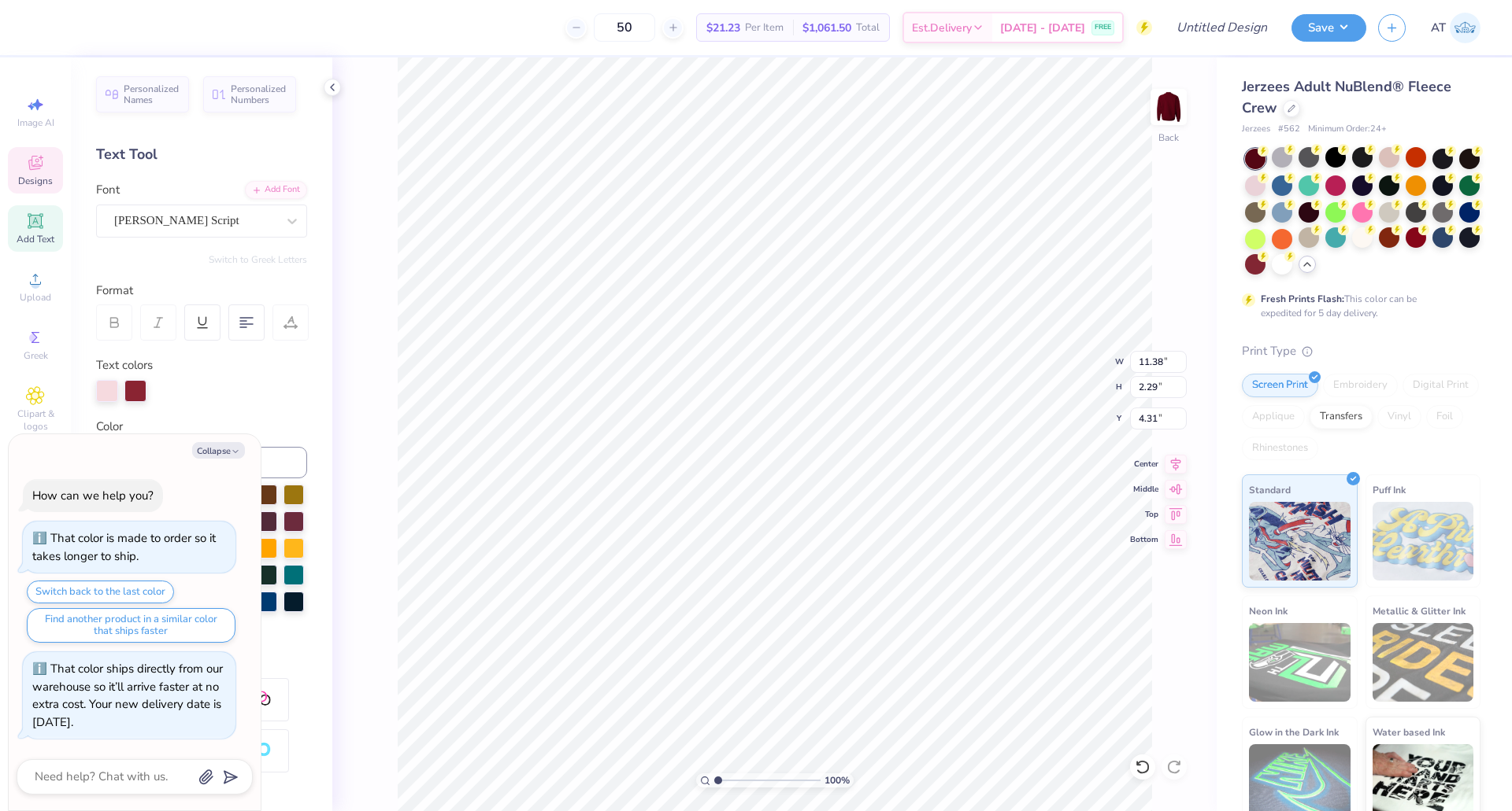
type textarea "x"
type textarea "Deans > Li > Achieve"
type textarea "x"
type textarea "Deans > Lis > Achieve"
type textarea "x"
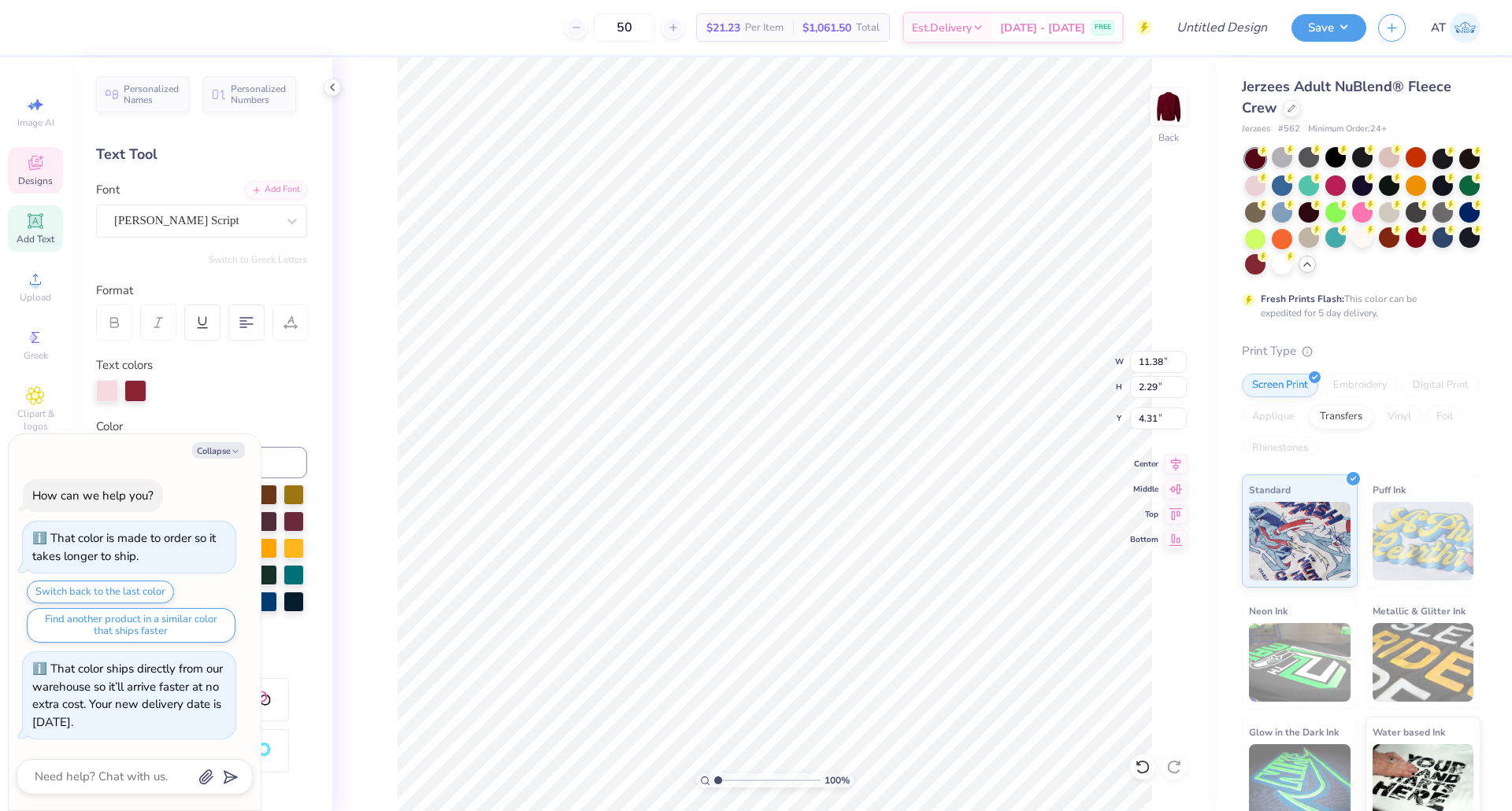
type textarea "Deans > List > Achieve"
type textarea "x"
type textarea "[PERSON_NAME] > List > Achieve"
type textarea "x"
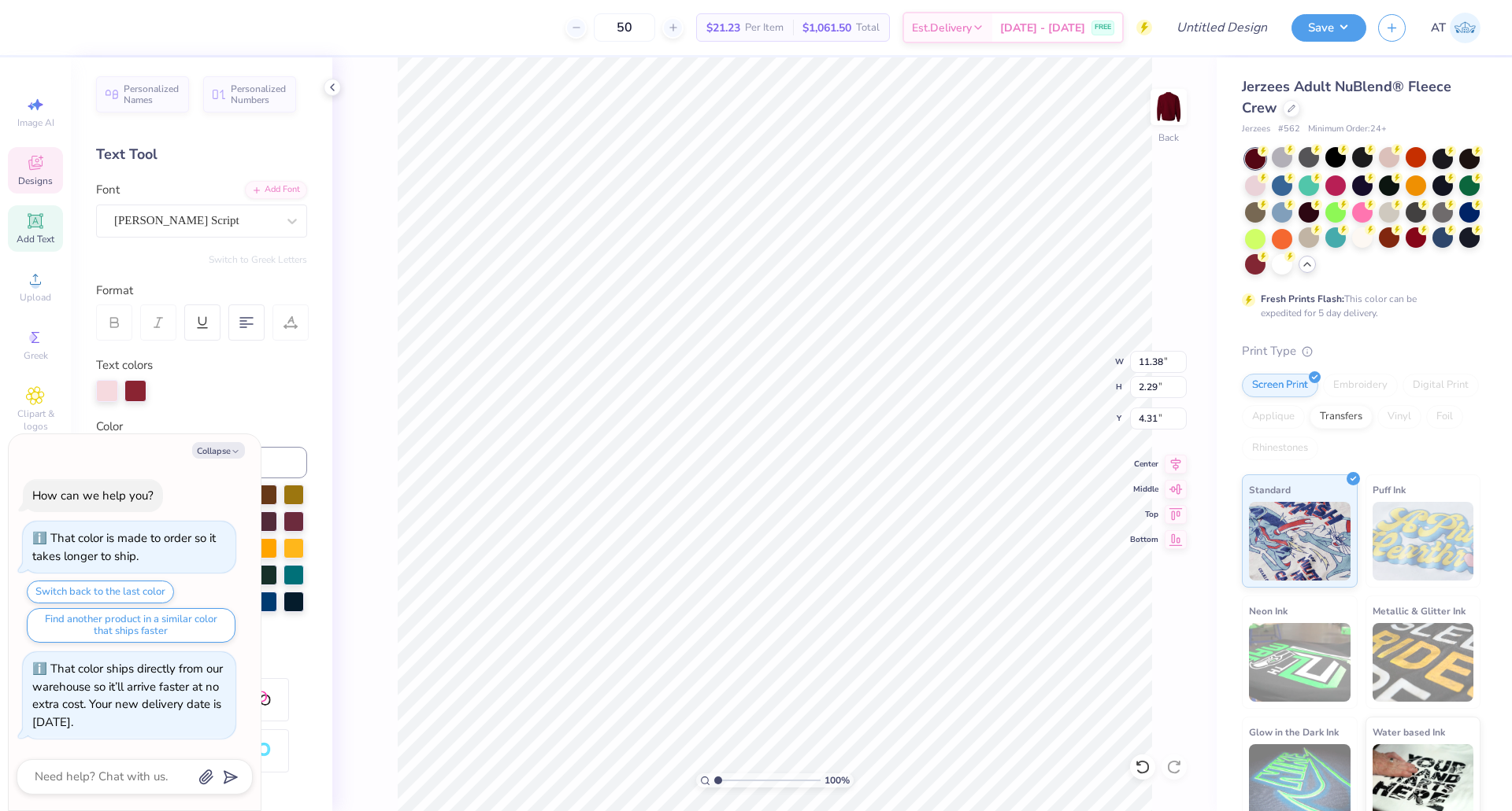
type textarea "[PERSON_NAME] > List > Achieve"
type textarea "x"
type textarea "[PERSON_NAME] > List > 2"
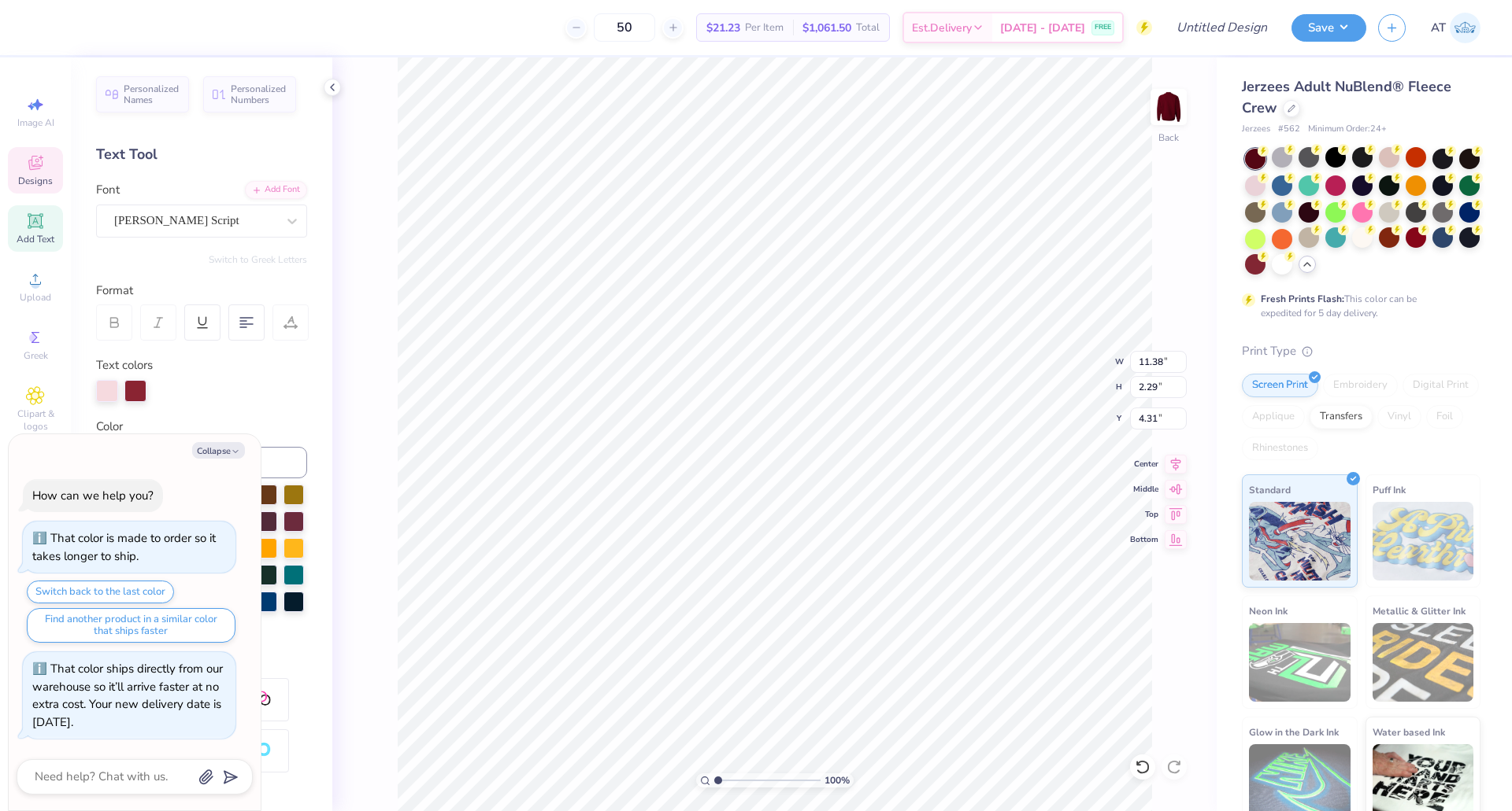
type textarea "x"
type textarea "[PERSON_NAME] > List > 20"
type textarea "x"
type textarea "[PERSON_NAME] > List > 202"
type textarea "x"
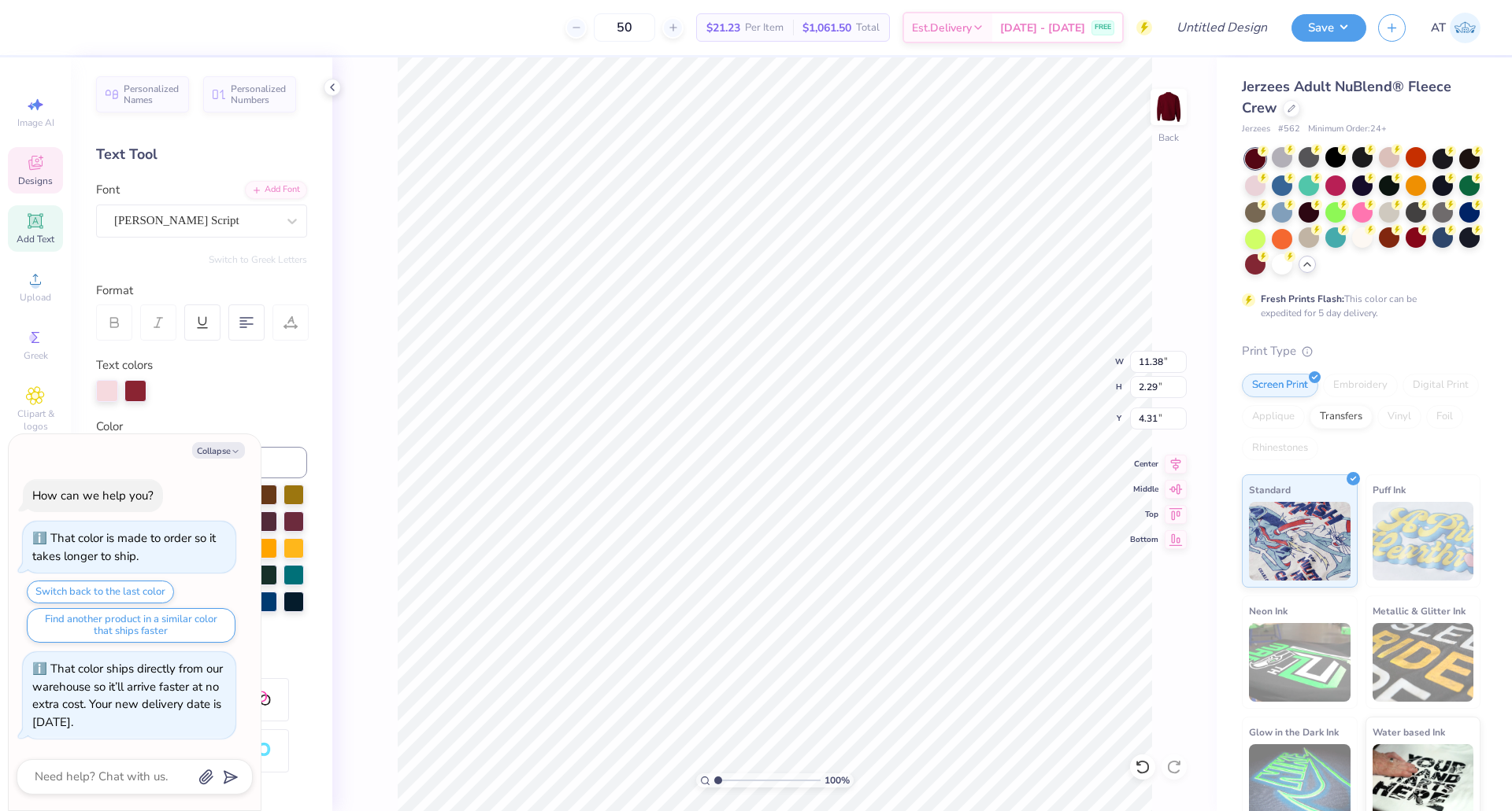
type textarea "[PERSON_NAME] > List > 2025"
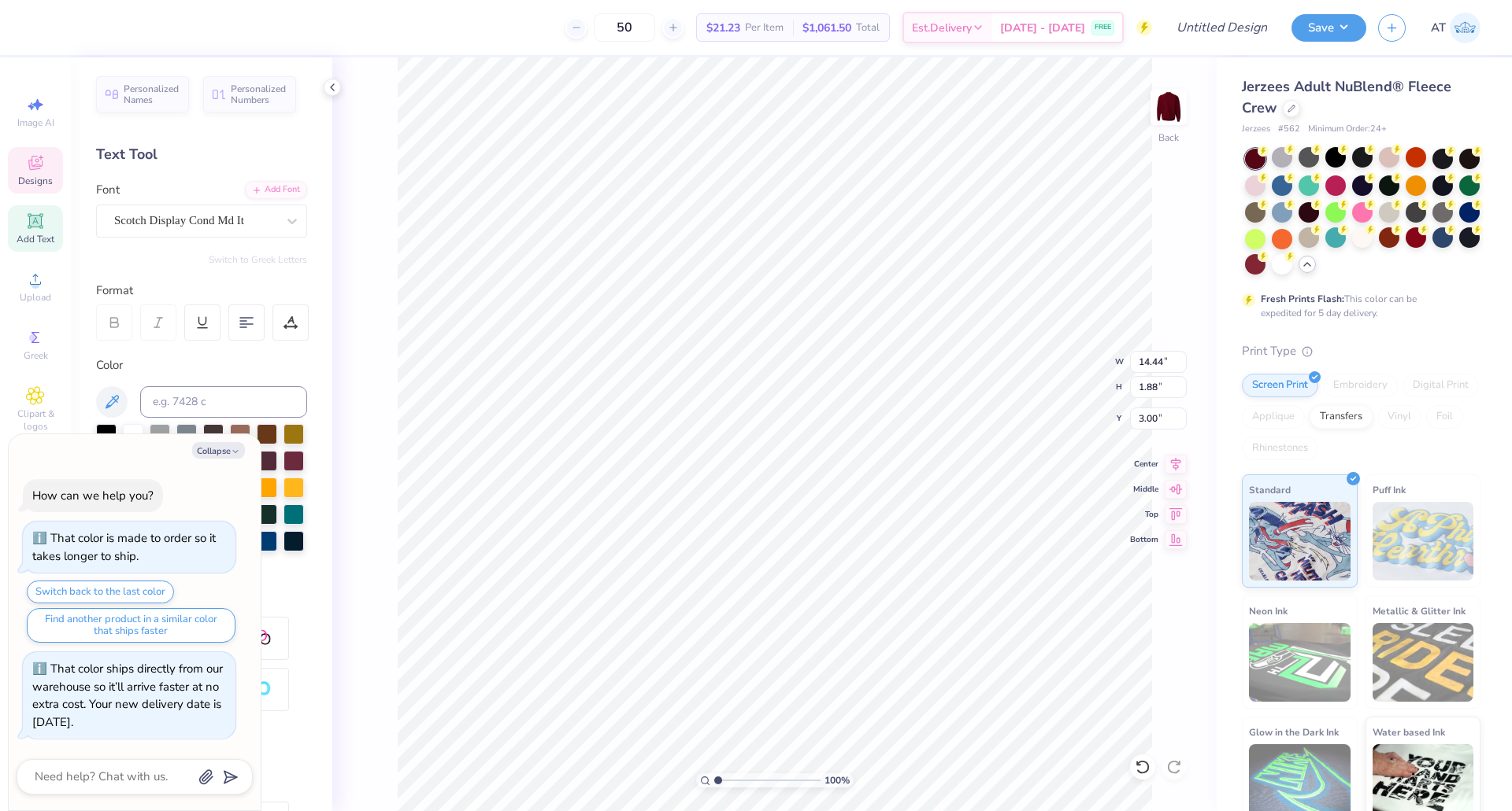
scroll to position [13, 3]
type textarea "x"
type textarea "Al BETA PHI"
type textarea "x"
type textarea "Alp BETA PHI"
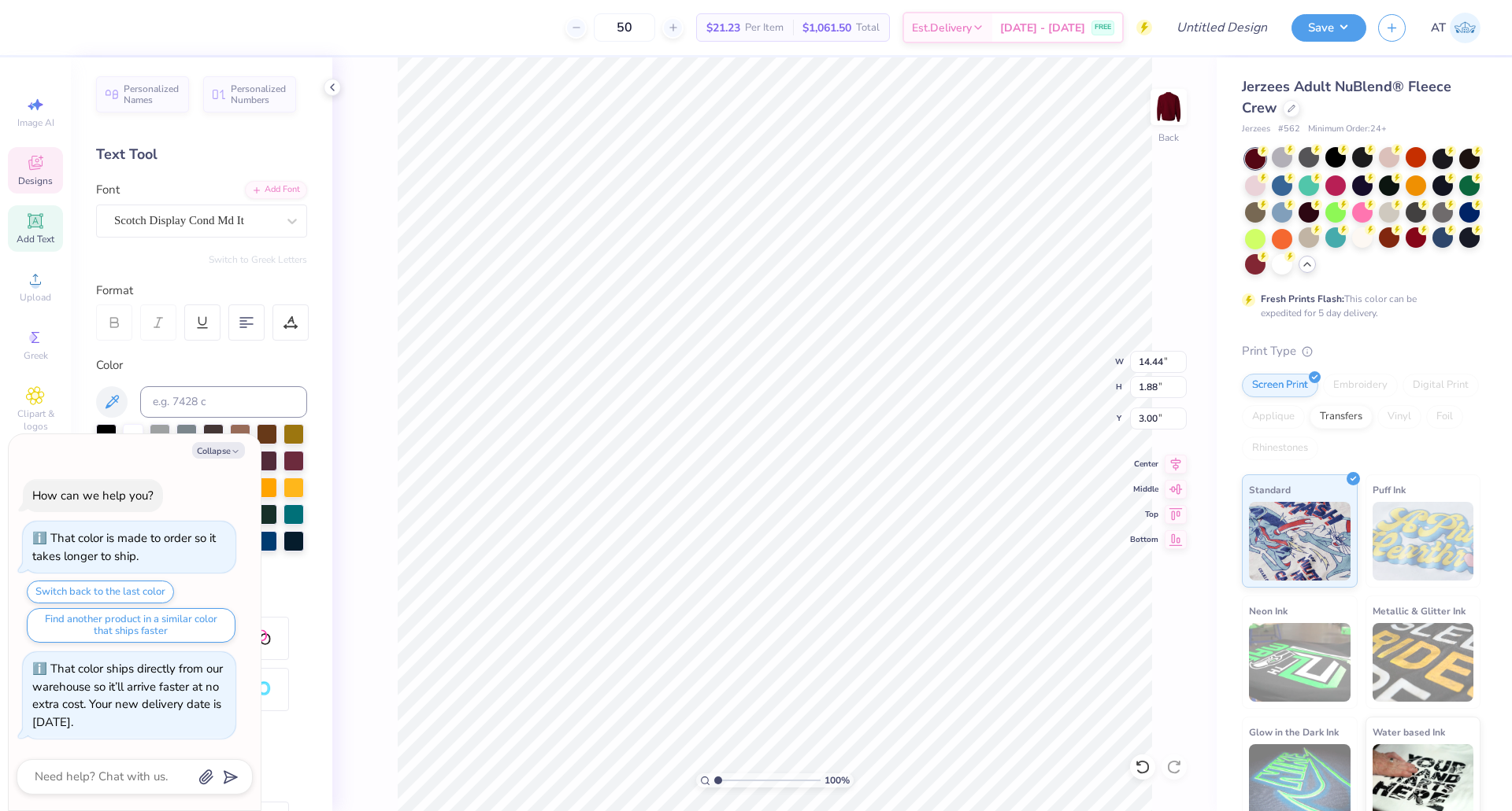
type textarea "x"
type textarea "Alph BETA PHI"
type textarea "x"
type textarea "Alpha BETA PHI"
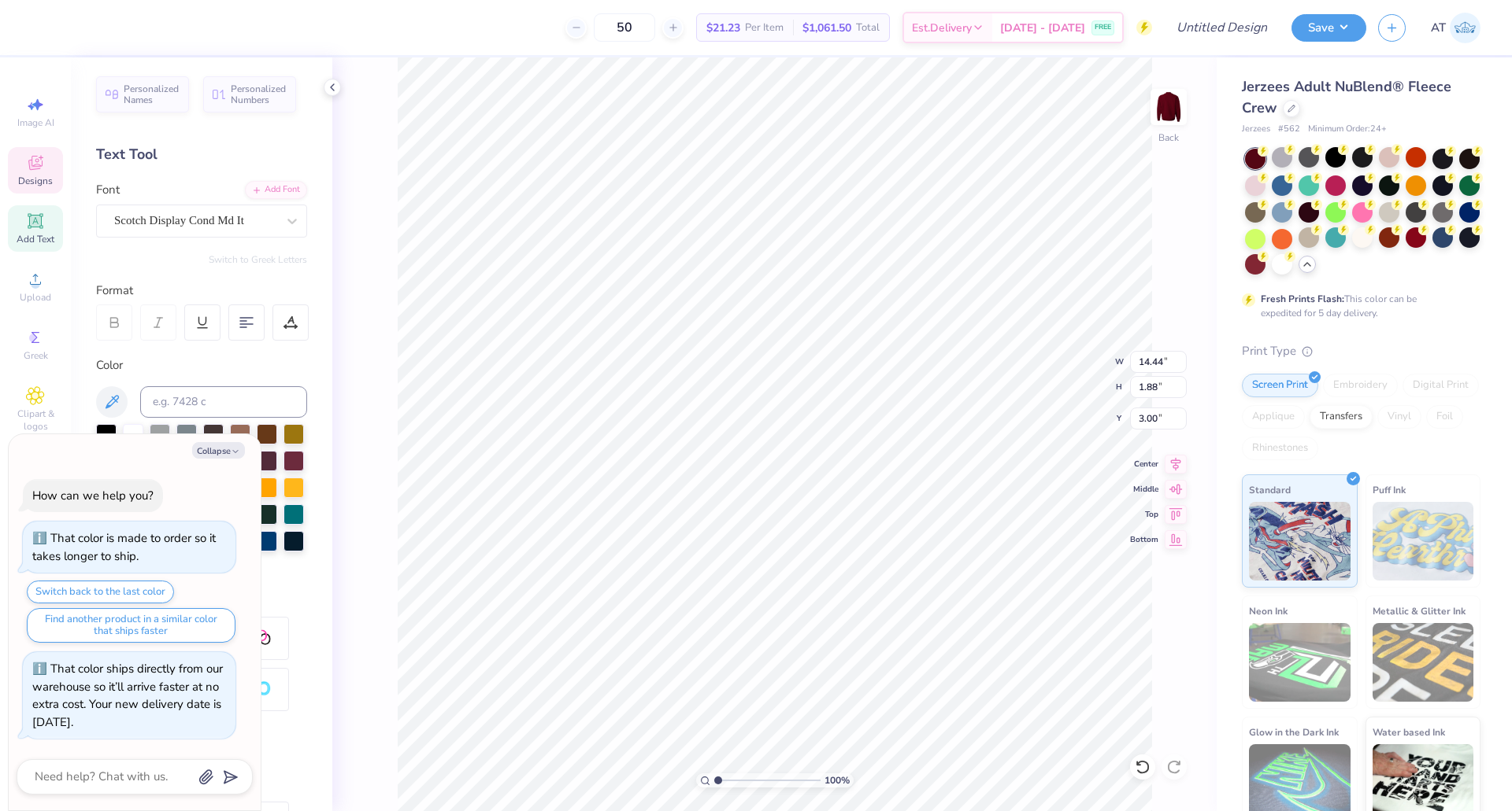
type textarea "x"
type textarea "Alpha D PHI"
type textarea "x"
type textarea "Alpha De PHI"
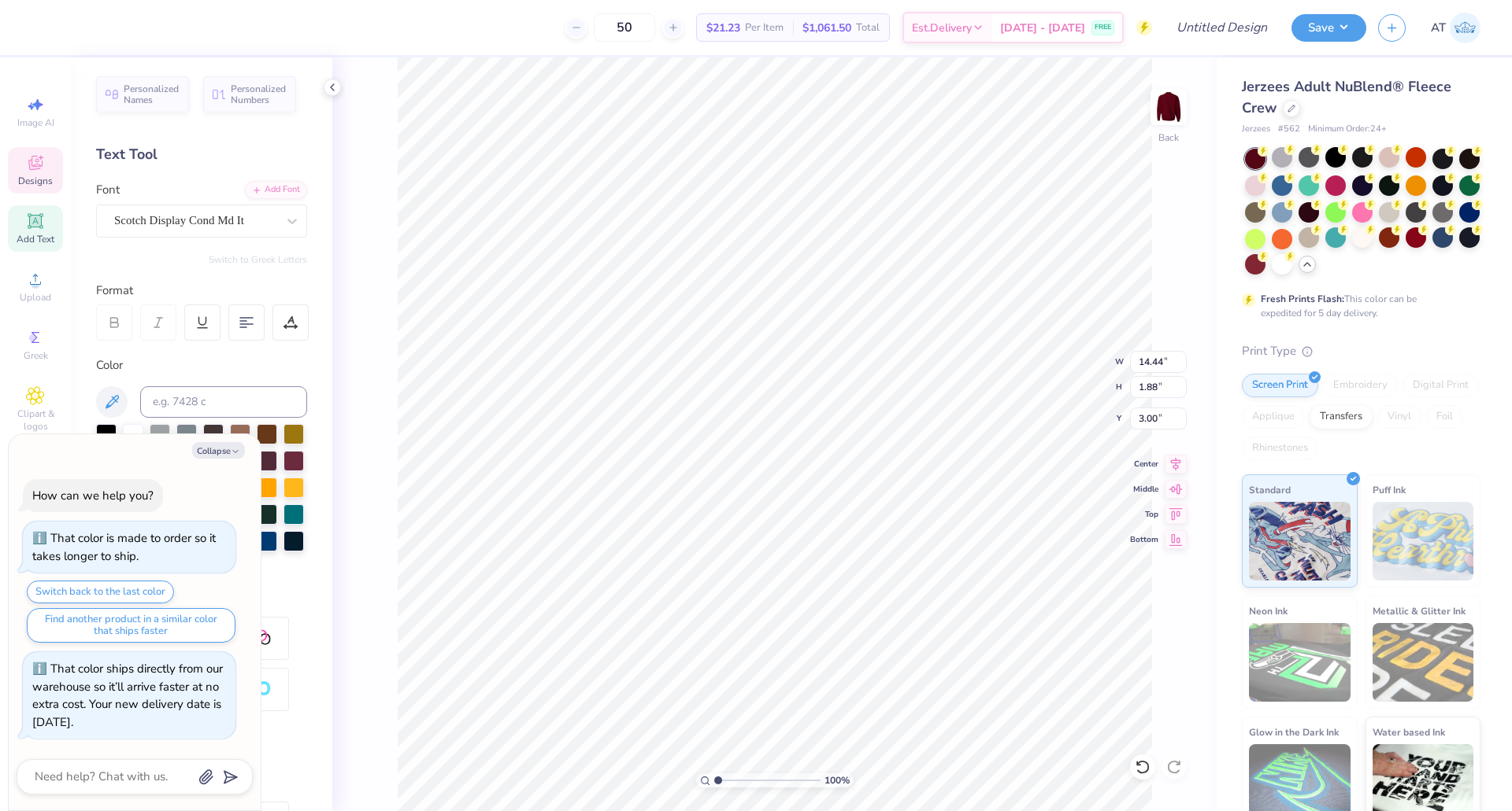
type textarea "x"
type textarea "Alpha Del PHI"
type textarea "x"
type textarea "Alpha [PERSON_NAME] PHI"
type textarea "x"
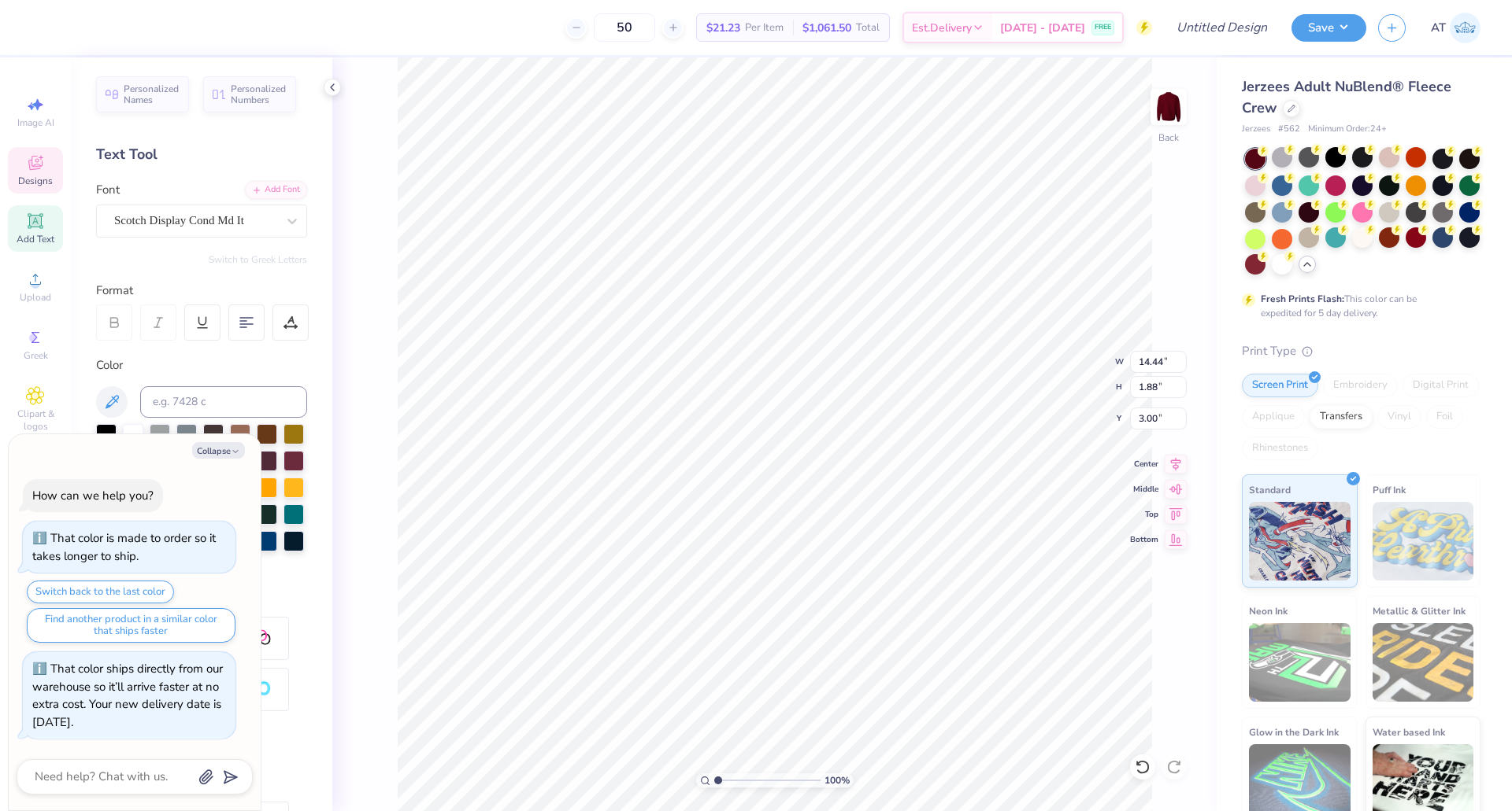
type textarea "Alpha Del PHI"
type textarea "x"
type textarea "Alpha Delt PHI"
type textarea "x"
type textarea "Alpha Delta PHI"
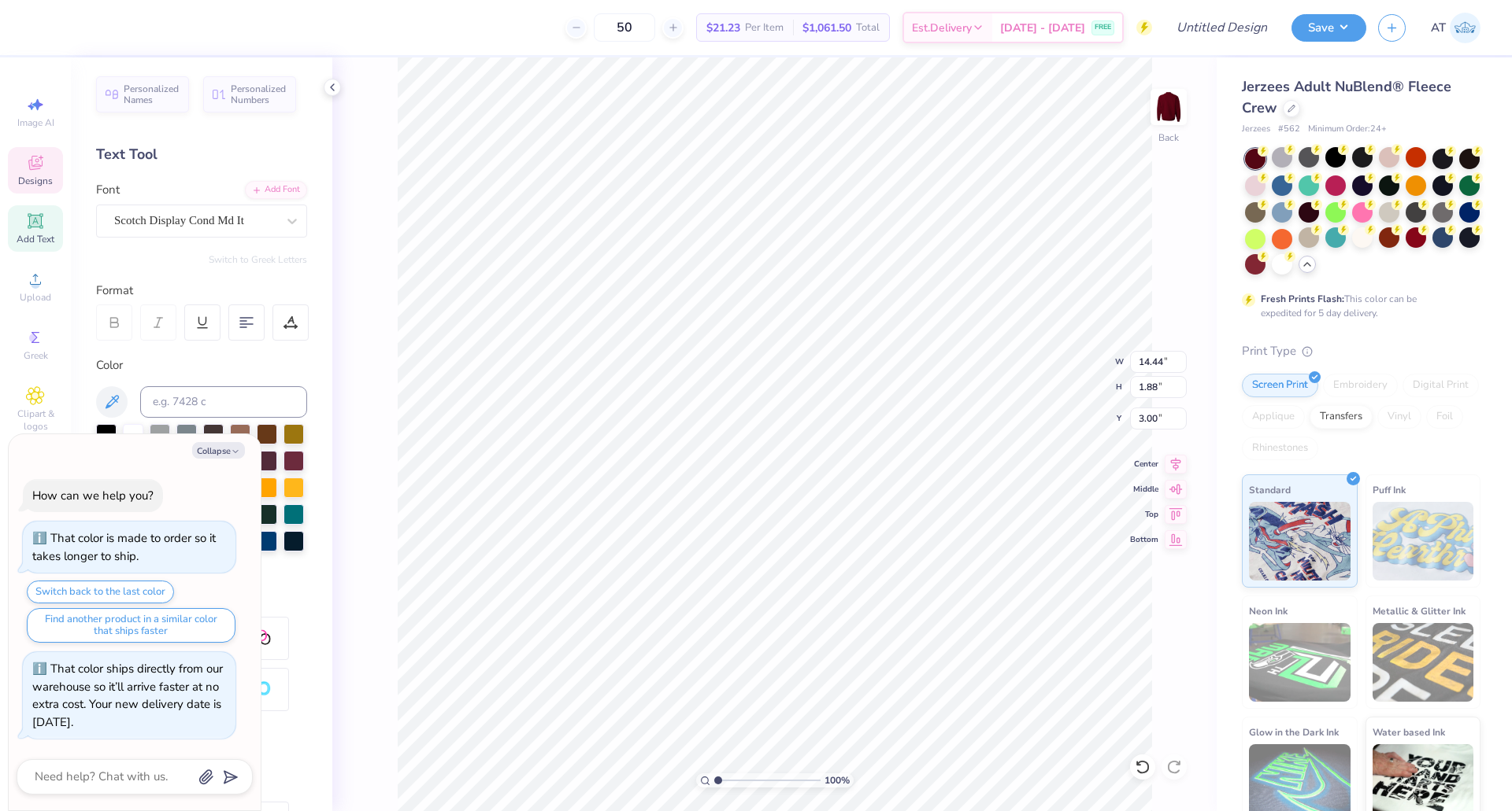
scroll to position [13, 6]
type textarea "x"
type textarea "Alpha Delta P"
type textarea "x"
type textarea "Alpha Delta Pi"
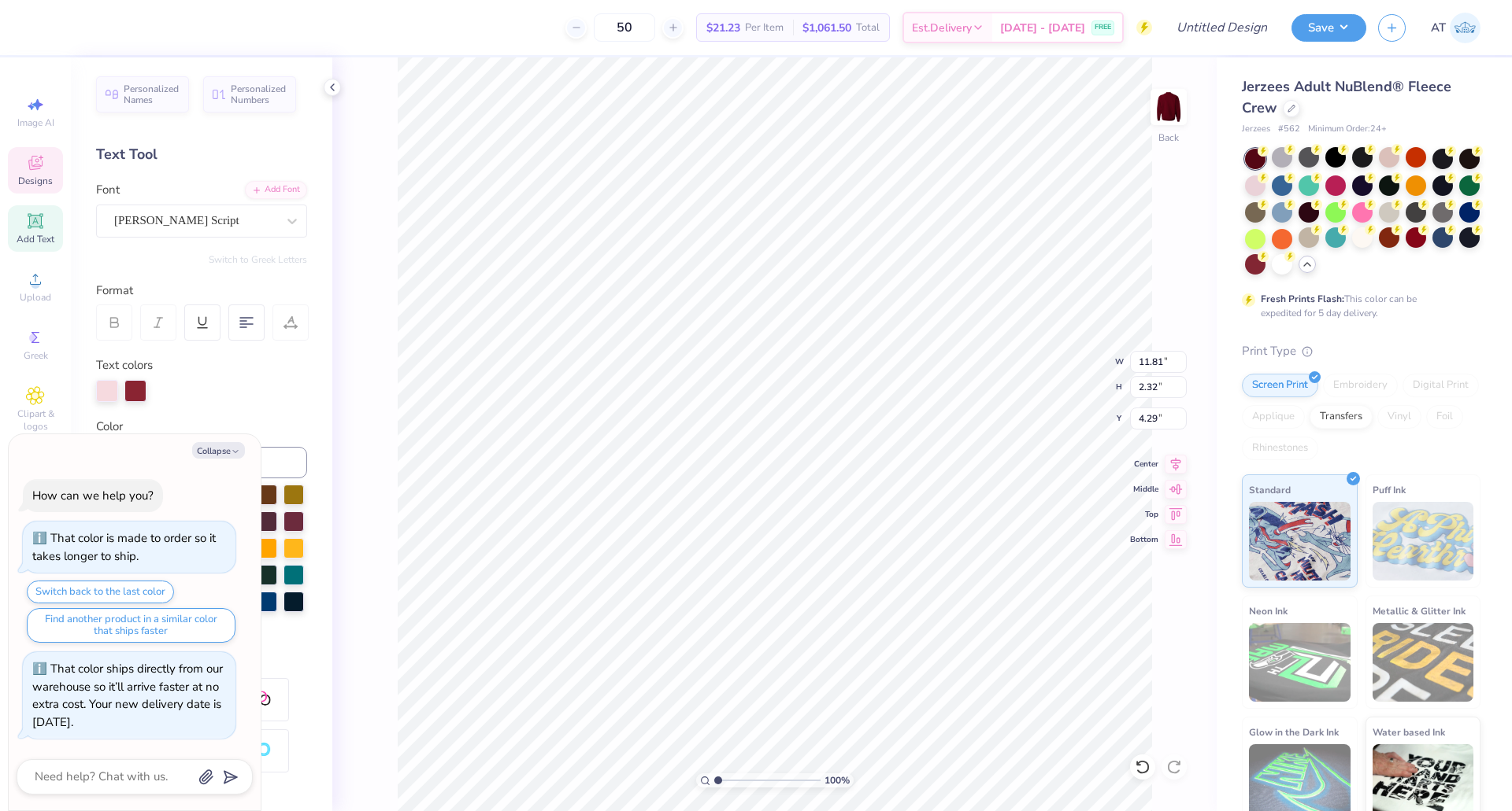
scroll to position [13, 4]
type textarea "x"
type textarea "[PERSON_NAME] List > 2025"
type textarea "x"
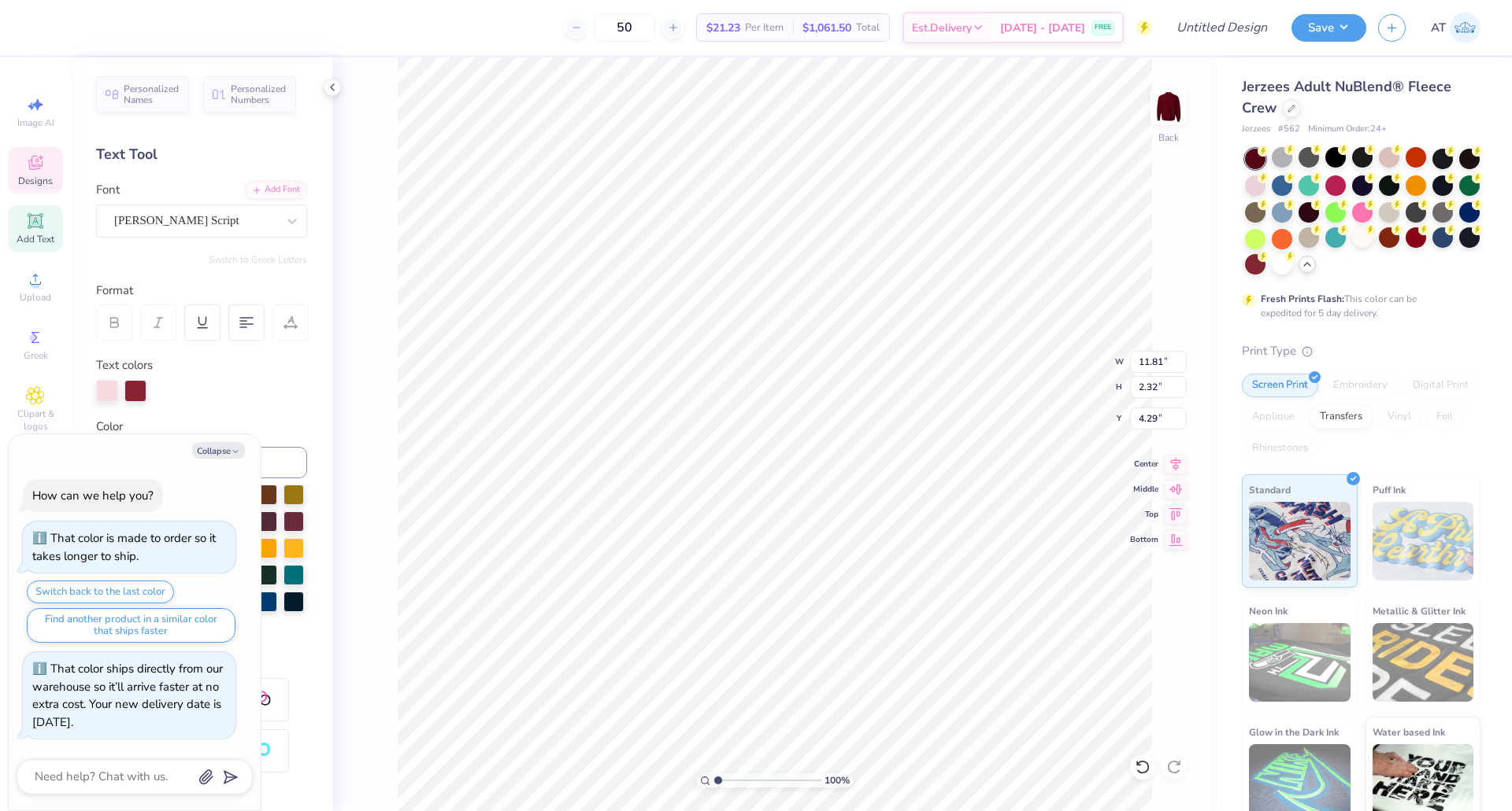
type textarea "[PERSON_NAME] List 2025"
type textarea "x"
type input "4.25"
type textarea "x"
type input "1.22895198099972"
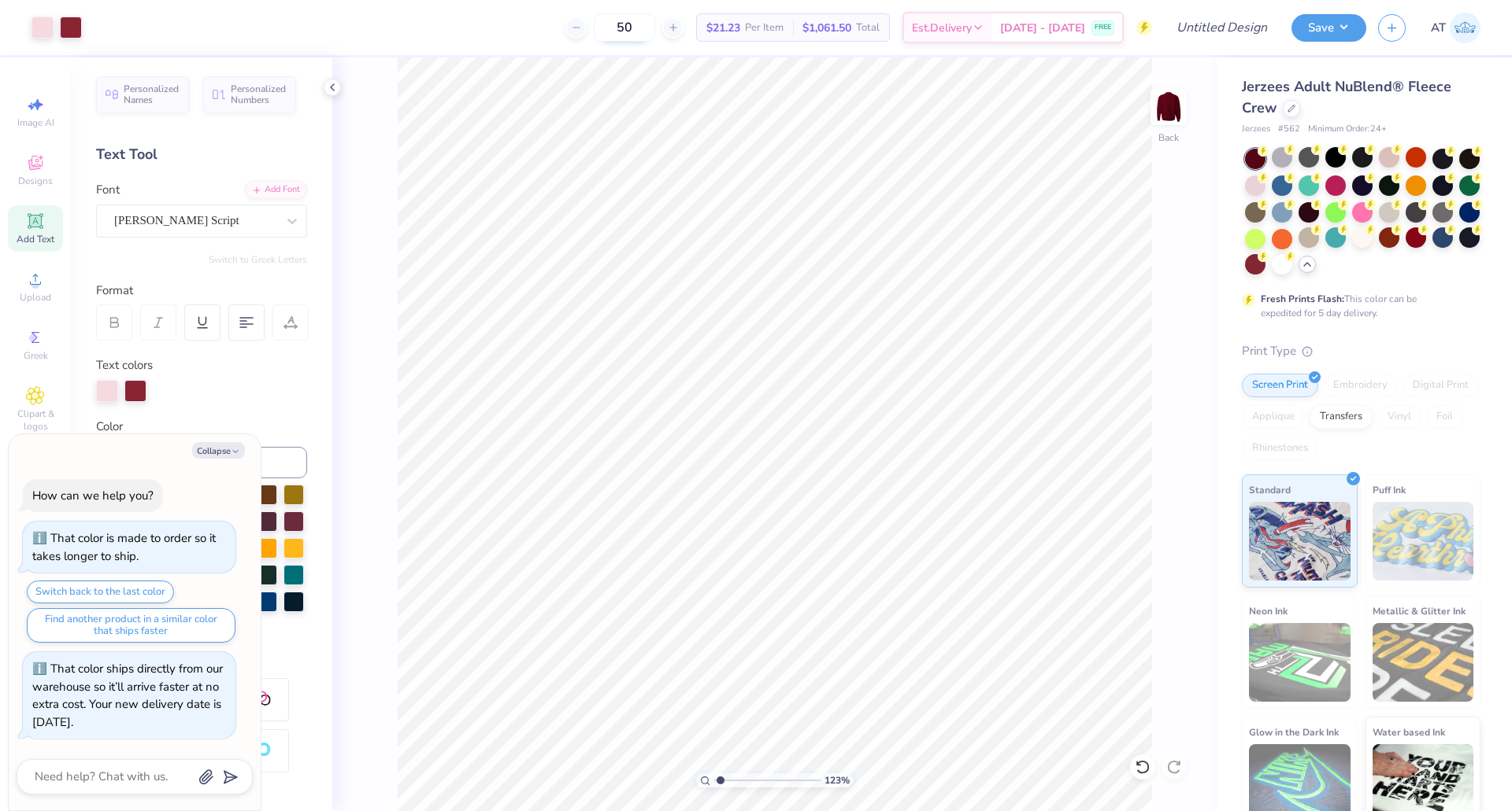
click at [655, 25] on input "50" at bounding box center [624, 28] width 62 height 29
type input "5"
type input "48"
click at [1211, 32] on input "Design Title" at bounding box center [1202, 27] width 155 height 31
click at [1339, 29] on button "Save" at bounding box center [1329, 25] width 75 height 28
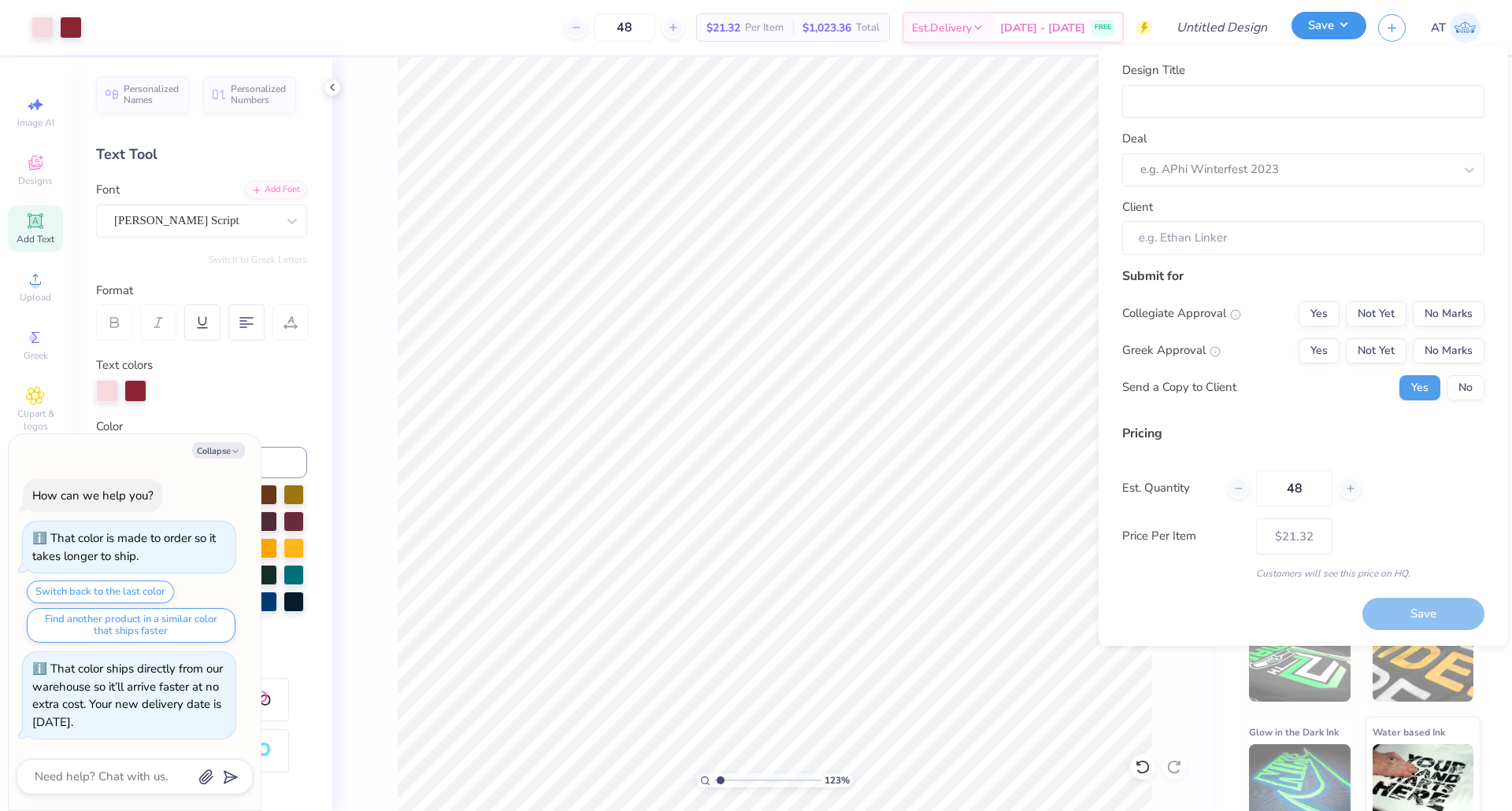
type textarea "x"
type input "1.22895198099972"
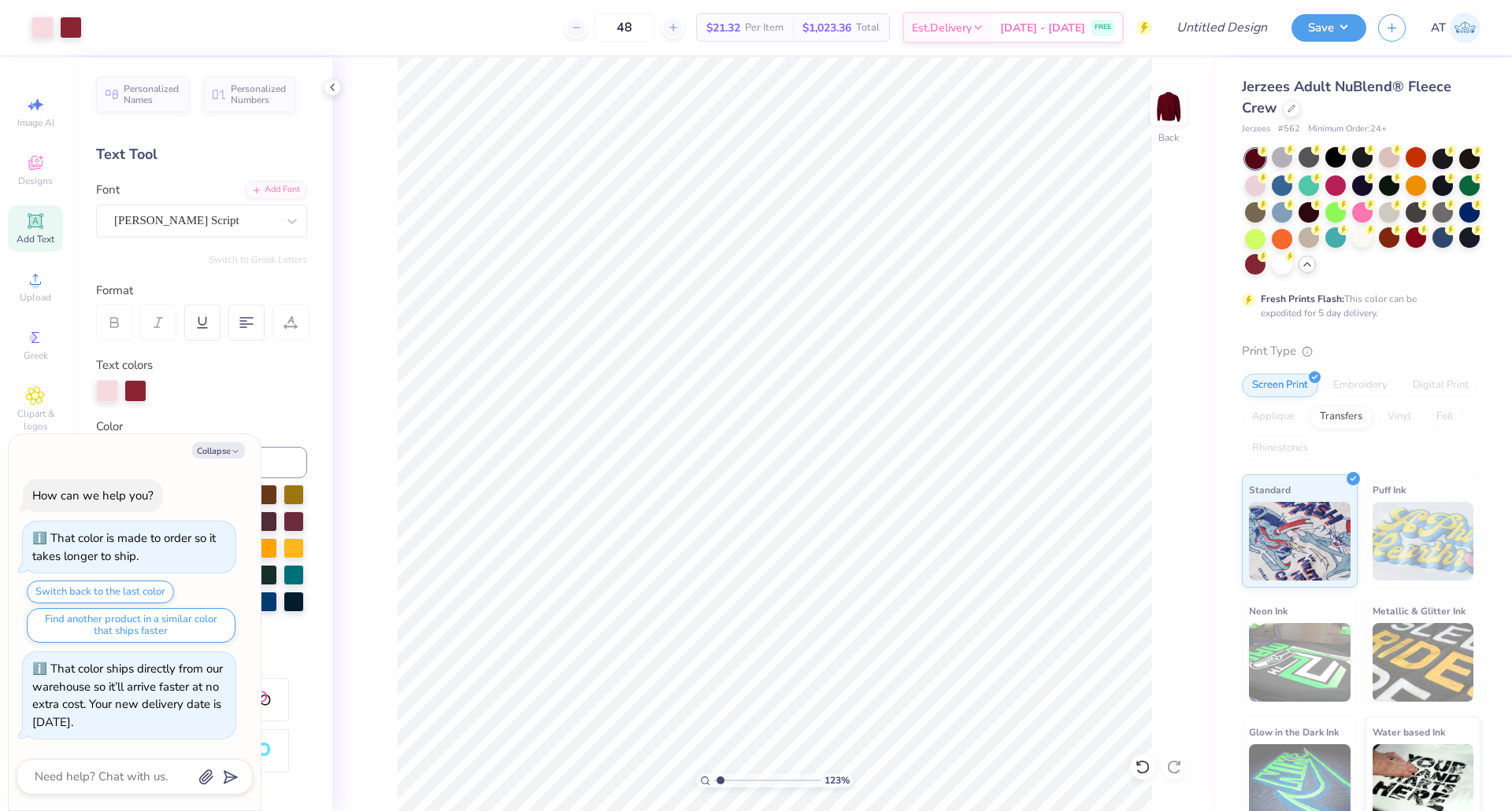
type textarea "x"
type input "1.22895198099972"
type textarea "x"
type input "1.1039854294785"
type textarea "x"
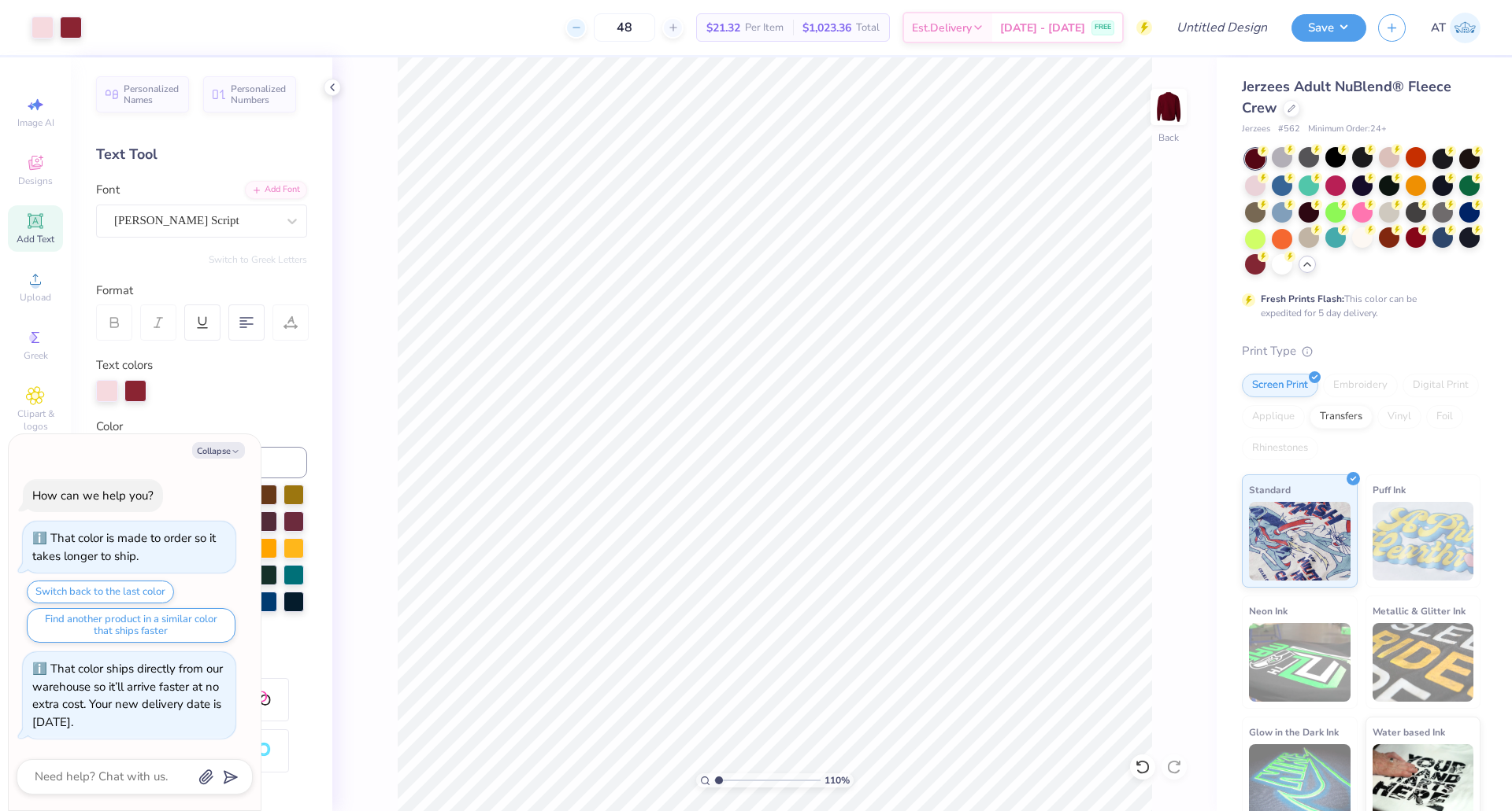
type input "1.1039854294785"
type textarea "x"
type input "1.1039854294785"
type textarea "x"
type input "1.1039854294785"
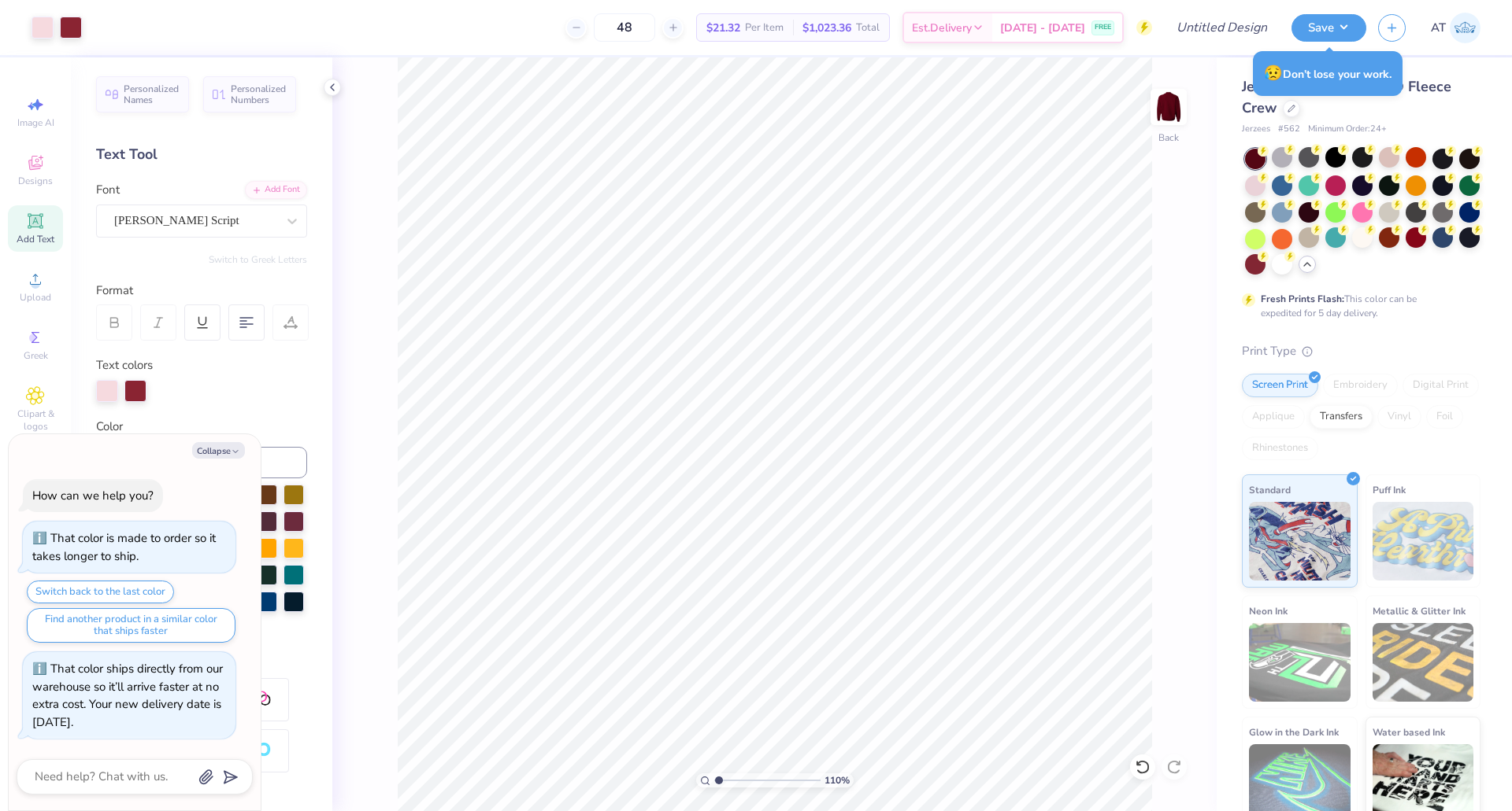
type textarea "x"
type input "1.1039854294785"
type textarea "x"
type input "1.1039854294785"
type textarea "x"
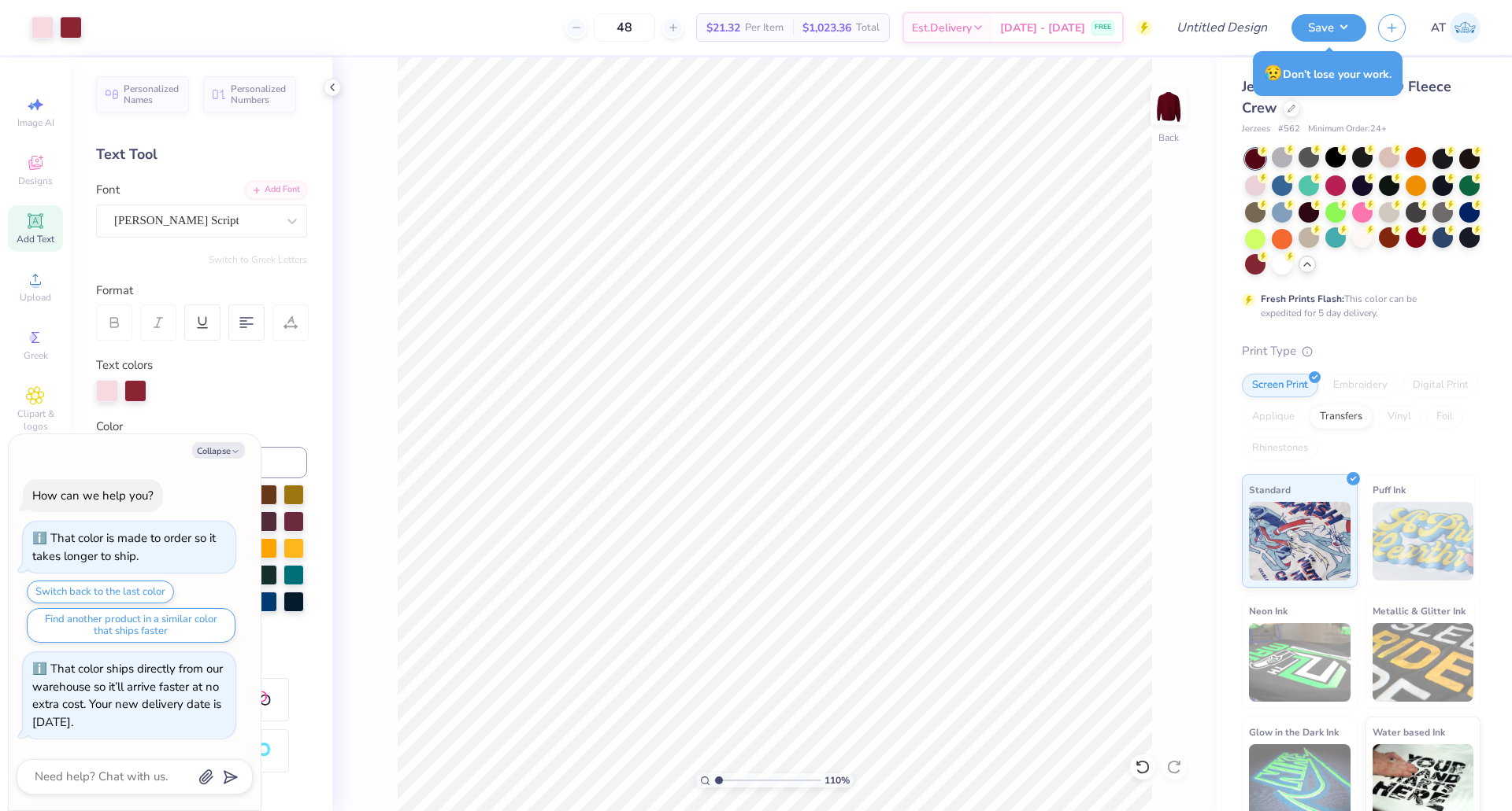
type input "1.1039854294785"
type textarea "x"
type input "1.1039854294785"
type textarea "x"
type input "1.1039854294785"
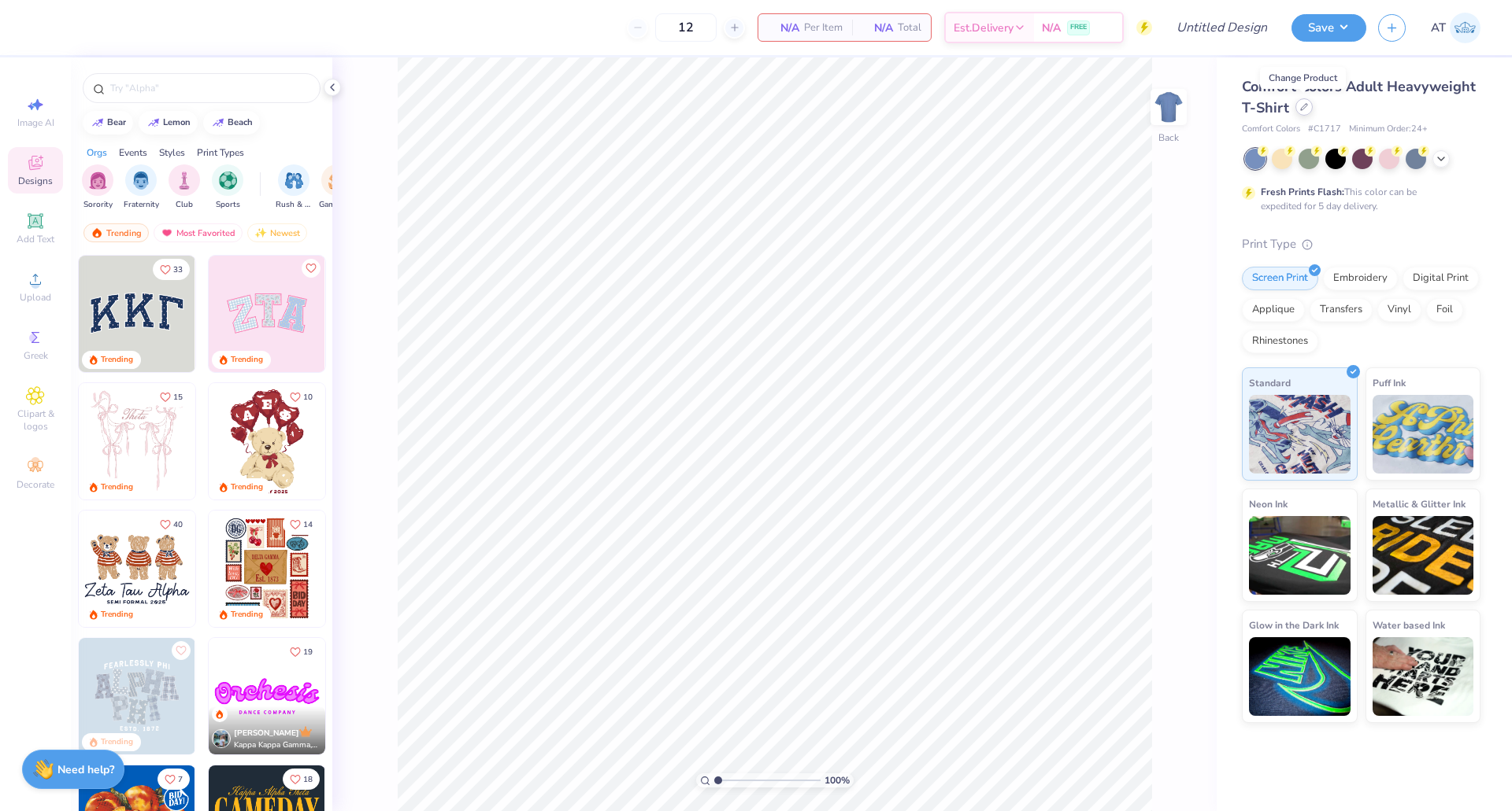
click at [1306, 109] on div at bounding box center [1303, 106] width 17 height 17
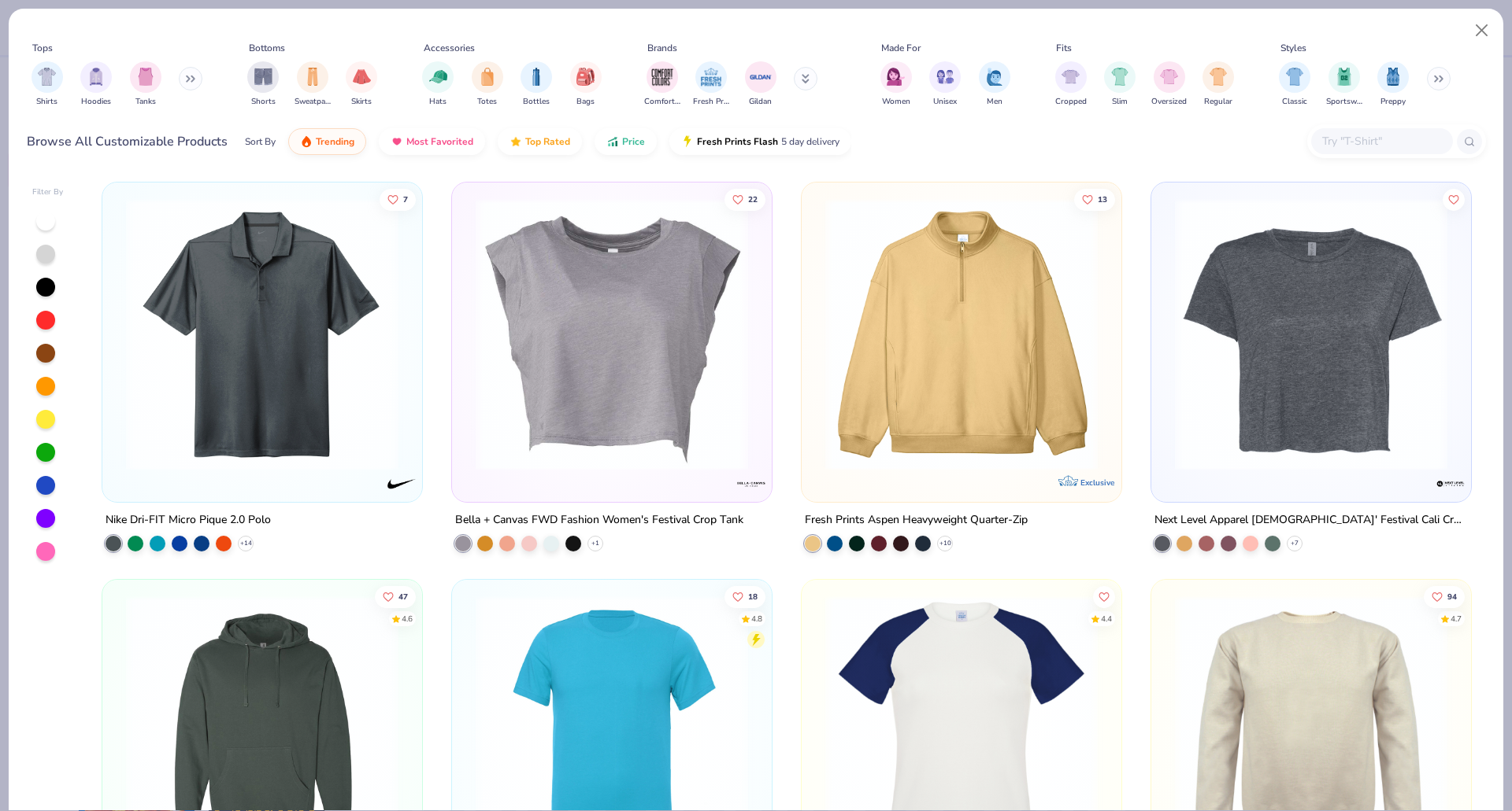
click at [797, 85] on button at bounding box center [805, 79] width 23 height 23
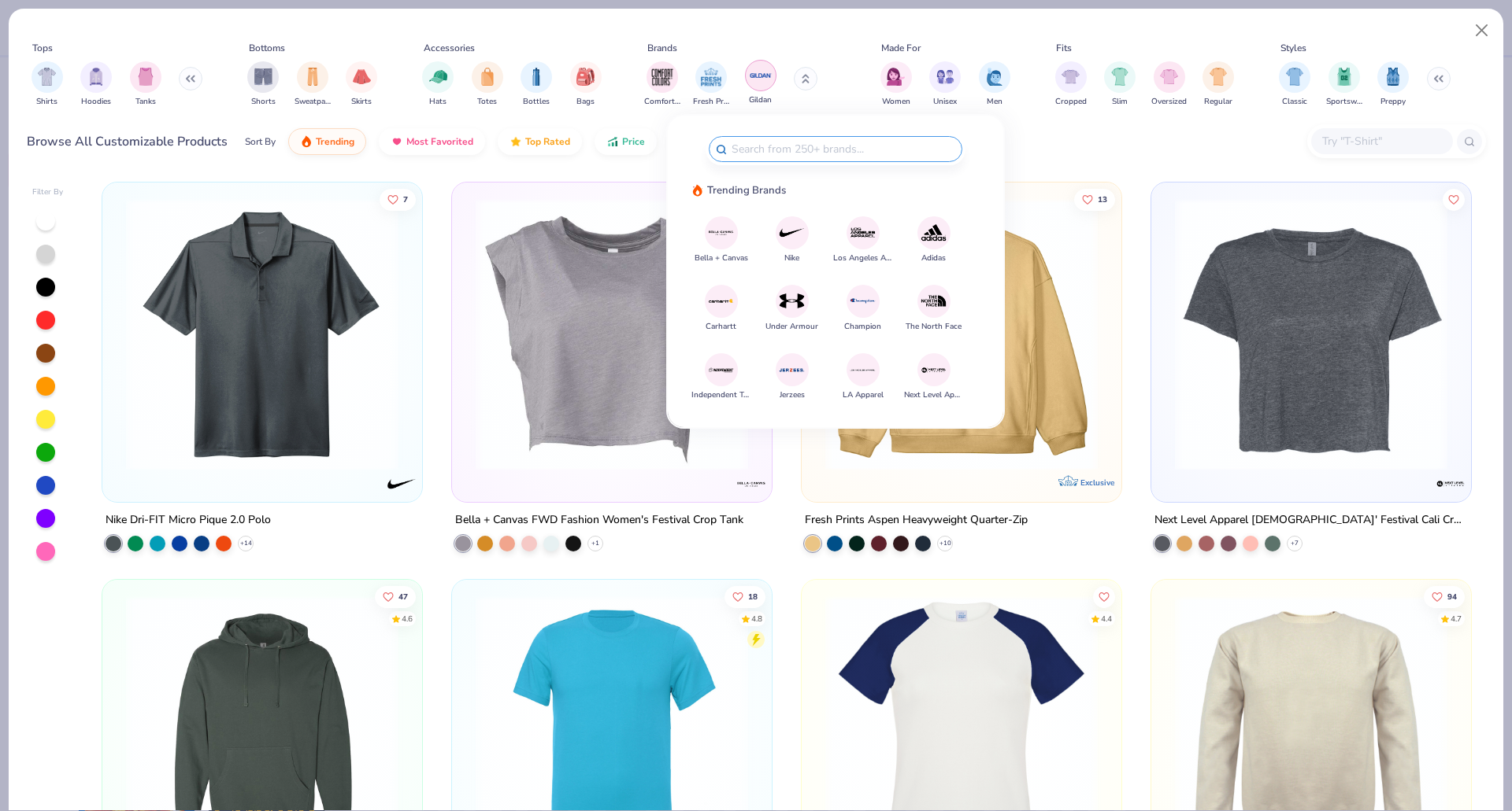
click at [771, 81] on img "filter for Gildan" at bounding box center [760, 75] width 23 height 23
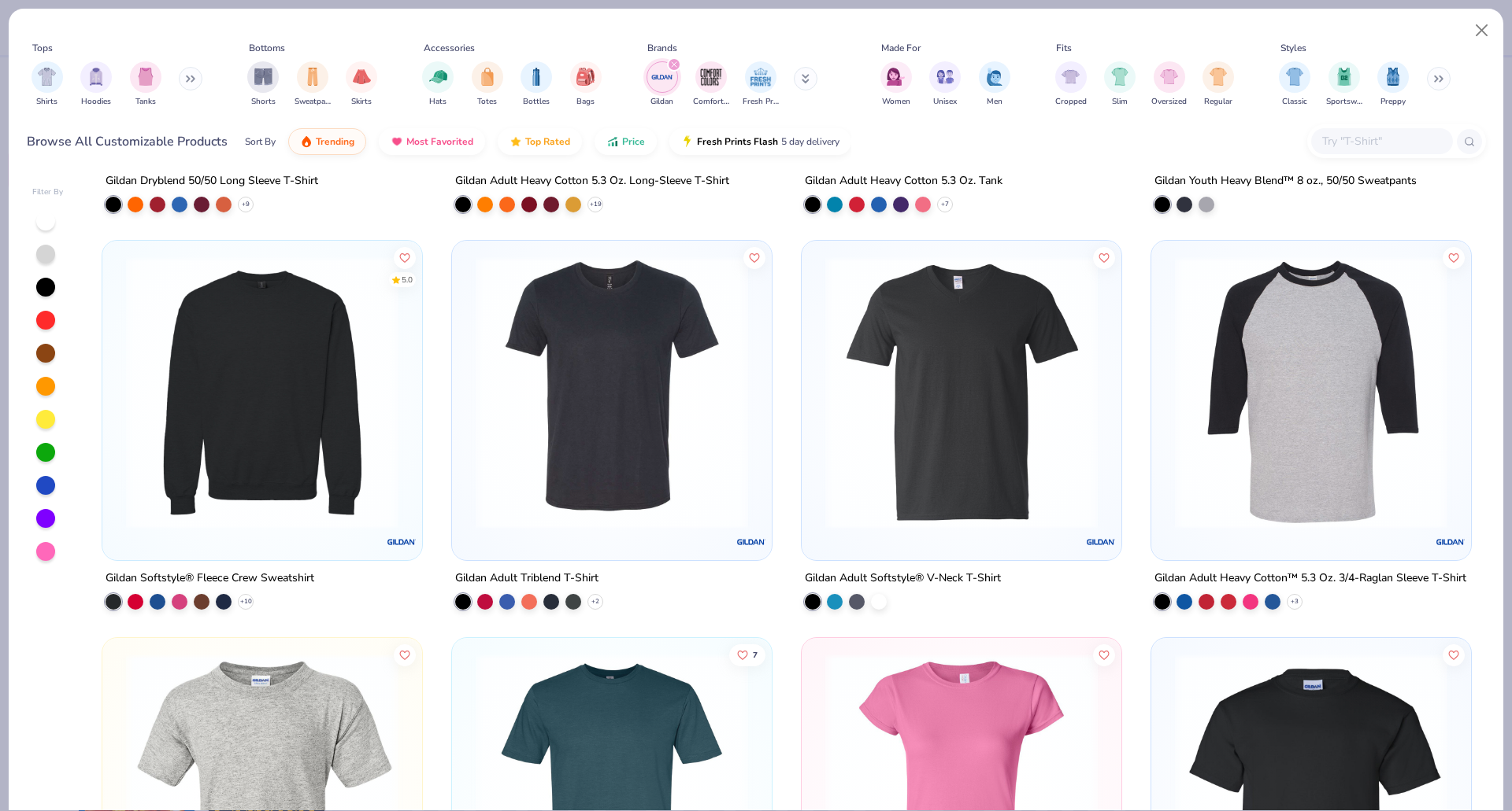
scroll to position [1499, 0]
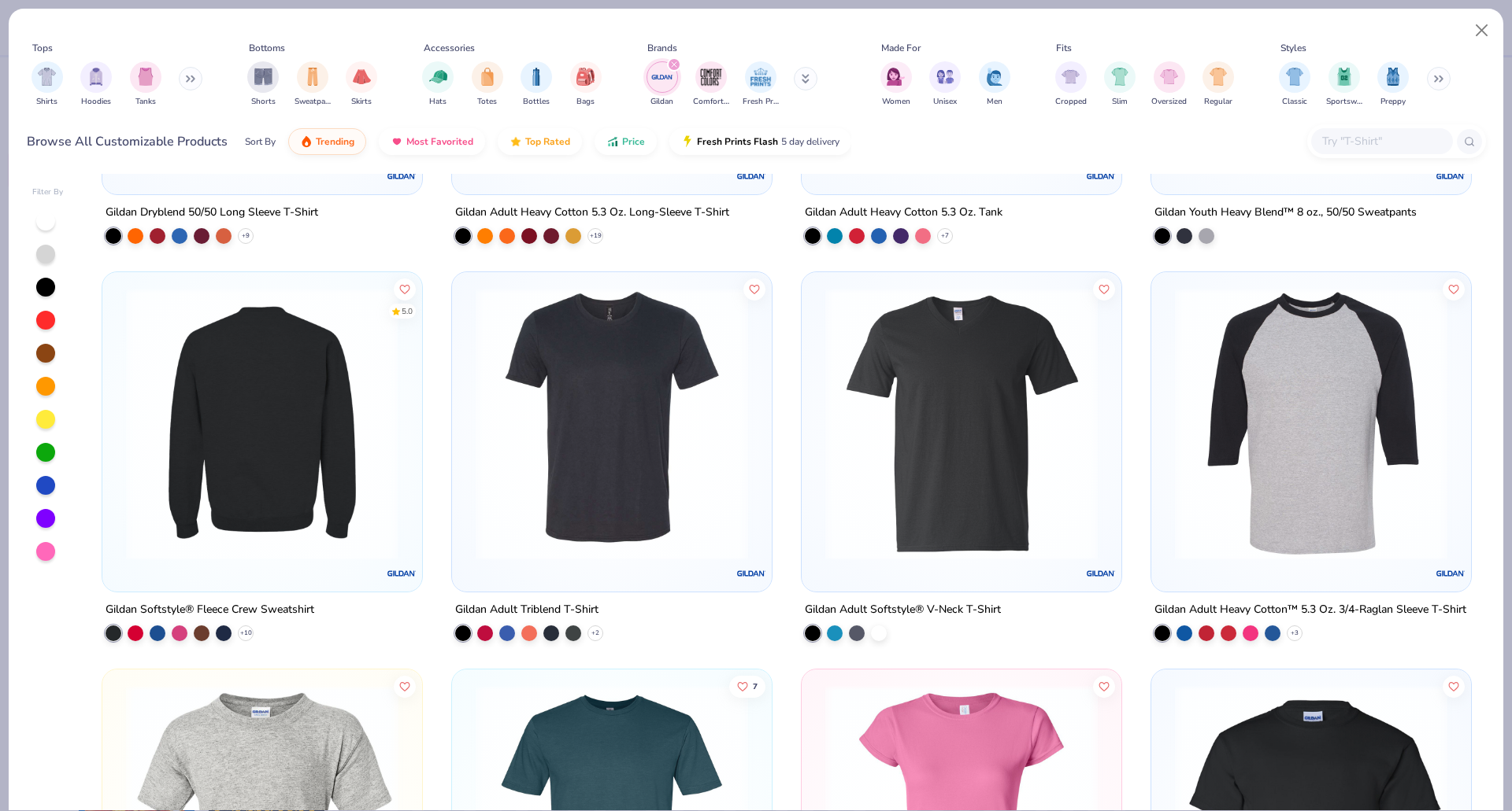
click at [181, 549] on img at bounding box center [262, 423] width 288 height 272
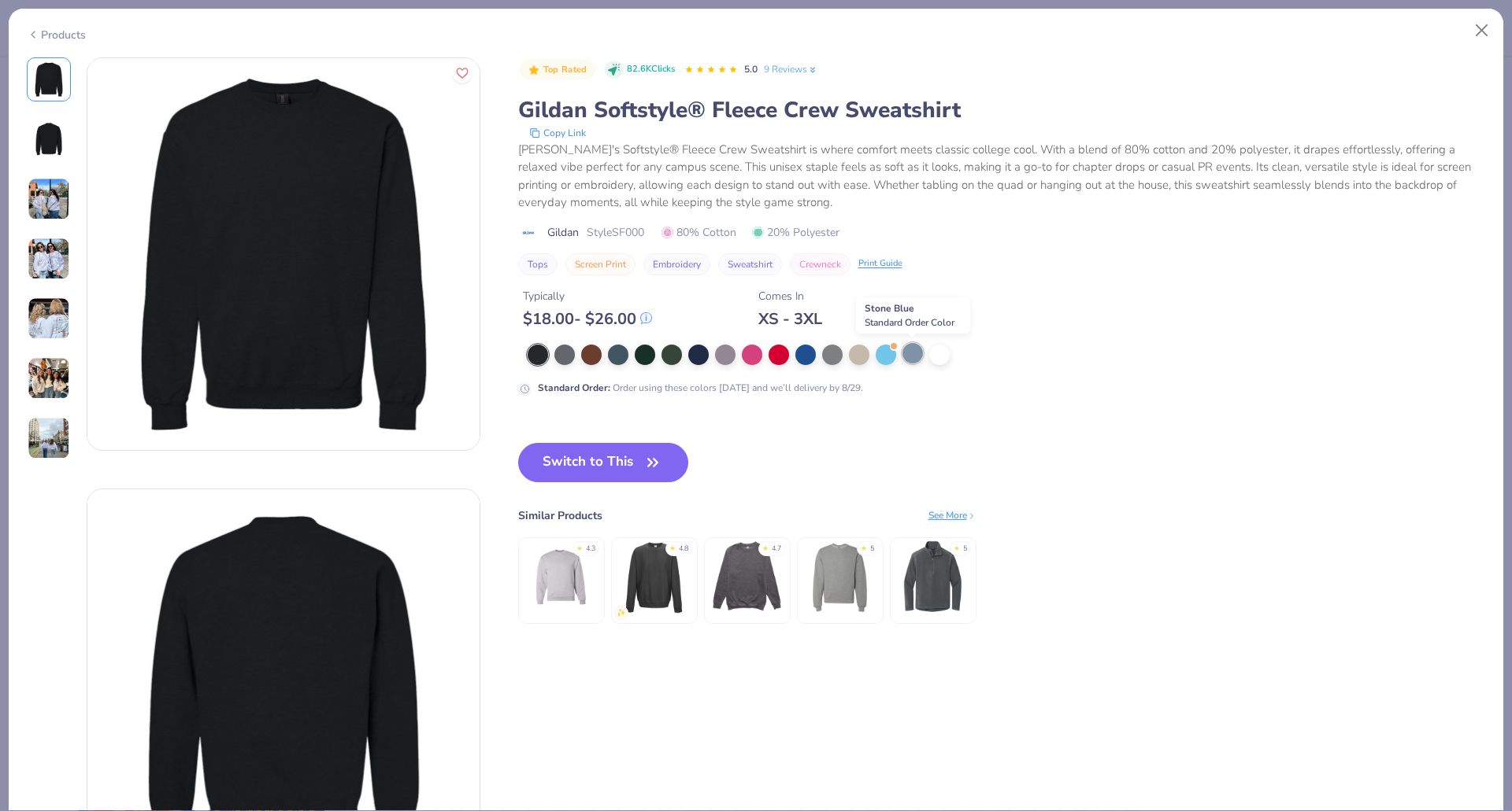
click at [917, 358] on div at bounding box center [912, 353] width 21 height 21
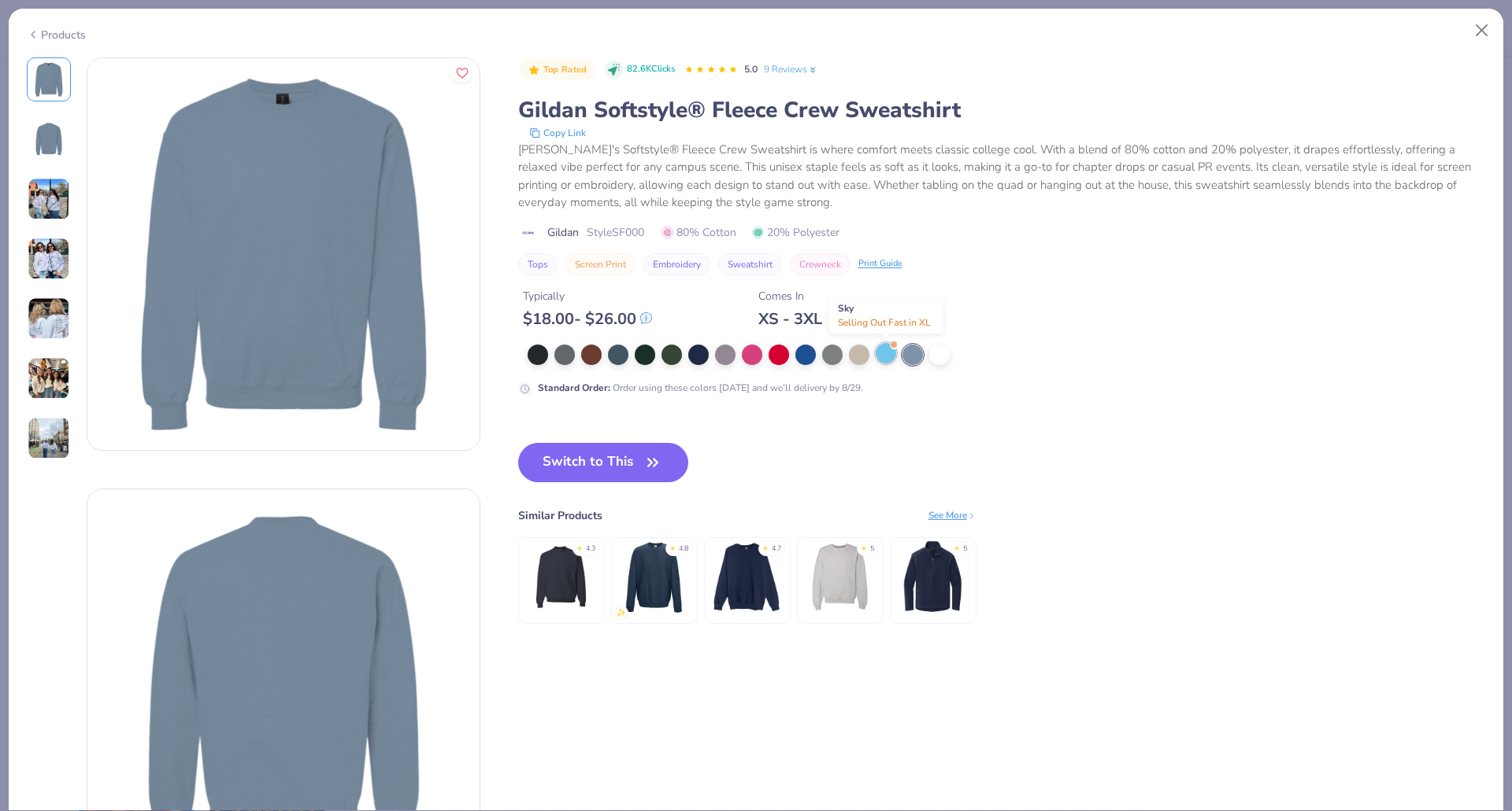
click at [883, 355] on div at bounding box center [886, 353] width 21 height 21
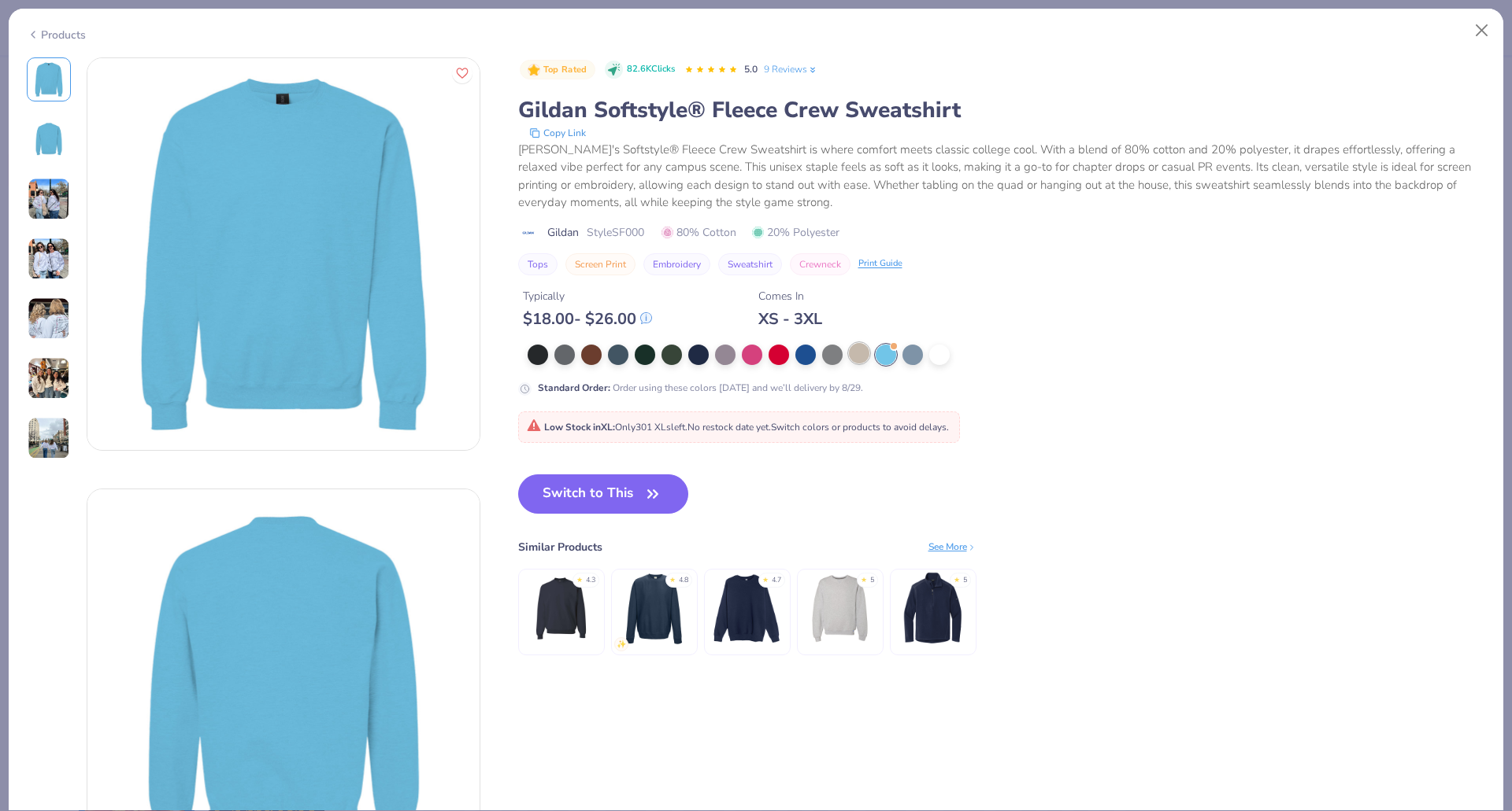
click at [854, 354] on div at bounding box center [859, 353] width 21 height 21
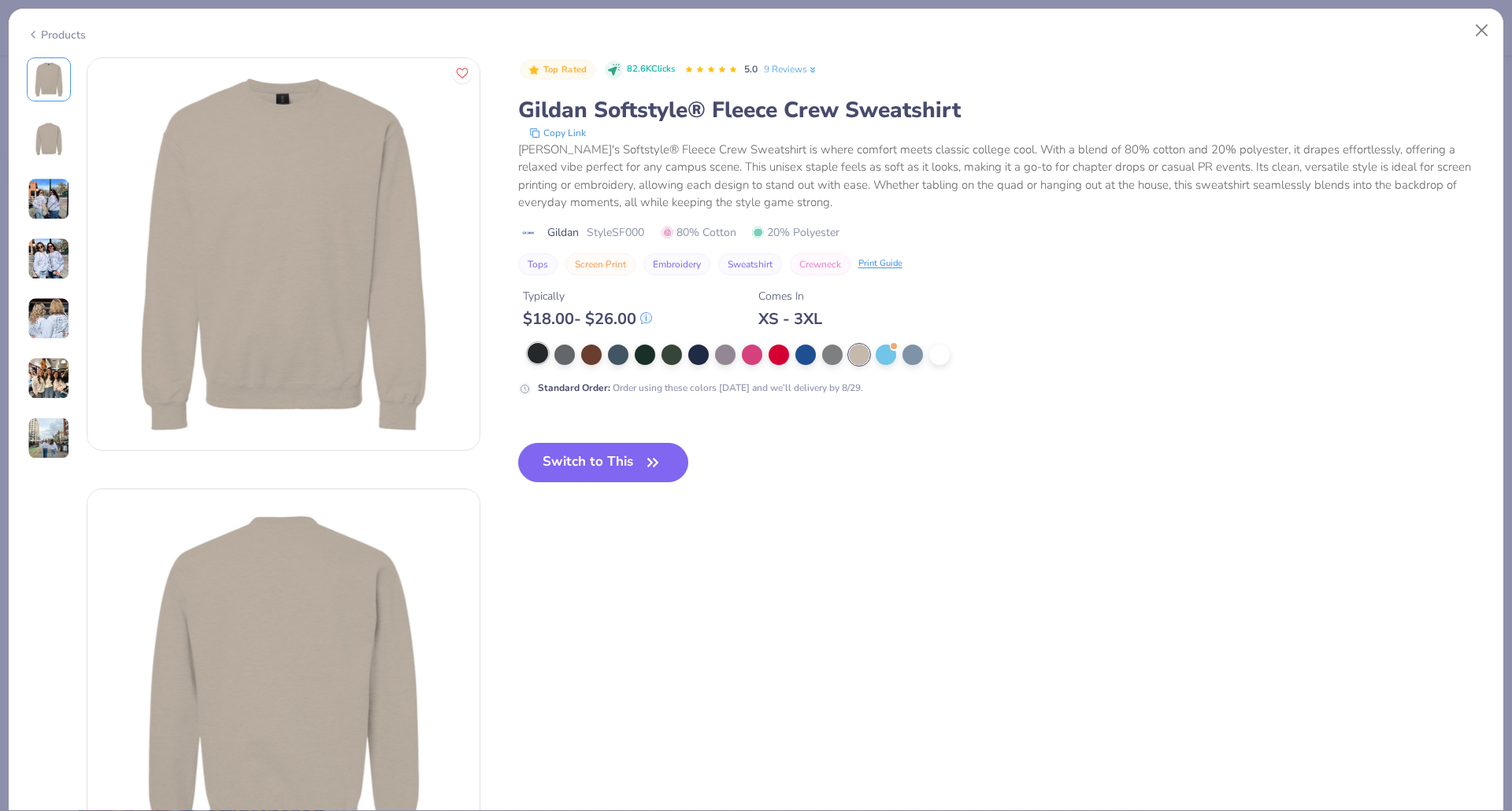
click at [535, 347] on div at bounding box center [537, 353] width 21 height 21
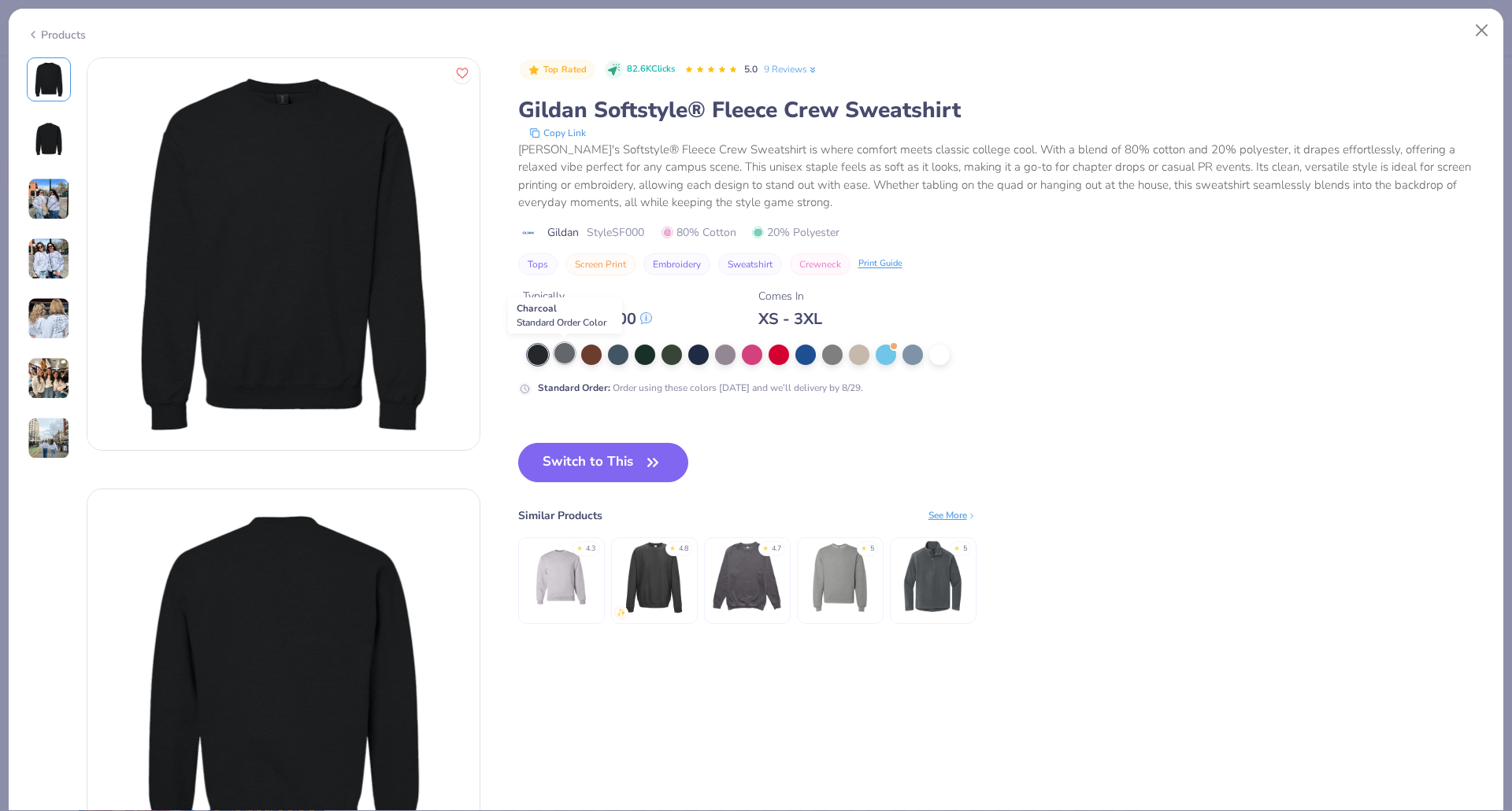
click at [566, 361] on div at bounding box center [564, 353] width 21 height 21
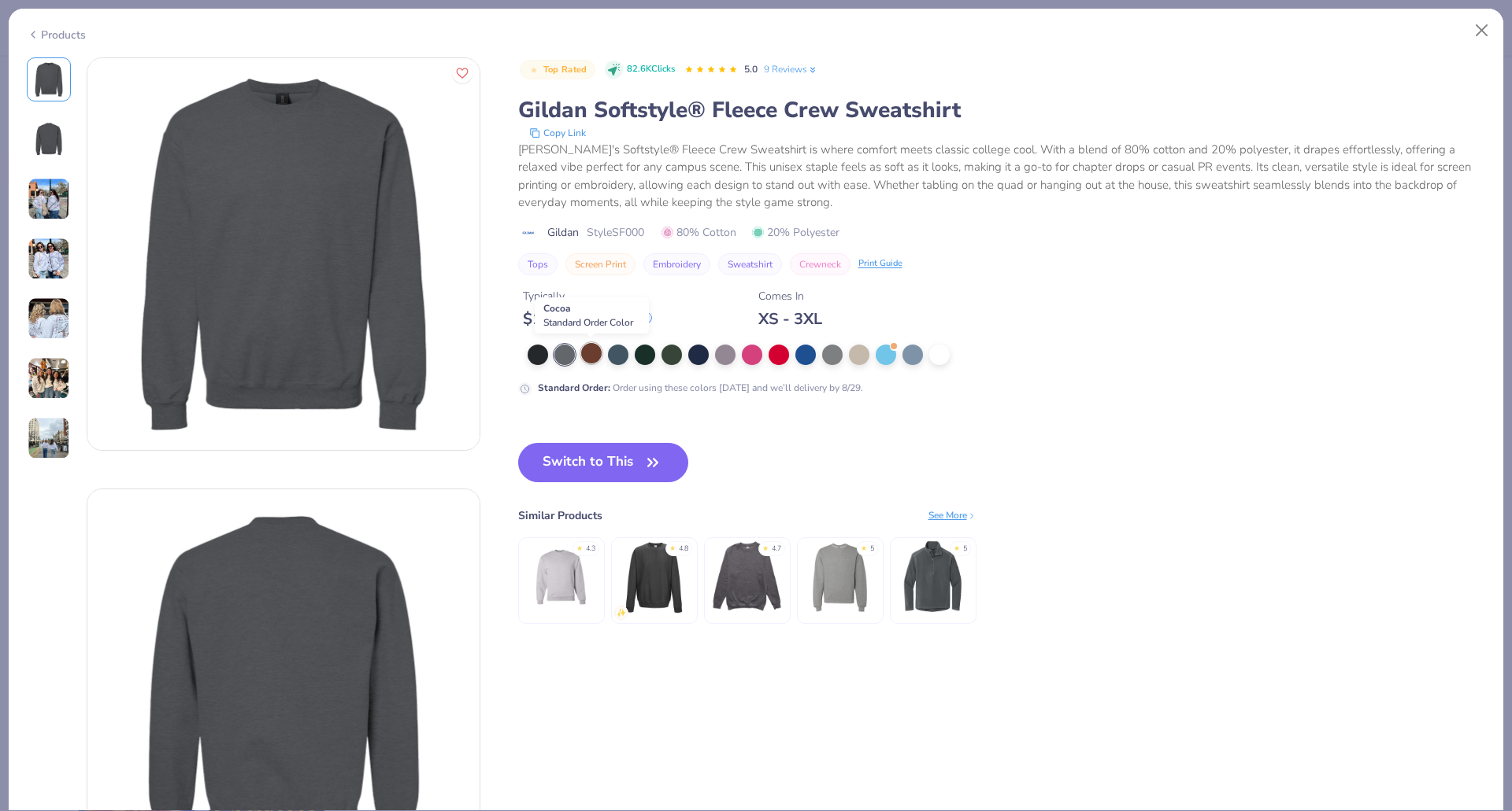
click at [589, 357] on div at bounding box center [591, 353] width 21 height 21
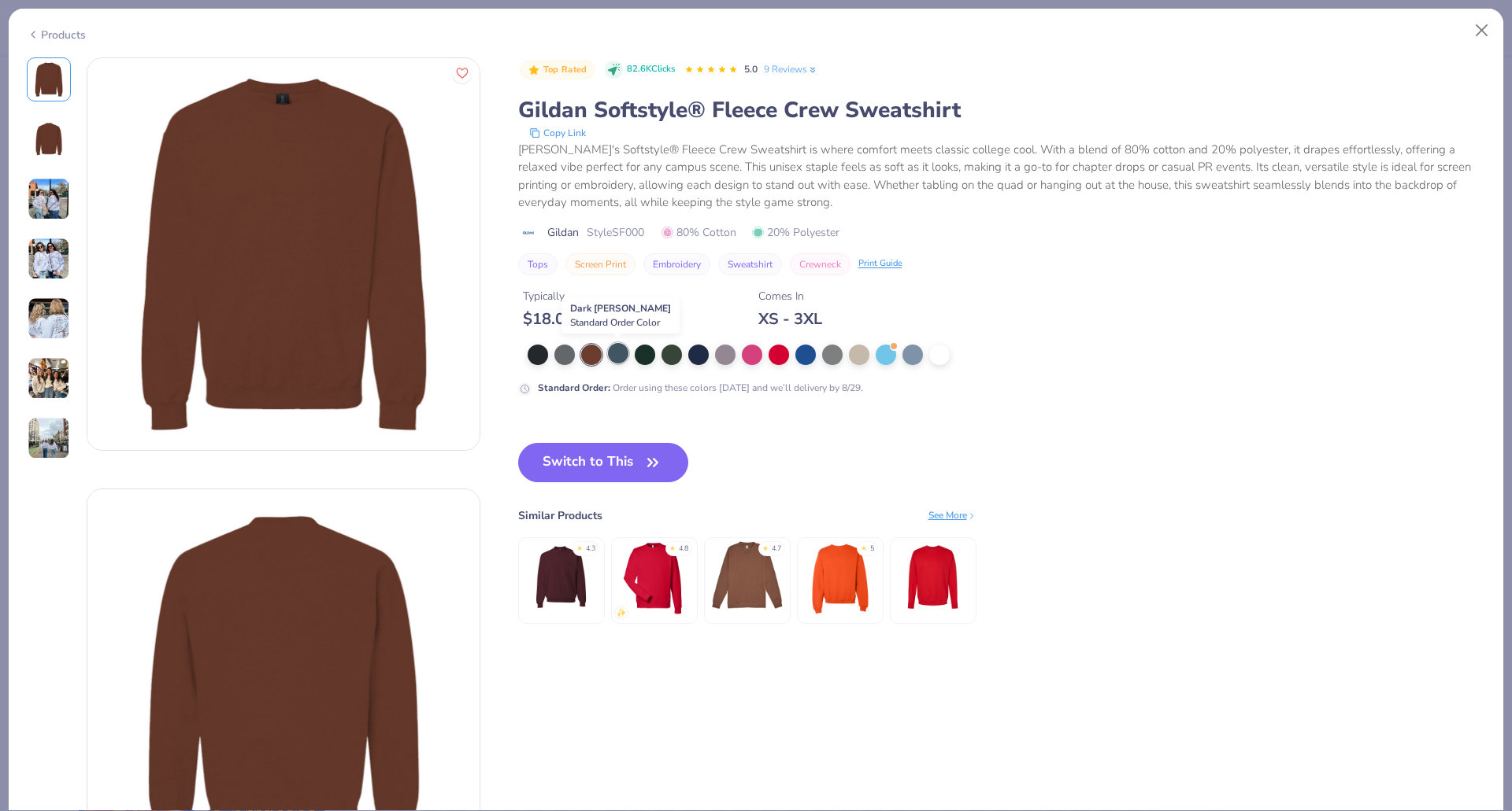
click at [628, 353] on div at bounding box center [617, 353] width 21 height 21
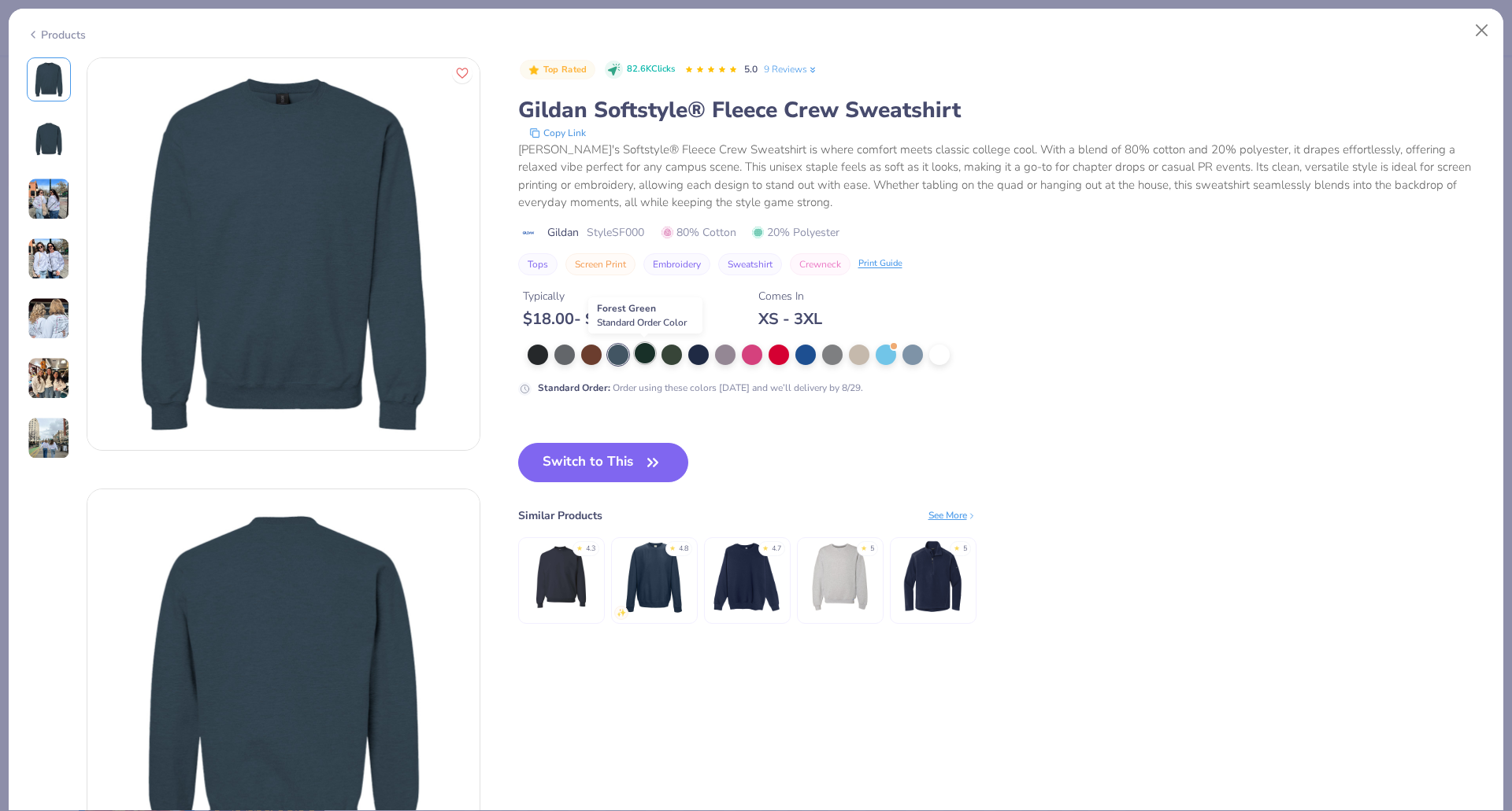
click at [651, 352] on div at bounding box center [644, 353] width 21 height 21
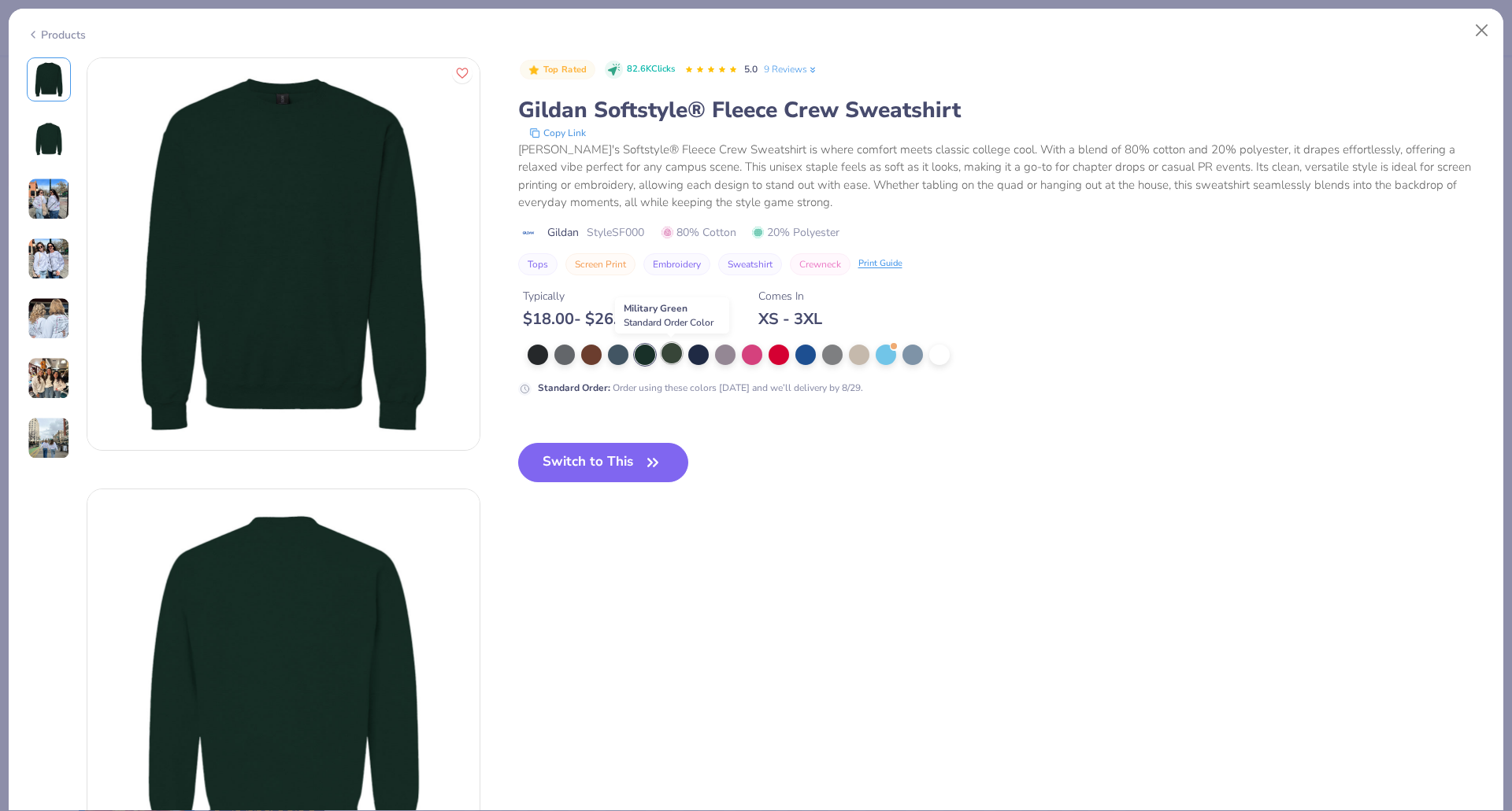
click at [675, 356] on div at bounding box center [671, 353] width 21 height 21
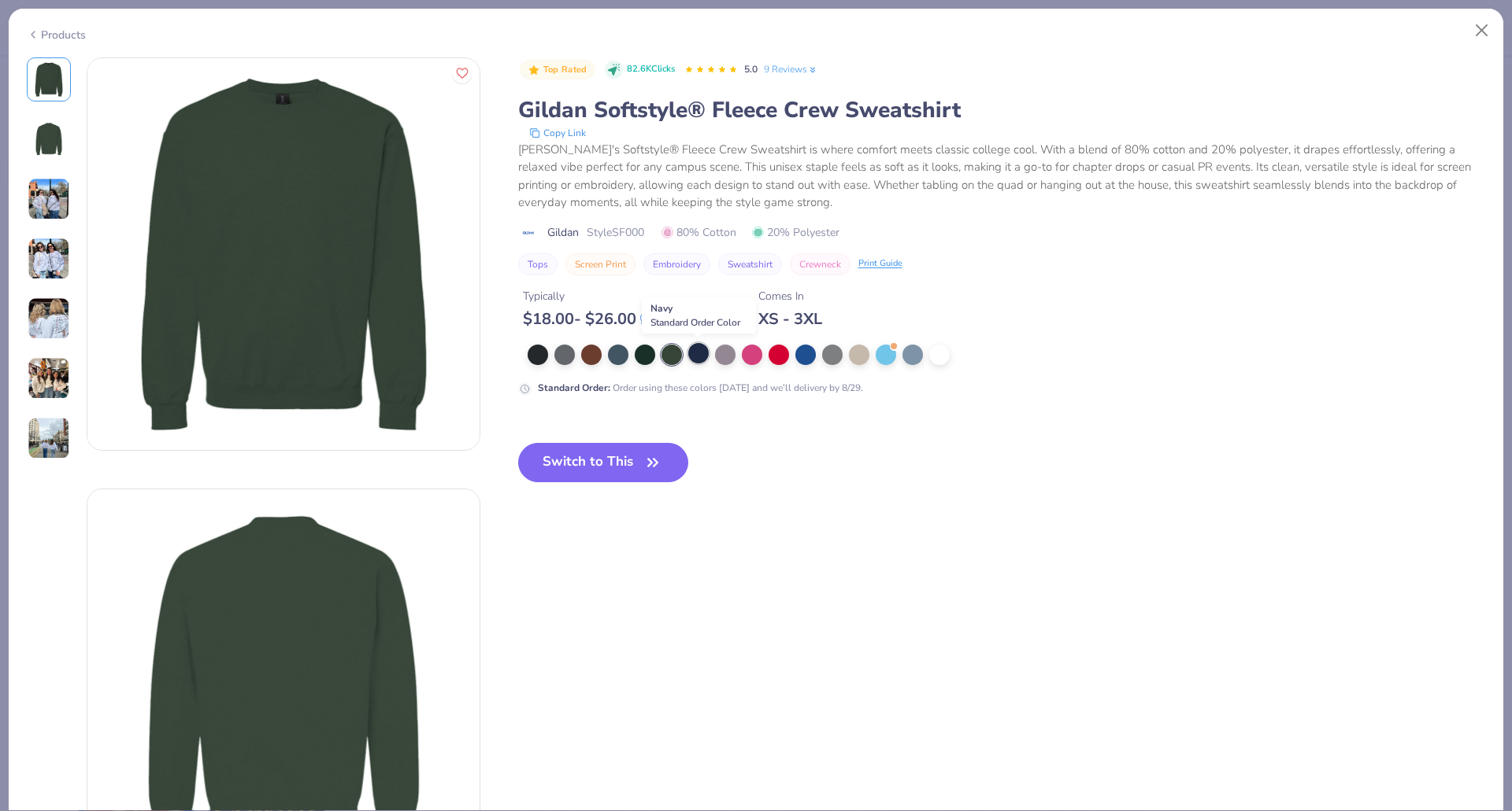
click at [693, 352] on div at bounding box center [698, 353] width 21 height 21
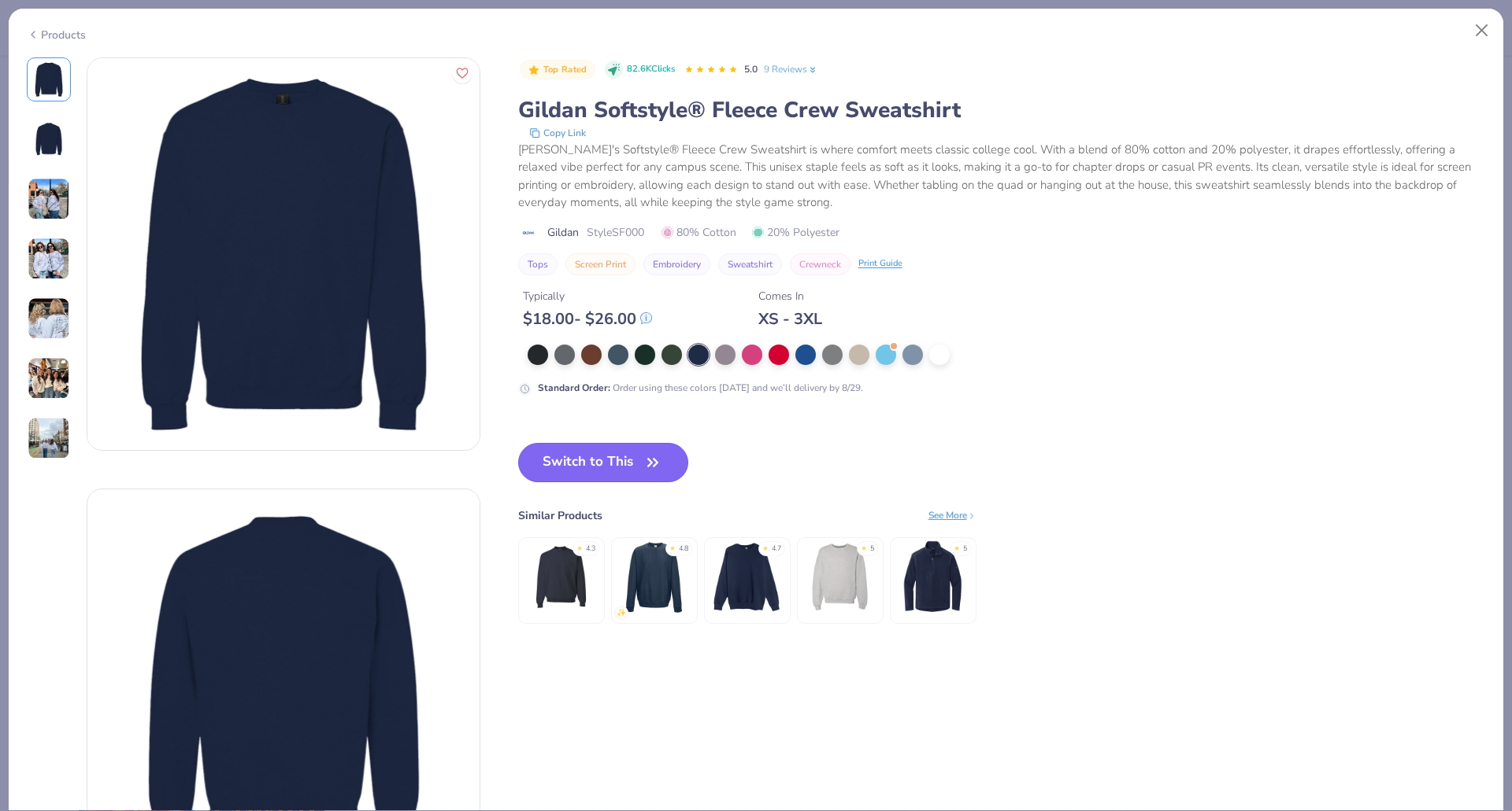
click at [593, 469] on button "Switch to This" at bounding box center [603, 463] width 171 height 39
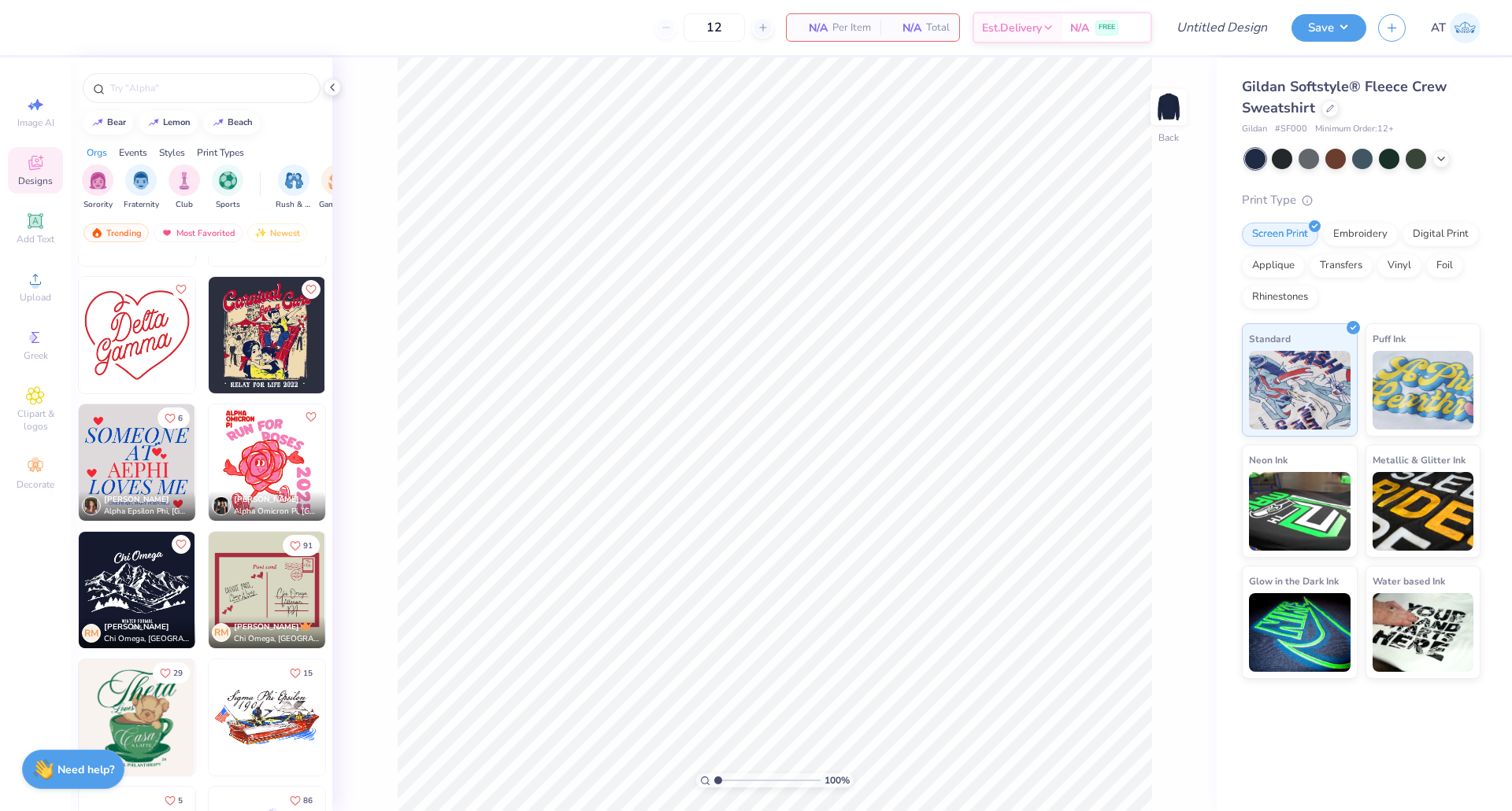
scroll to position [6497, 0]
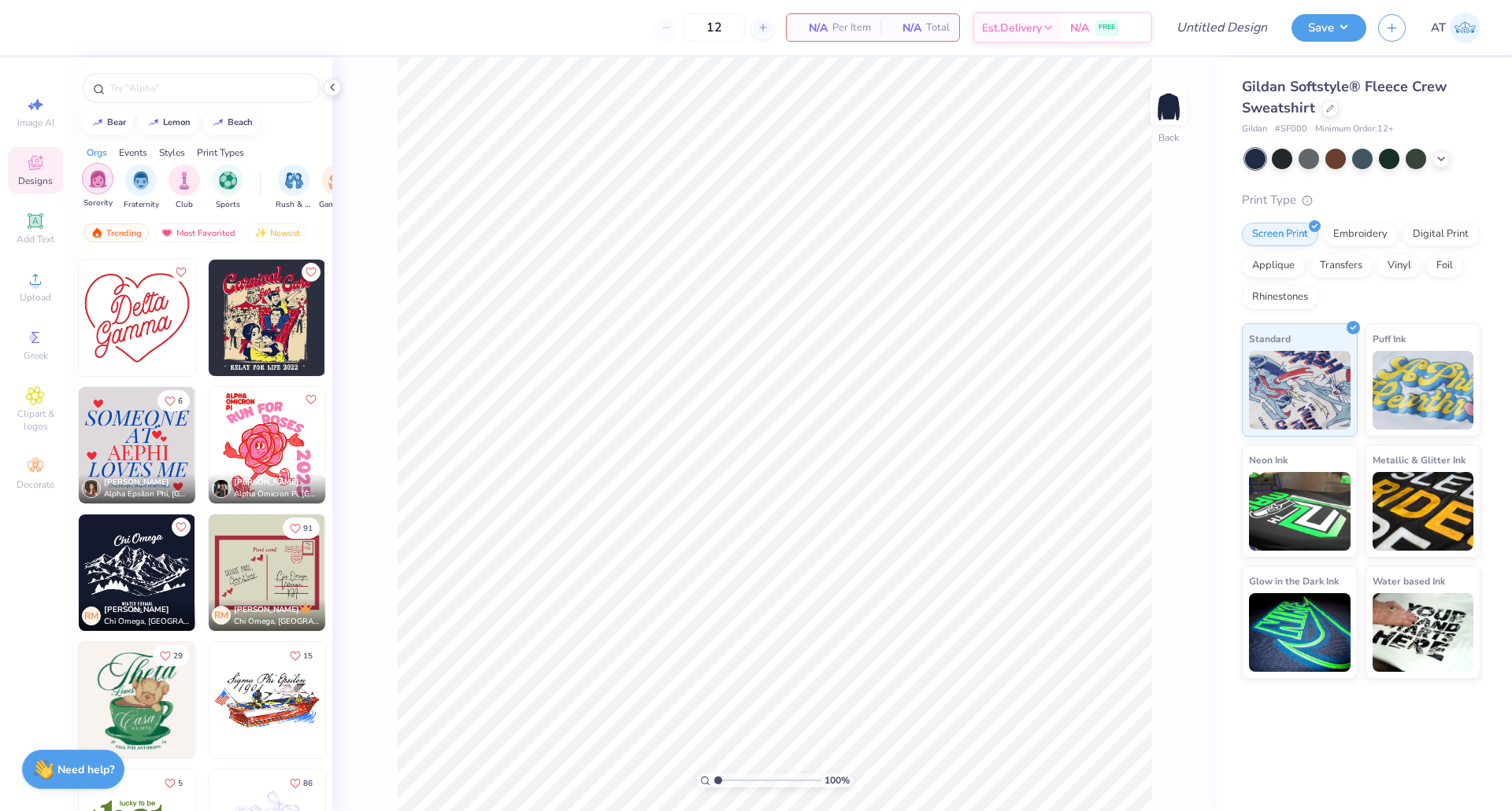
click at [99, 178] on img "filter for Sorority" at bounding box center [98, 179] width 18 height 18
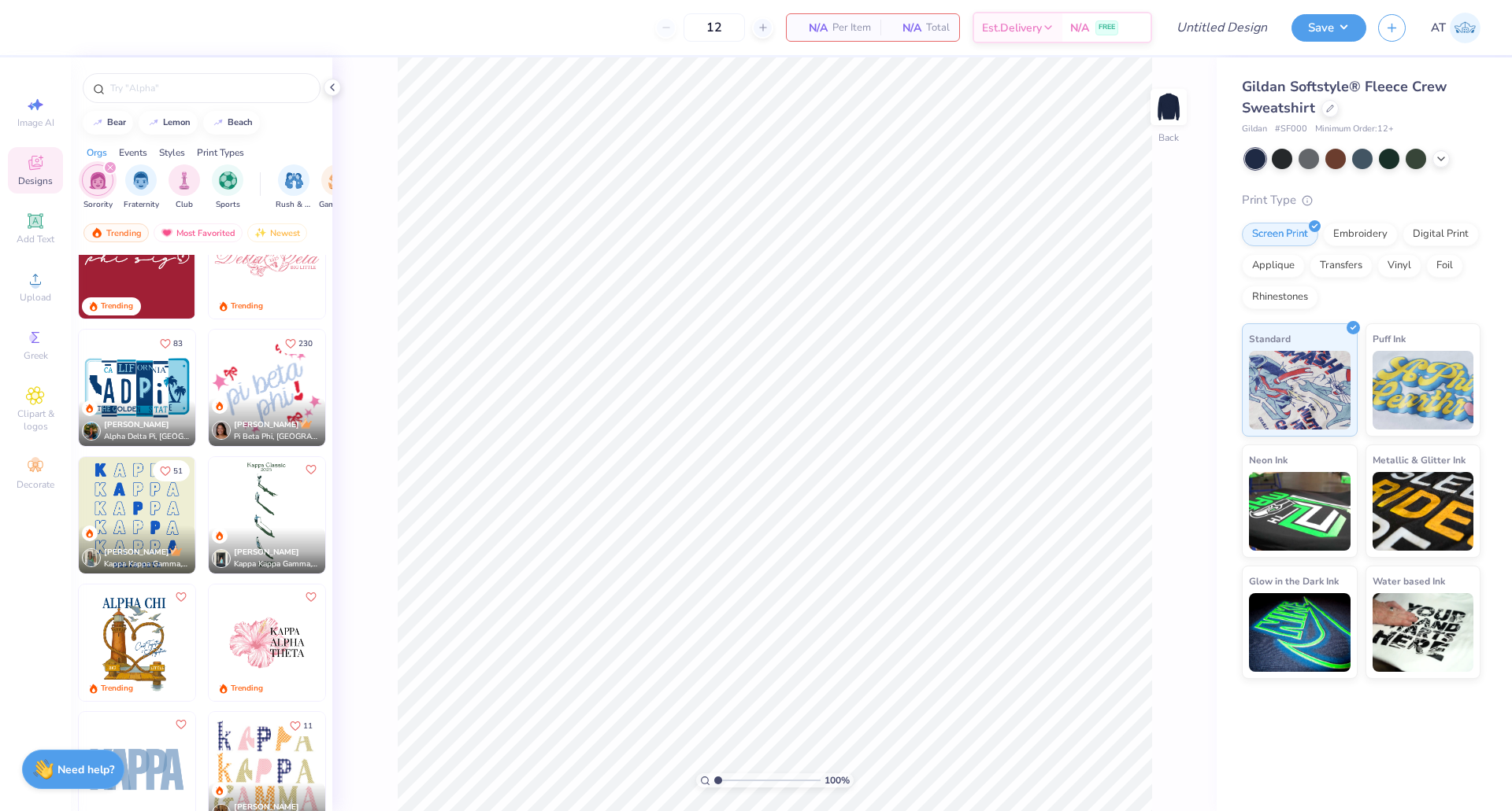
scroll to position [2729, 0]
click at [160, 343] on icon "Like" at bounding box center [165, 344] width 11 height 11
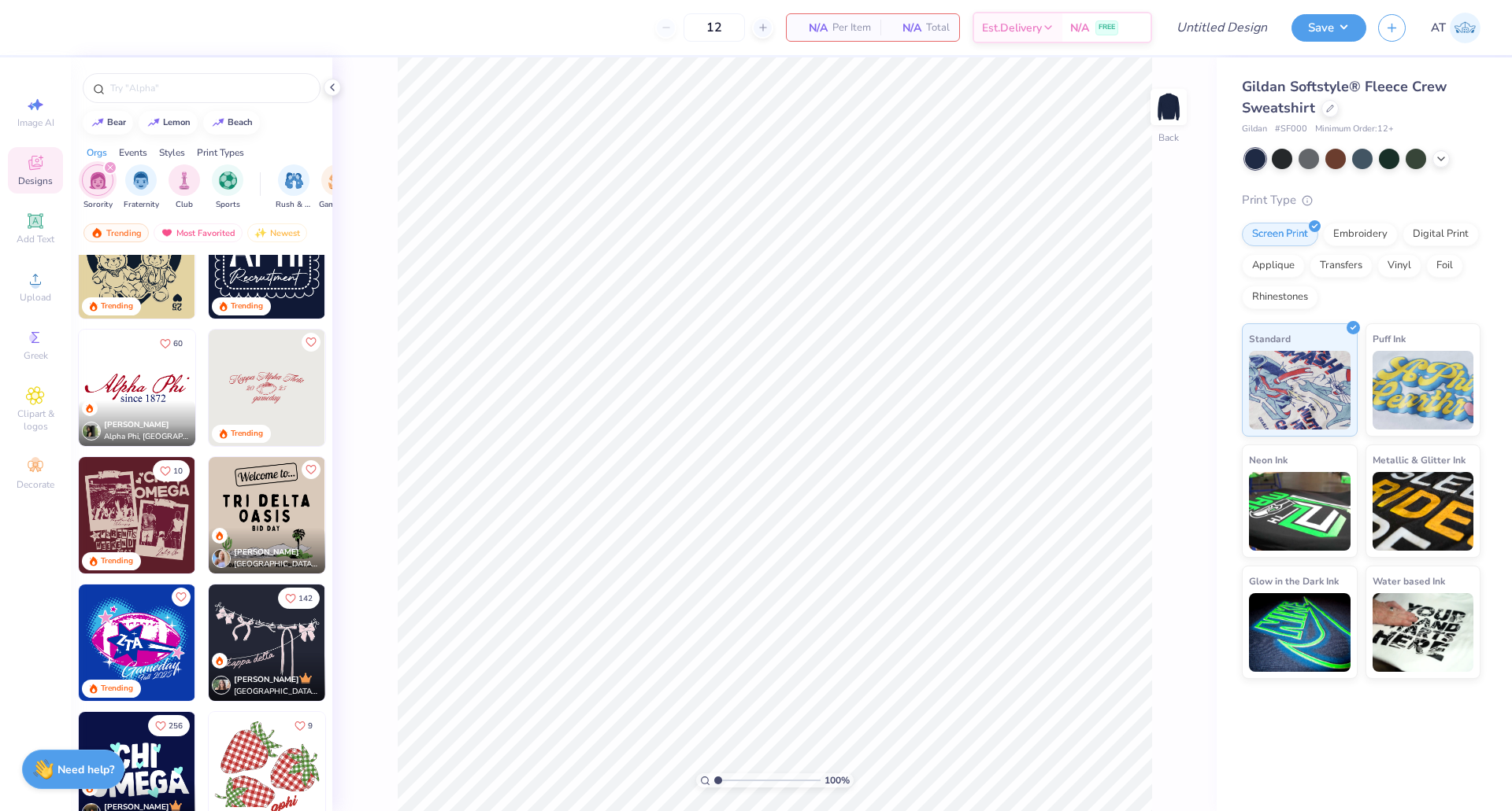
scroll to position [1074, 0]
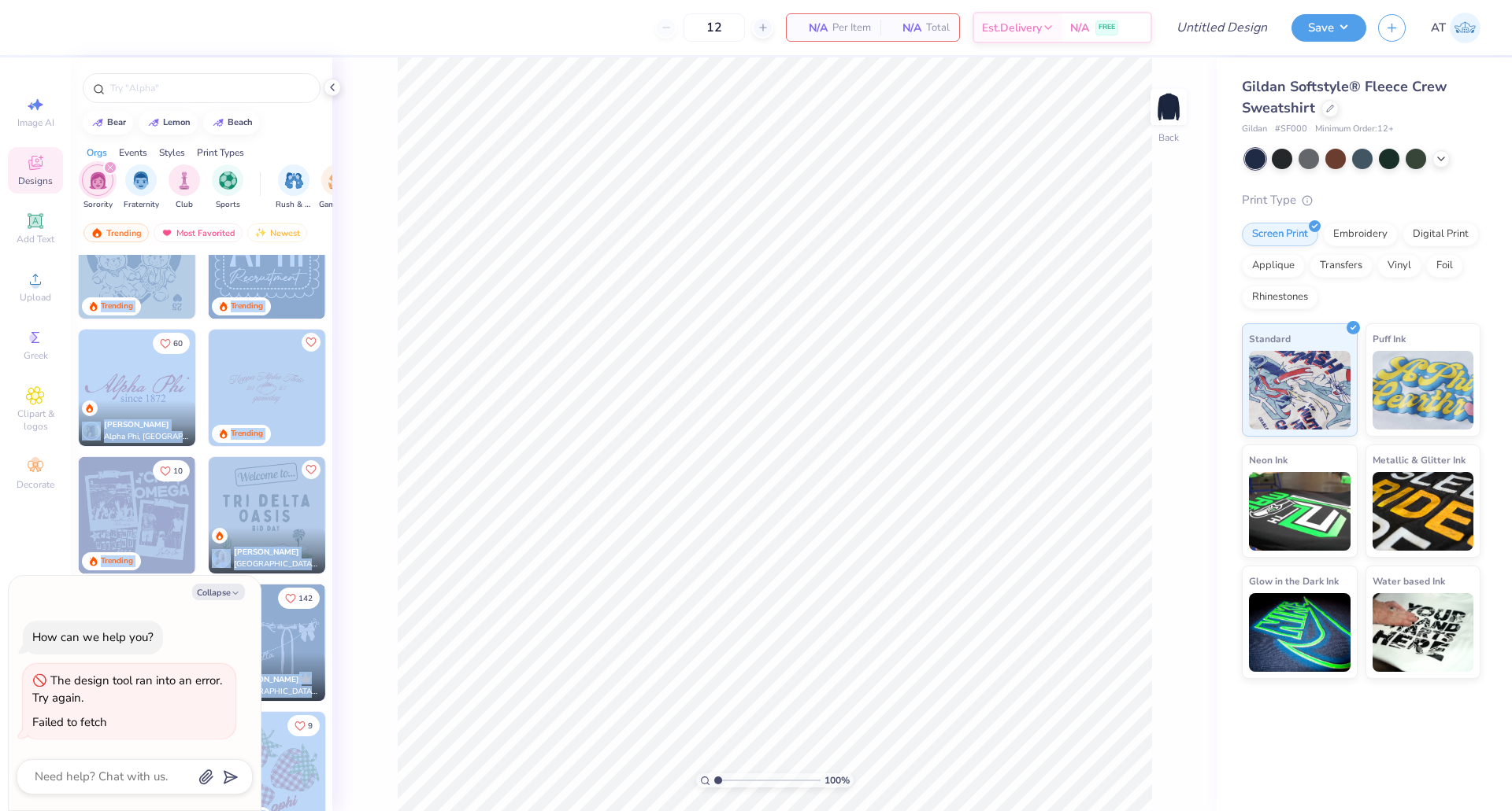
click at [568, 545] on div "12 N/A Per Item N/A Total Est. Delivery N/A FREE Design Title Save AT Image AI …" at bounding box center [756, 406] width 1512 height 811
click at [372, 638] on div "100 % Back" at bounding box center [774, 434] width 884 height 754
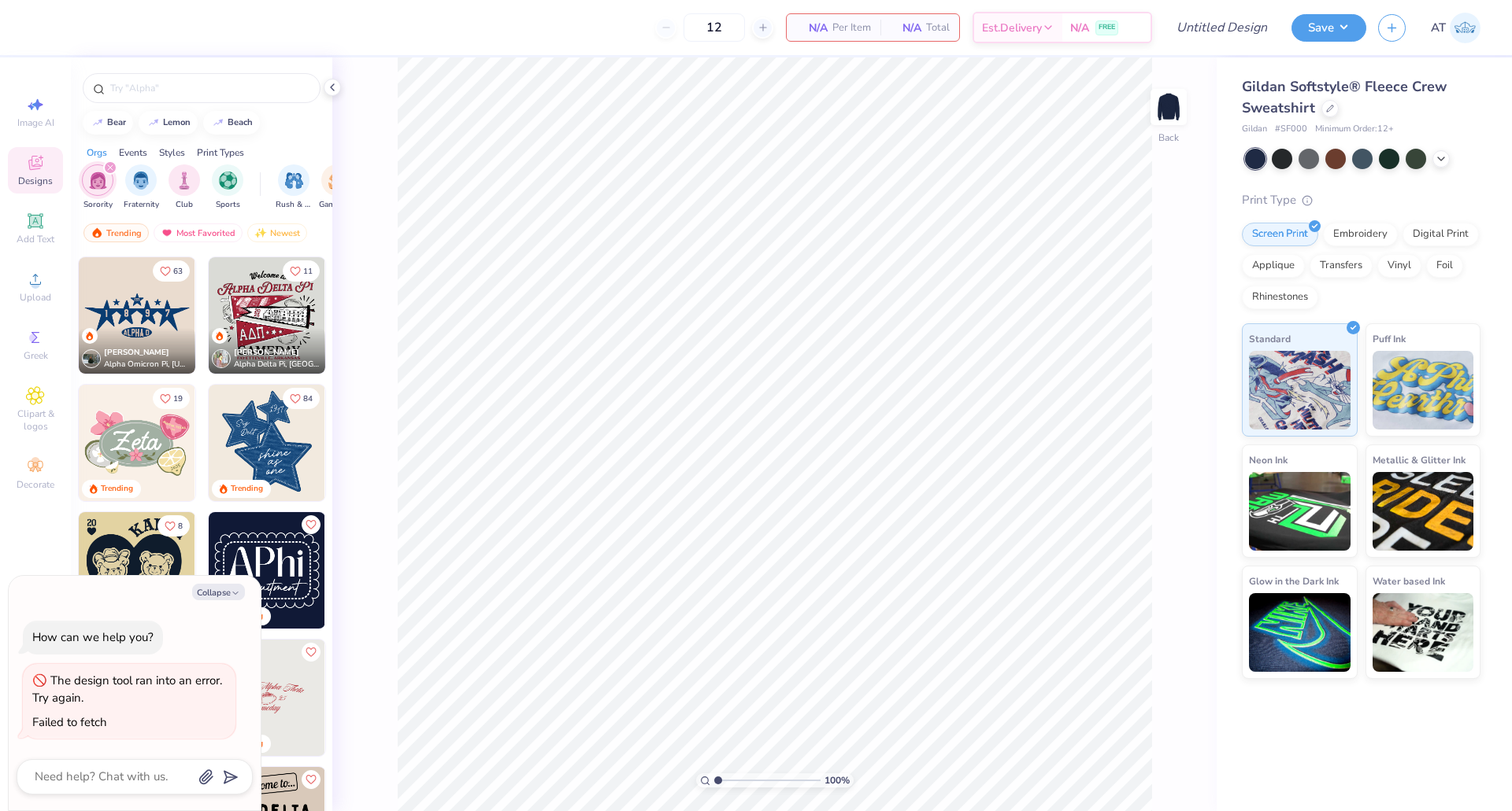
scroll to position [763, 0]
click at [226, 597] on button "Collapse" at bounding box center [218, 592] width 53 height 17
type textarea "x"
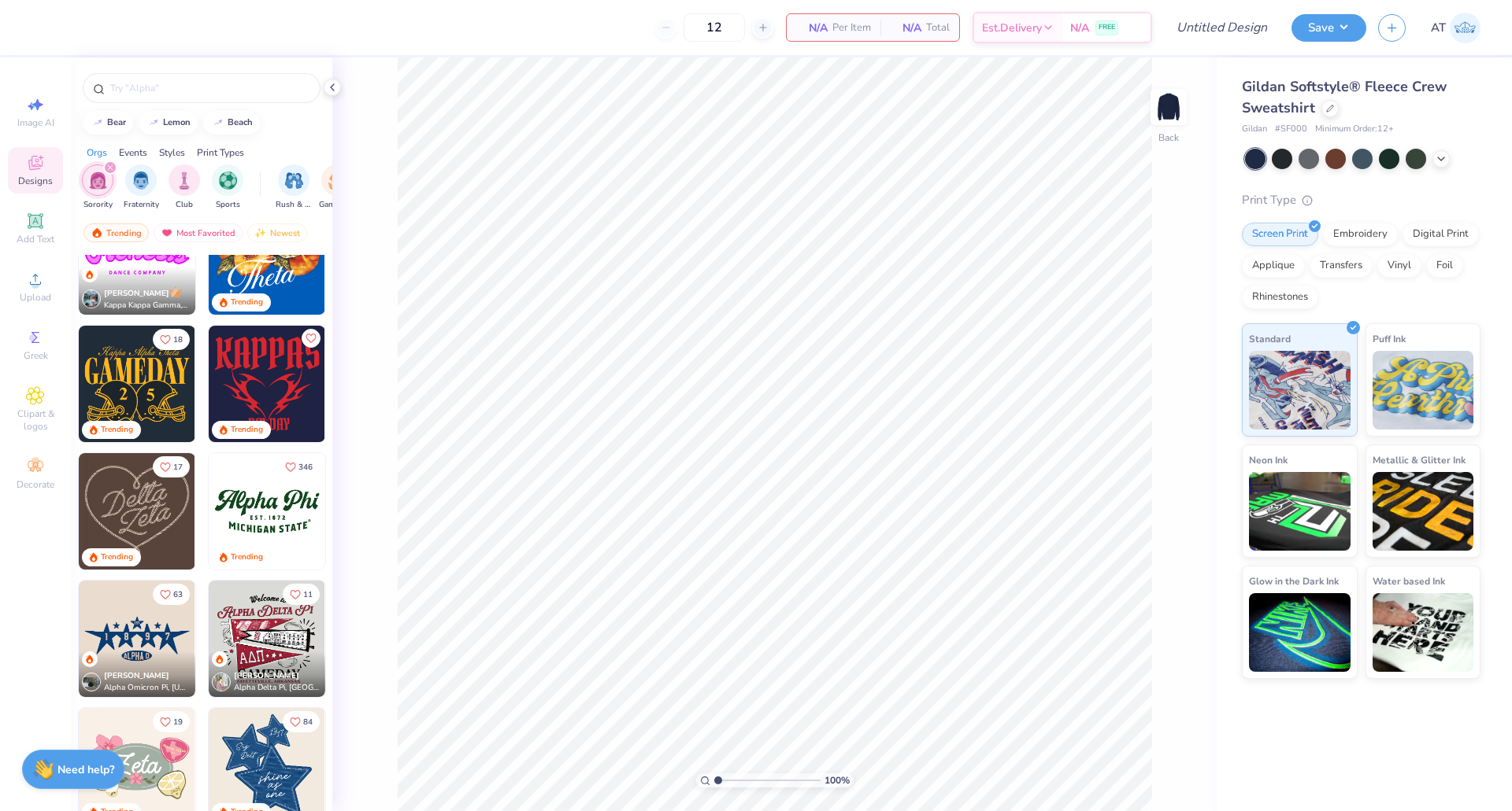
scroll to position [406, 0]
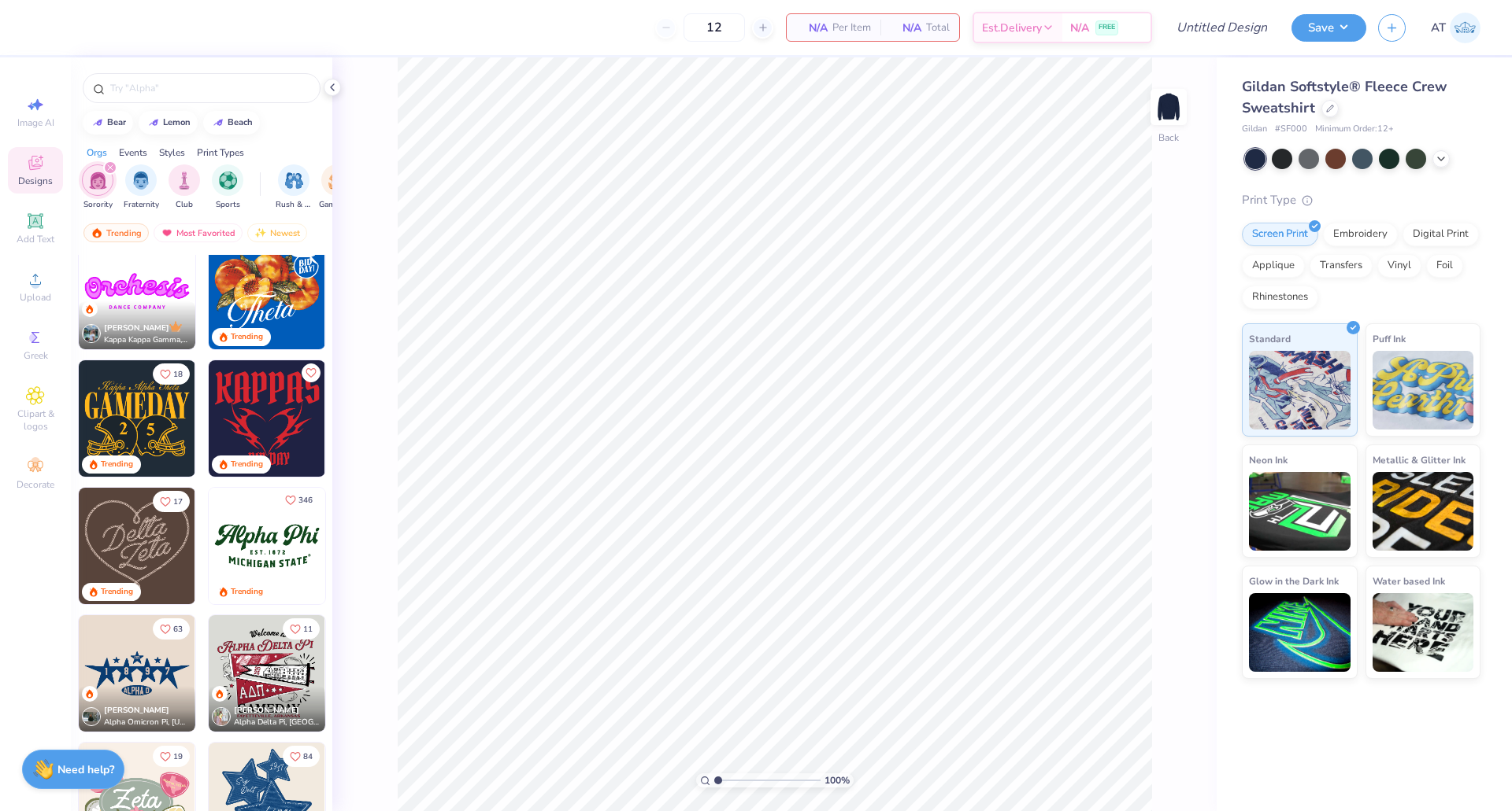
click at [287, 497] on icon "Like" at bounding box center [290, 500] width 11 height 11
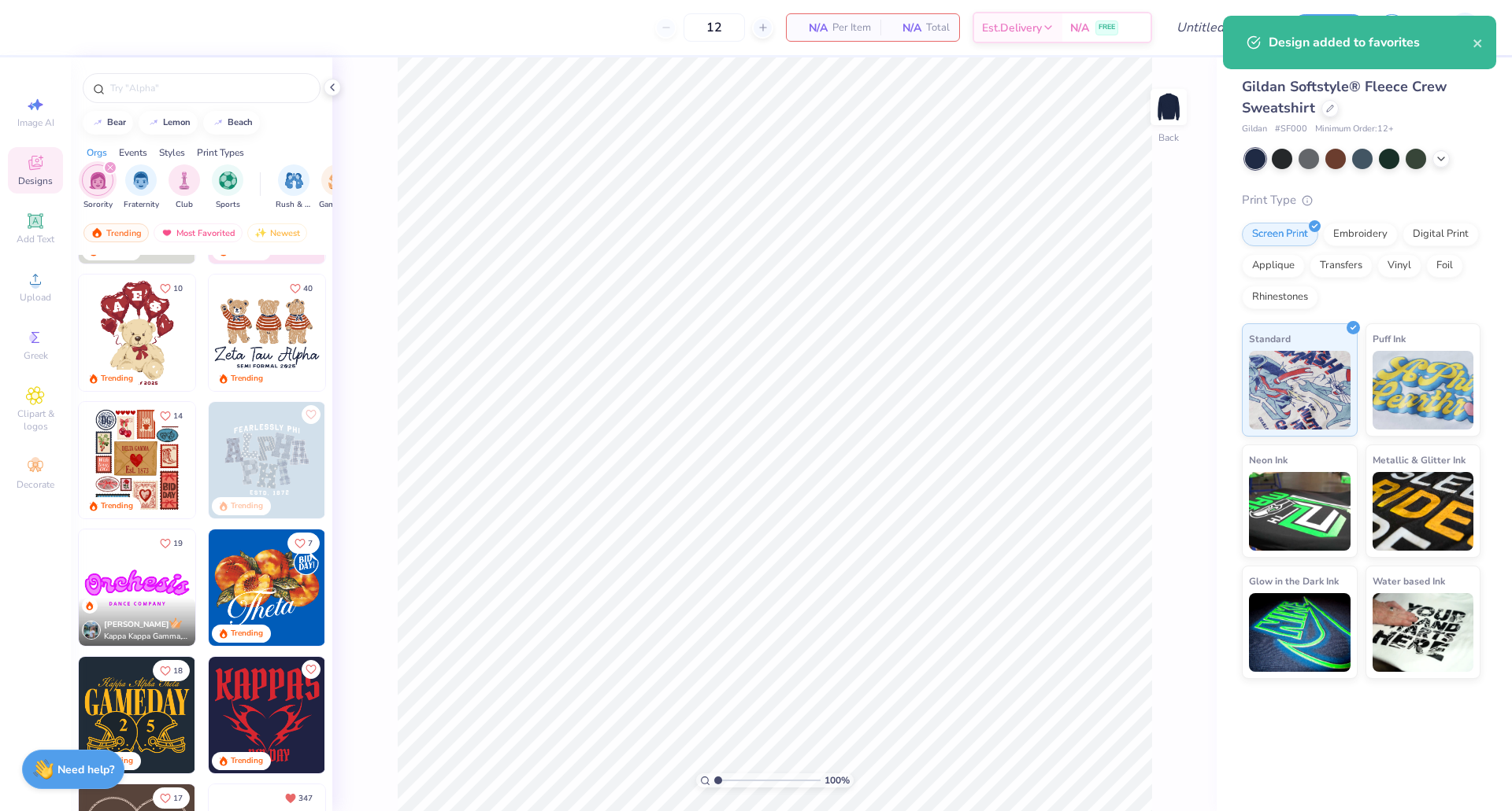
scroll to position [109, 0]
click at [305, 407] on icon "Like" at bounding box center [310, 413] width 11 height 11
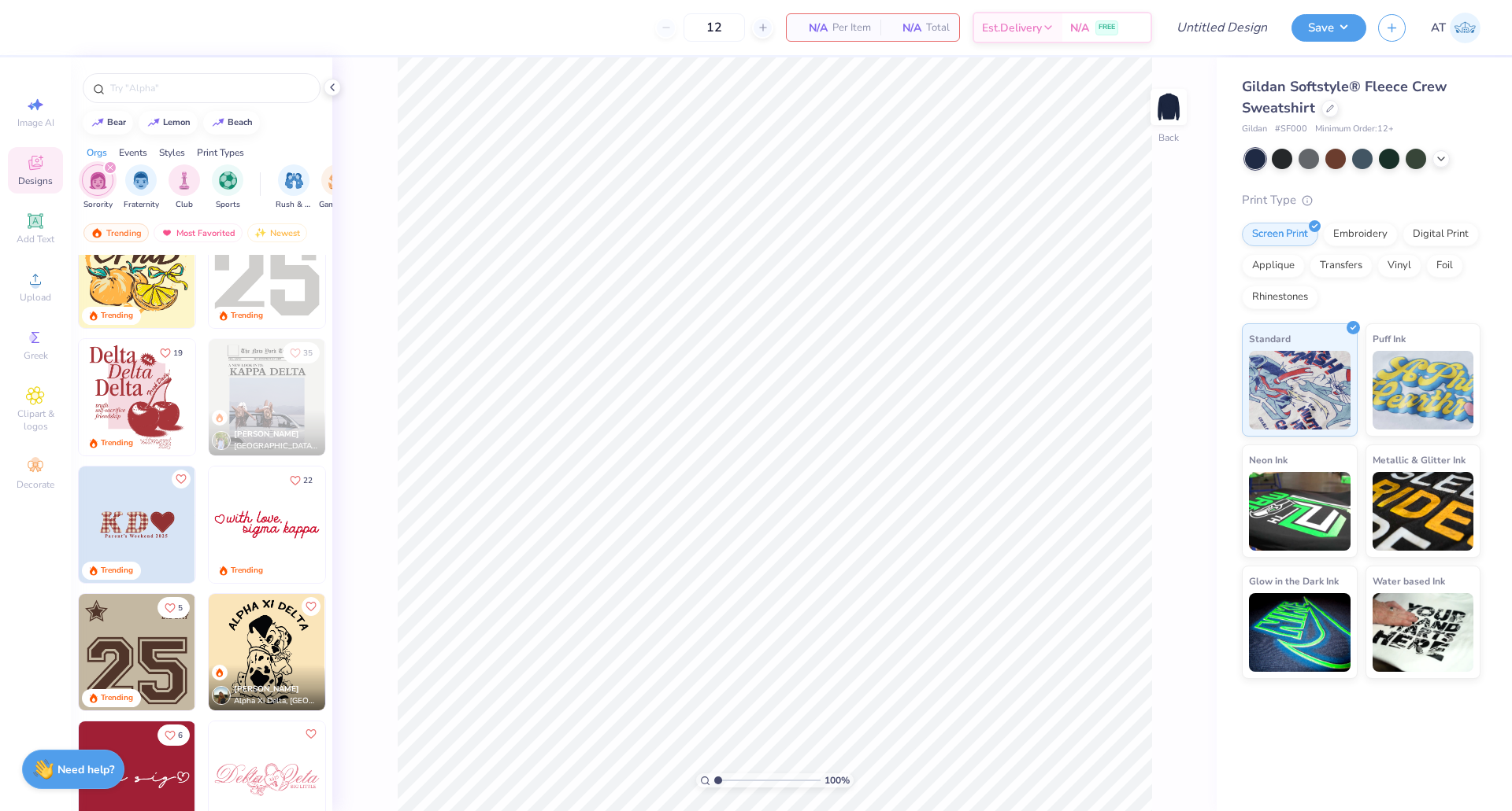
scroll to position [2212, 0]
click at [290, 477] on icon "Like" at bounding box center [295, 478] width 11 height 11
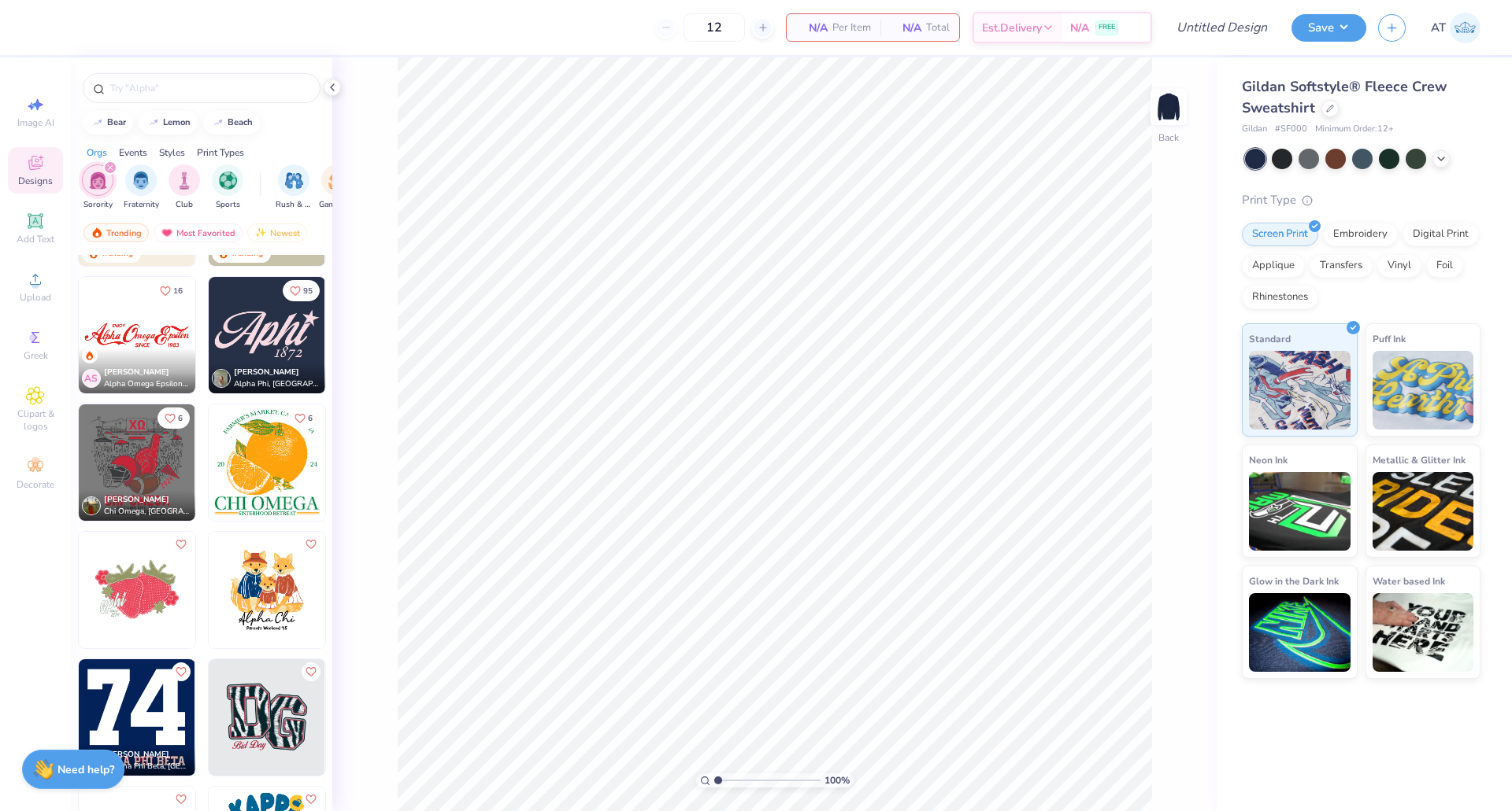
scroll to position [3676, 0]
click at [160, 287] on icon "Like" at bounding box center [165, 288] width 11 height 11
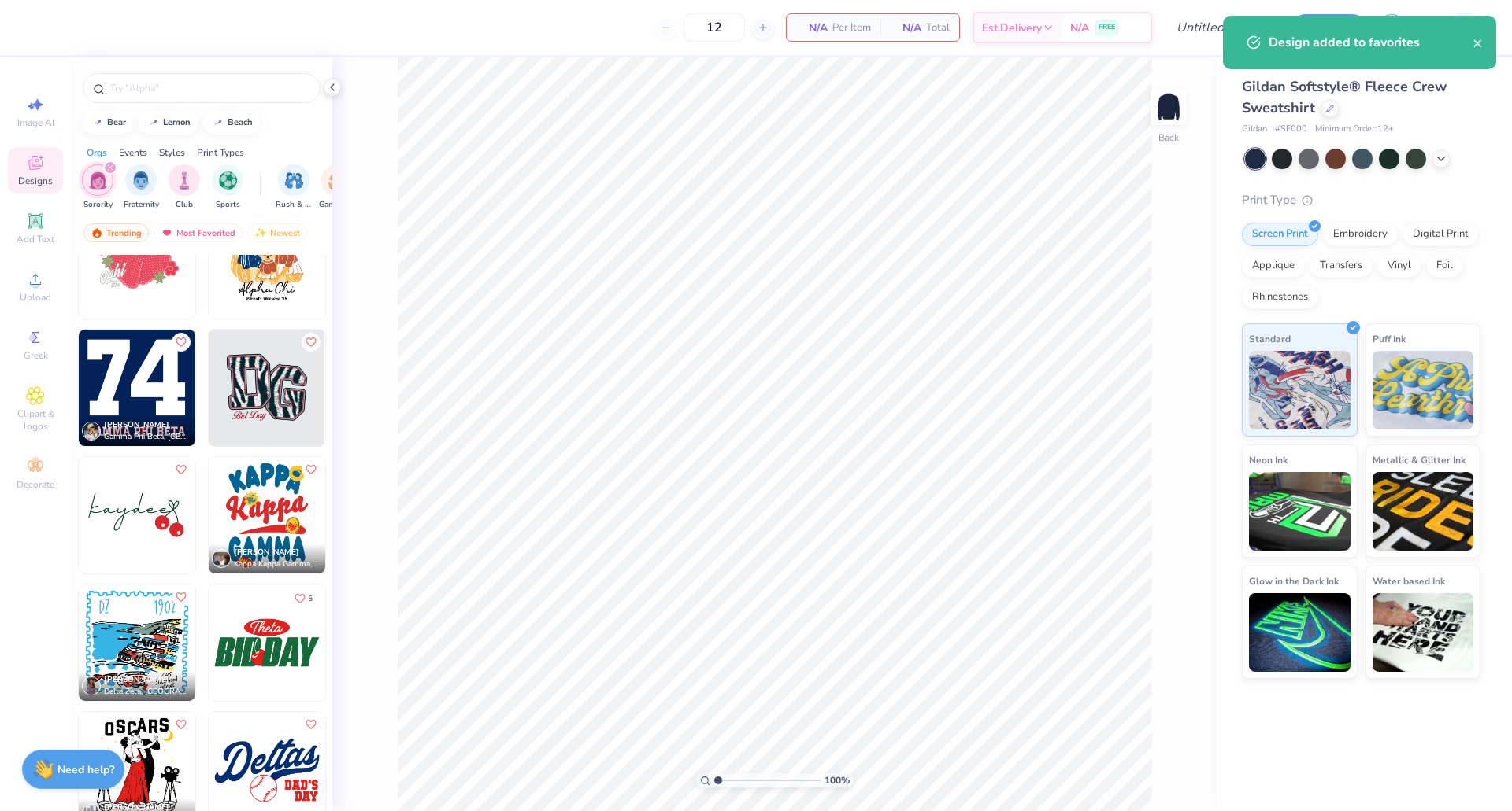
scroll to position [4103, 0]
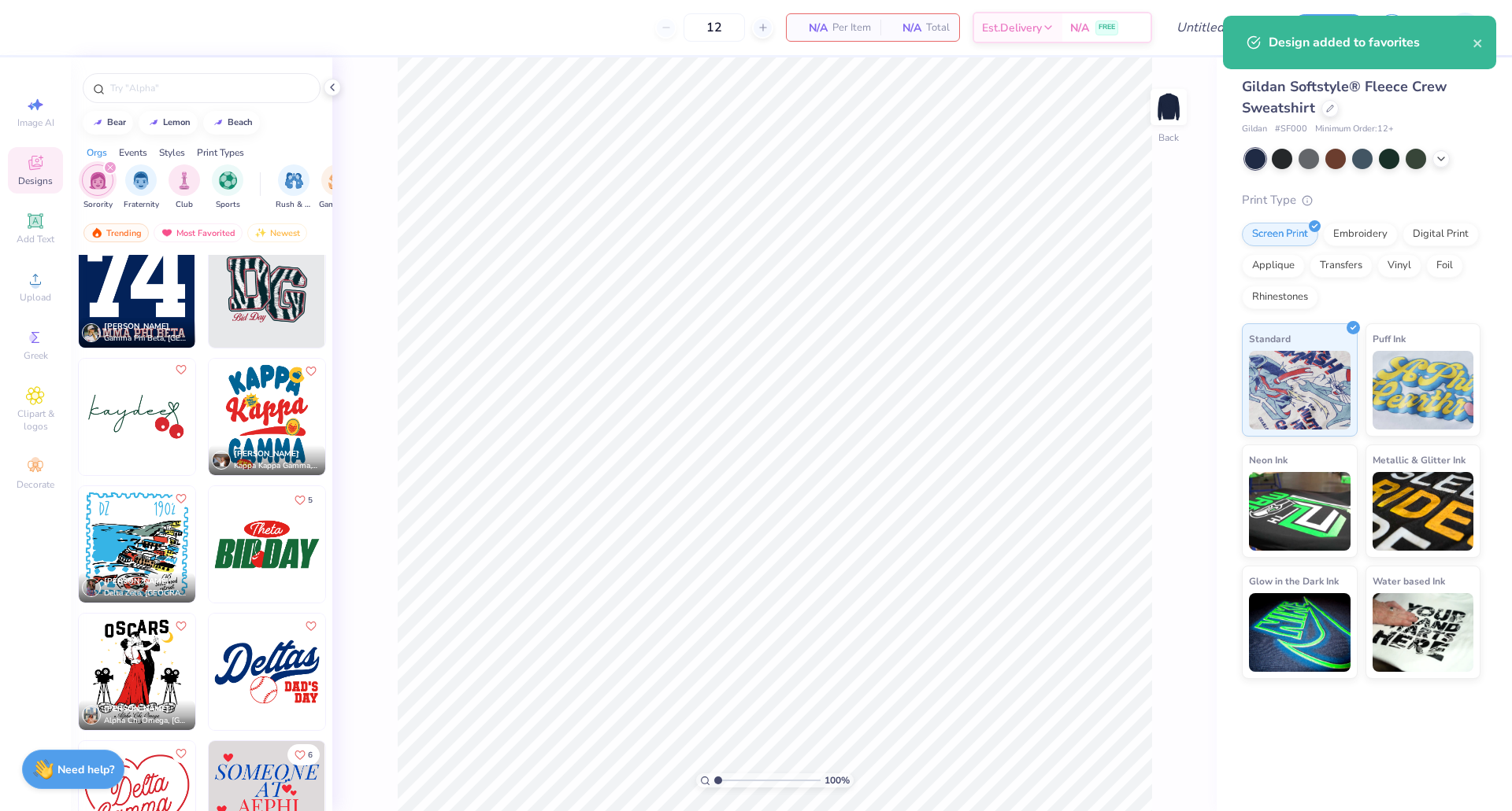
click at [175, 371] on icon "Like" at bounding box center [181, 370] width 11 height 11
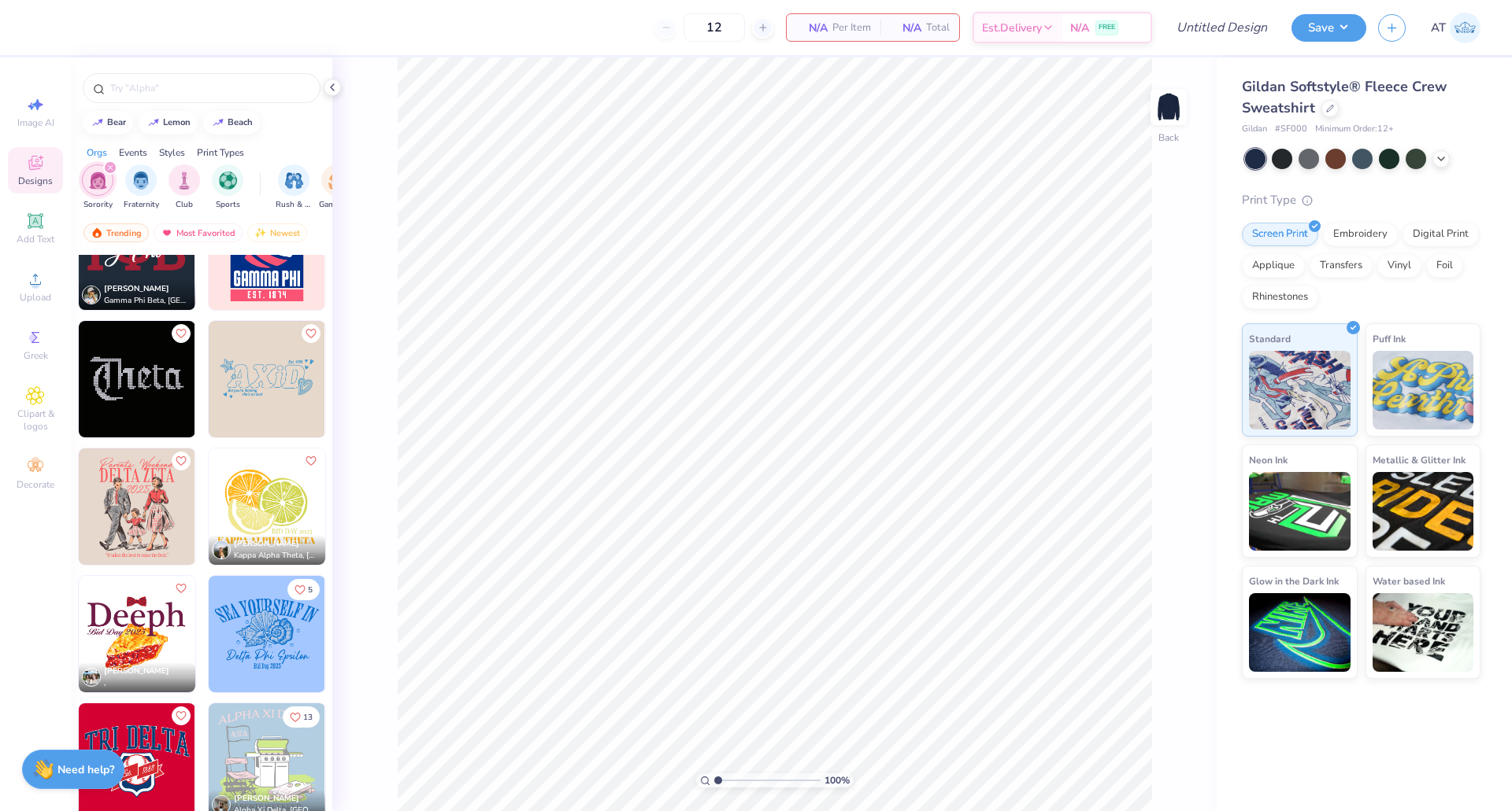
scroll to position [5927, 0]
click at [307, 329] on icon "Like" at bounding box center [310, 331] width 11 height 11
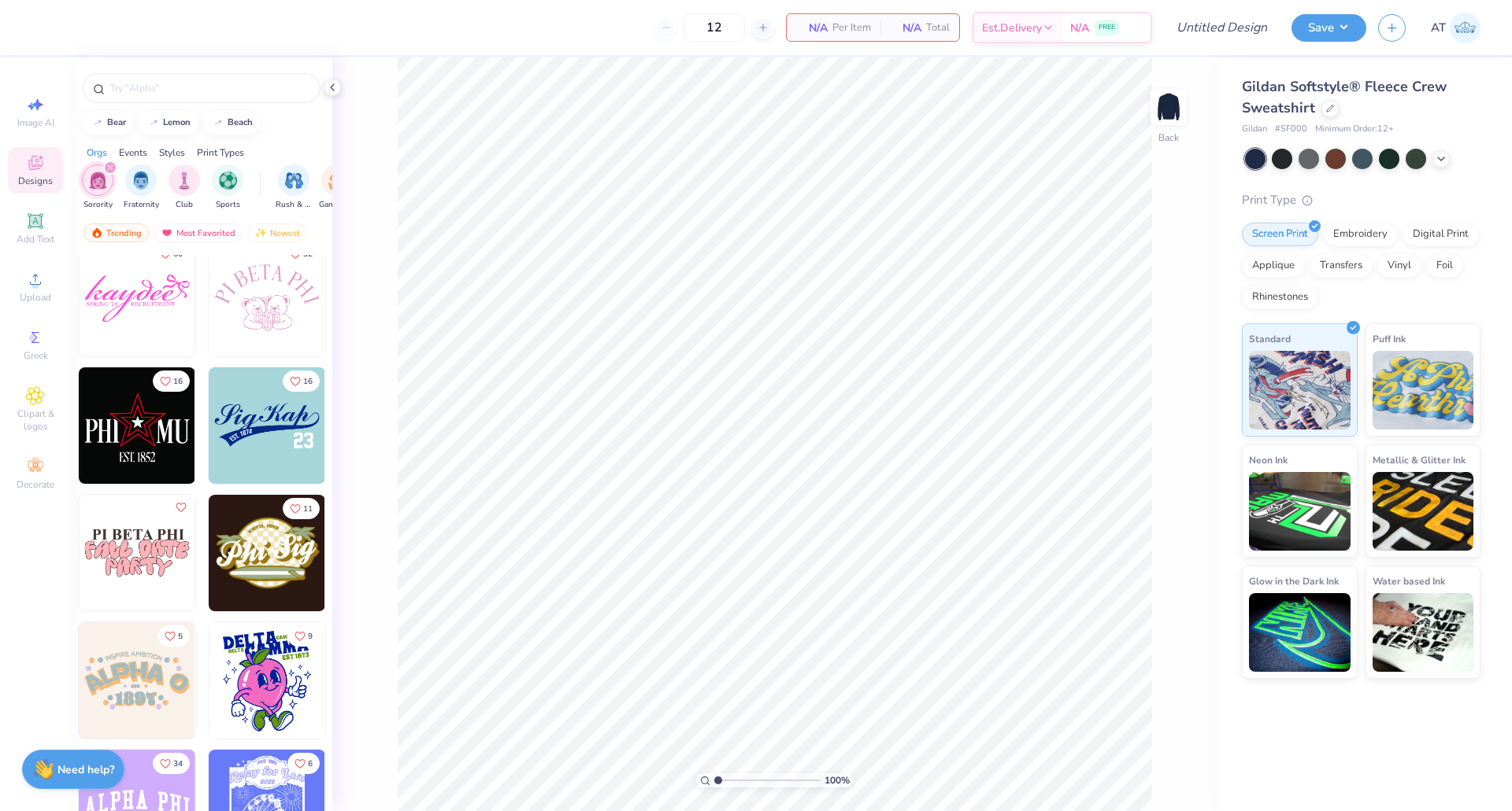
scroll to position [7919, 0]
click at [190, 94] on input "text" at bounding box center [210, 88] width 202 height 16
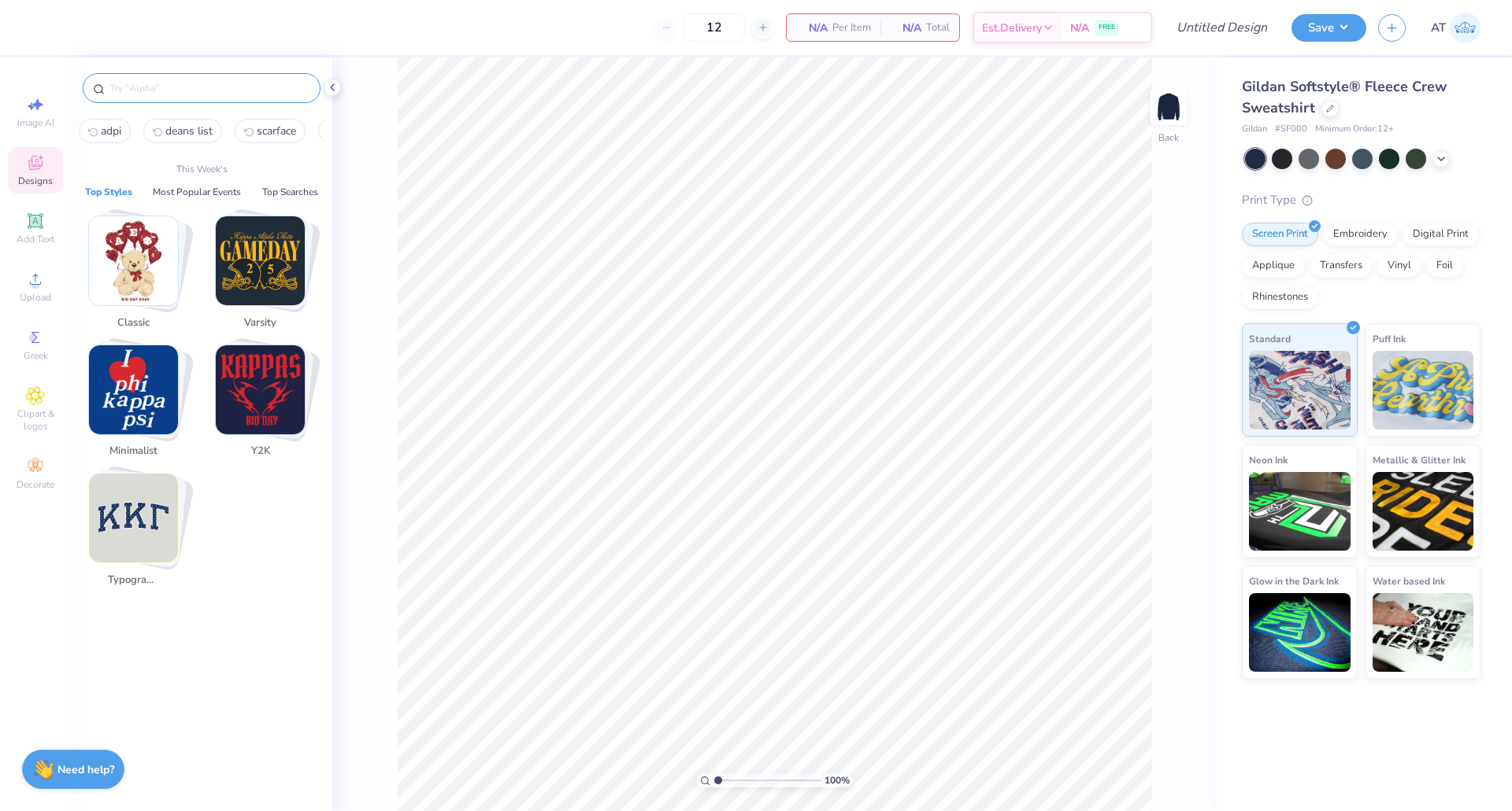
type input "a"
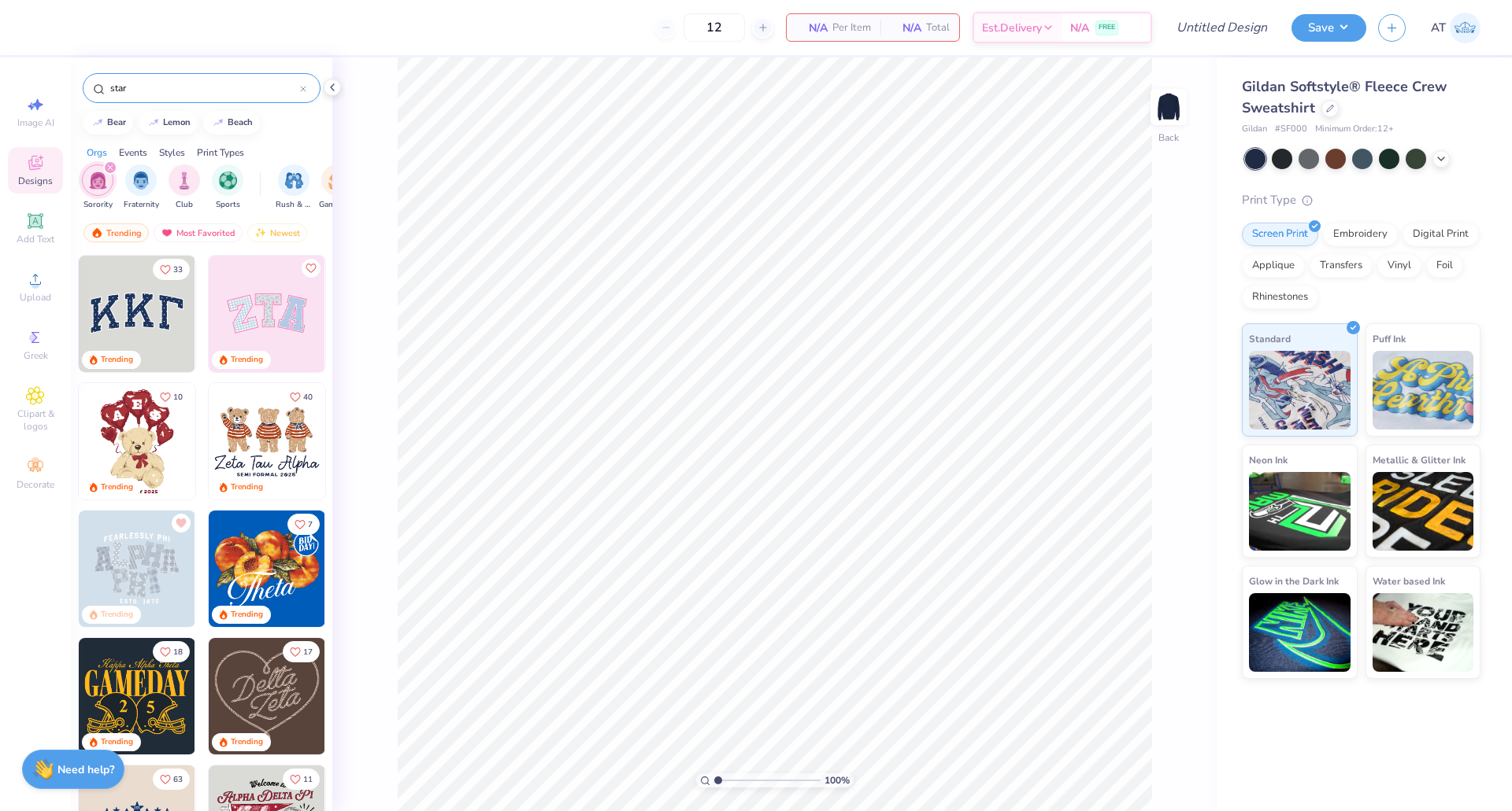
type input "star"
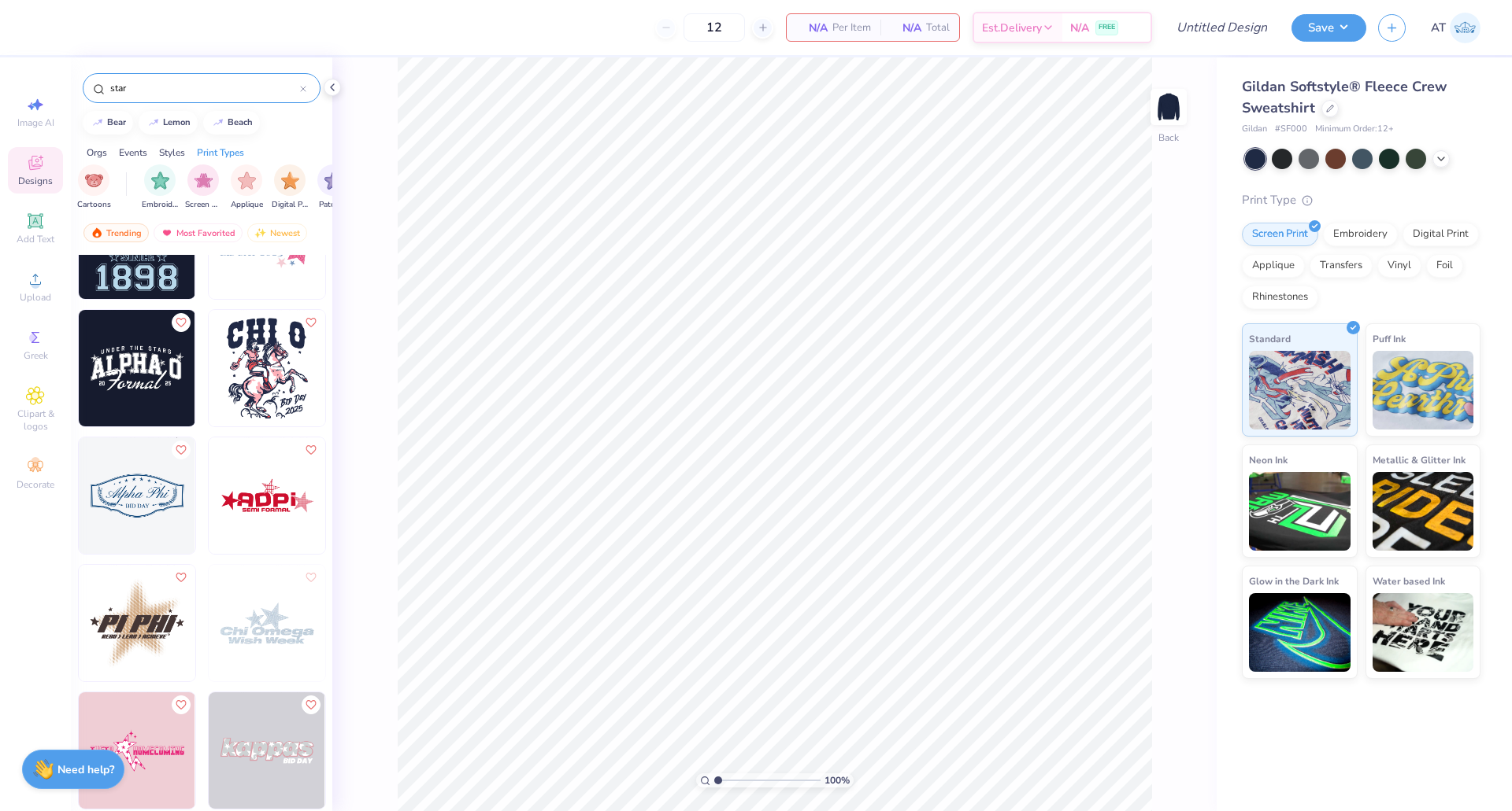
scroll to position [4027, 0]
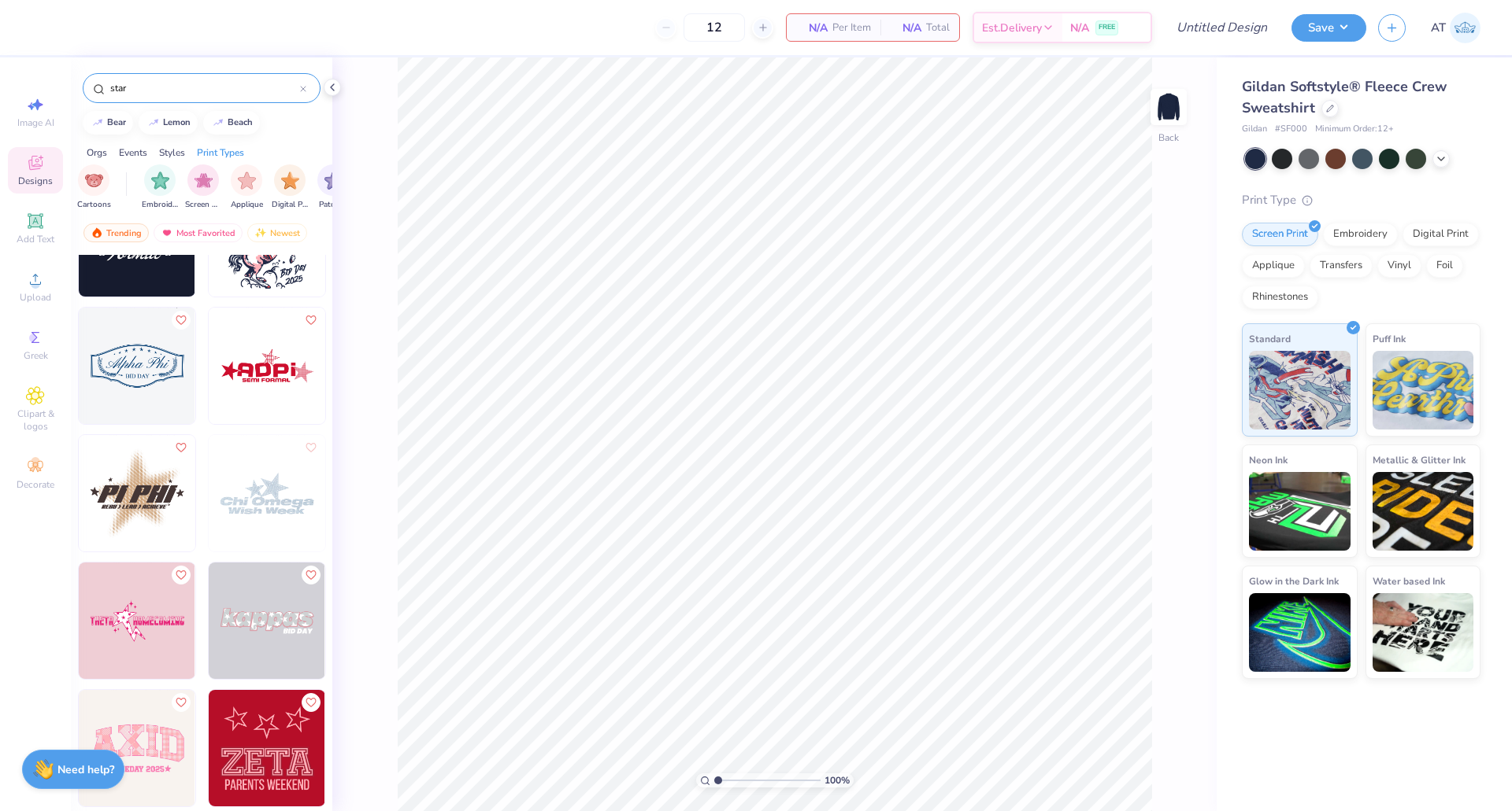
click at [286, 379] on img at bounding box center [266, 365] width 116 height 116
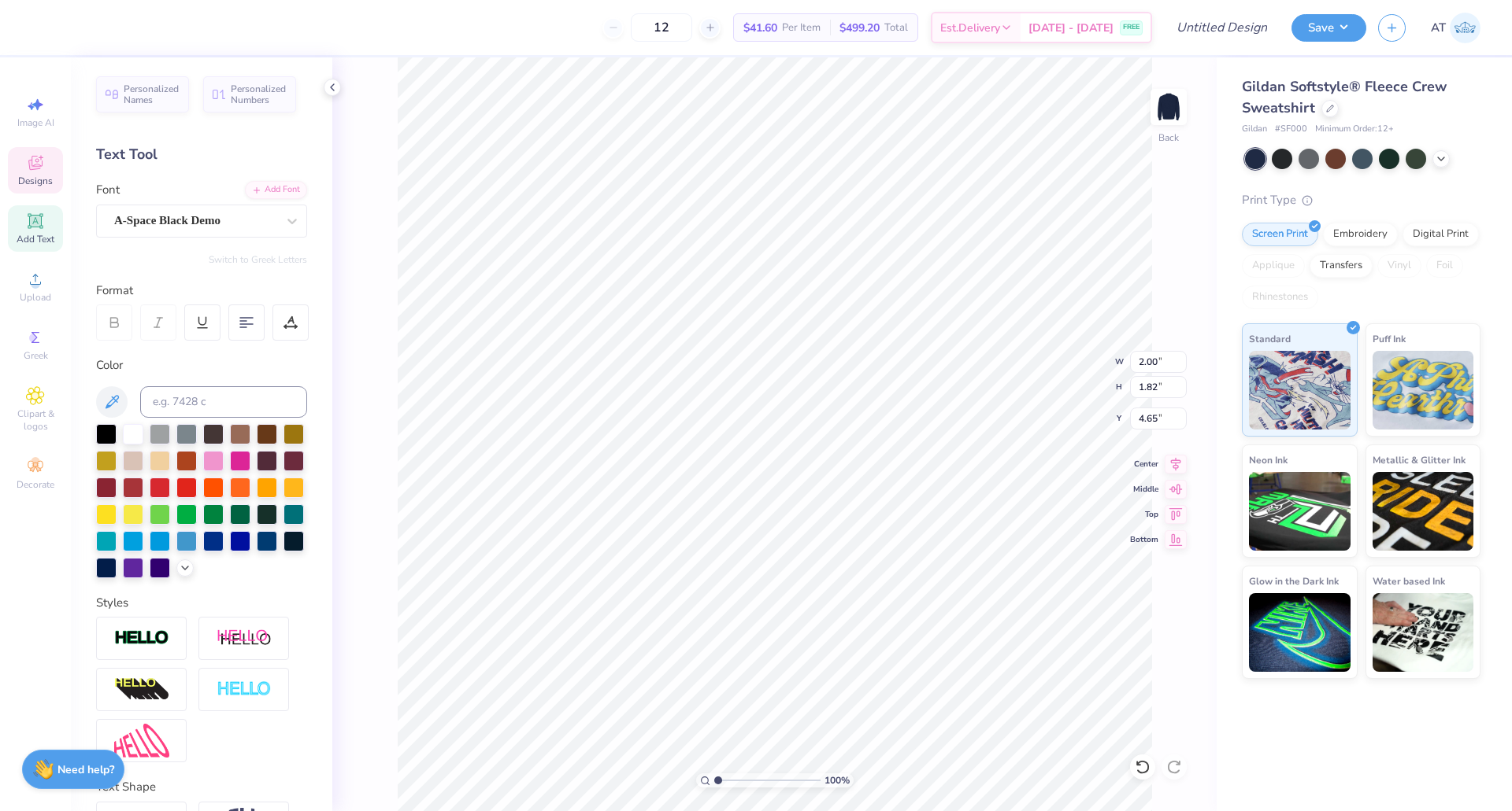
scroll to position [13, 3]
type input "2.03"
type input "1.81"
type input "4.69"
click at [135, 426] on div at bounding box center [132, 432] width 21 height 21
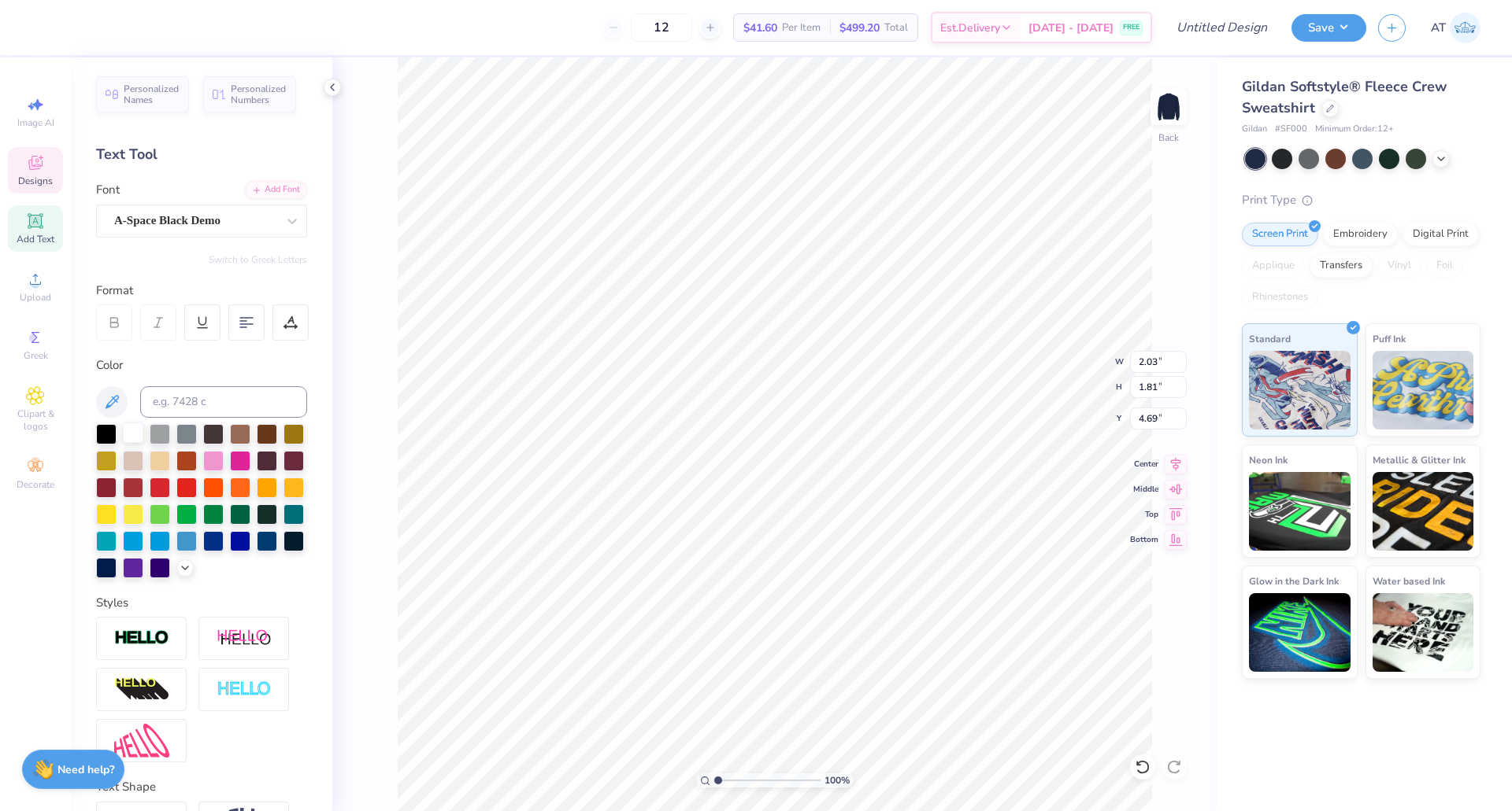
type input "1.98"
type input "1.78"
type input "4.86"
type input "2.00"
type input "1.82"
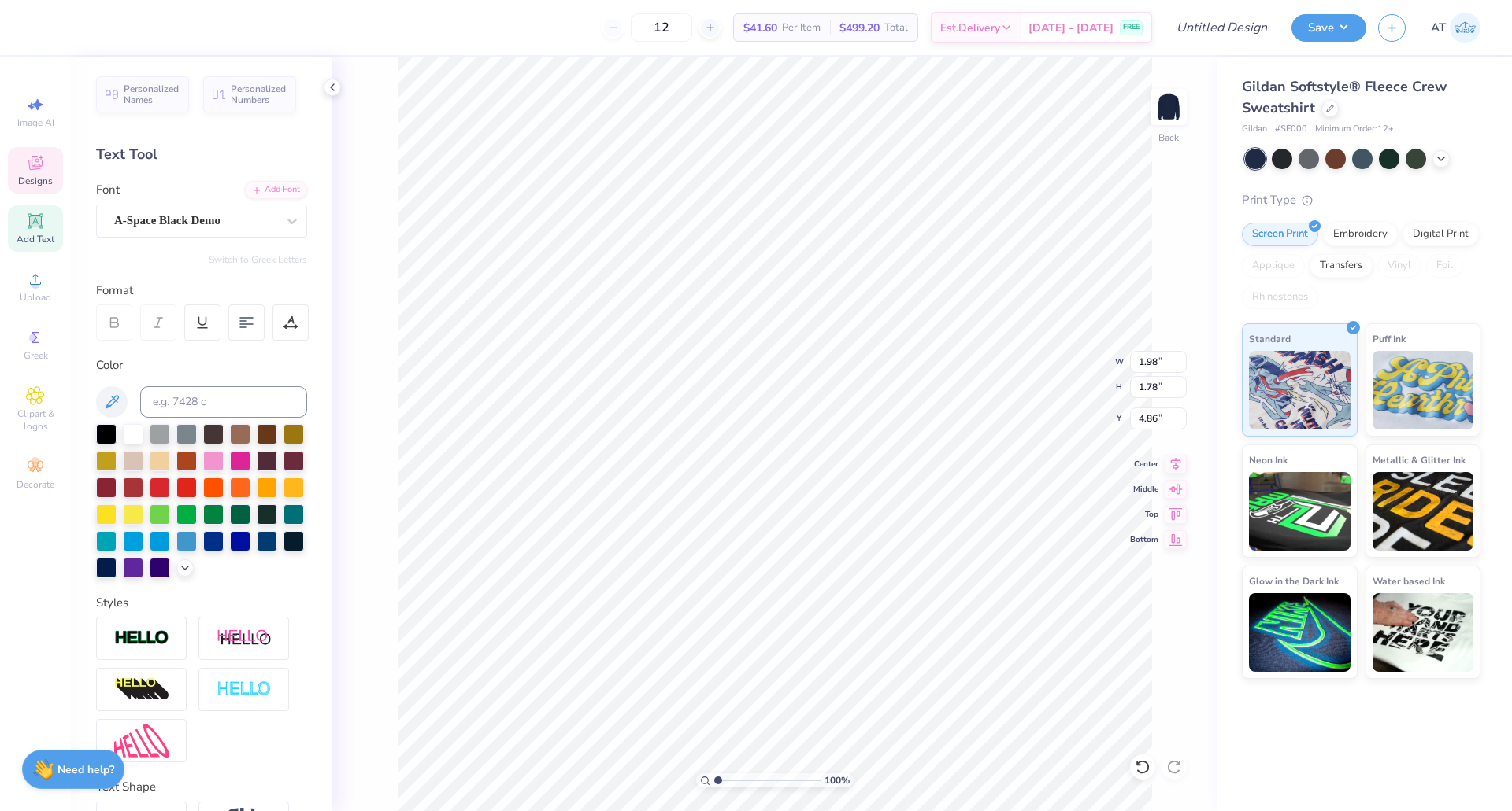
type input "4.65"
click at [134, 439] on div at bounding box center [132, 432] width 21 height 21
type input "1.97"
type input "1.80"
type input "4.82"
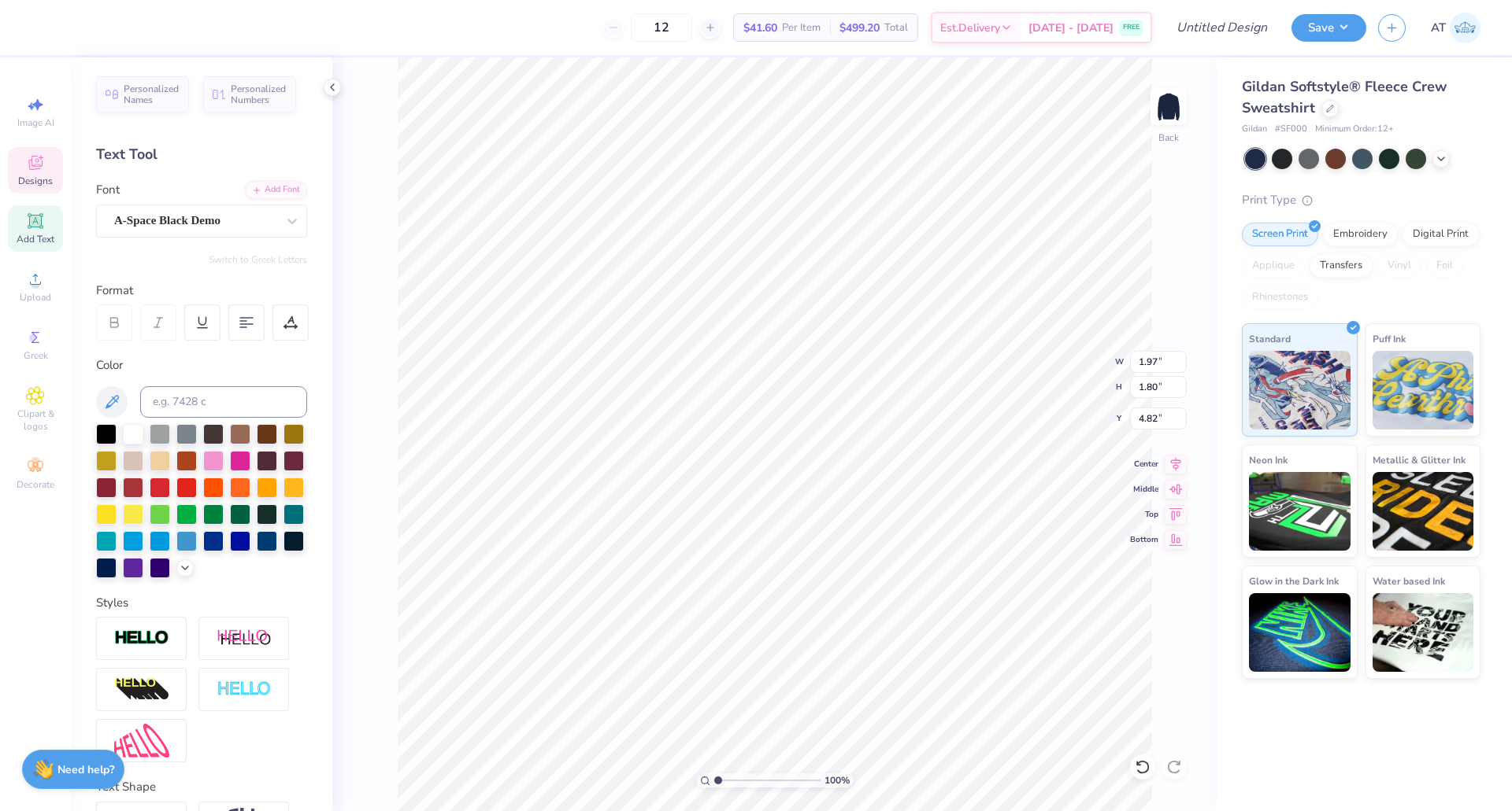
type input "1.91"
type input "1.69"
type input "4.81"
click at [134, 432] on div at bounding box center [132, 432] width 21 height 21
type input "1.88"
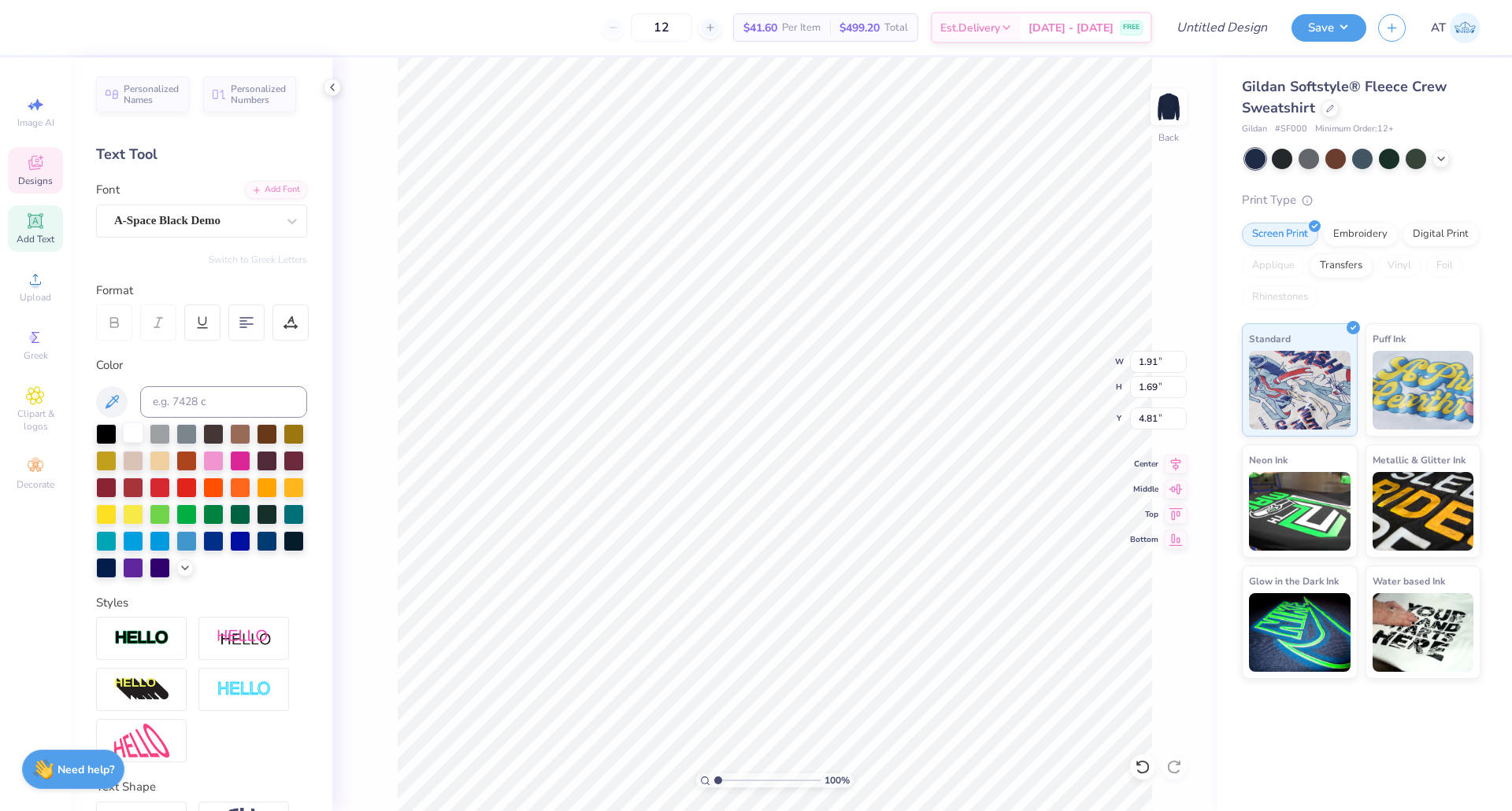
type input "1.67"
type input "4.97"
type input "0.57"
type input "1.69"
type input "4.67"
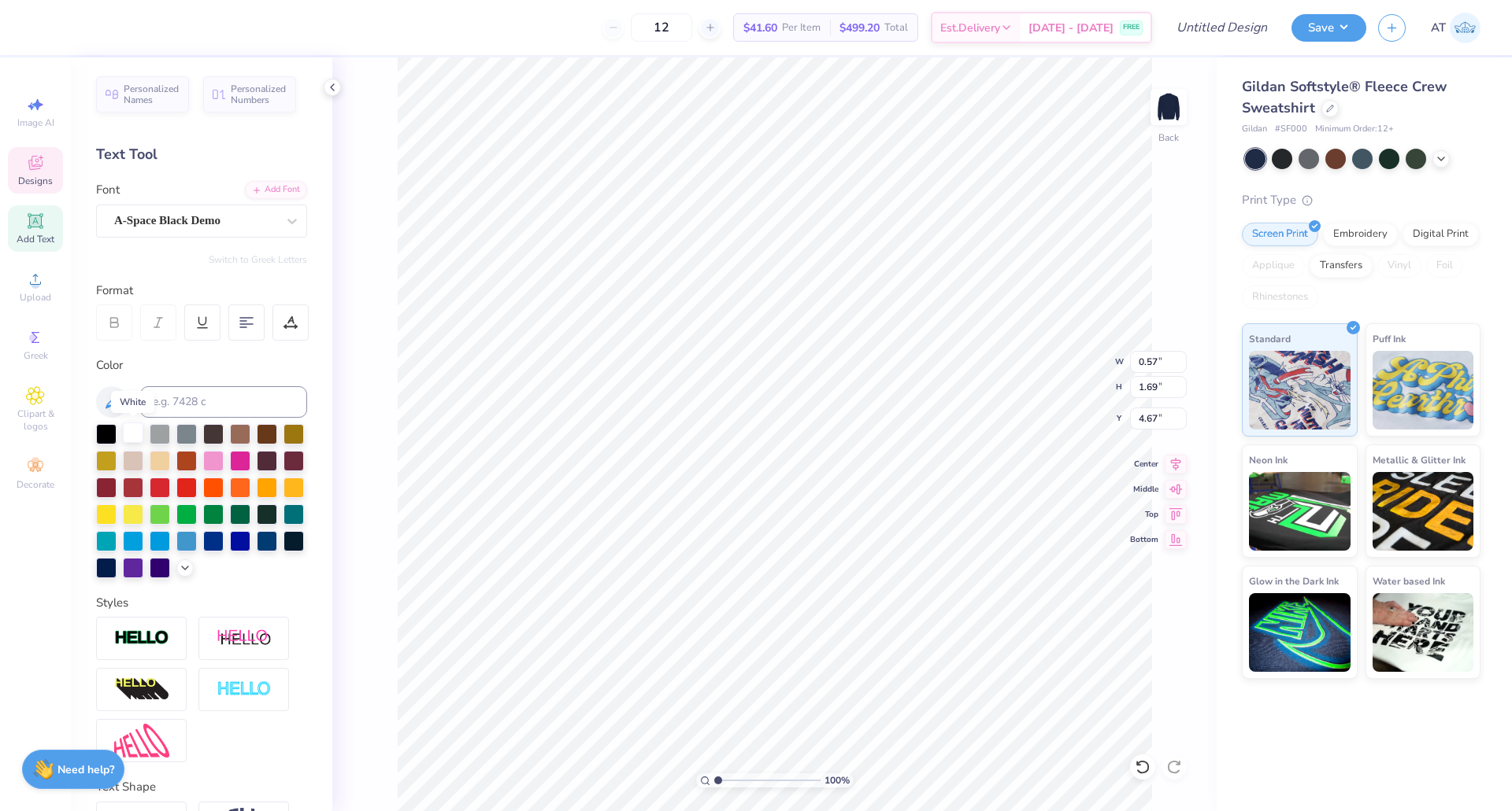
click at [132, 430] on div at bounding box center [132, 432] width 21 height 21
type input "0.54"
type input "1.67"
type input "4.83"
drag, startPoint x: 701, startPoint y: 38, endPoint x: 654, endPoint y: 48, distance: 48.1
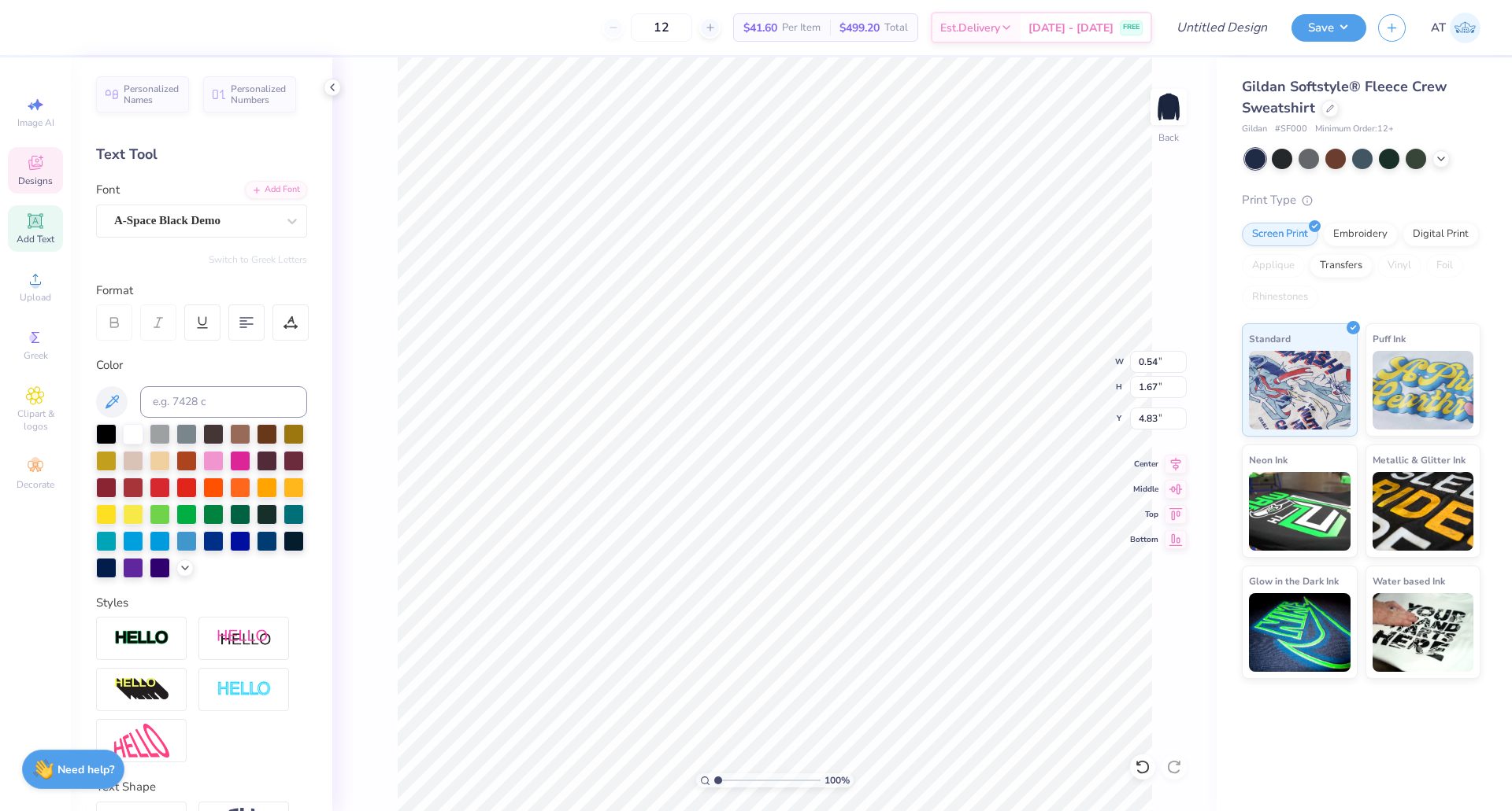
click at [654, 48] on div "12 $41.60 Per Item $499.20 Total Est. Delivery Aug 26 - 29 FREE" at bounding box center [597, 28] width 1108 height 55
type input "48"
type input "5.89"
type input "0.47"
type input "6.59"
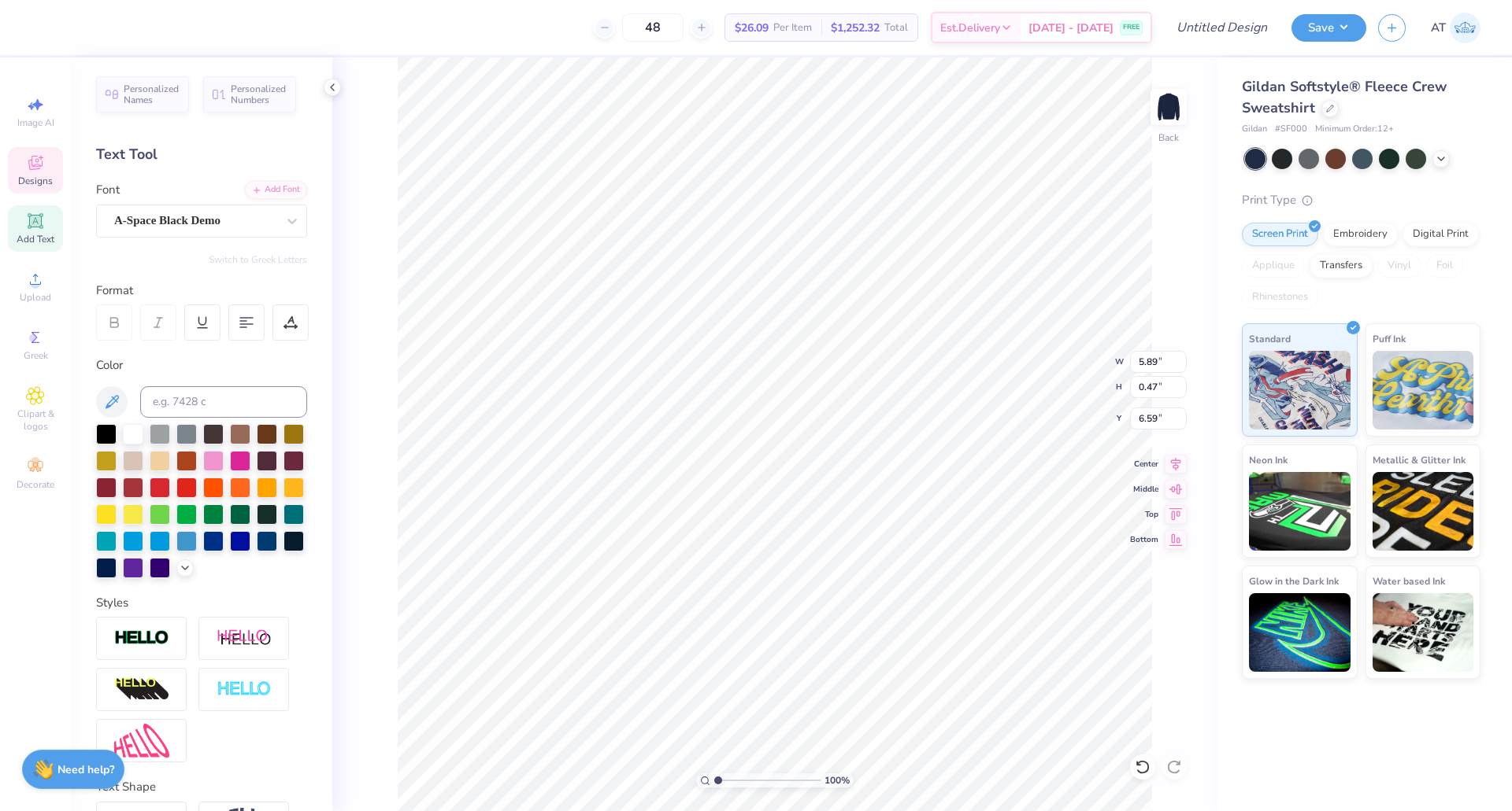
scroll to position [13, 6]
type textarea "DEAN'S LIST 2025"
click at [679, 30] on input "48" at bounding box center [652, 28] width 62 height 29
click at [1442, 162] on icon at bounding box center [1441, 157] width 13 height 13
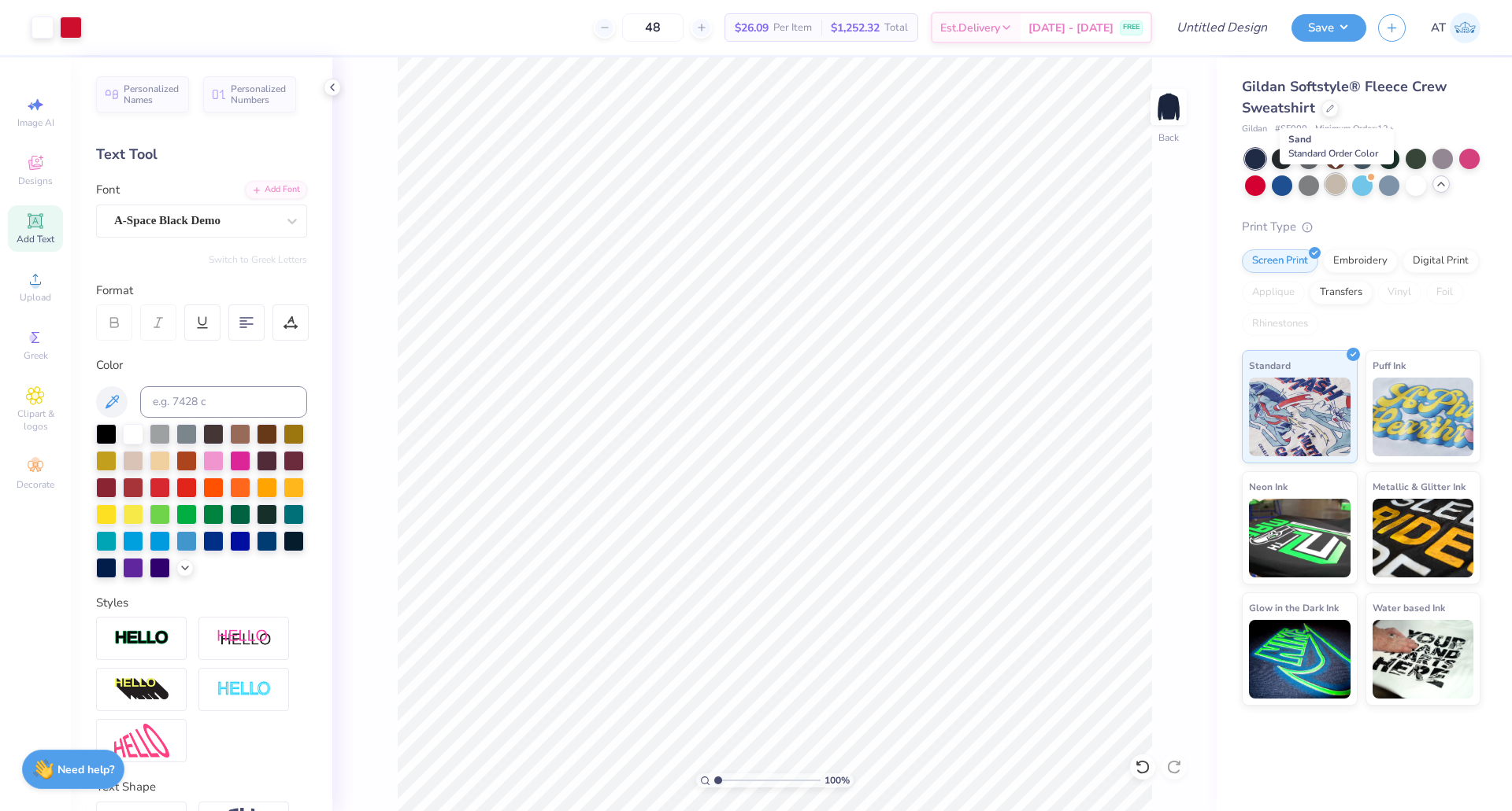
click at [1342, 182] on div at bounding box center [1335, 184] width 21 height 21
click at [1446, 184] on icon at bounding box center [1441, 184] width 13 height 13
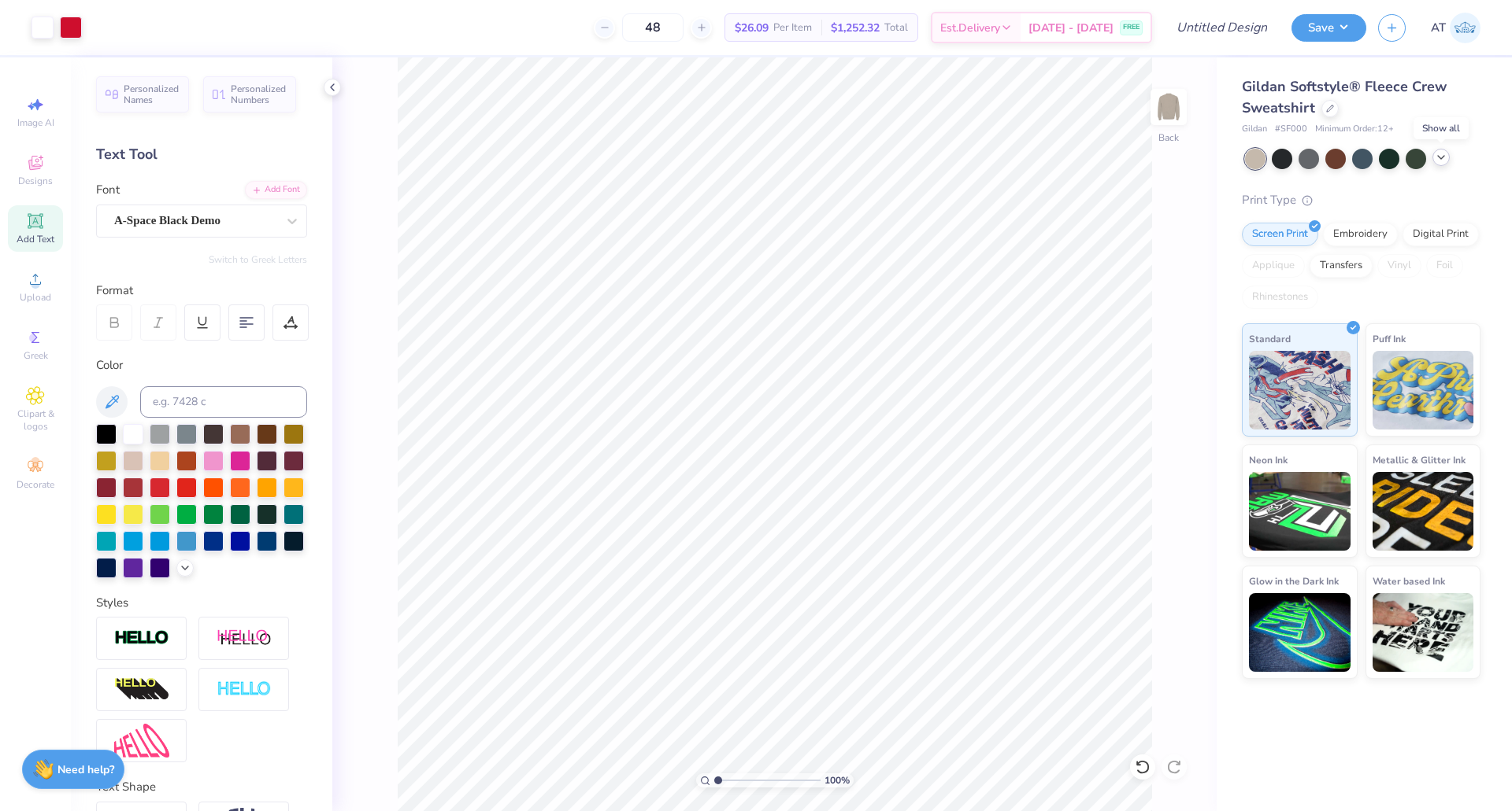
click at [1437, 156] on icon at bounding box center [1441, 157] width 13 height 13
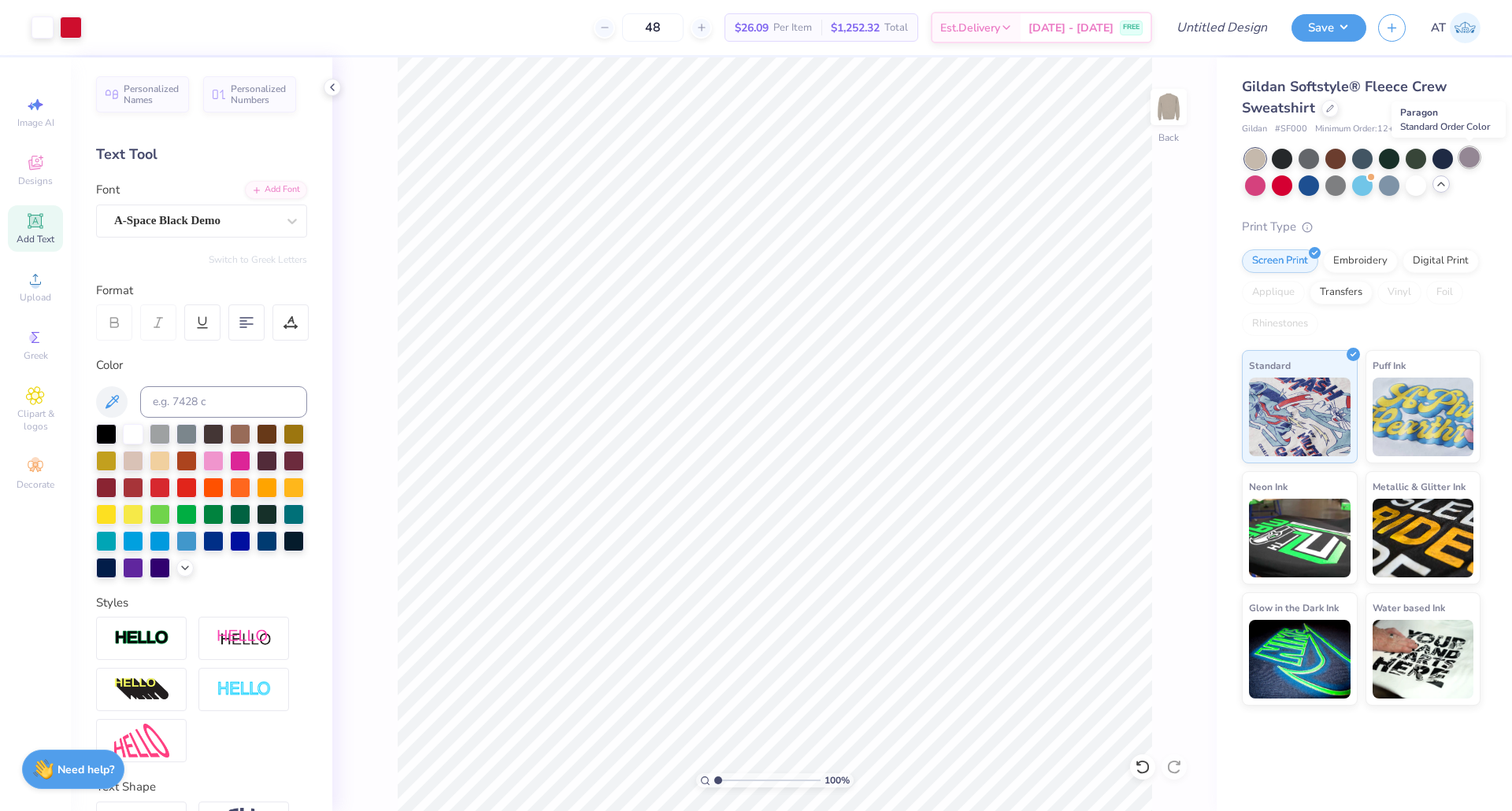
click at [1475, 164] on div at bounding box center [1469, 157] width 21 height 21
click at [1281, 163] on div at bounding box center [1281, 157] width 21 height 21
click at [1406, 155] on div at bounding box center [1415, 157] width 21 height 21
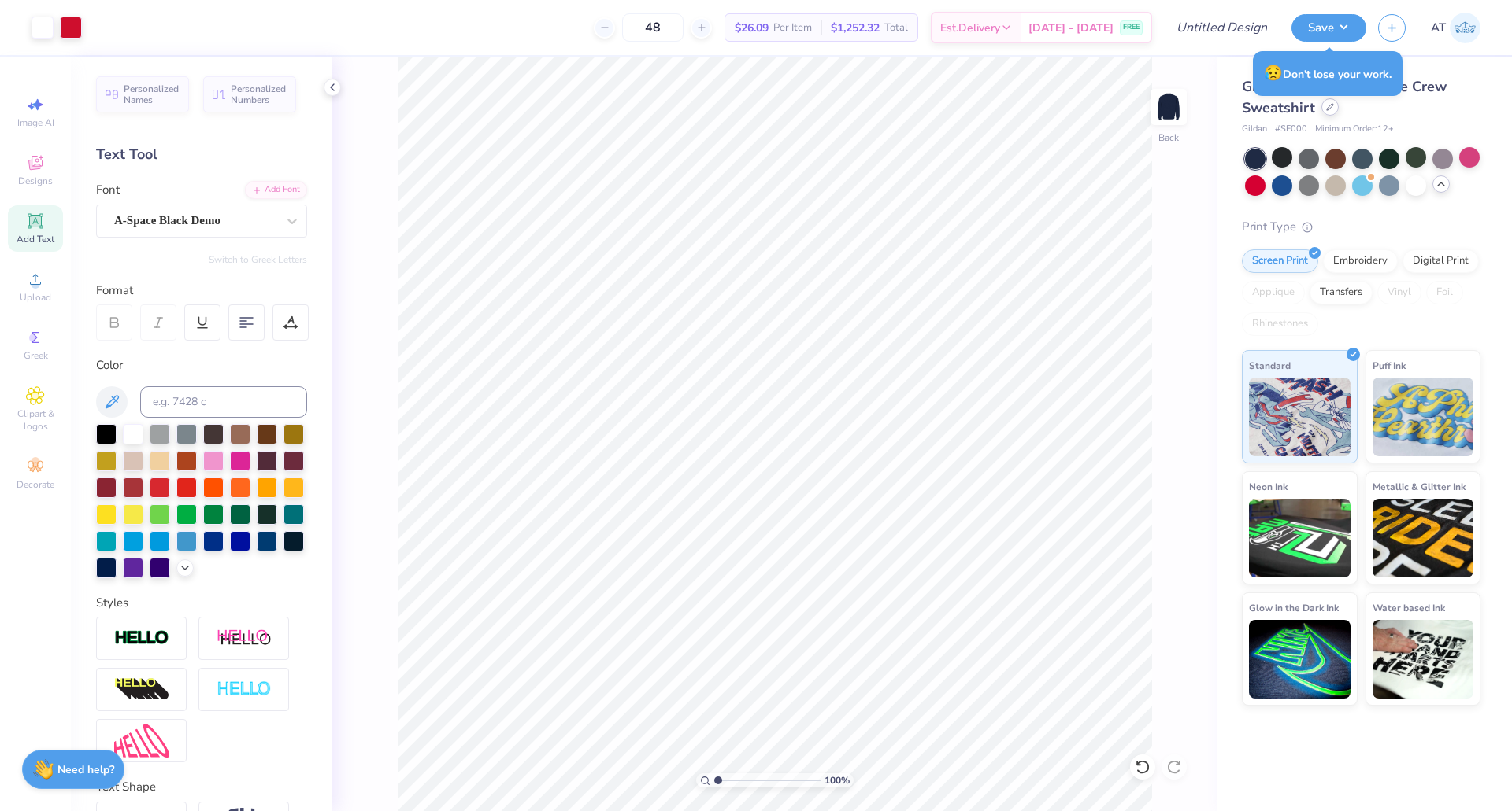
click at [1330, 109] on icon at bounding box center [1330, 106] width 8 height 8
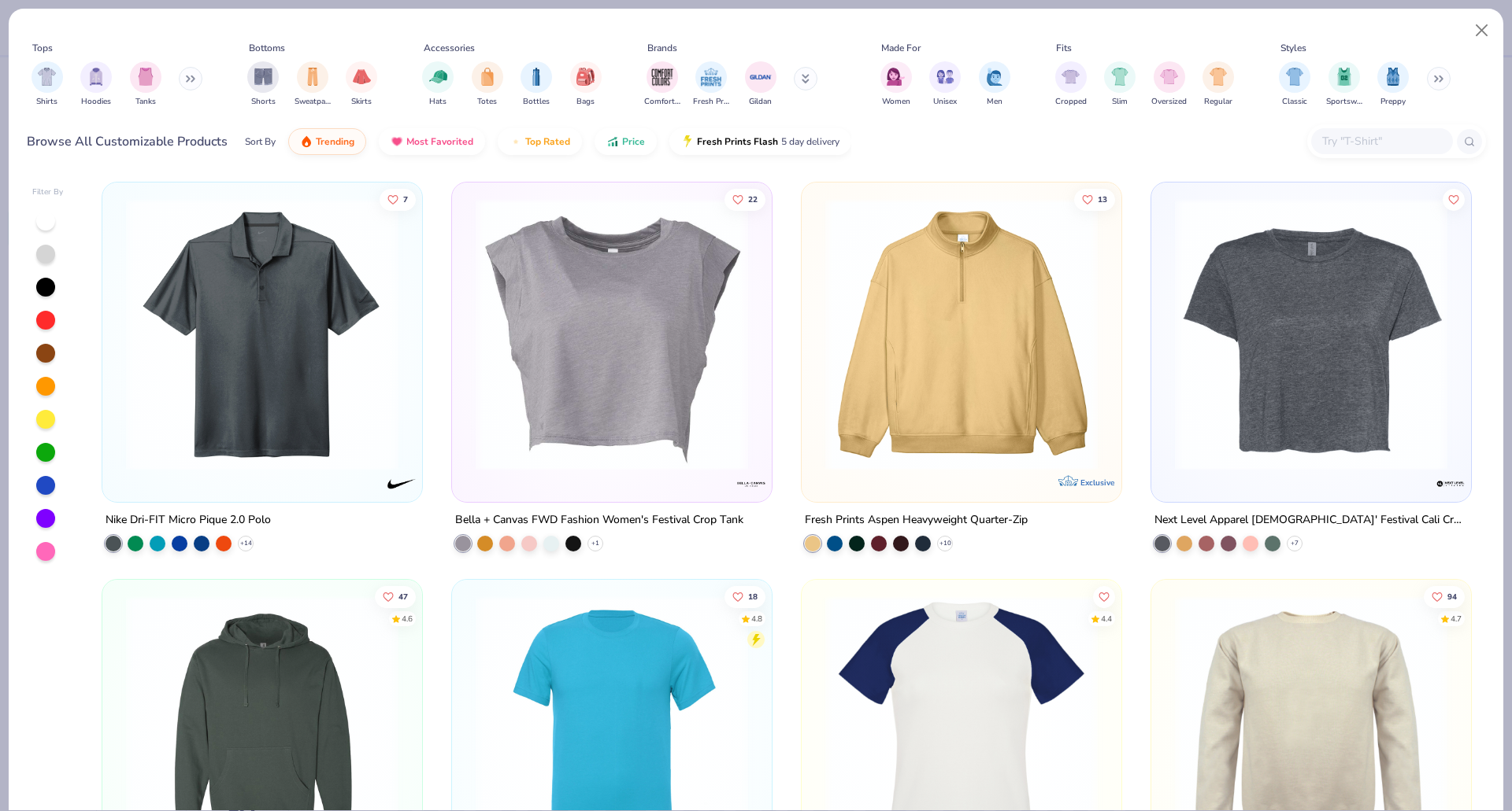
click at [798, 83] on button at bounding box center [805, 79] width 23 height 23
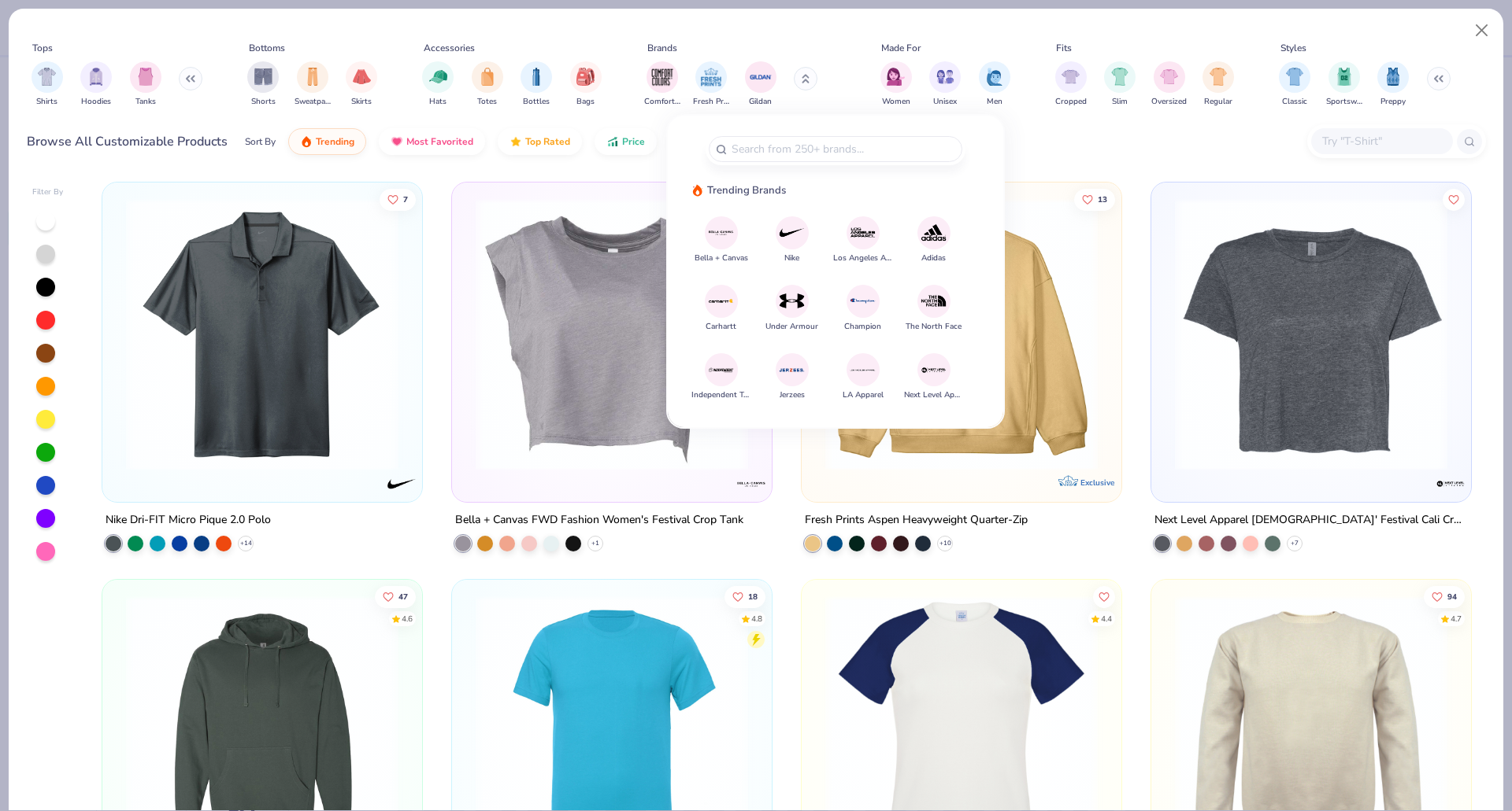
click at [796, 368] on img at bounding box center [791, 370] width 28 height 28
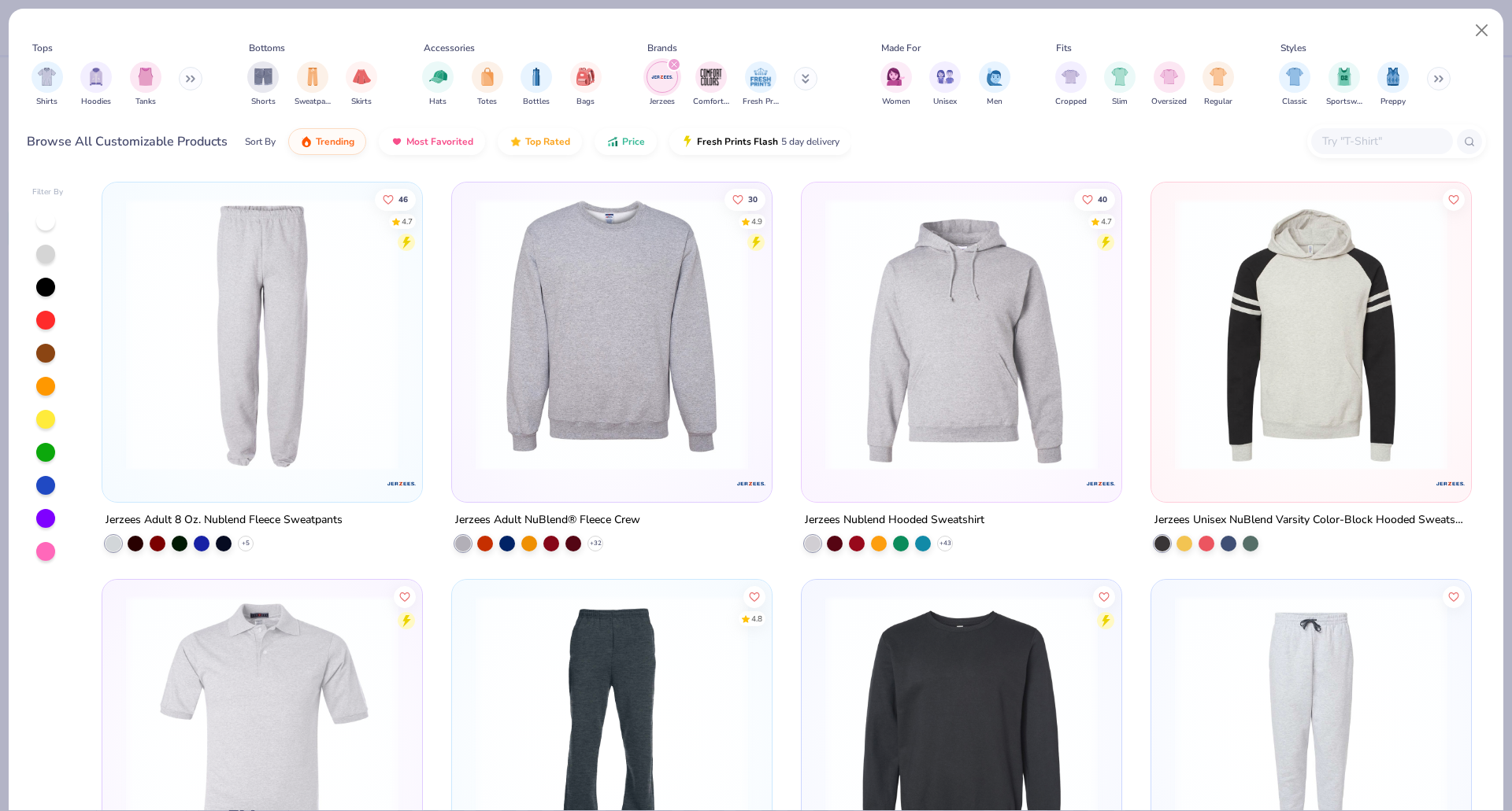
click at [625, 347] on img at bounding box center [611, 334] width 288 height 272
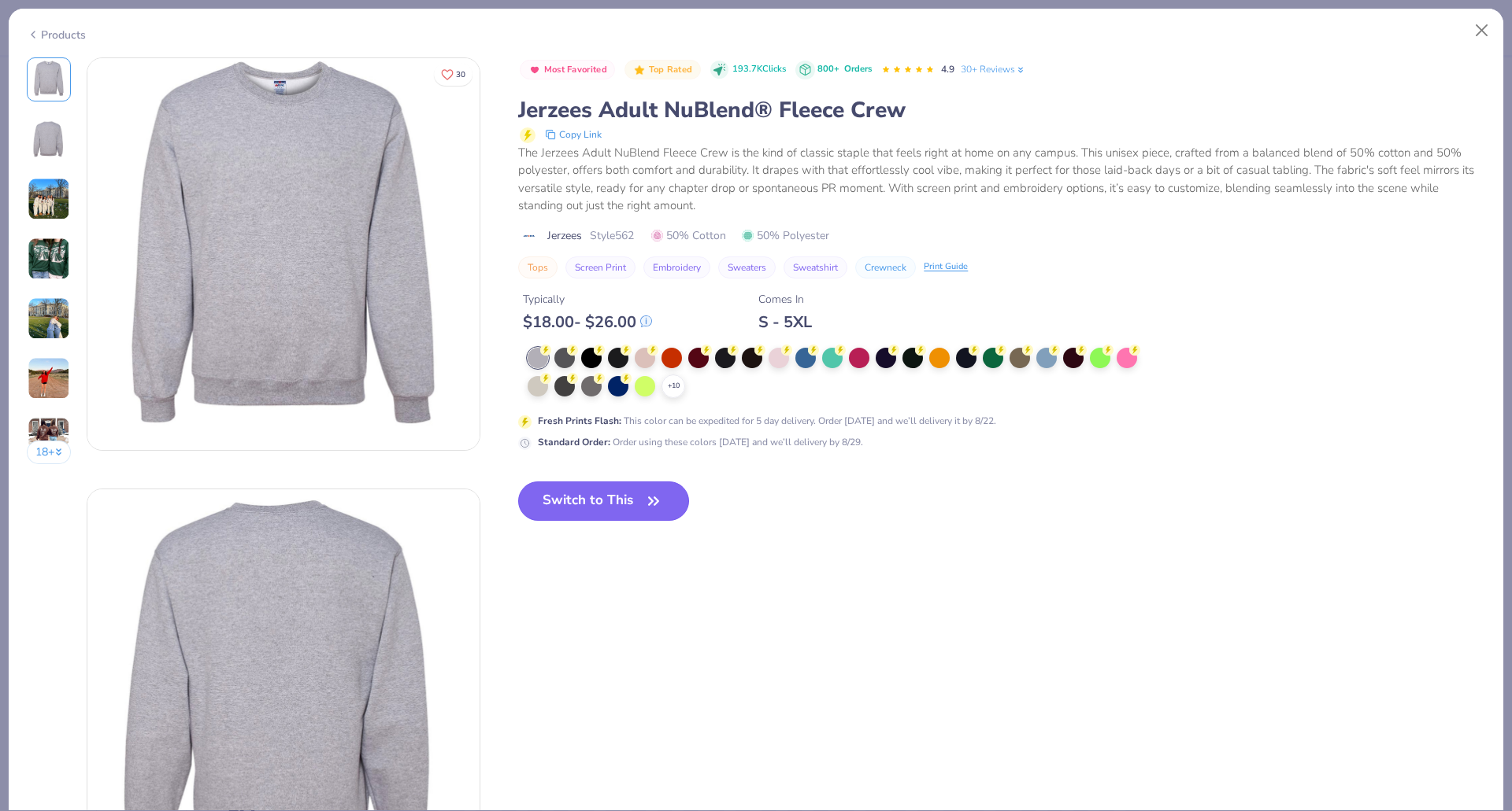
click at [599, 493] on button "Switch to This" at bounding box center [603, 501] width 171 height 39
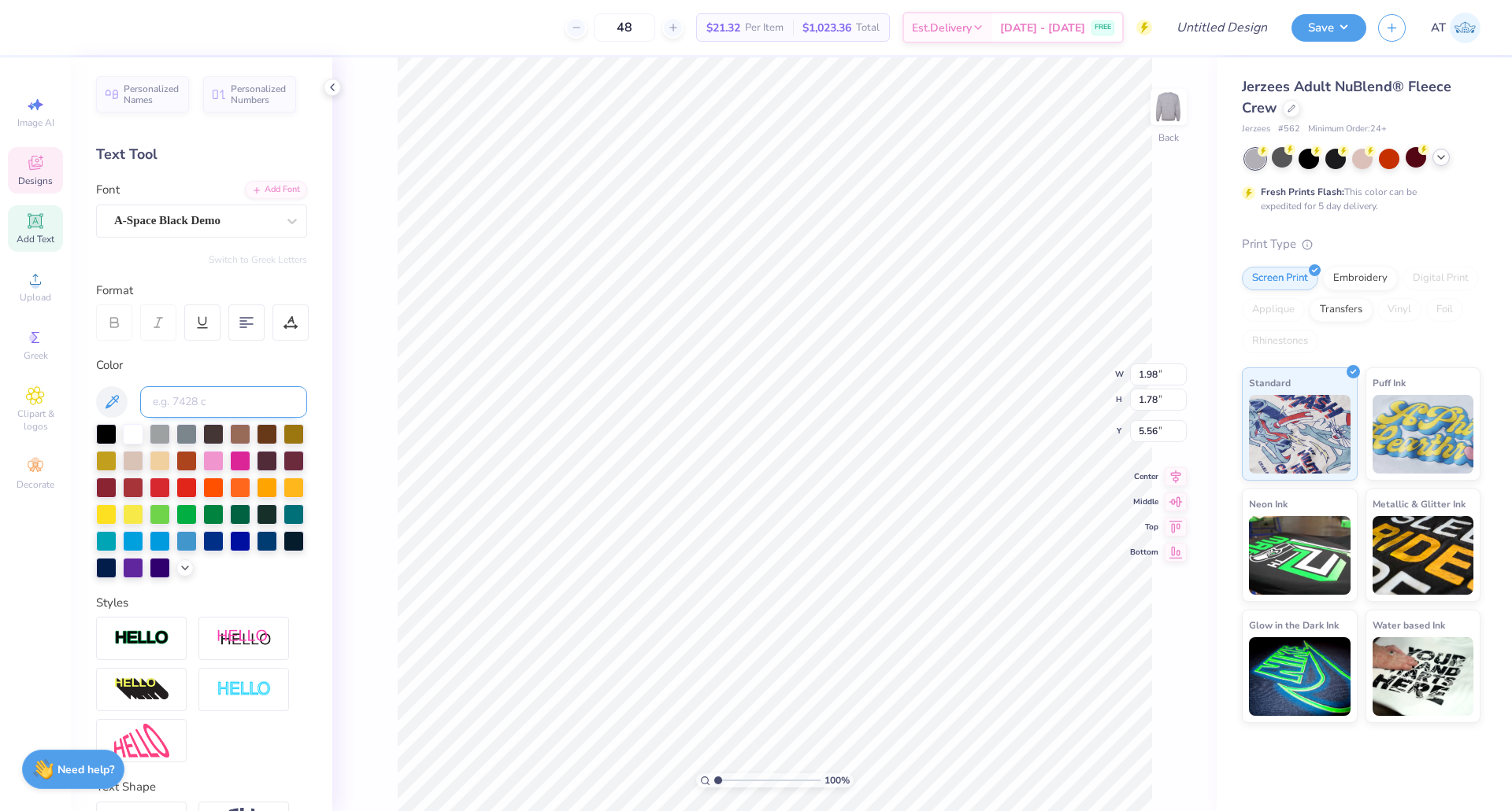
click at [189, 400] on input at bounding box center [223, 402] width 167 height 31
type input "541"
type input "1.97"
type input "1.80"
type input "5.53"
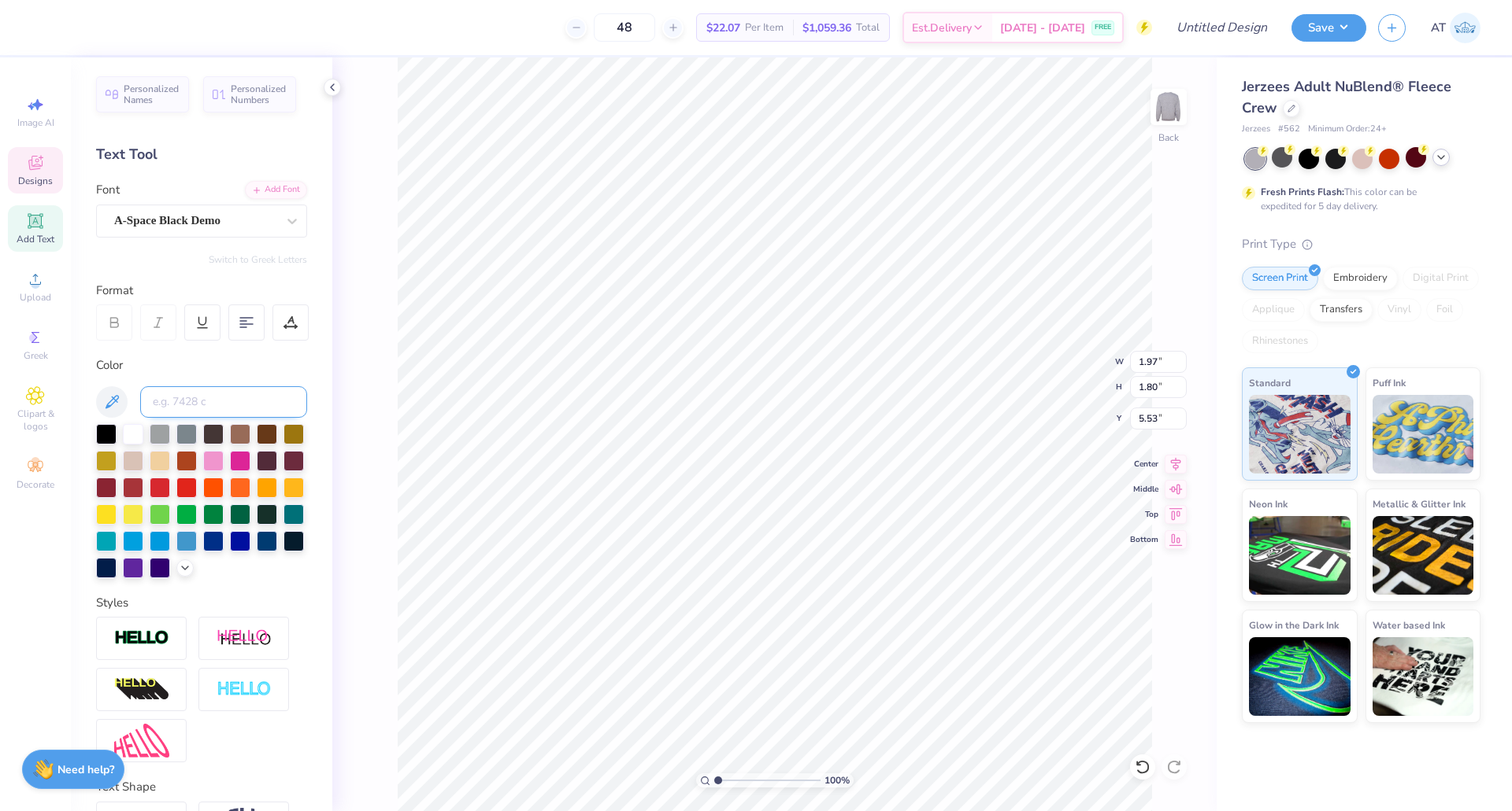
click at [221, 397] on input at bounding box center [223, 402] width 167 height 31
type input "F"
type input "541"
type input "1.88"
type input "1.67"
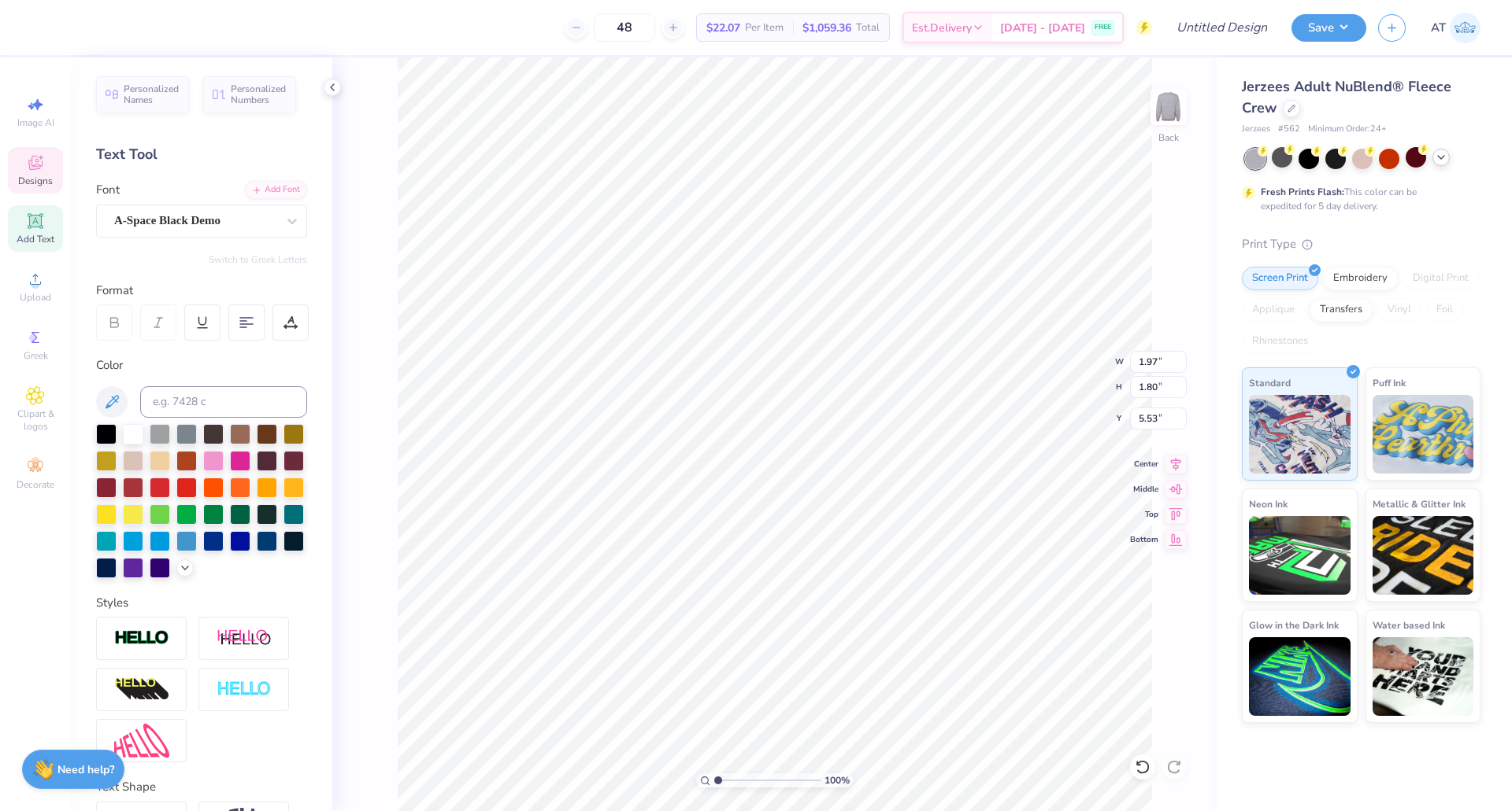
type input "5.67"
click at [255, 397] on input at bounding box center [223, 402] width 167 height 31
type input "541"
type input "0.54"
type input "5.53"
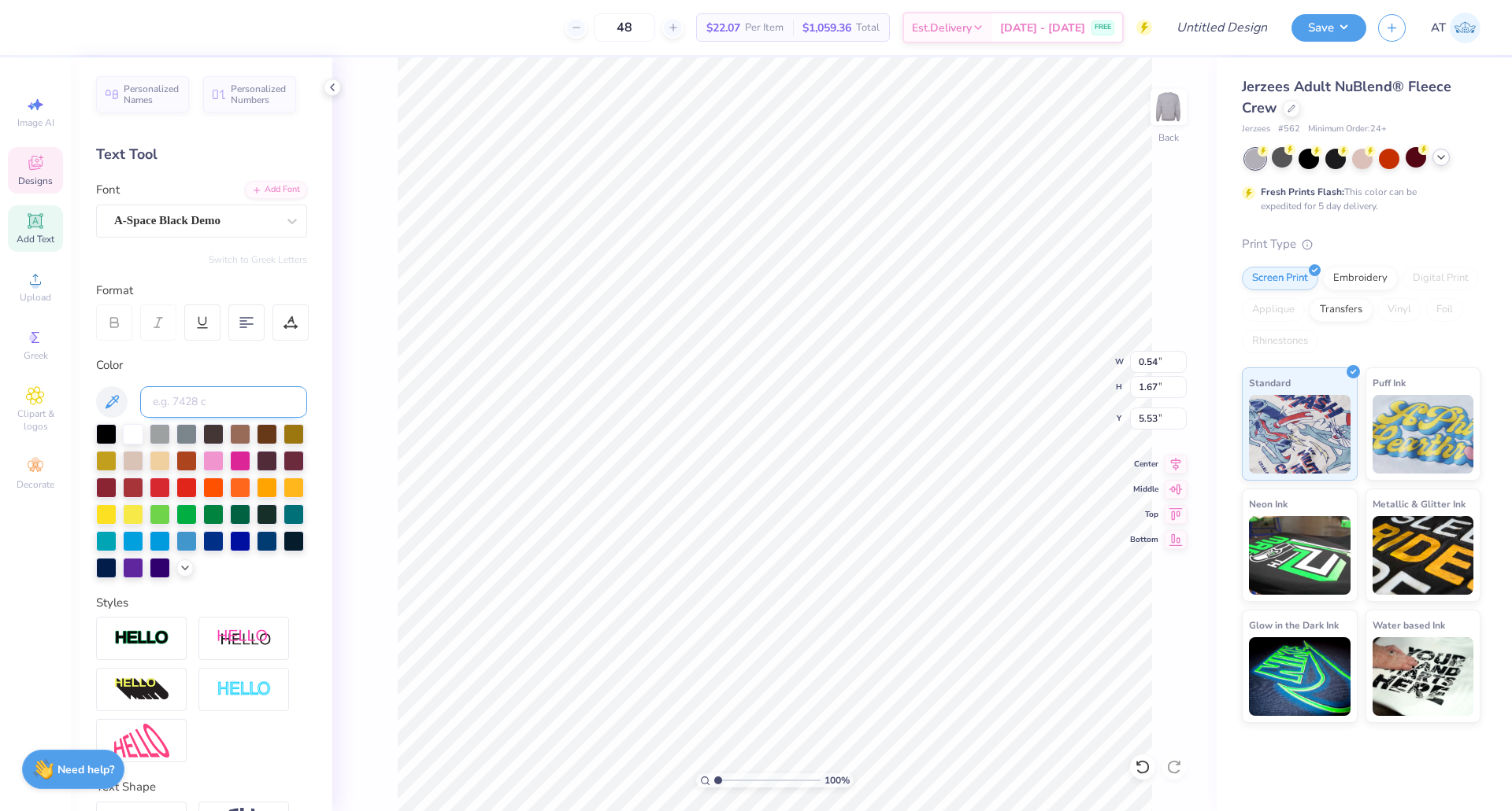
click at [168, 395] on input at bounding box center [223, 402] width 167 height 31
type input "541"
click at [1438, 159] on icon at bounding box center [1441, 157] width 13 height 13
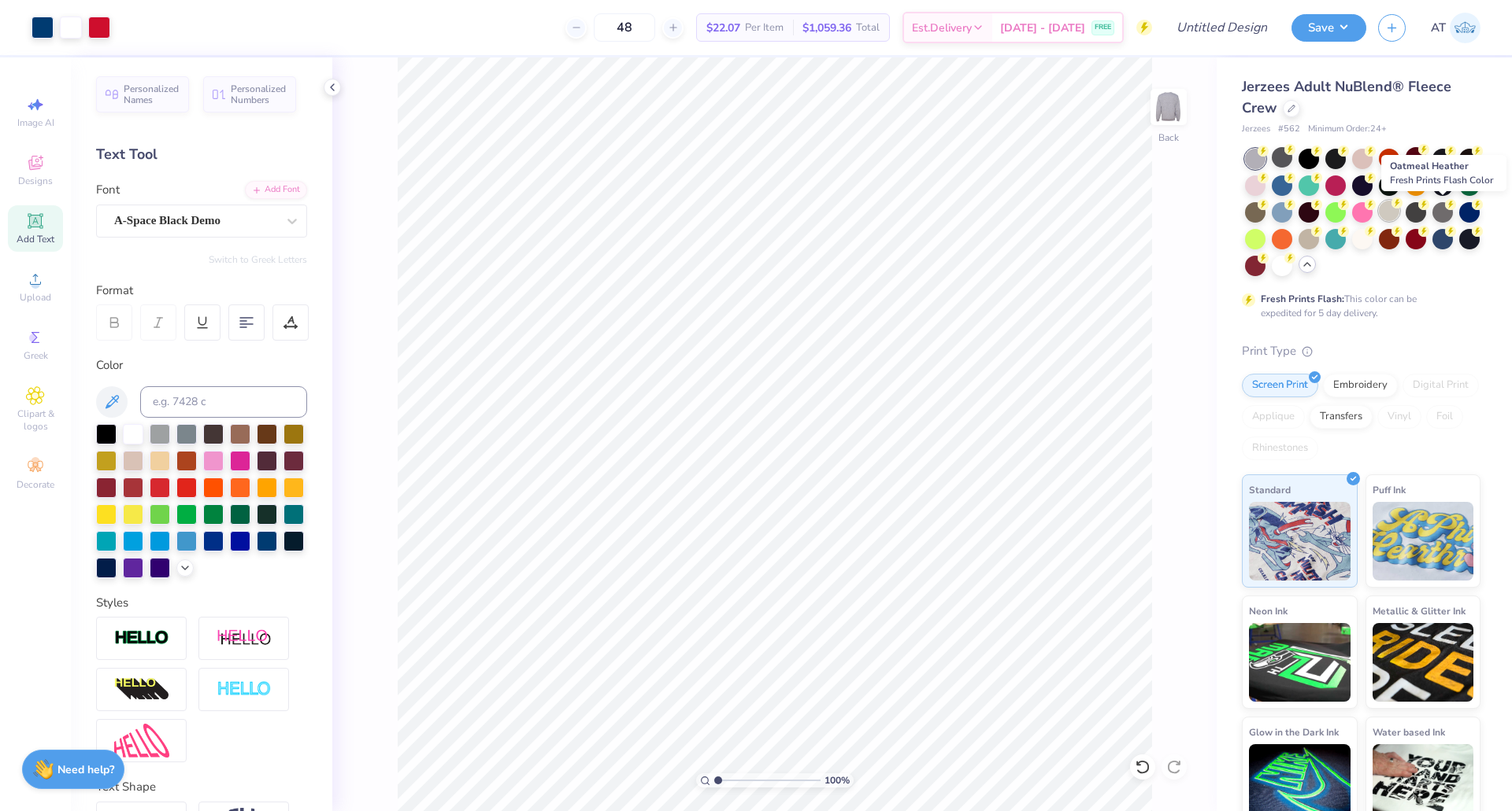
click at [1399, 207] on div at bounding box center [1389, 211] width 21 height 21
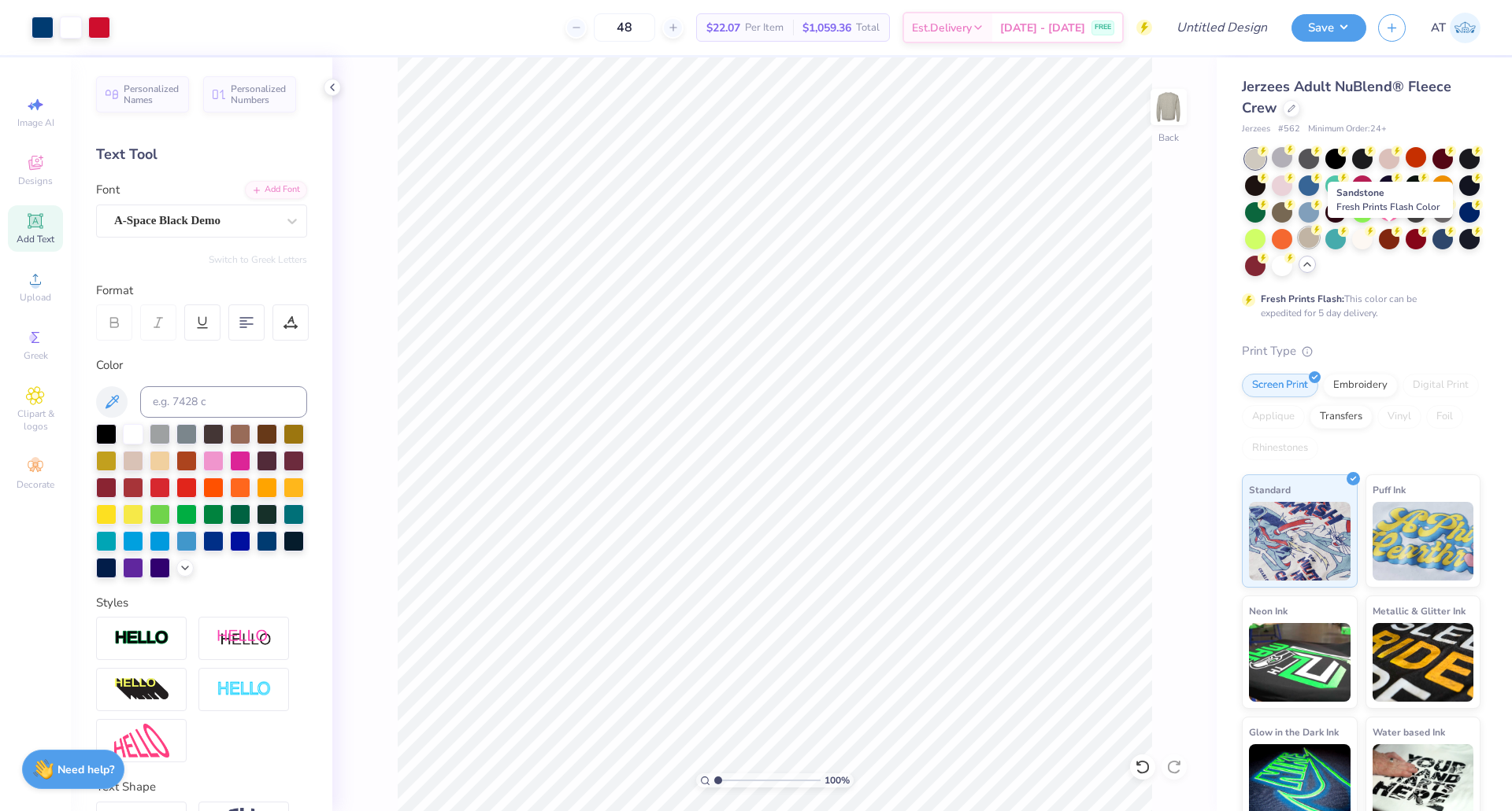
click at [1319, 236] on div at bounding box center [1308, 238] width 21 height 21
click at [1292, 263] on div at bounding box center [1281, 264] width 21 height 21
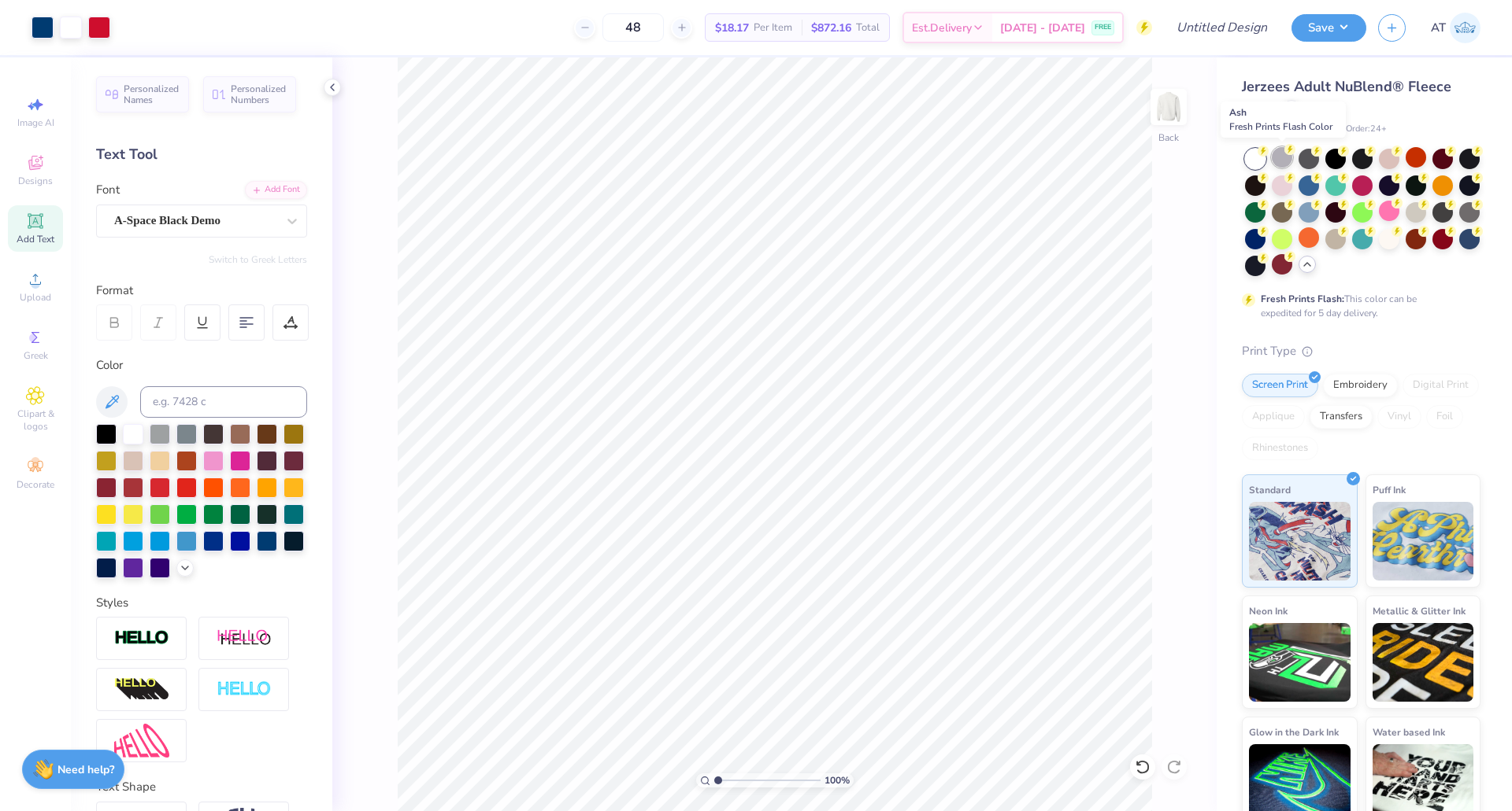
click at [1283, 154] on div at bounding box center [1281, 157] width 21 height 21
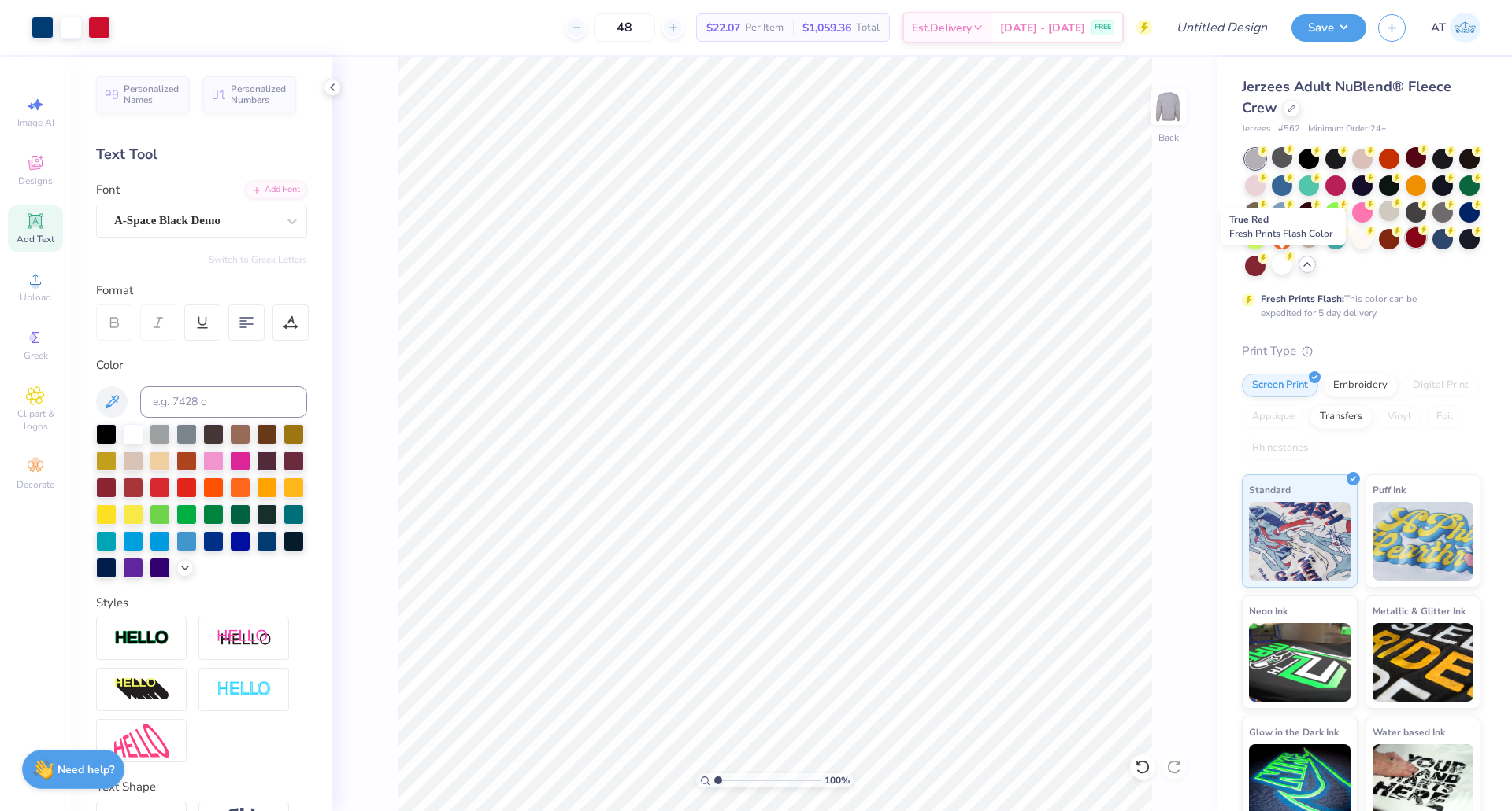
click at [1406, 248] on div at bounding box center [1415, 238] width 21 height 21
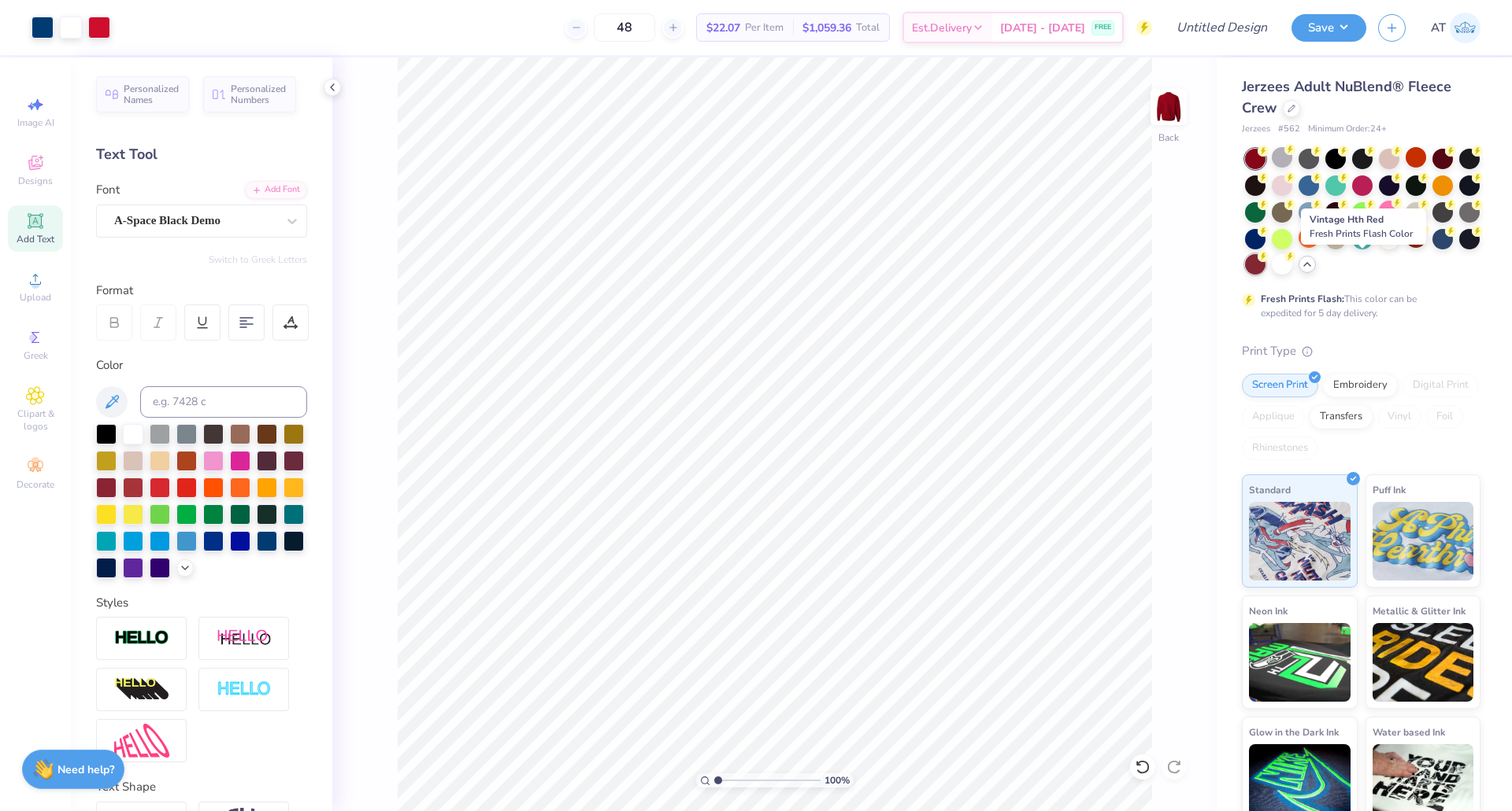
click at [1265, 266] on div at bounding box center [1255, 264] width 21 height 21
click at [1268, 154] on circle at bounding box center [1263, 151] width 11 height 11
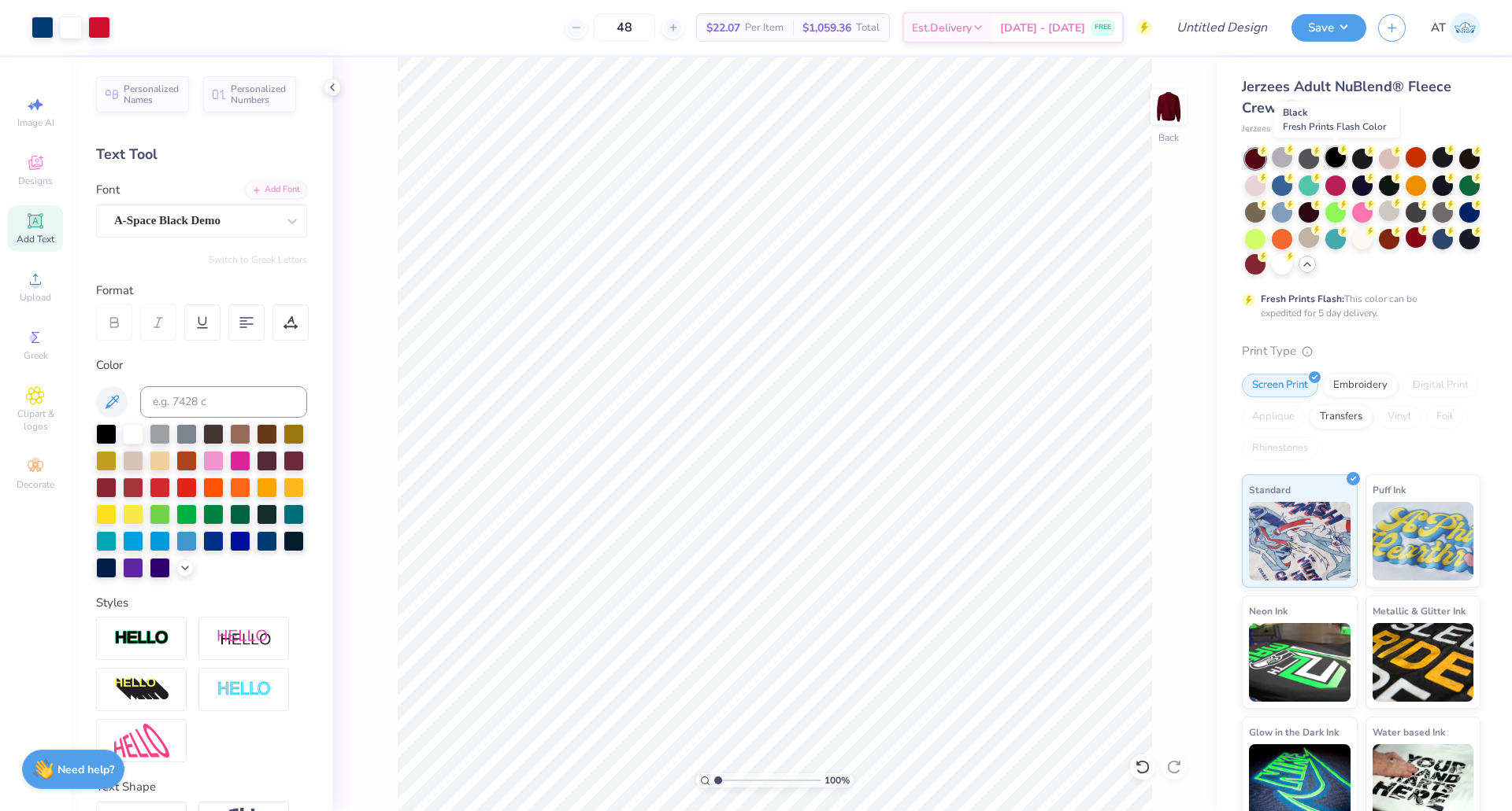
click at [1333, 151] on div at bounding box center [1335, 157] width 21 height 21
click at [1373, 185] on div at bounding box center [1362, 184] width 21 height 21
click at [696, 29] on input "48" at bounding box center [685, 28] width 62 height 29
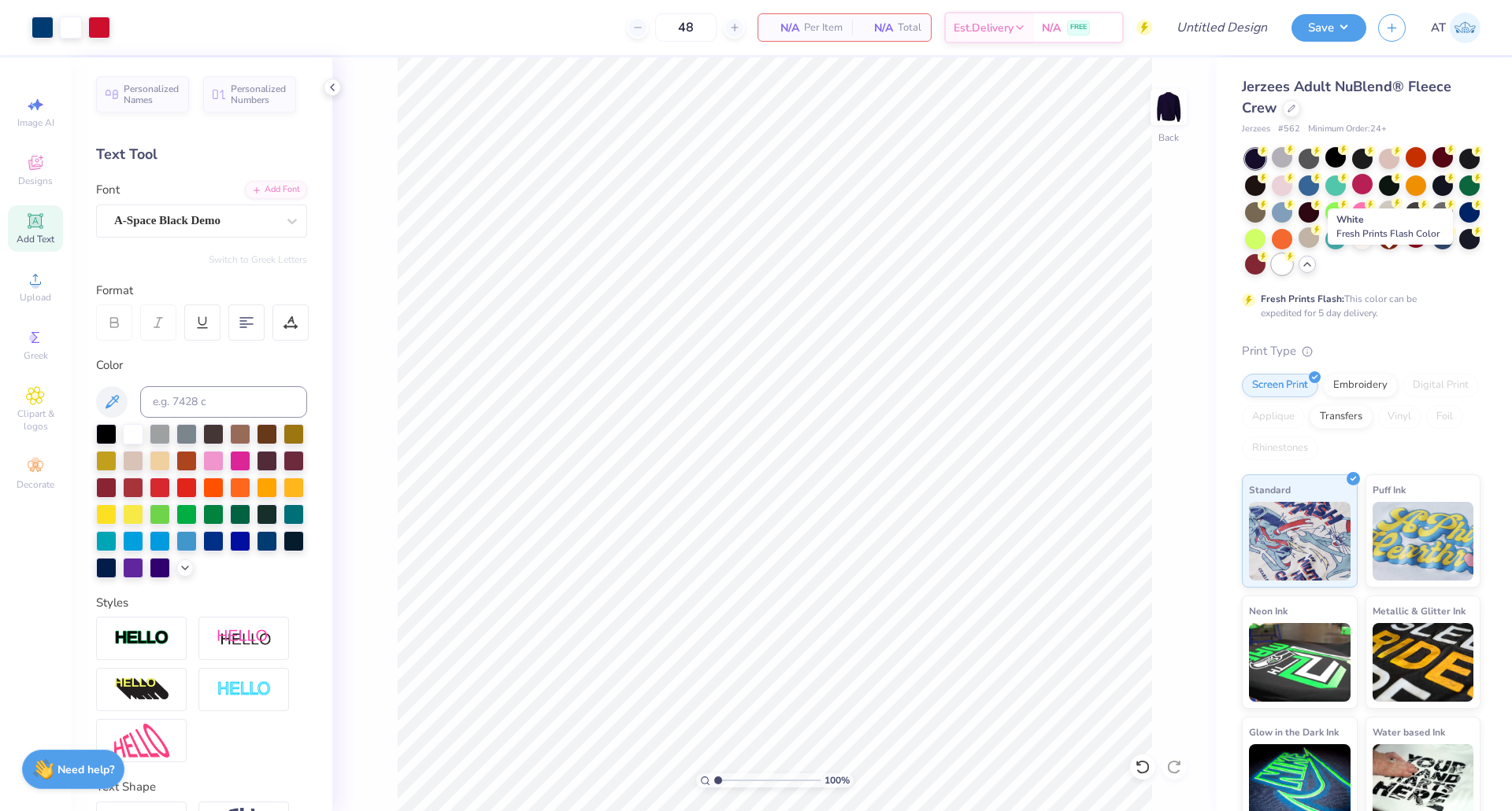
click at [1292, 259] on div at bounding box center [1281, 264] width 21 height 21
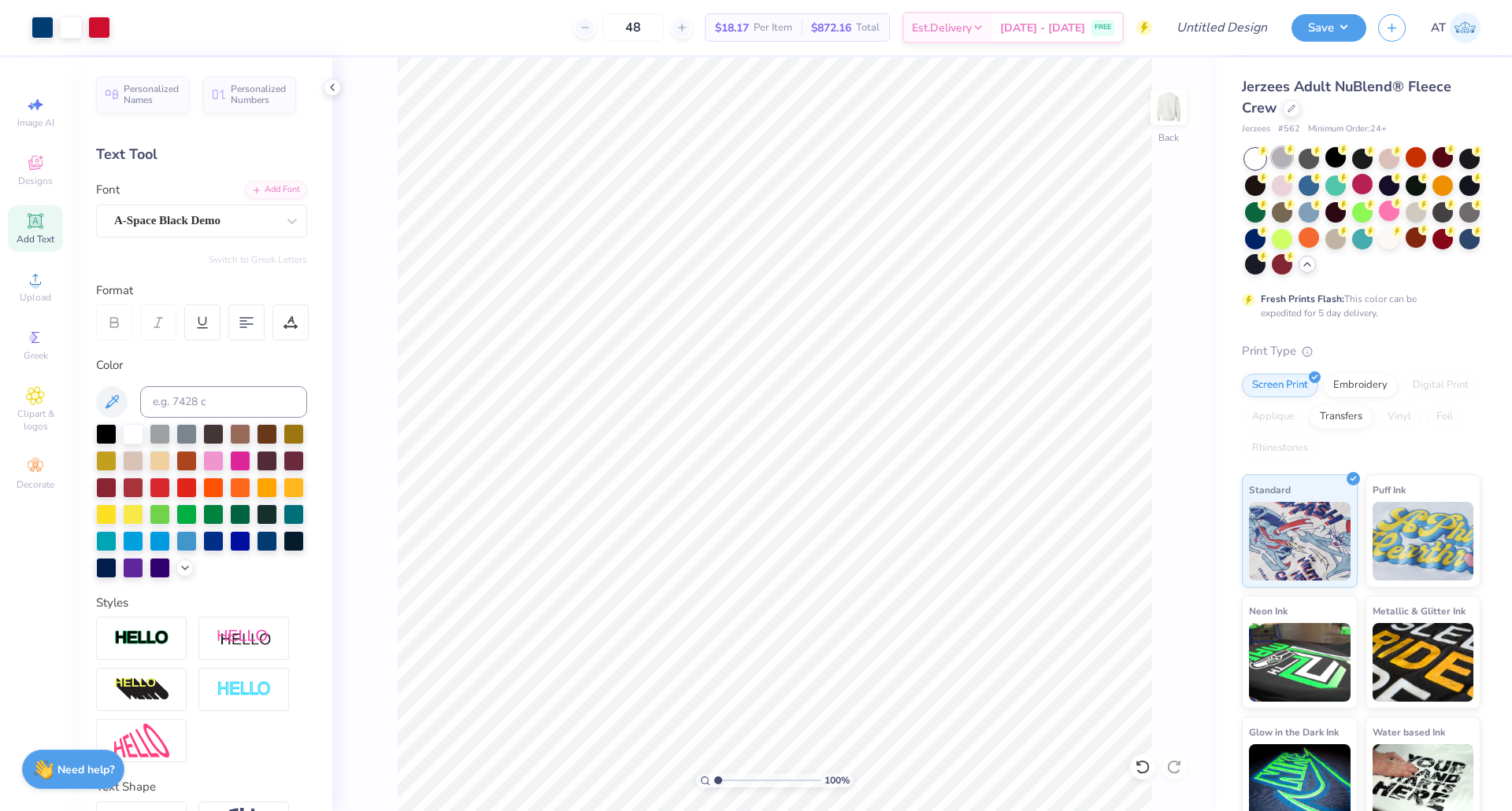
click at [1281, 161] on div at bounding box center [1281, 157] width 21 height 21
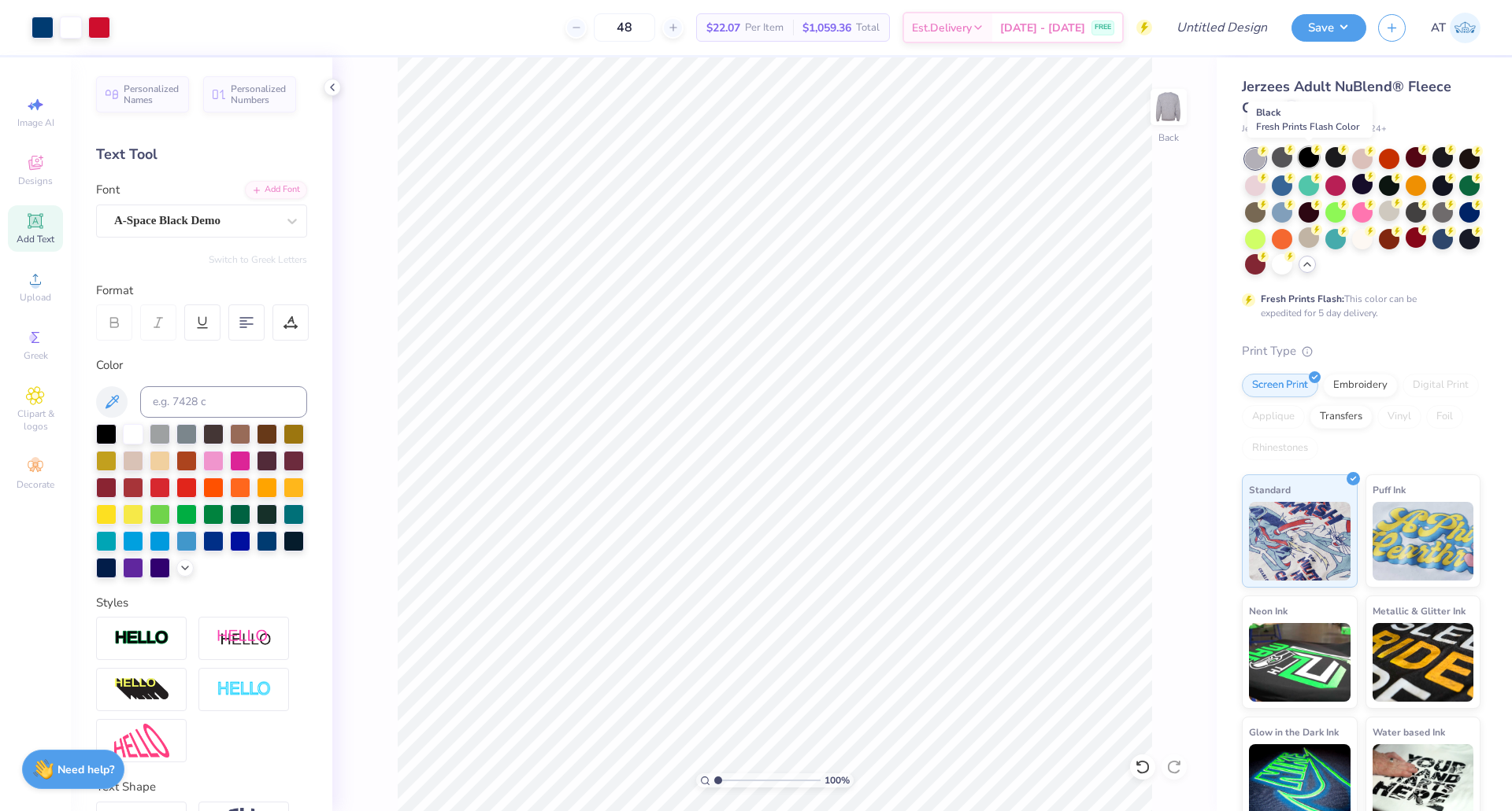
click at [1314, 159] on div at bounding box center [1308, 157] width 21 height 21
click at [1355, 153] on div at bounding box center [1362, 157] width 21 height 21
click at [1265, 231] on div at bounding box center [1255, 238] width 21 height 21
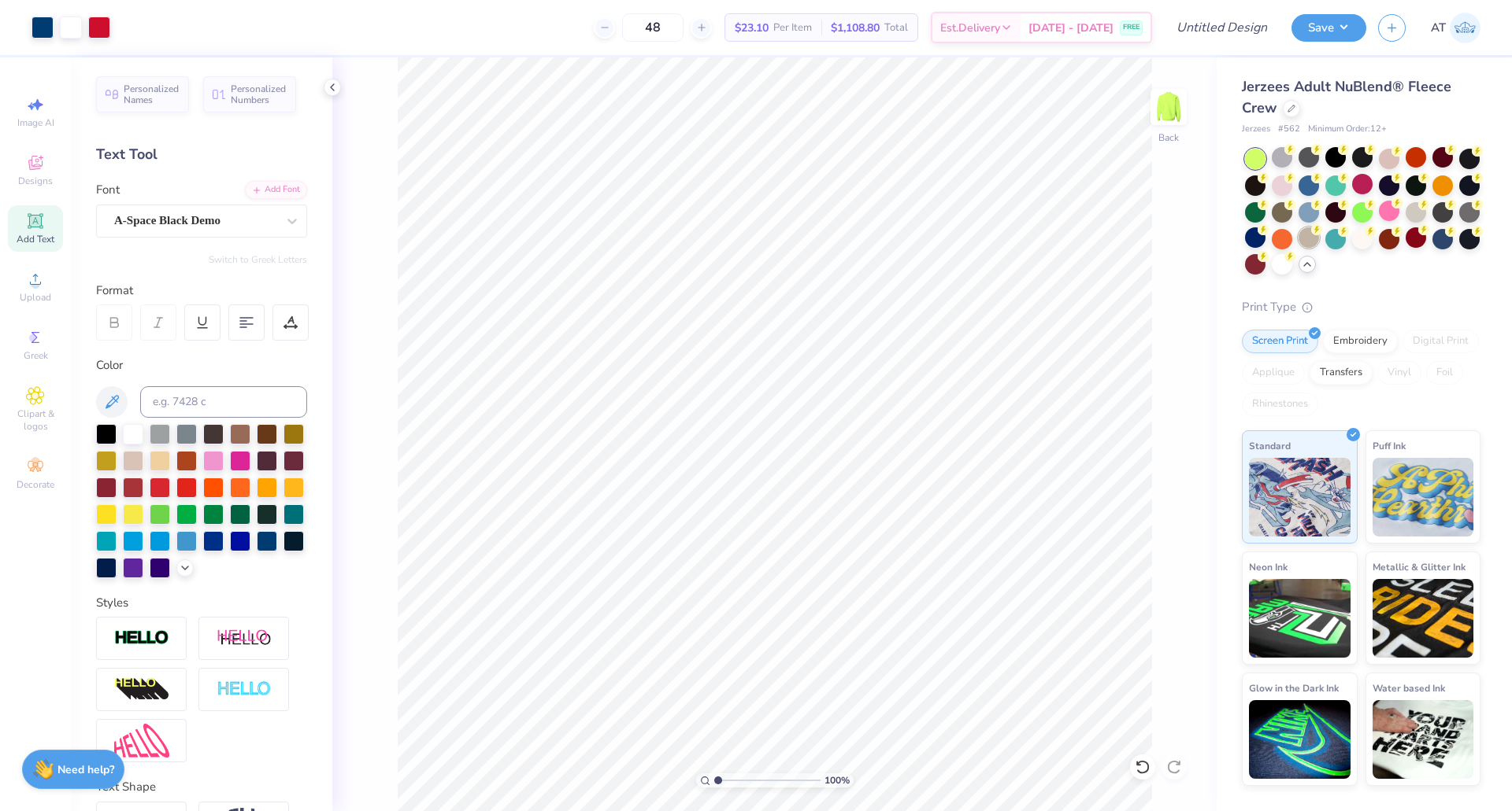
click at [1310, 234] on div at bounding box center [1308, 238] width 21 height 21
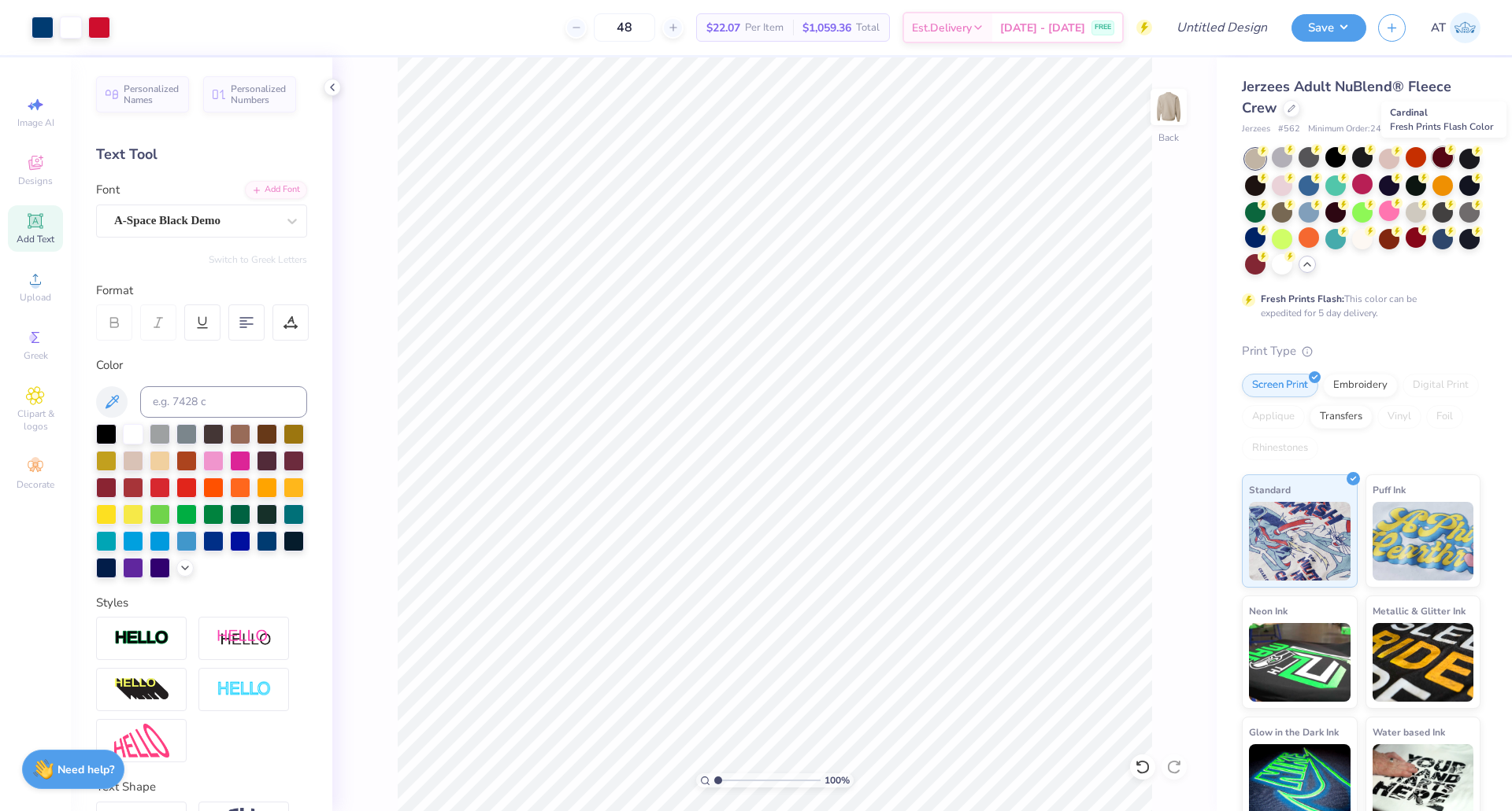
click at [1268, 152] on circle at bounding box center [1263, 151] width 11 height 11
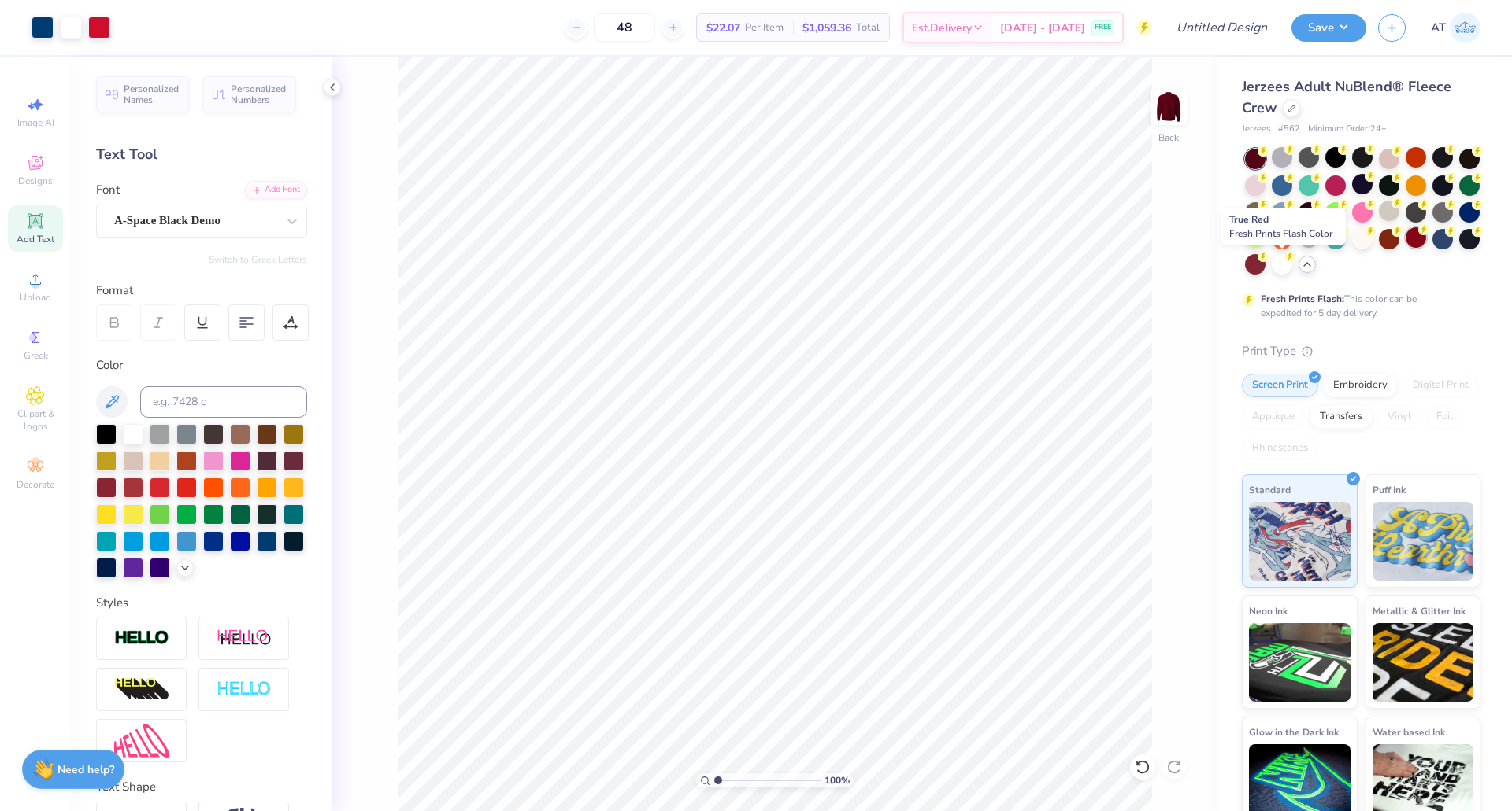
click at [1406, 248] on div at bounding box center [1415, 238] width 21 height 21
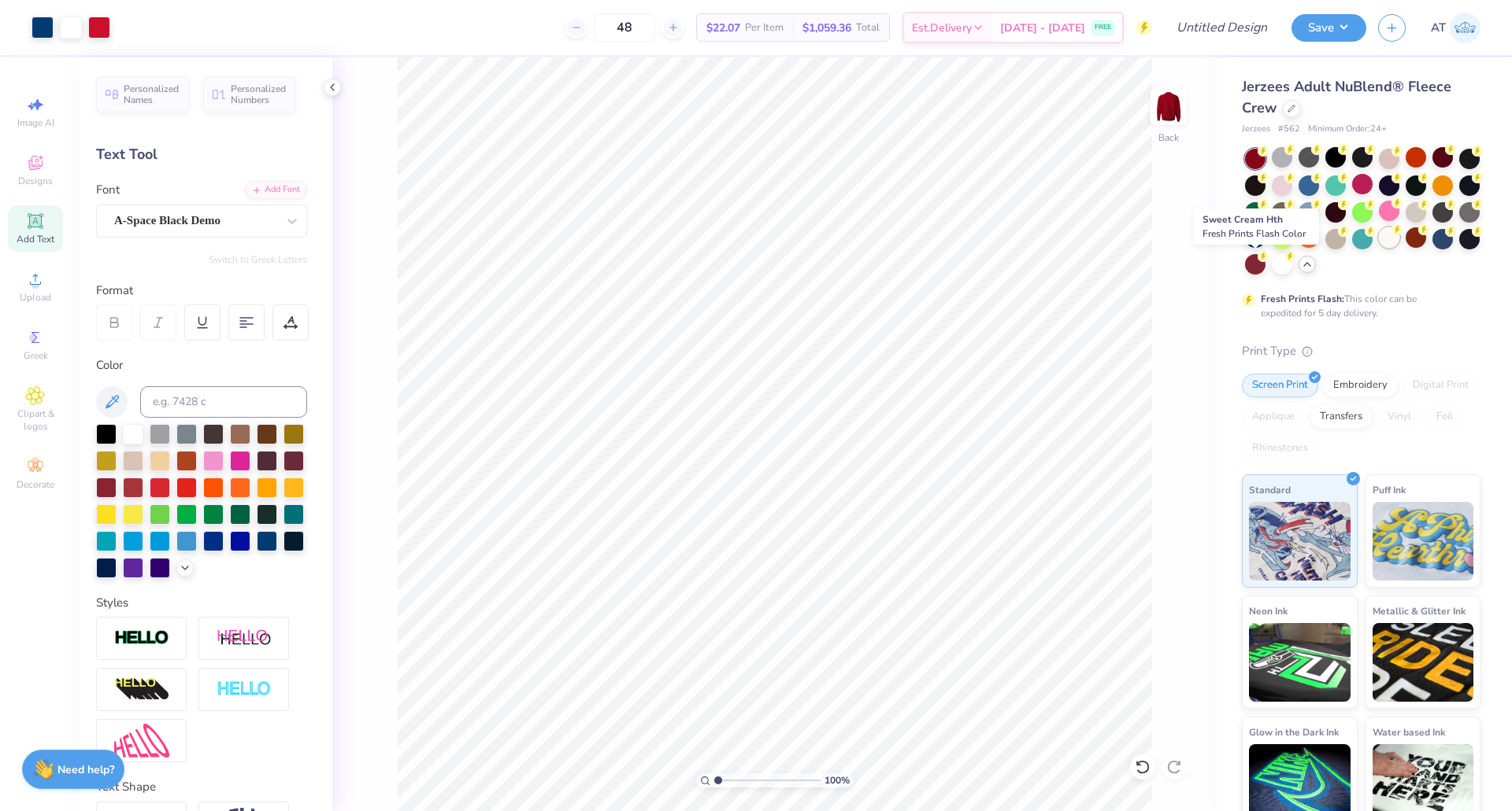
click at [1379, 248] on div at bounding box center [1389, 238] width 21 height 21
click at [1432, 195] on div at bounding box center [1442, 184] width 21 height 21
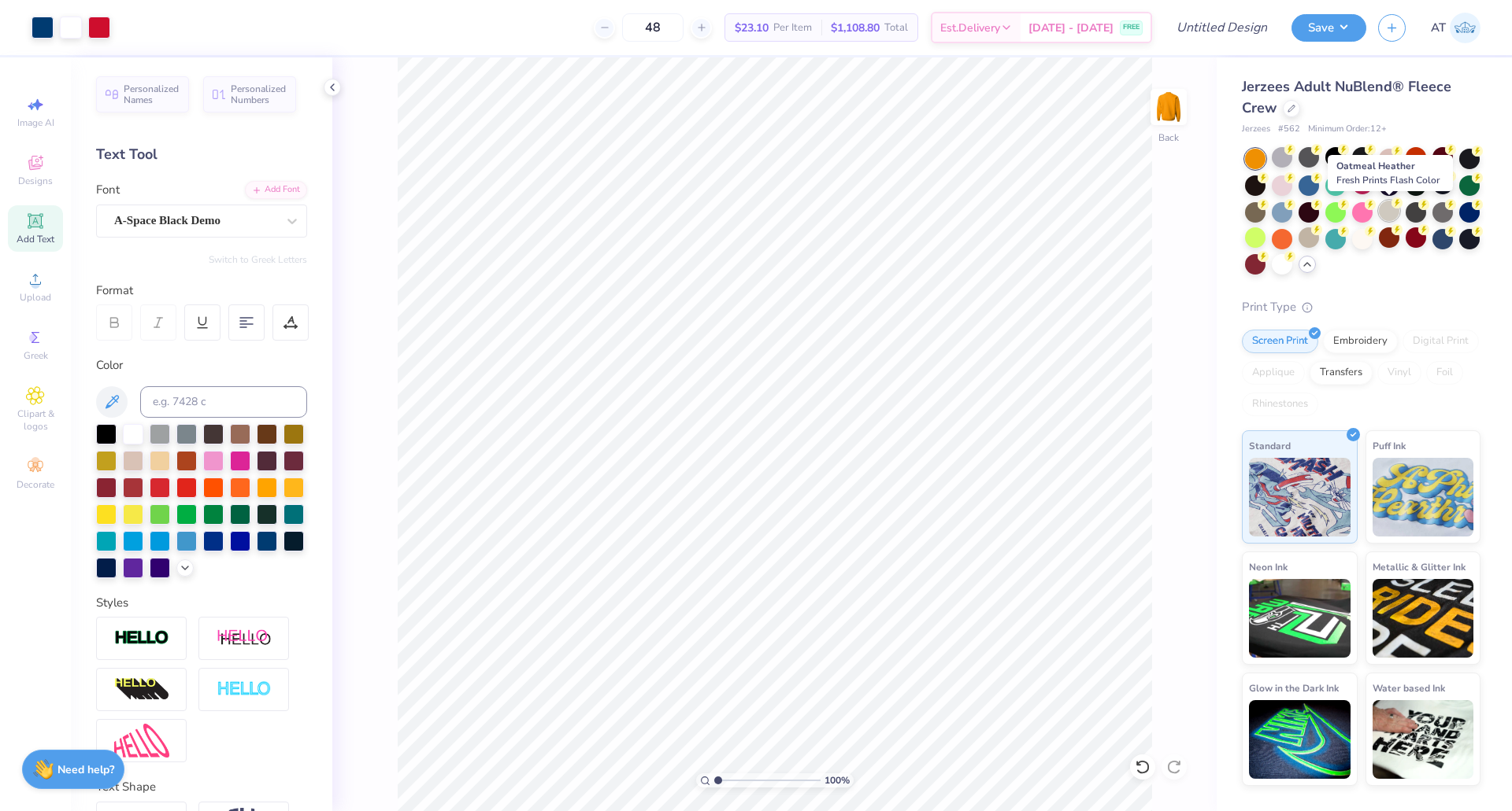
click at [1385, 204] on div at bounding box center [1389, 211] width 21 height 21
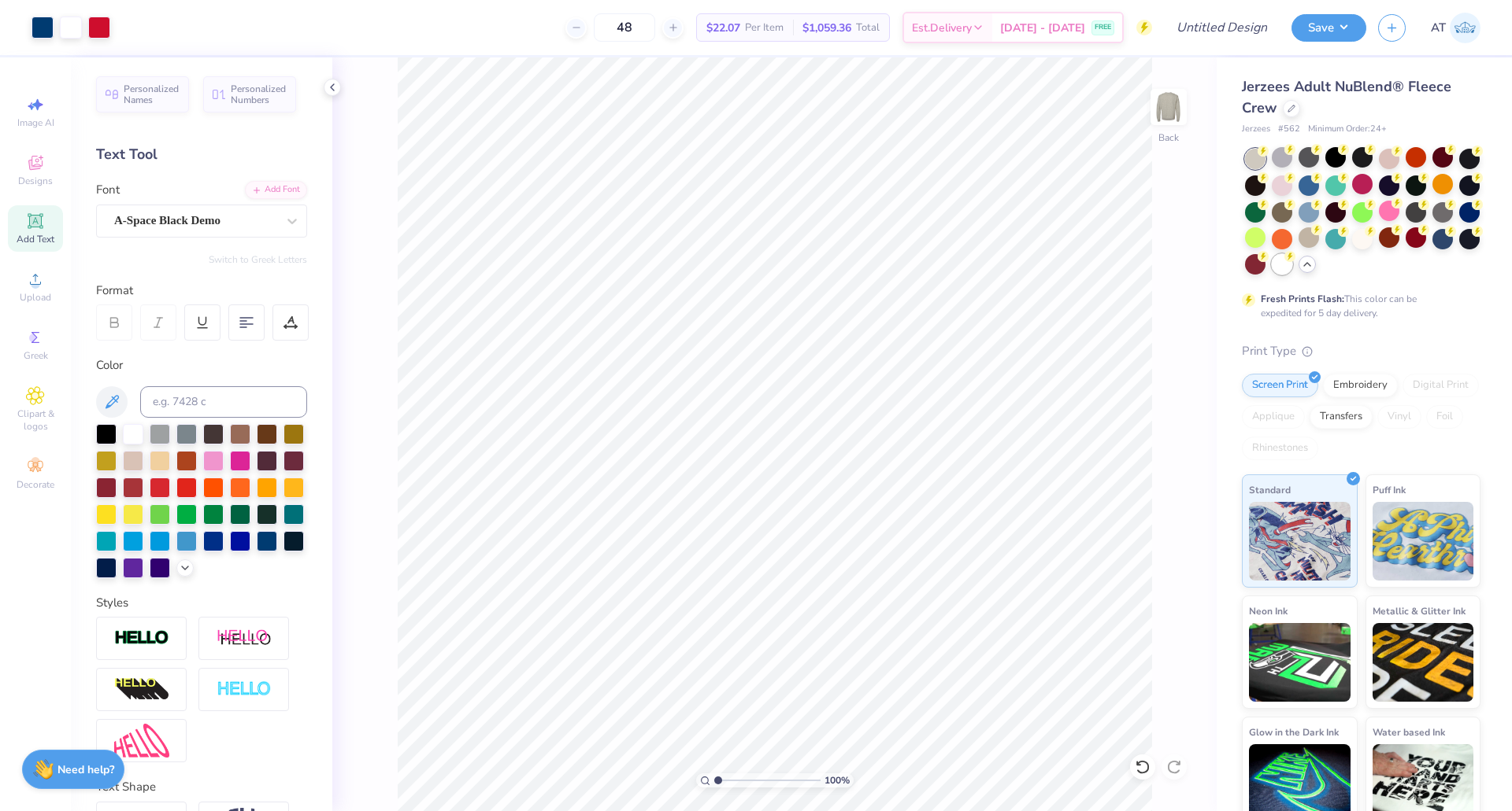
click at [1292, 265] on div at bounding box center [1281, 264] width 21 height 21
click at [1336, 155] on div at bounding box center [1335, 157] width 21 height 21
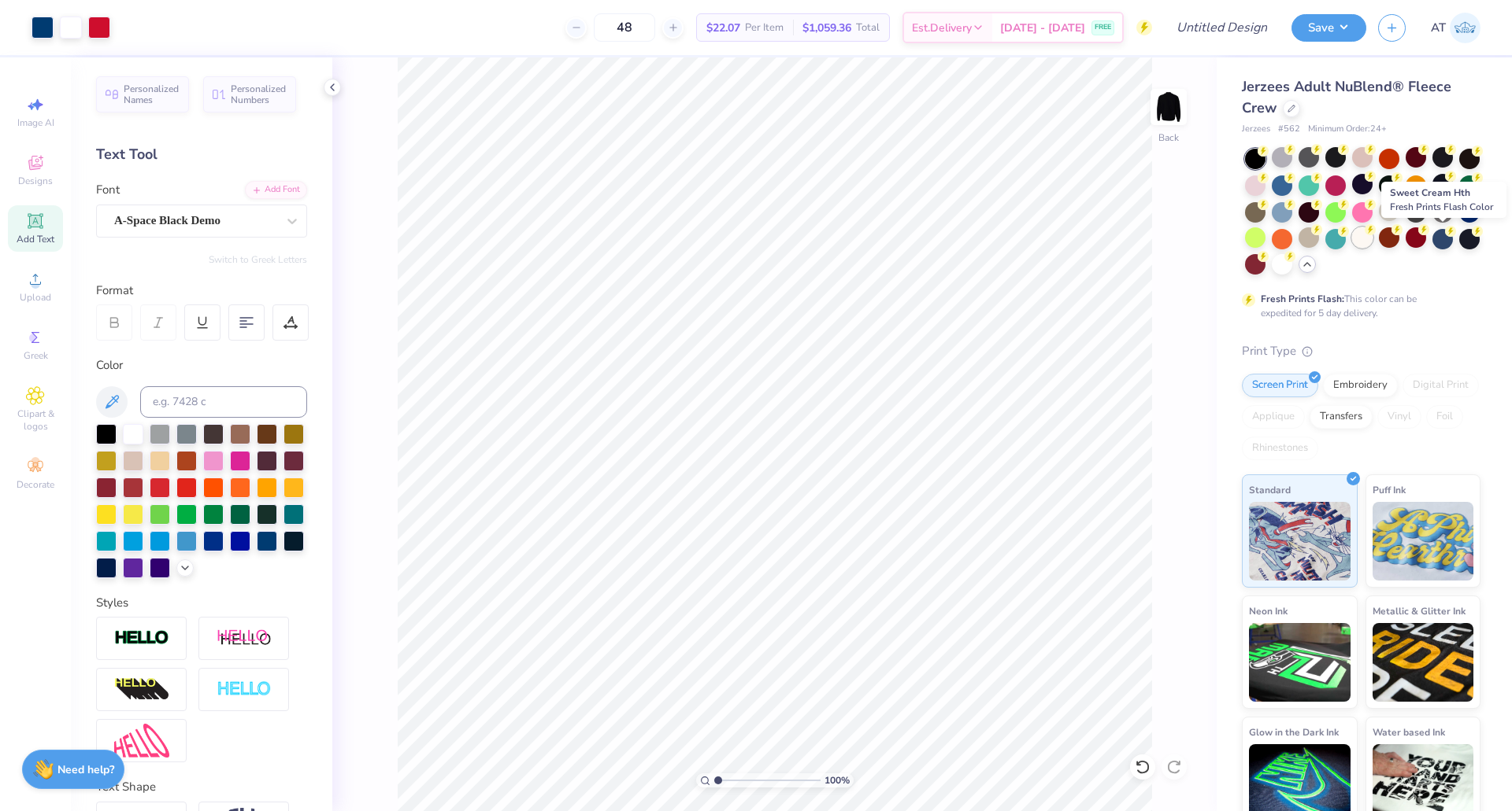
click at [1373, 235] on div at bounding box center [1362, 238] width 21 height 21
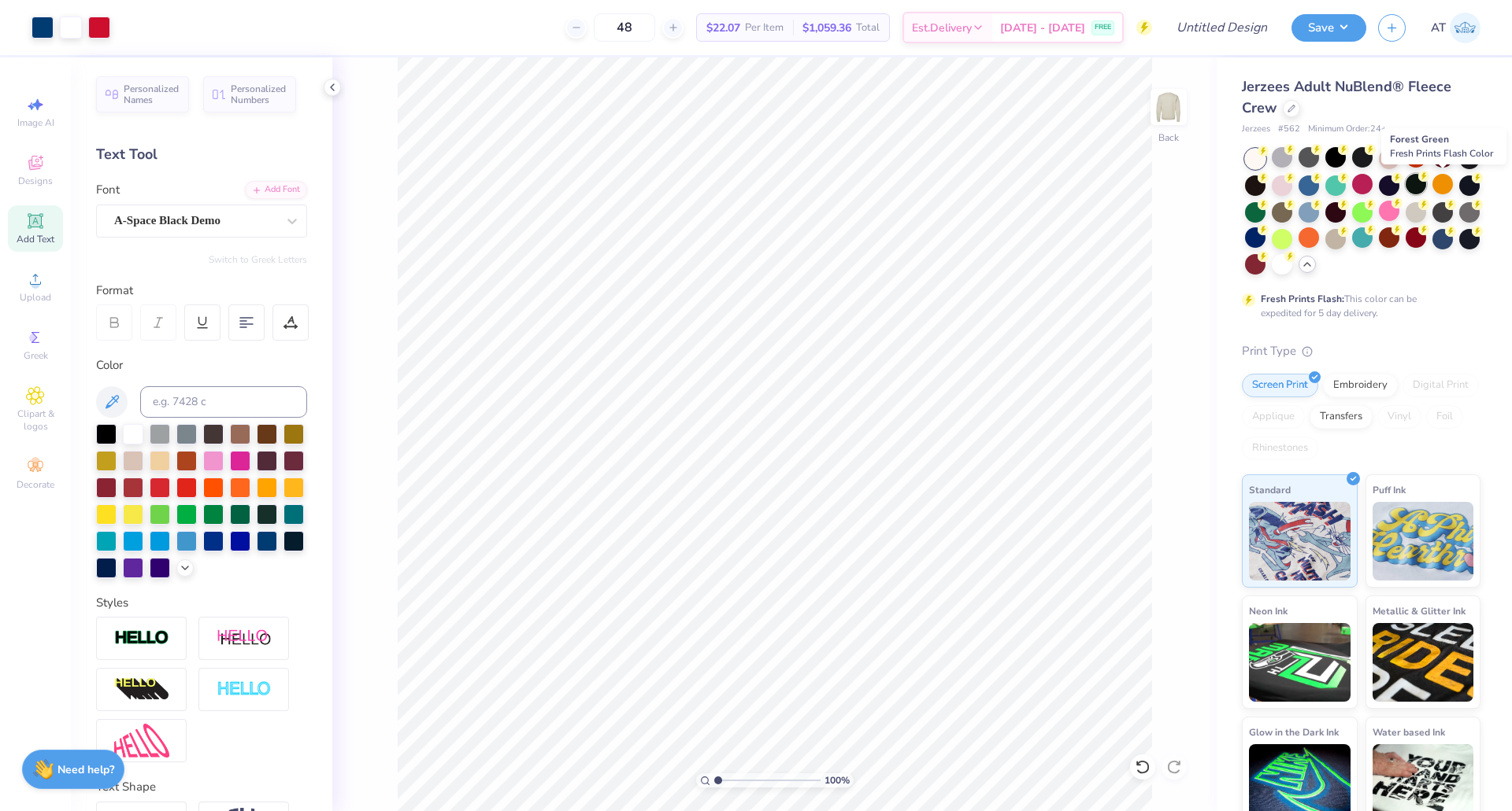
click at [1426, 179] on div at bounding box center [1415, 184] width 21 height 21
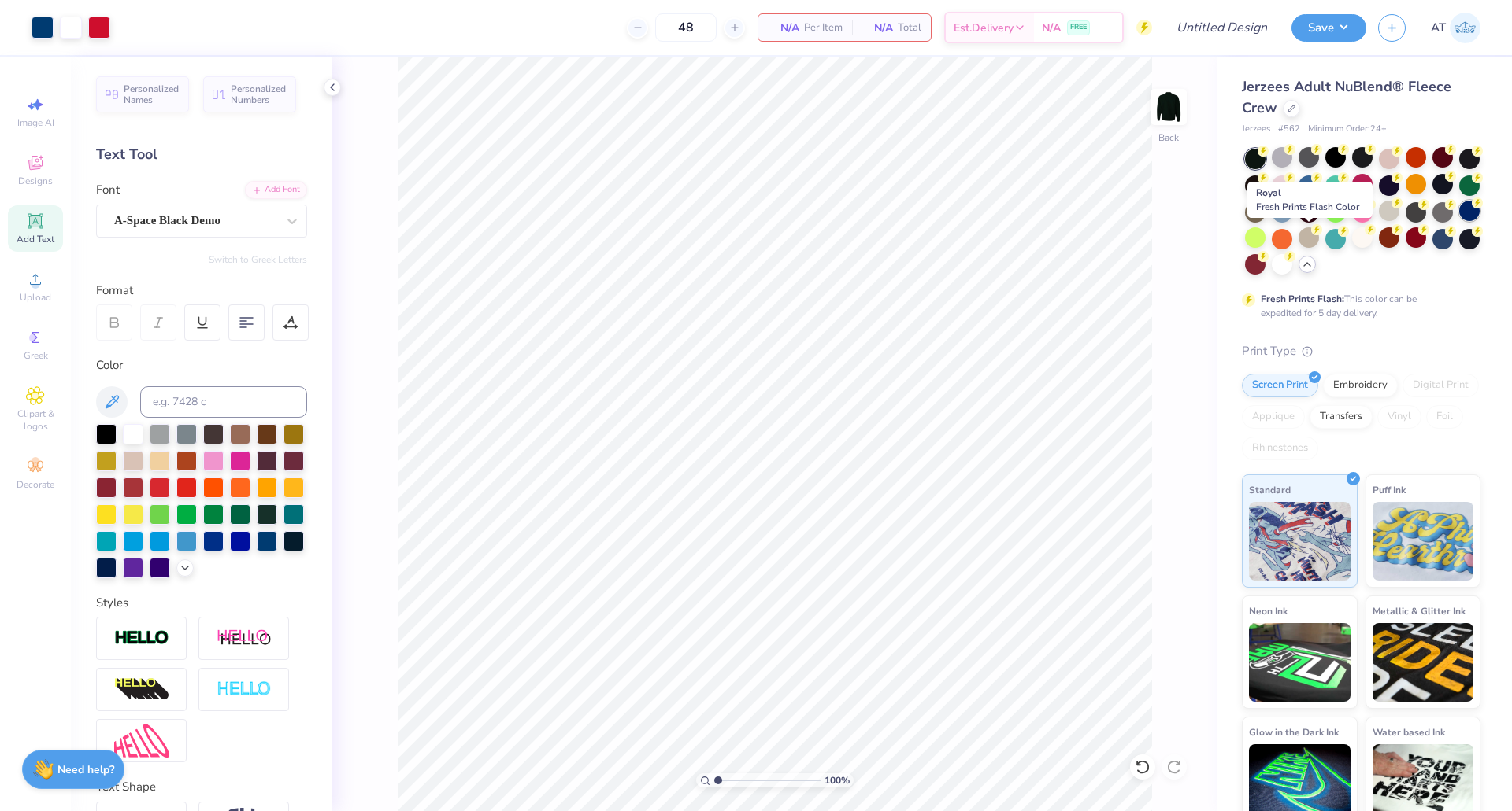
click at [1459, 222] on div at bounding box center [1469, 211] width 21 height 21
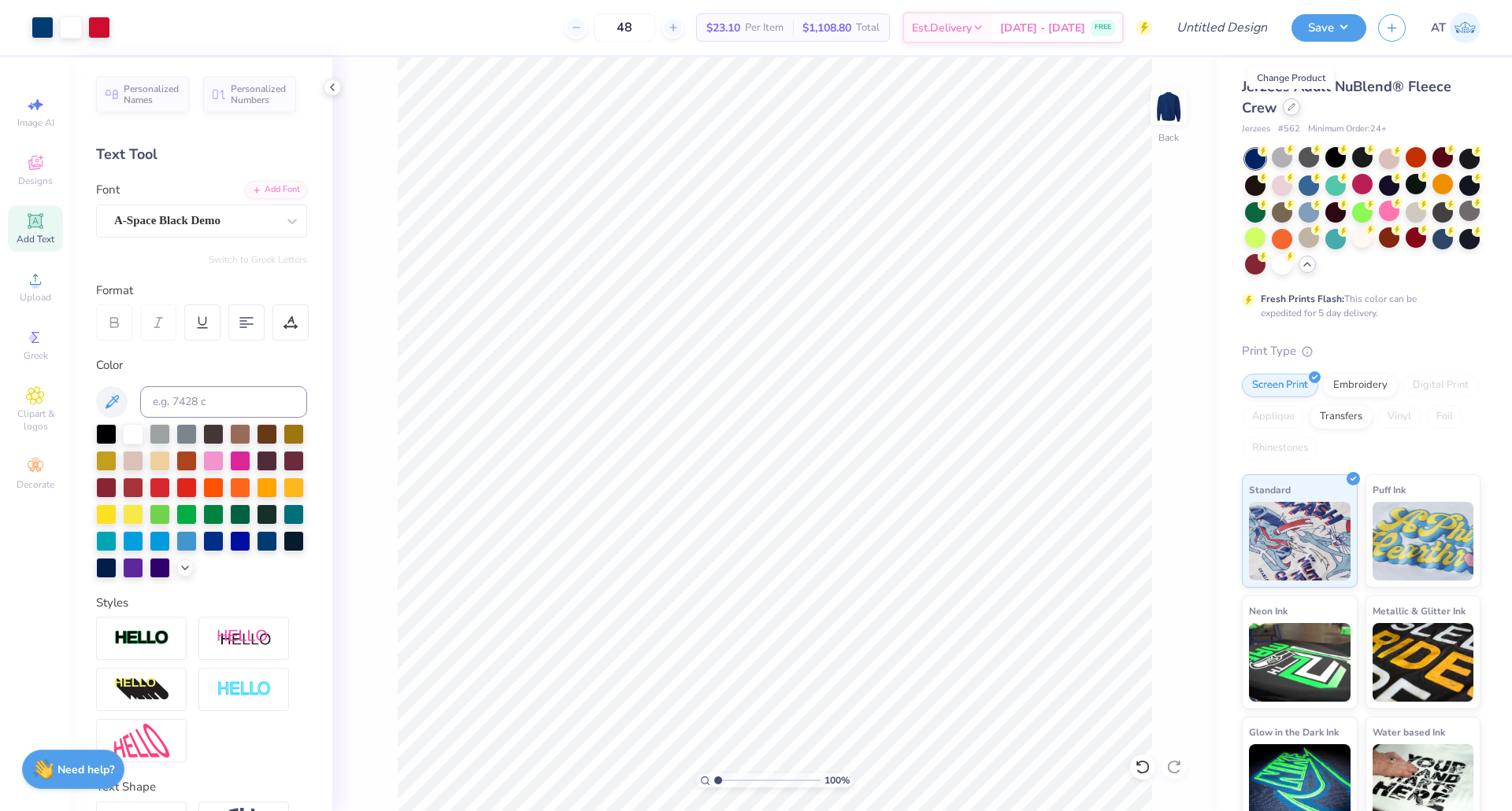
click at [1288, 114] on div at bounding box center [1290, 106] width 17 height 17
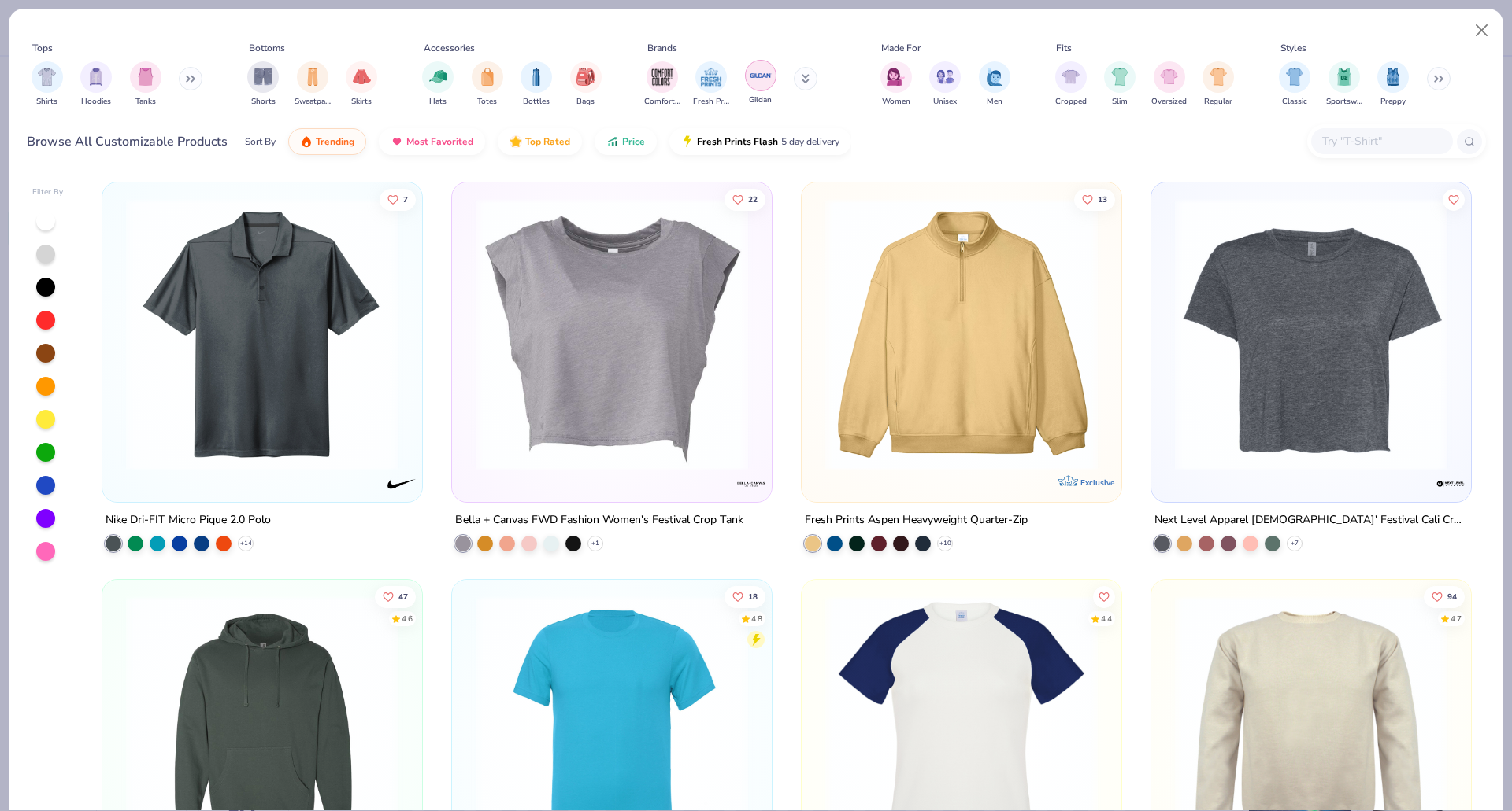
click at [771, 71] on img "filter for Gildan" at bounding box center [760, 75] width 23 height 23
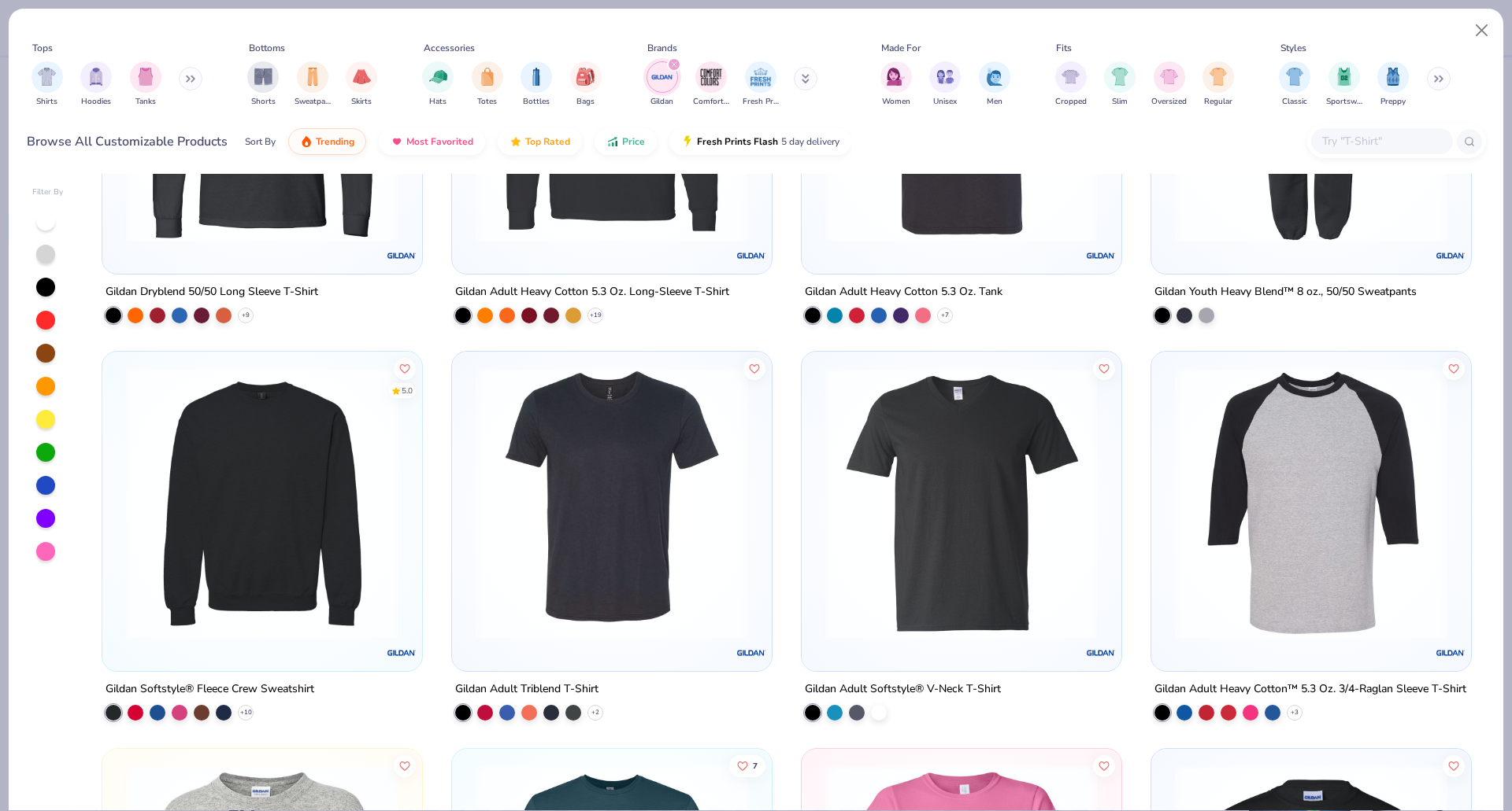
scroll to position [1464, 0]
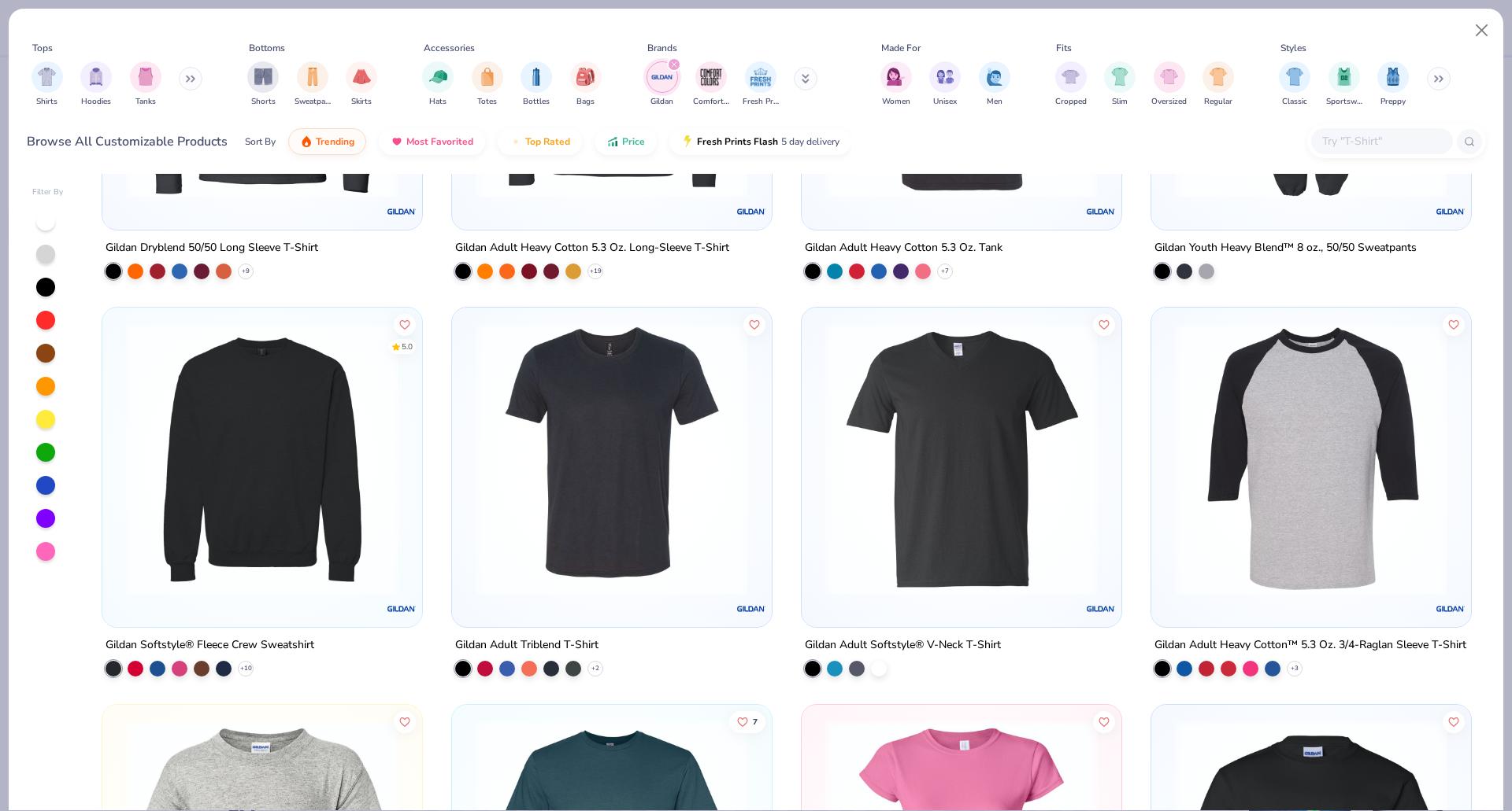
click at [303, 487] on img at bounding box center [262, 459] width 288 height 272
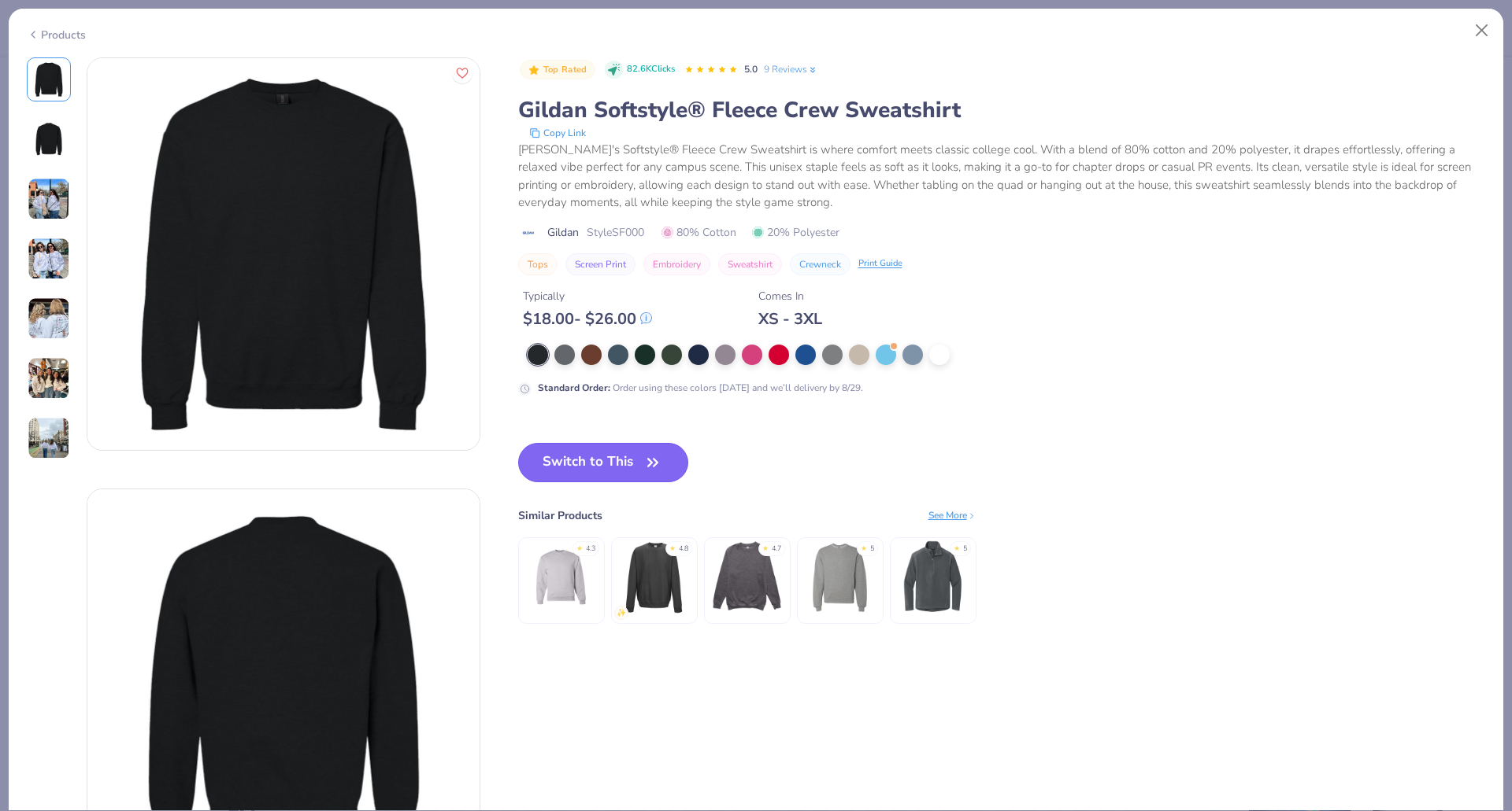
click at [567, 460] on button "Switch to This" at bounding box center [603, 463] width 171 height 39
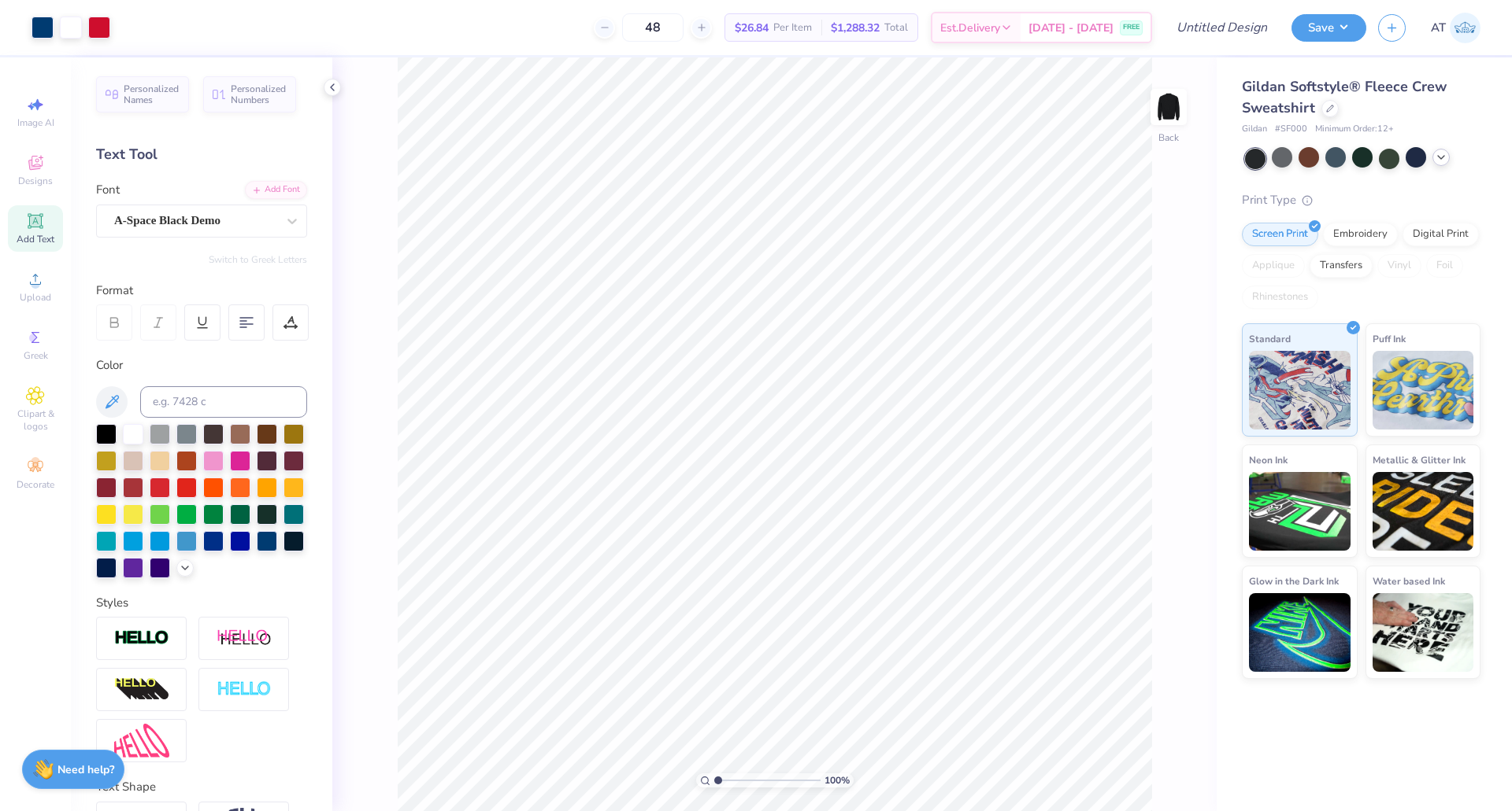
click at [1441, 161] on icon at bounding box center [1441, 157] width 13 height 13
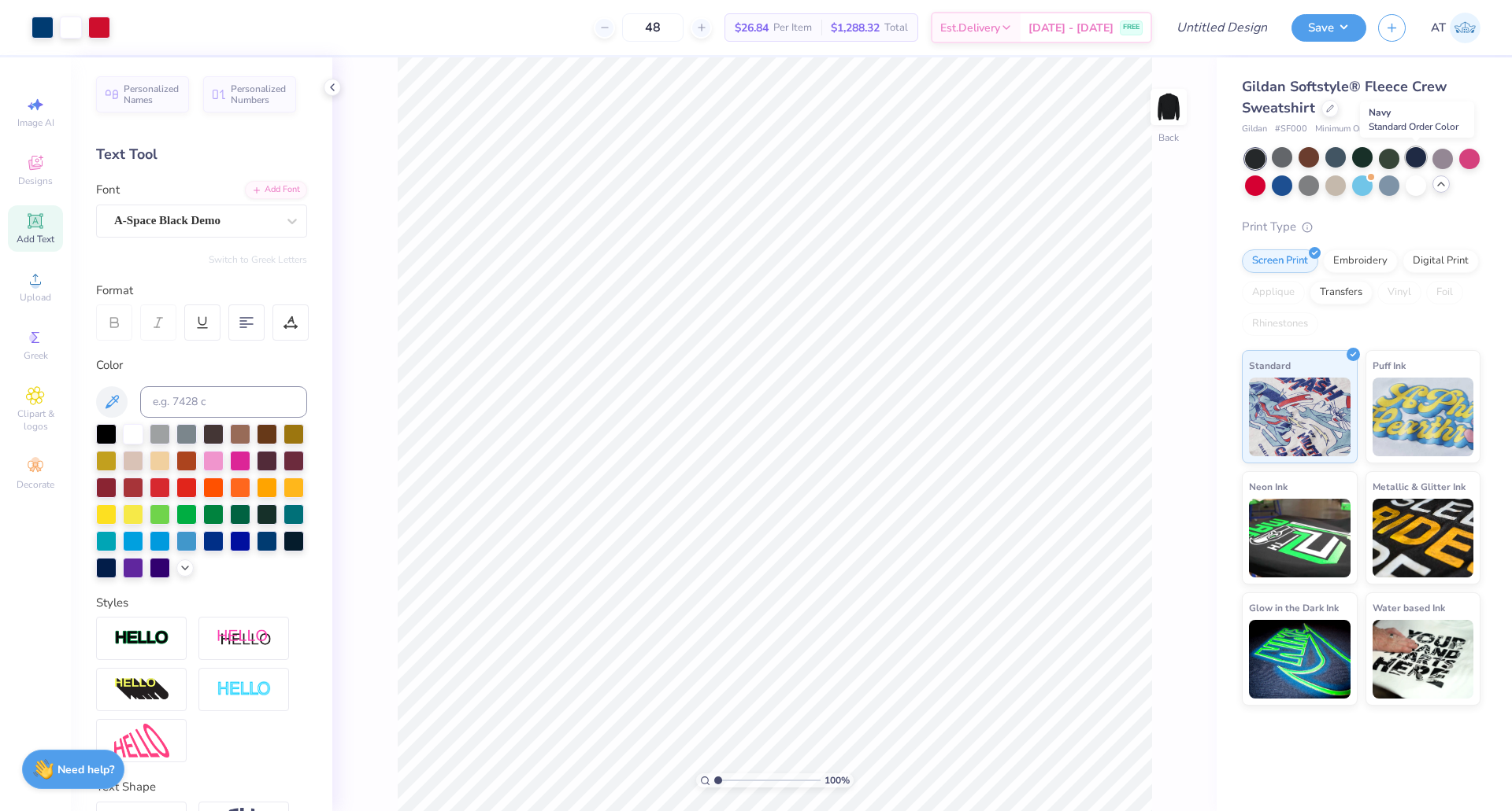
click at [1418, 159] on div at bounding box center [1415, 157] width 21 height 21
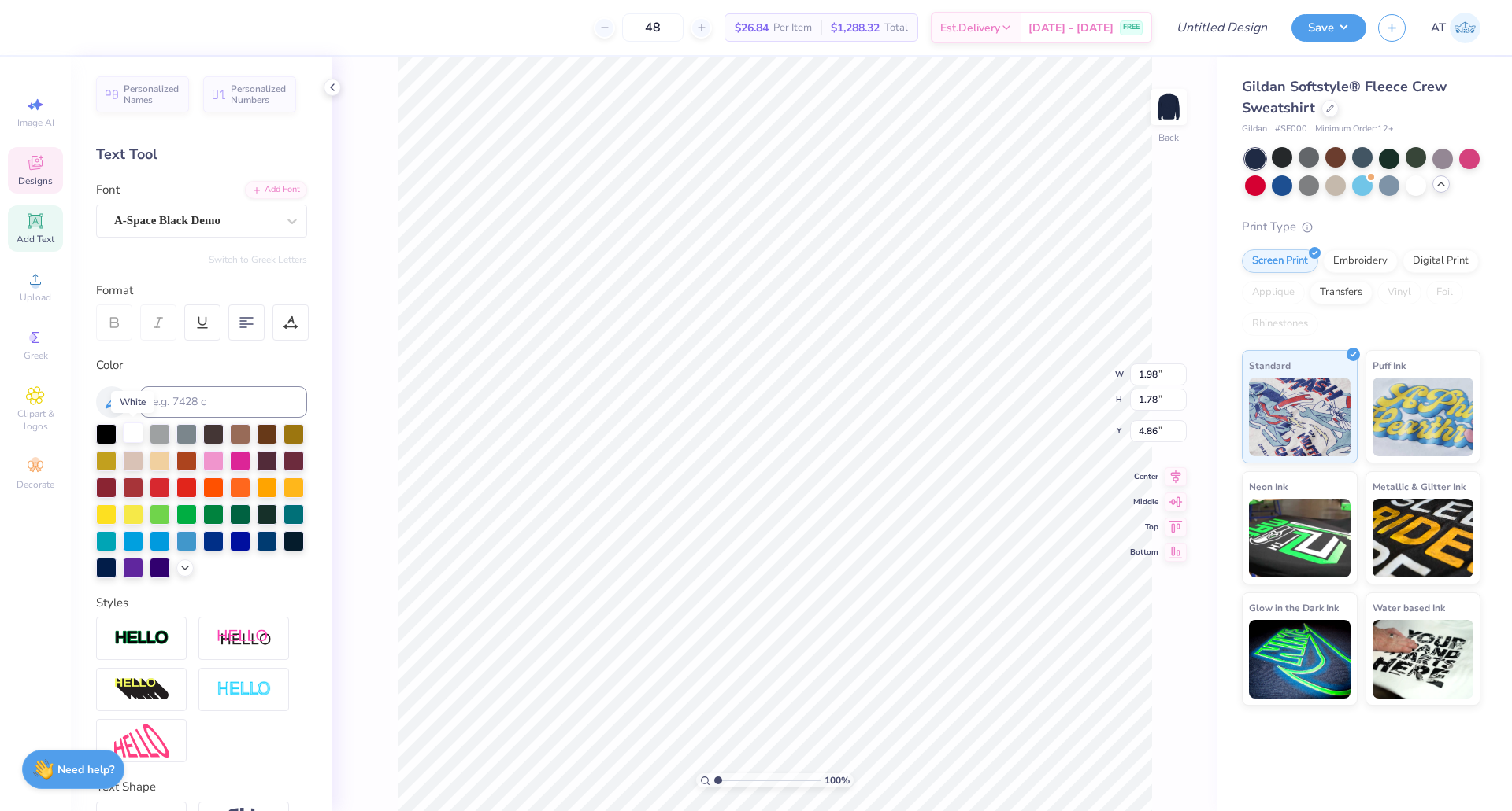
click at [129, 433] on div at bounding box center [132, 432] width 21 height 21
type input "1.97"
type input "1.80"
type input "4.82"
click at [132, 435] on div at bounding box center [132, 432] width 21 height 21
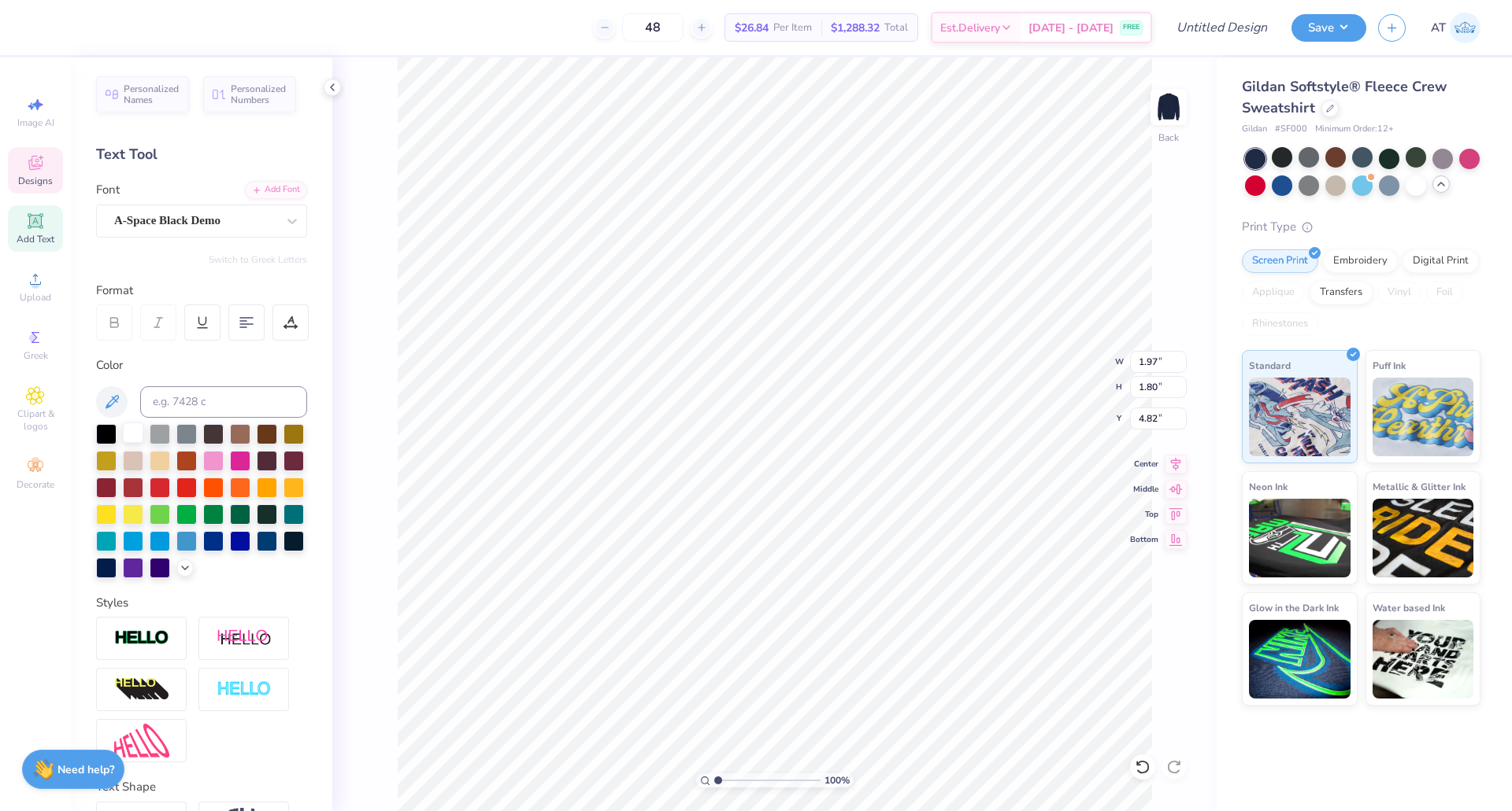
type input "1.88"
type input "1.67"
type input "4.97"
click at [128, 440] on div at bounding box center [132, 432] width 21 height 21
type input "1.66"
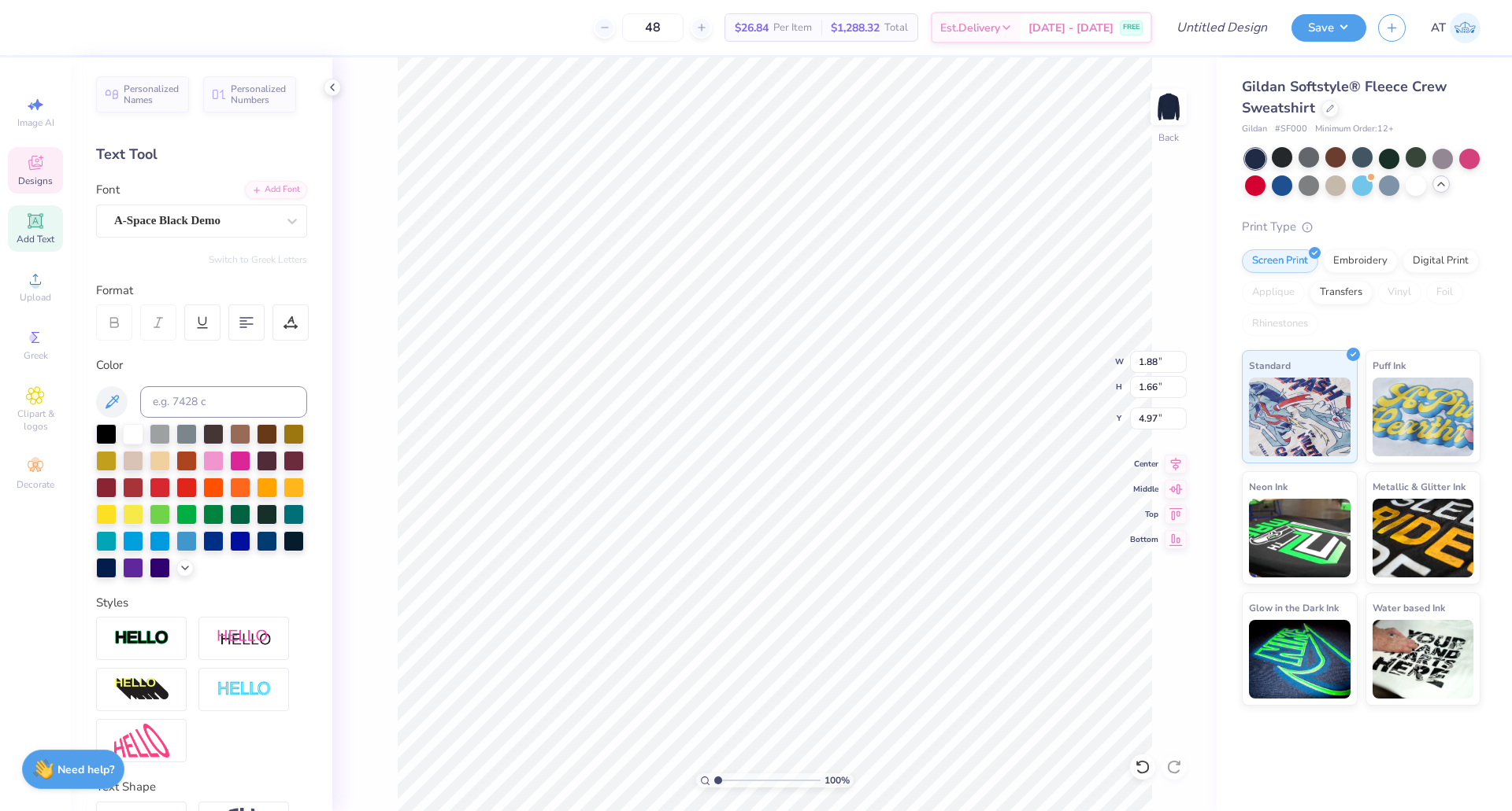
type input "0.54"
type input "1.67"
type input "4.83"
click at [139, 429] on div at bounding box center [132, 432] width 21 height 21
